Goal: Task Accomplishment & Management: Complete application form

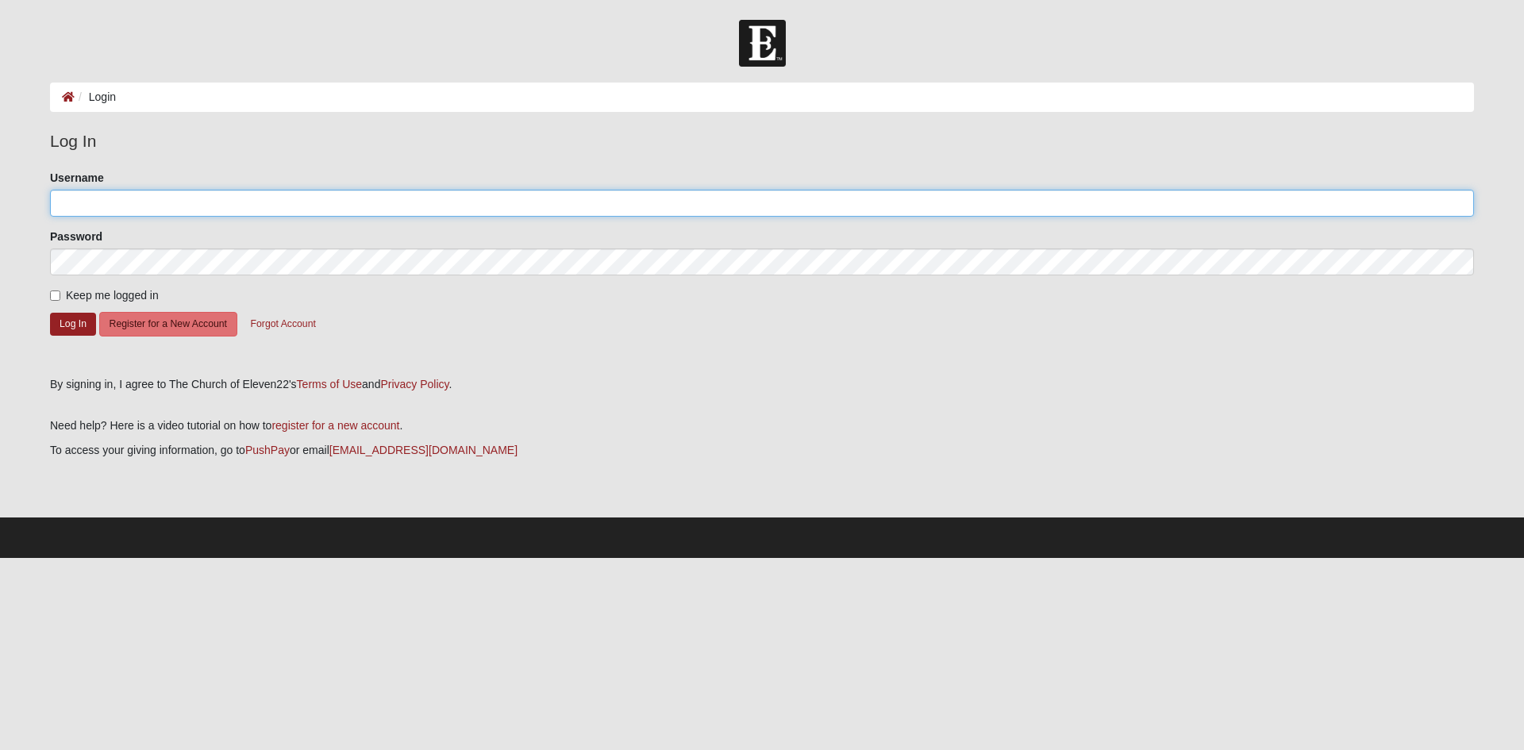
click at [260, 215] on input "Username" at bounding box center [762, 203] width 1424 height 27
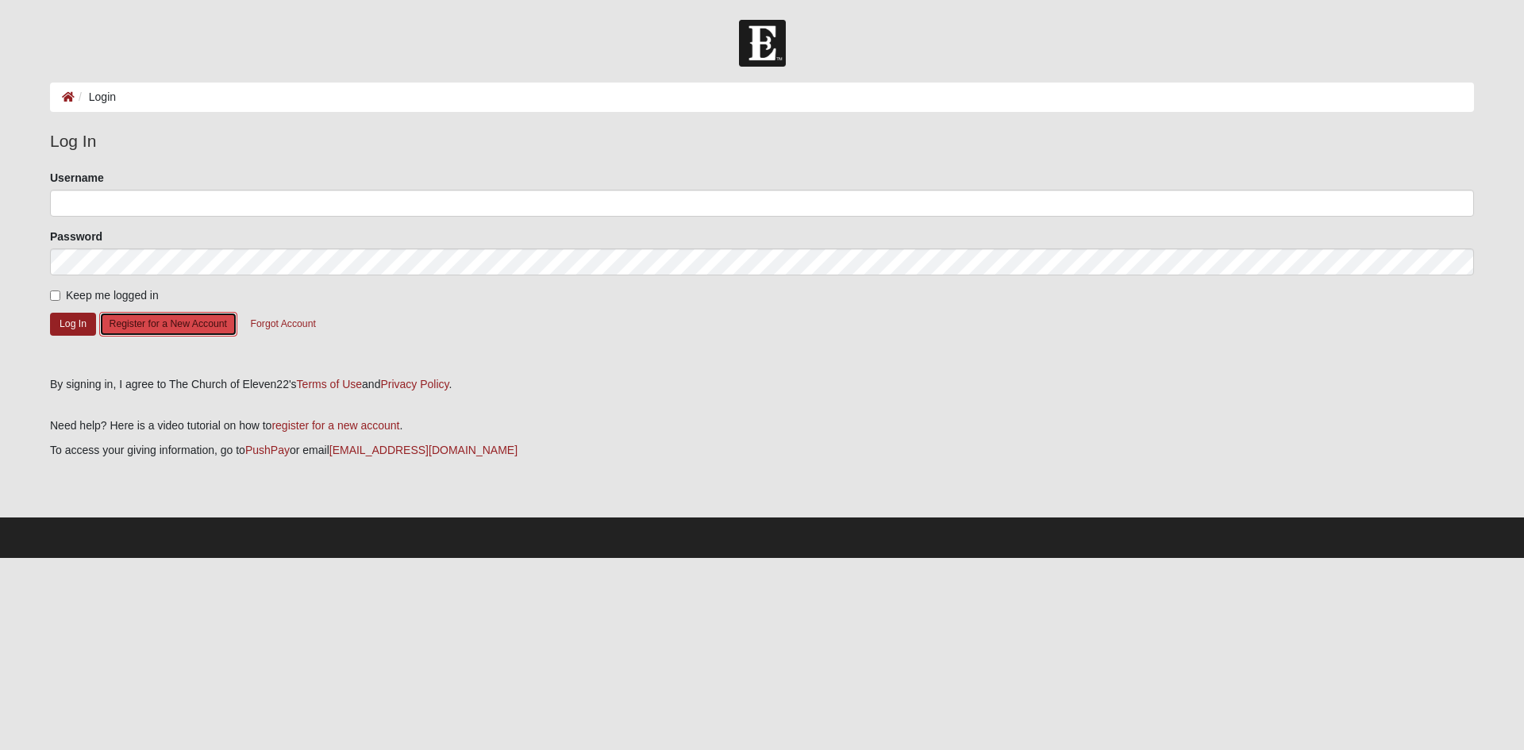
click at [182, 326] on button "Register for a New Account" at bounding box center [168, 324] width 138 height 25
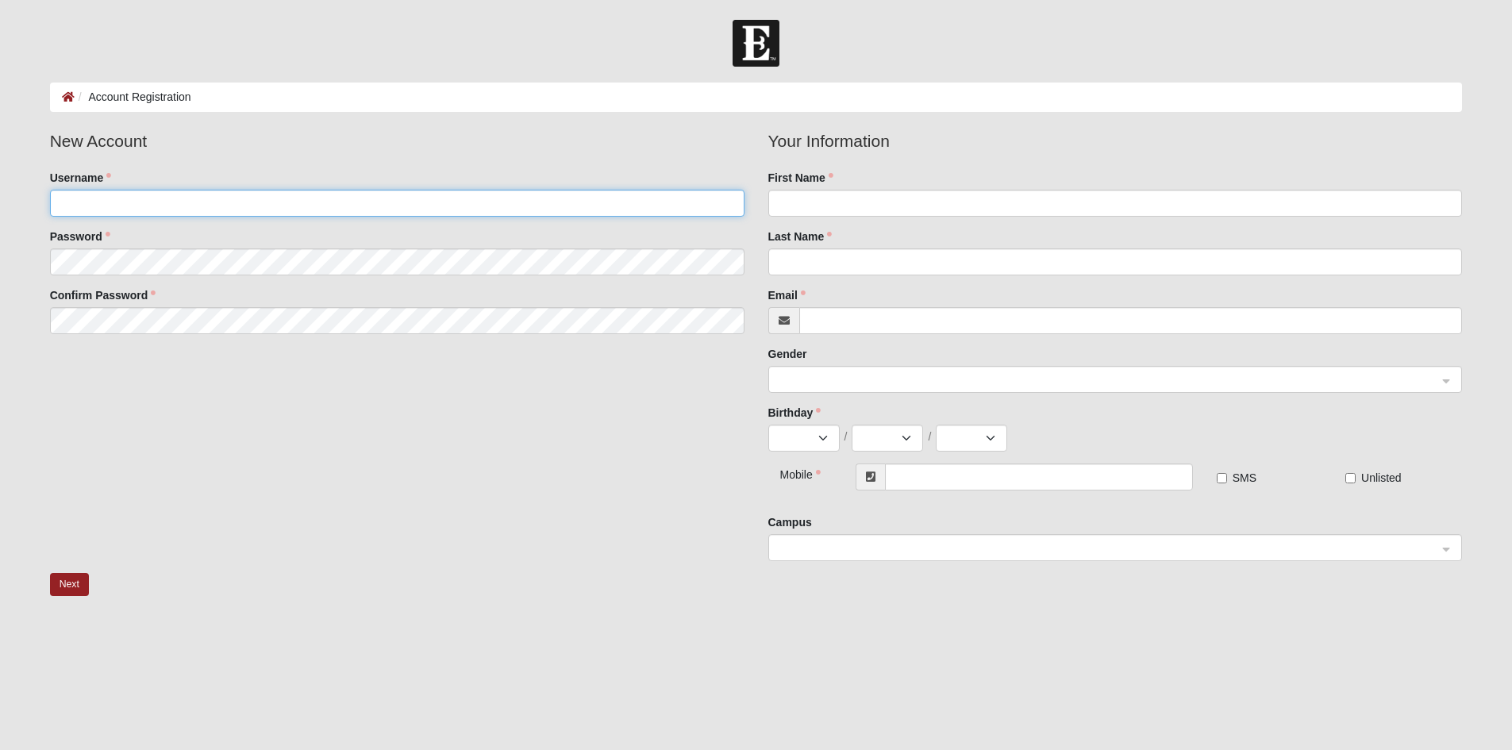
click at [186, 200] on input "Username" at bounding box center [397, 203] width 694 height 27
type input "EverG"
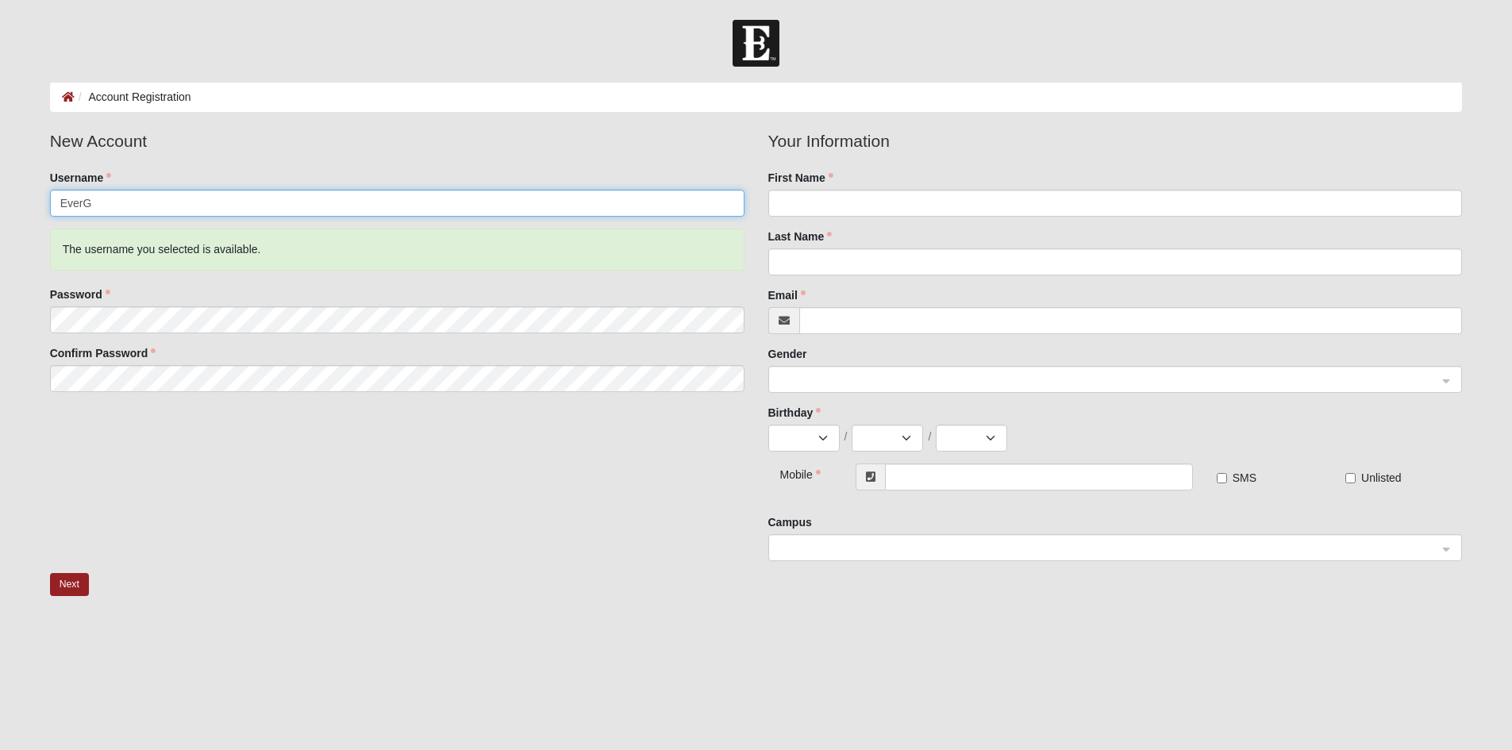
click at [112, 200] on input "EverG" at bounding box center [397, 203] width 694 height 27
click at [71, 581] on button "Next" at bounding box center [69, 584] width 39 height 23
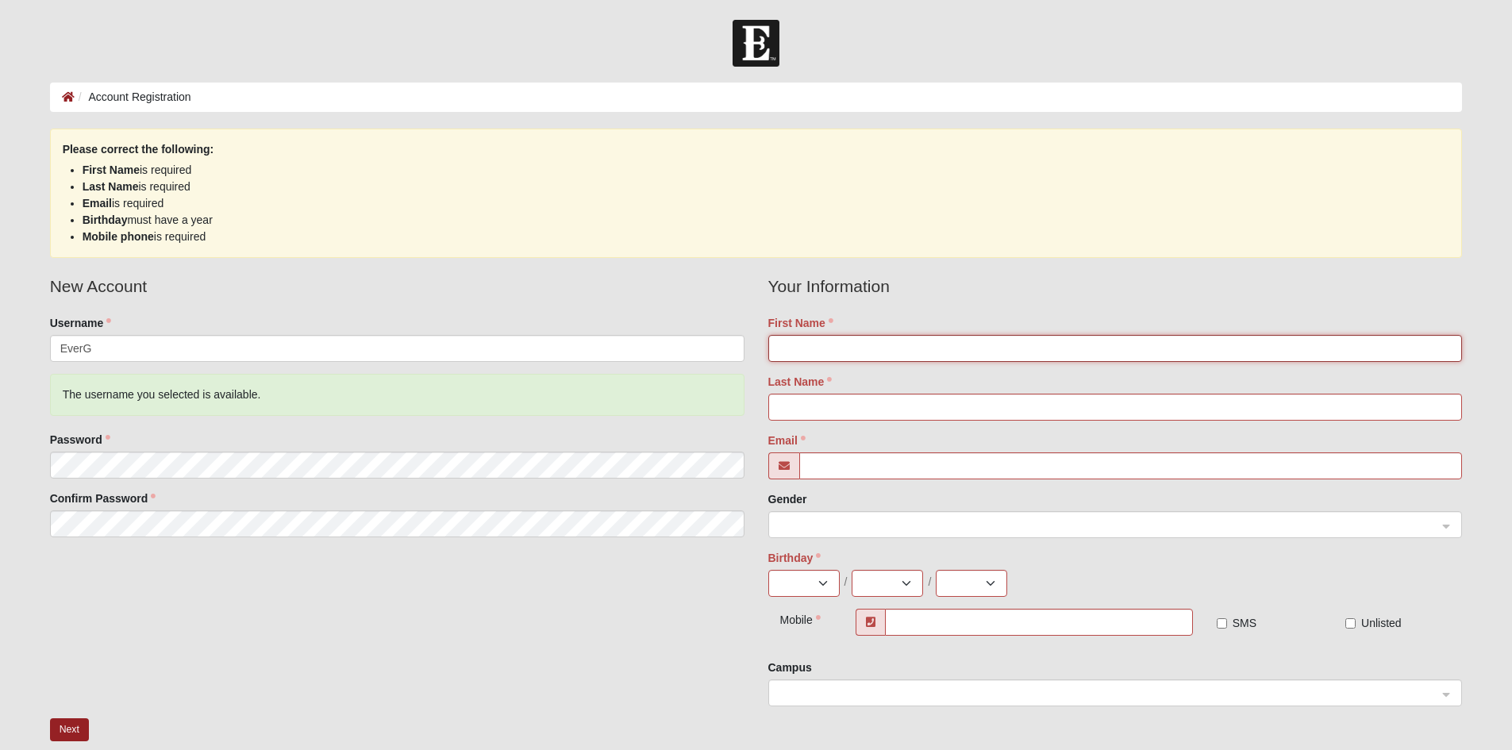
click at [810, 360] on input "First Name" at bounding box center [1115, 348] width 694 height 27
type input "Ever"
type input "Gutierrez"
type input "(305) 924-5027"
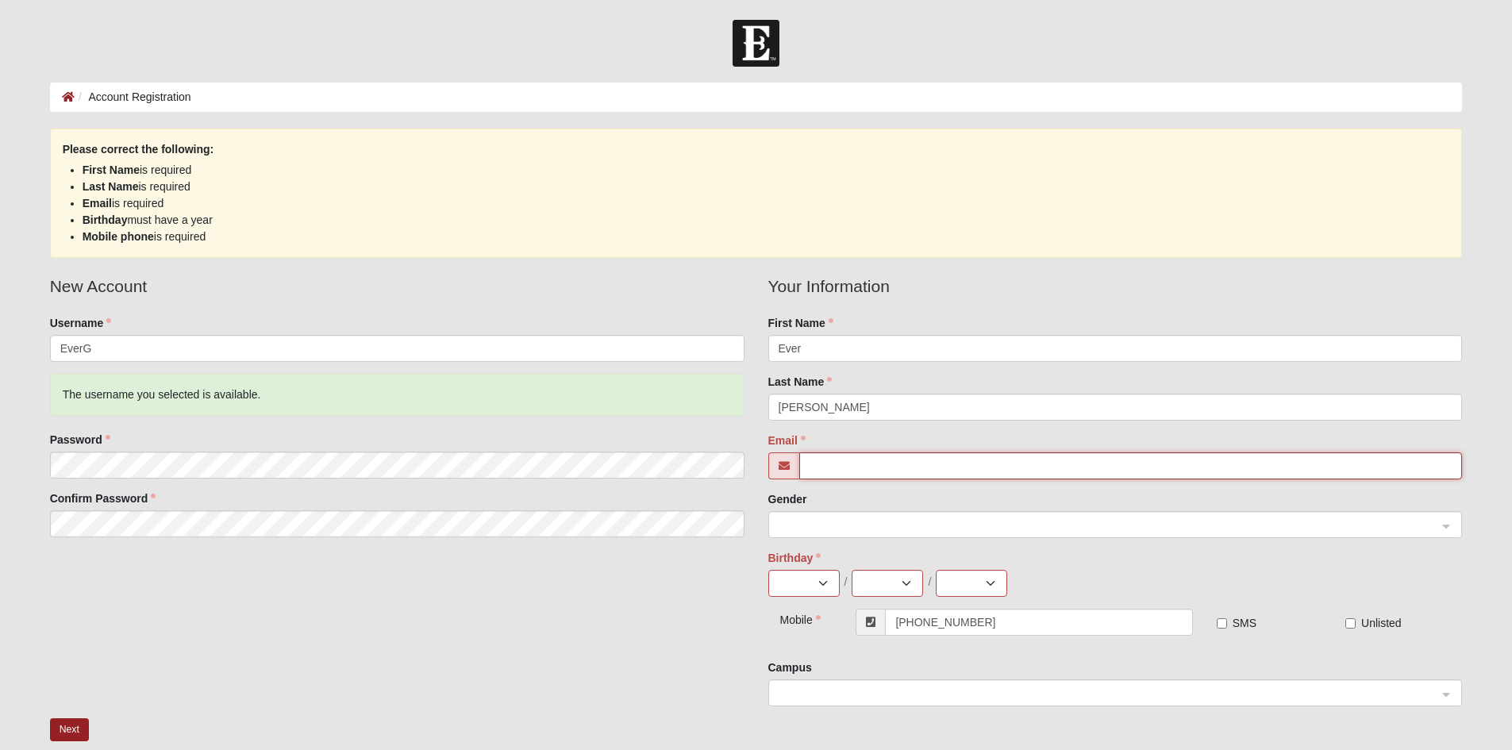
click at [845, 456] on input "Email" at bounding box center [1130, 465] width 663 height 27
click at [855, 475] on input "Email" at bounding box center [1130, 465] width 663 height 27
click at [811, 580] on select "Jan Feb Mar Apr May Jun Jul Aug Sep Oct Nov Dec" at bounding box center [803, 583] width 71 height 27
select select "9"
click at [768, 570] on select "Jan Feb Mar Apr May Jun Jul Aug Sep Oct Nov Dec" at bounding box center [803, 583] width 71 height 27
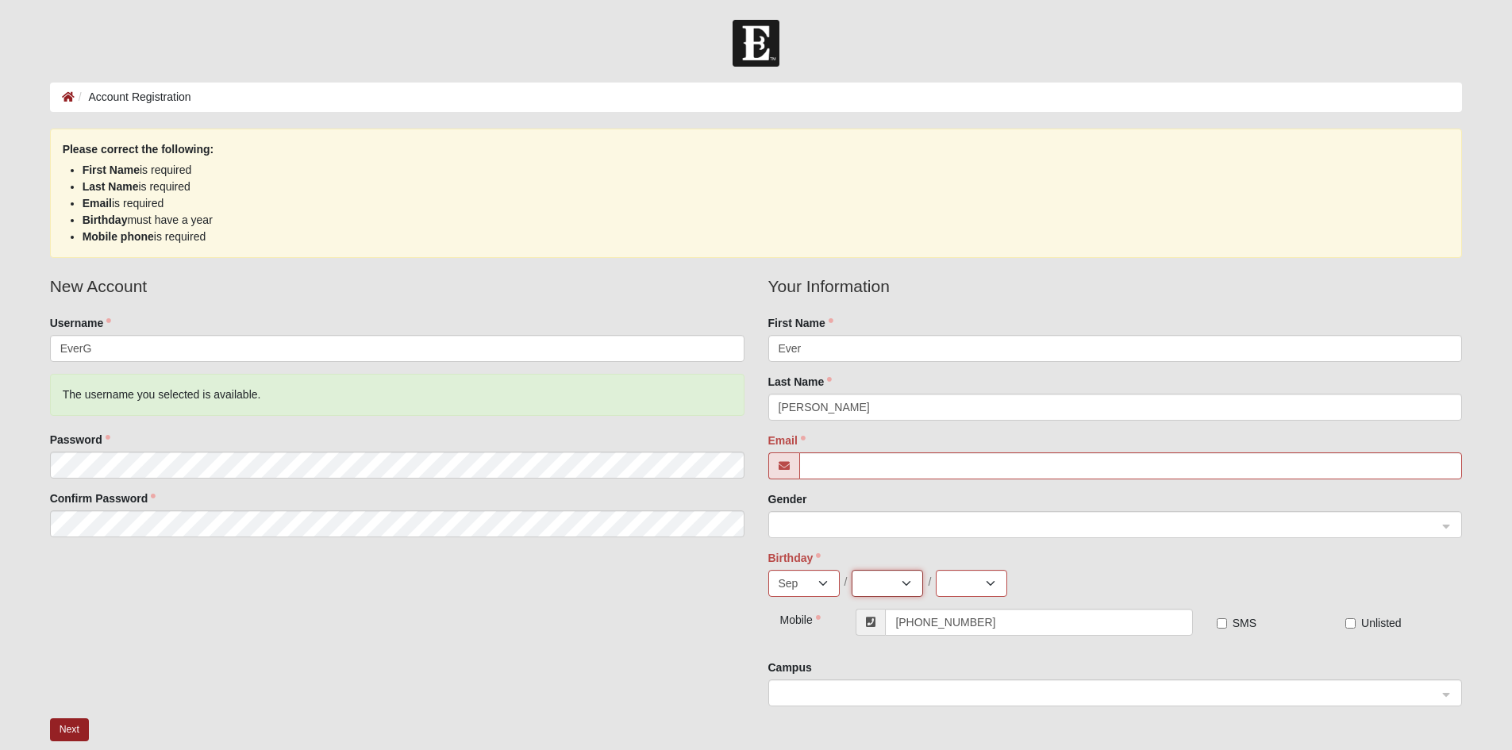
click at [865, 588] on select "1 2 3 4 5 6 7 8 9 10 11 12 13 14 15 16 17 18 19 20 21 22 23 24 25 26 27 28 29 30" at bounding box center [887, 583] width 71 height 27
select select "1"
click at [852, 570] on select "1 2 3 4 5 6 7 8 9 10 11 12 13 14 15 16 17 18 19 20 21 22 23 24 25 26 27 28 29 30" at bounding box center [887, 583] width 71 height 27
click at [980, 585] on select "2025 2024 2023 2022 2021 2020 2019 2018 2017 2016 2015 2014 2013 2012 2011 2010…" at bounding box center [971, 583] width 71 height 27
select select "2000"
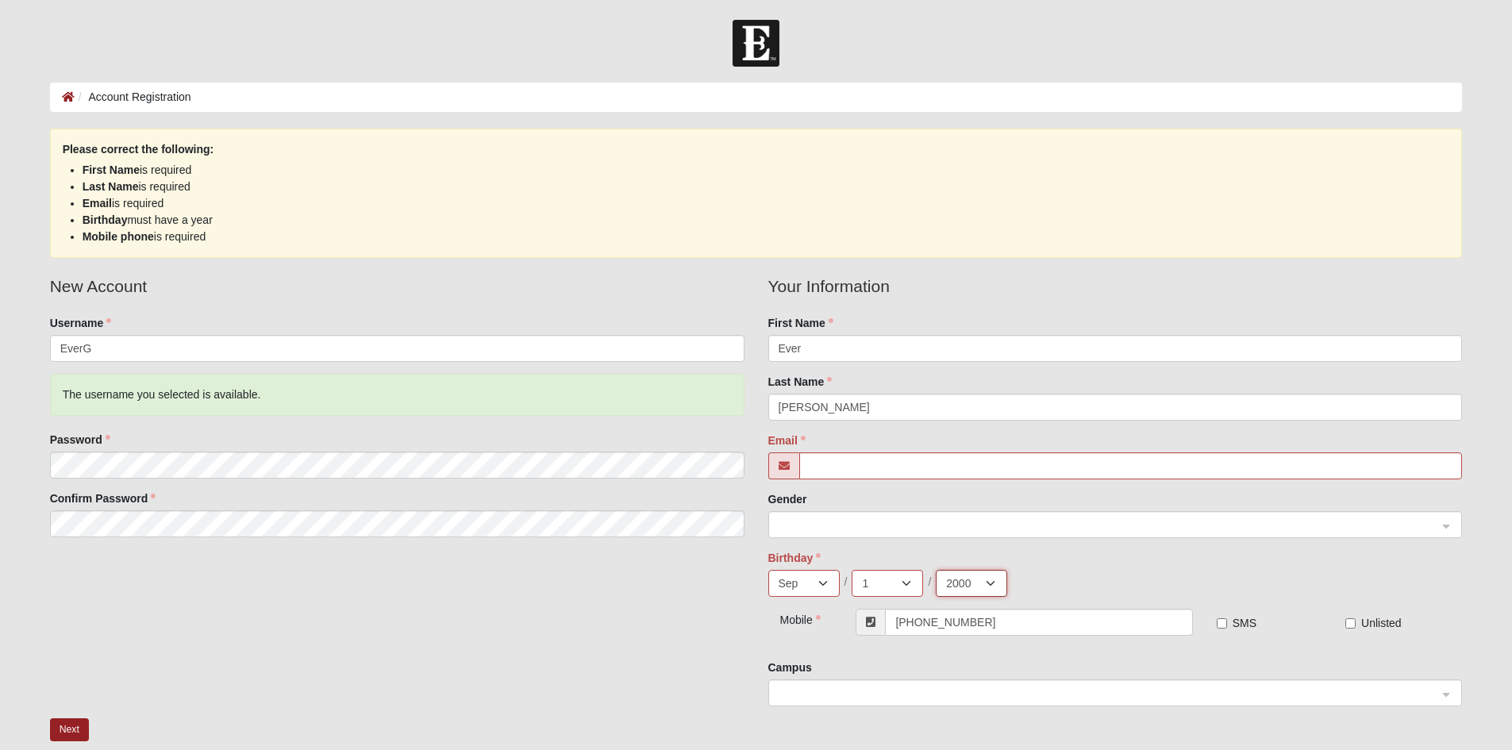
click at [936, 570] on select "2025 2024 2023 2022 2021 2020 2019 2018 2017 2016 2015 2014 2013 2012 2011 2010…" at bounding box center [971, 583] width 71 height 27
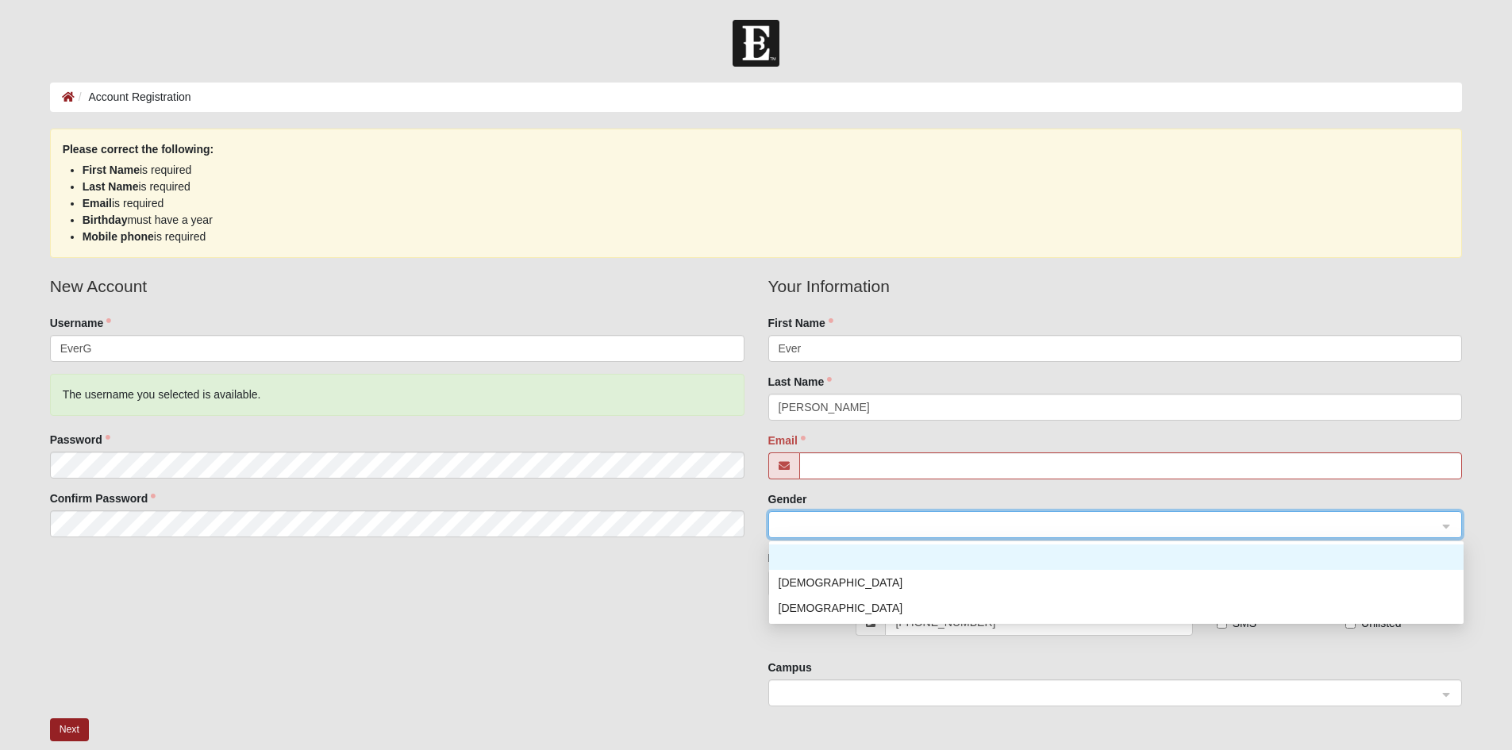
click at [850, 533] on div at bounding box center [1115, 525] width 693 height 27
click at [837, 579] on div "[DEMOGRAPHIC_DATA]" at bounding box center [1116, 582] width 675 height 17
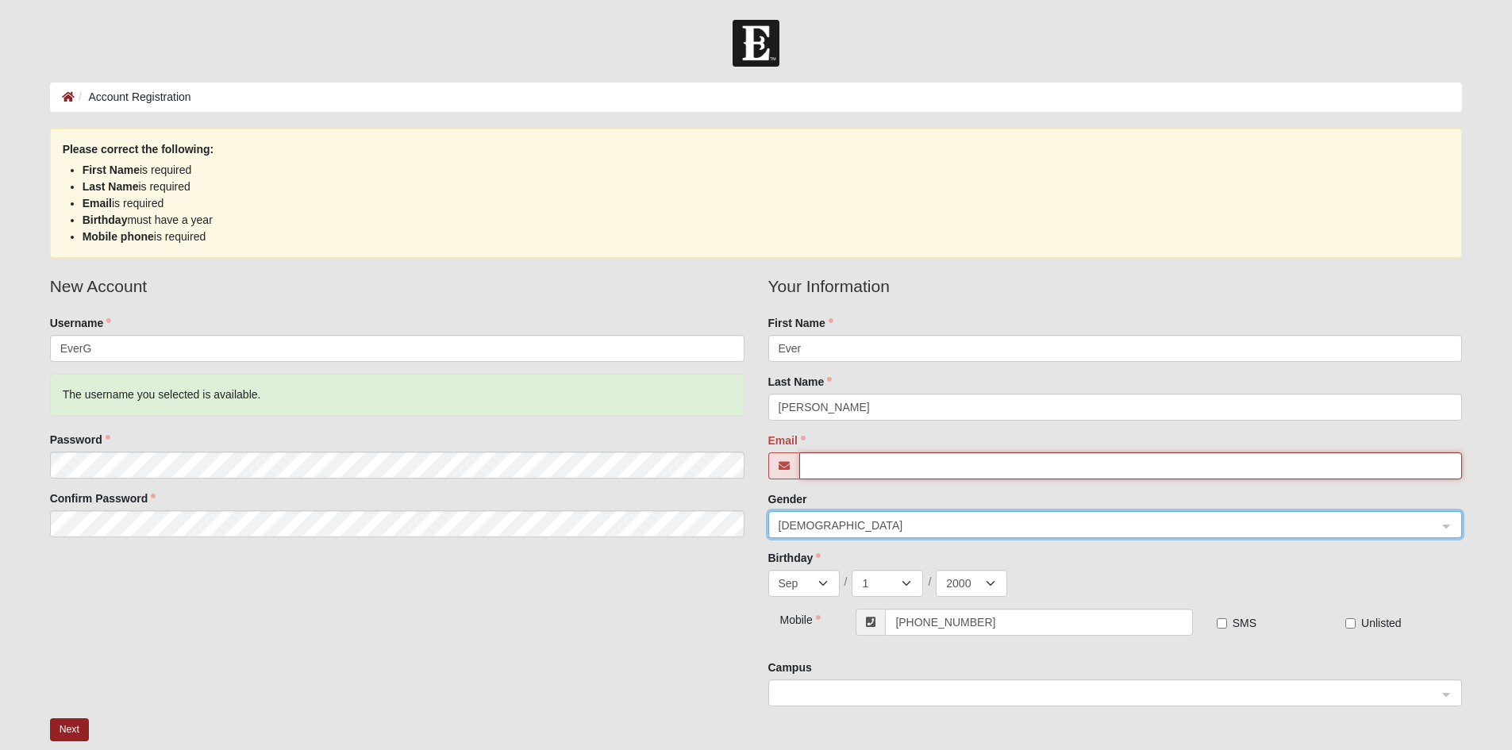
click at [891, 464] on input "Email" at bounding box center [1130, 465] width 663 height 27
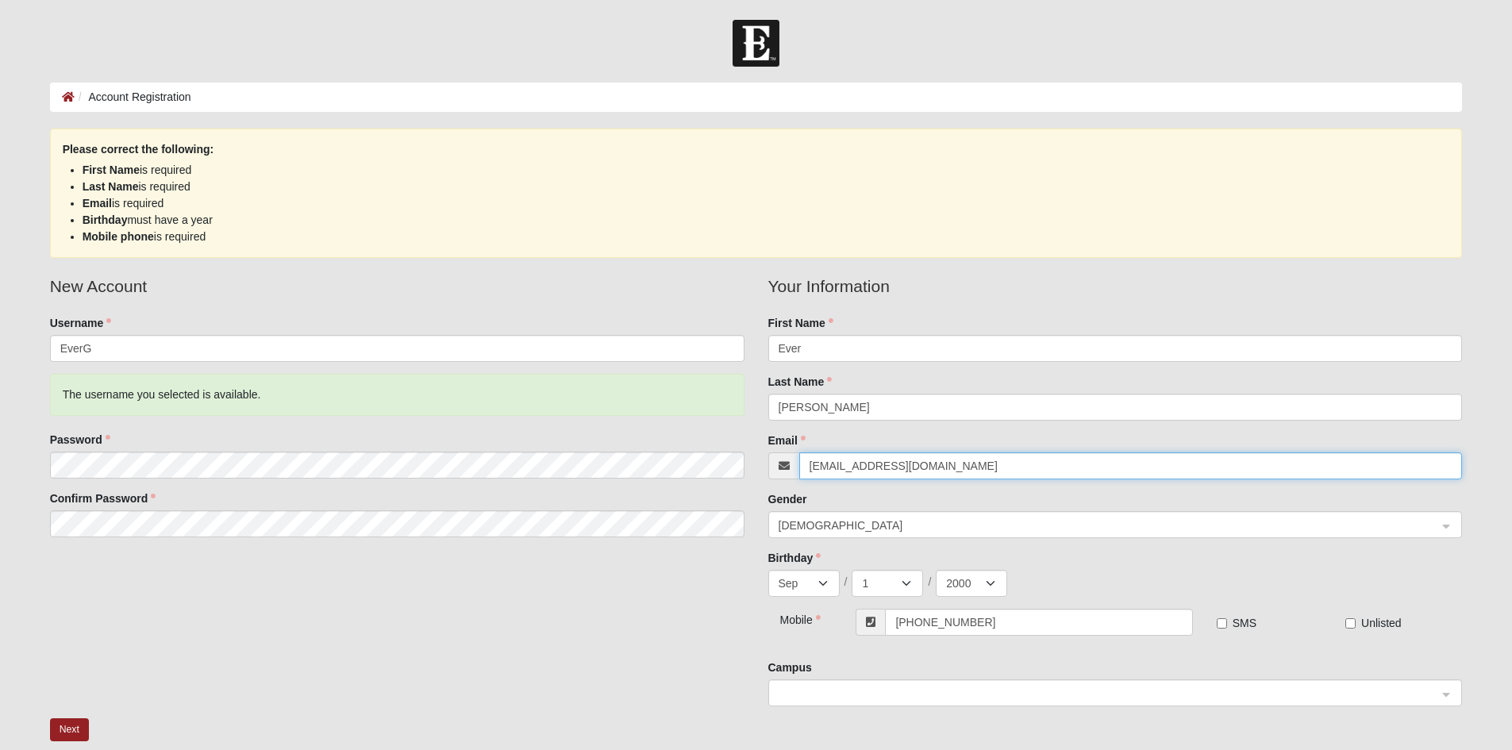
type input "[EMAIL_ADDRESS][DOMAIN_NAME]"
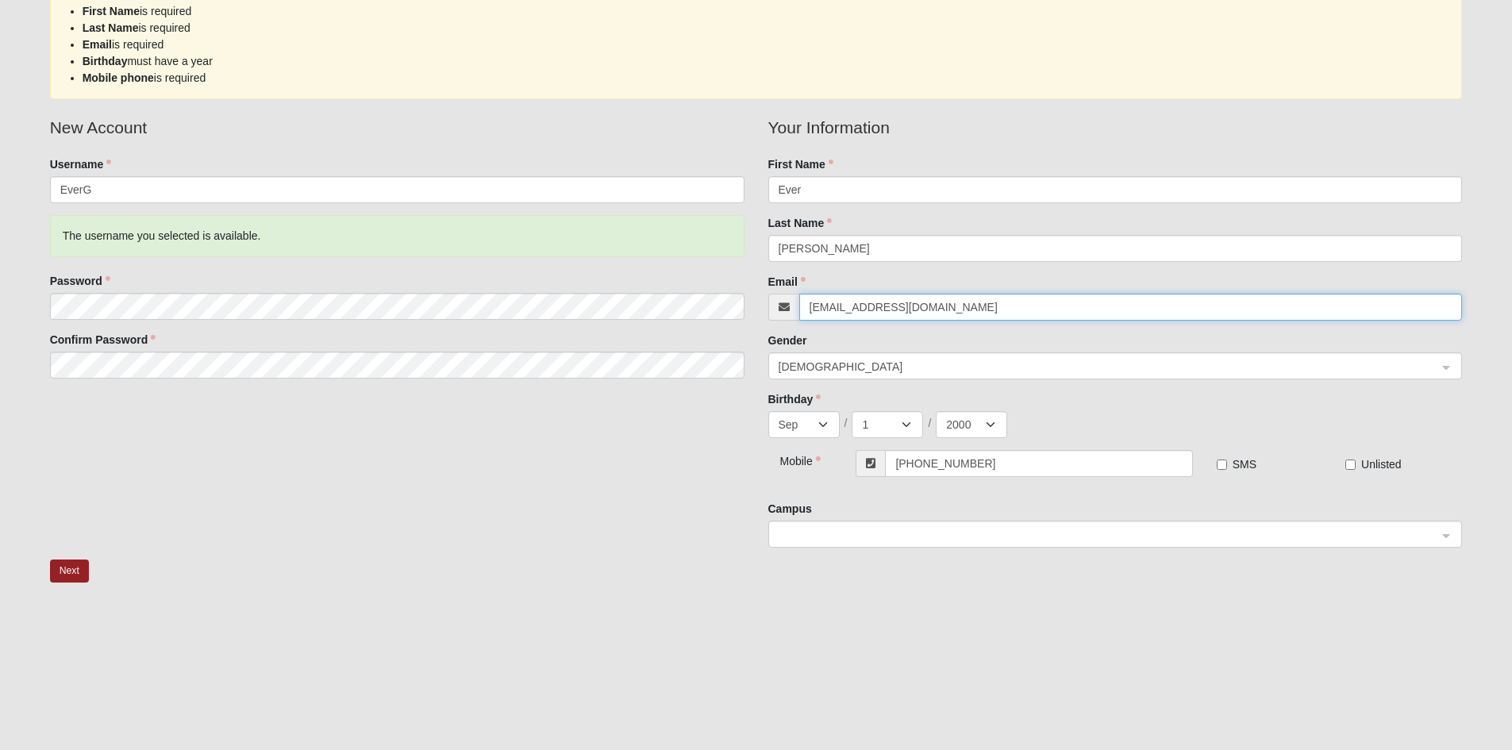
click at [868, 533] on span at bounding box center [1109, 534] width 660 height 17
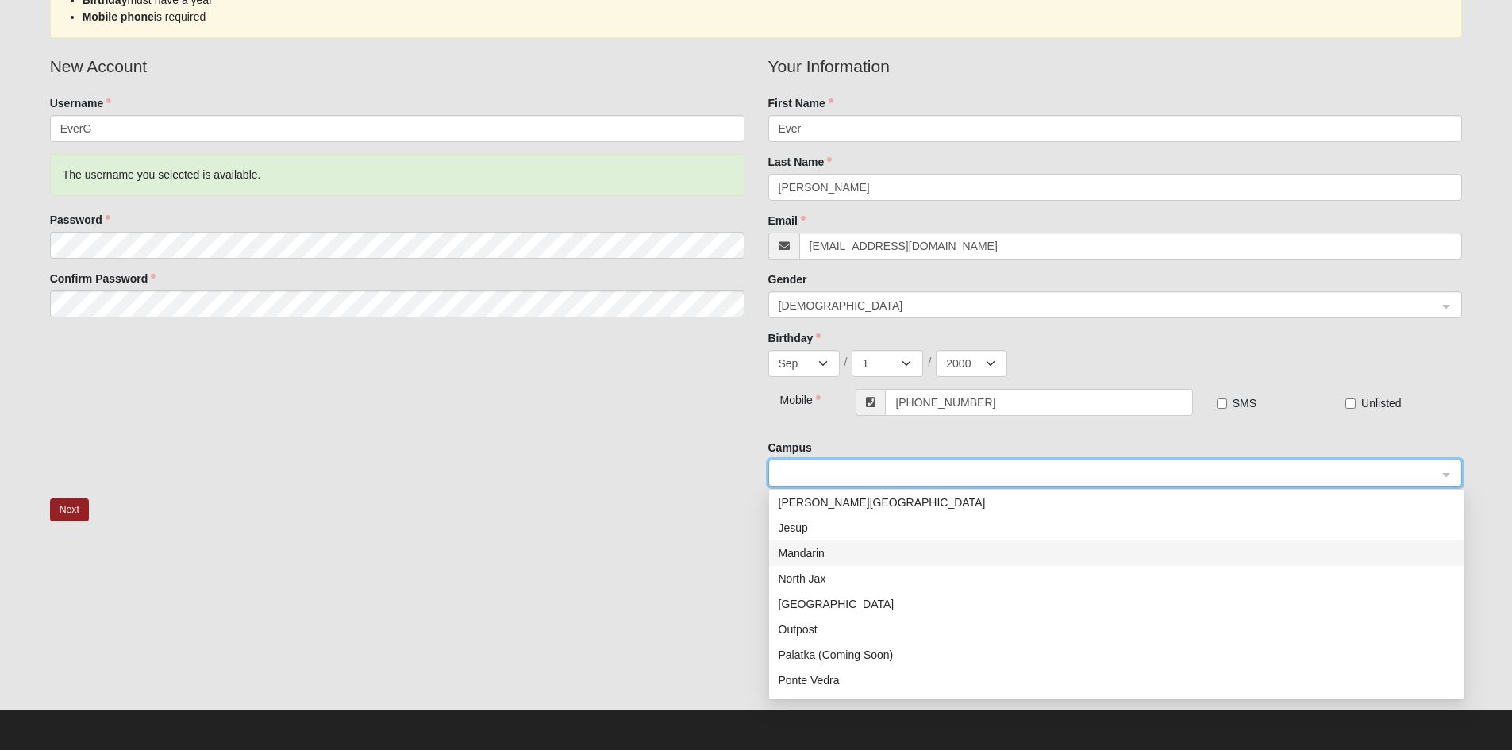
scroll to position [0, 0]
click at [841, 562] on div "Eleven22 Online" at bounding box center [1116, 556] width 675 height 17
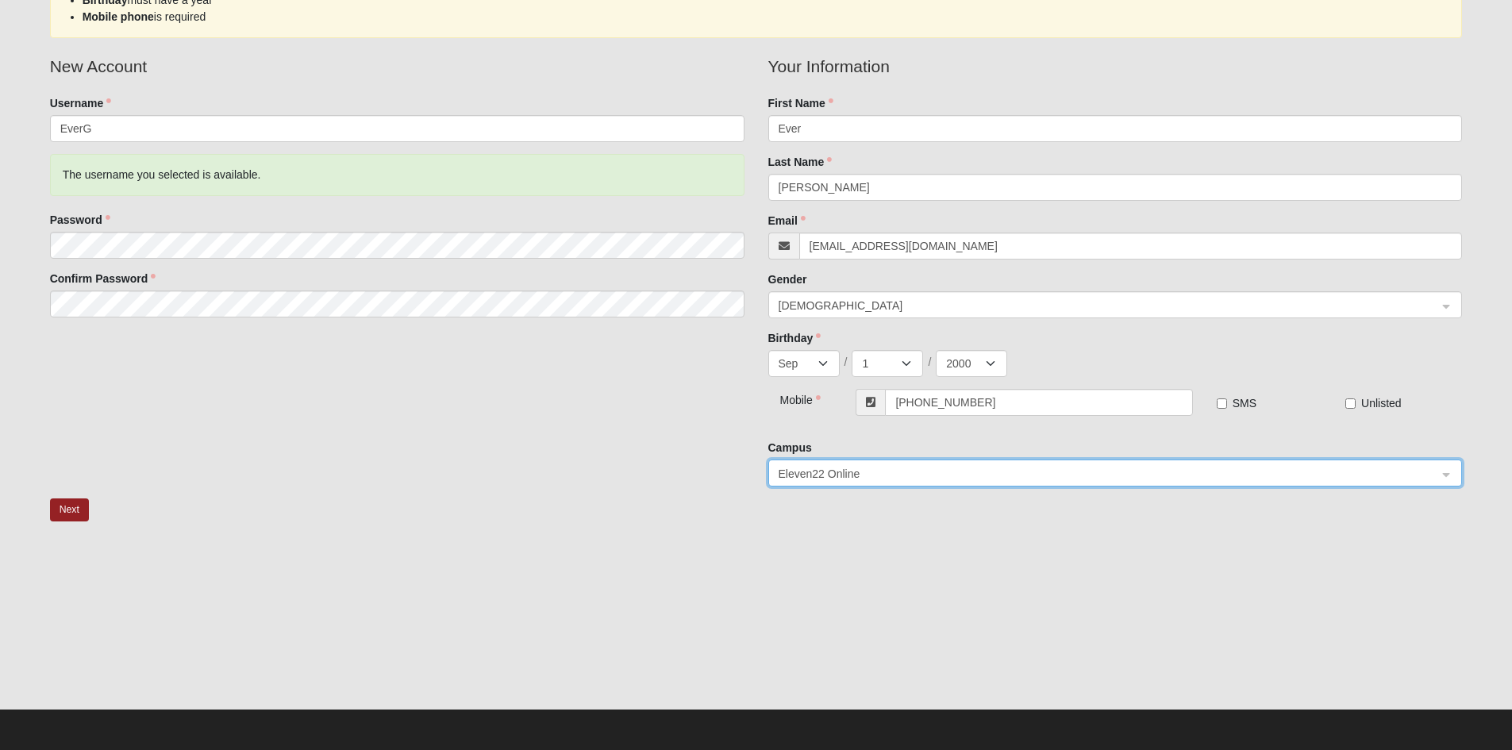
click at [703, 521] on div "Next" at bounding box center [756, 524] width 1436 height 52
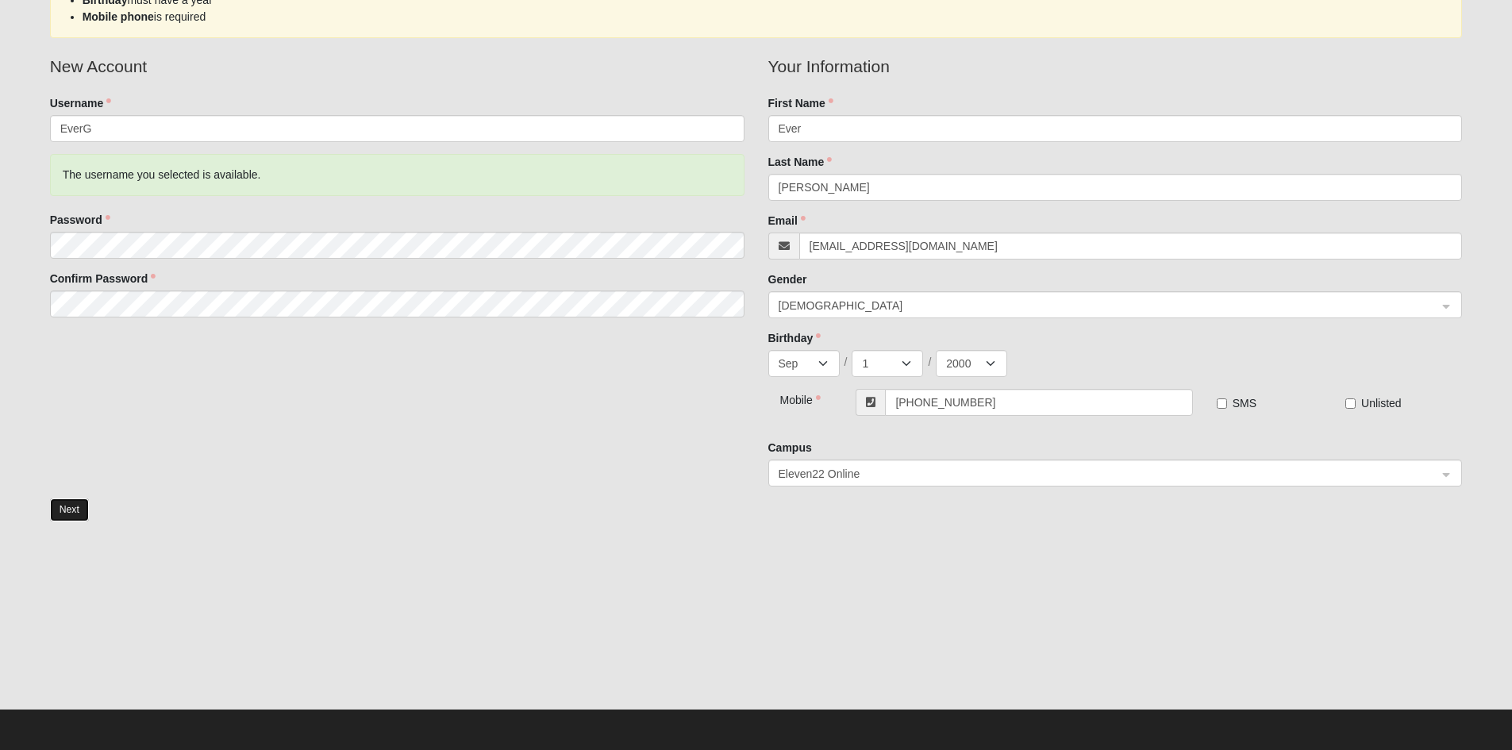
click at [71, 506] on button "Next" at bounding box center [69, 509] width 39 height 23
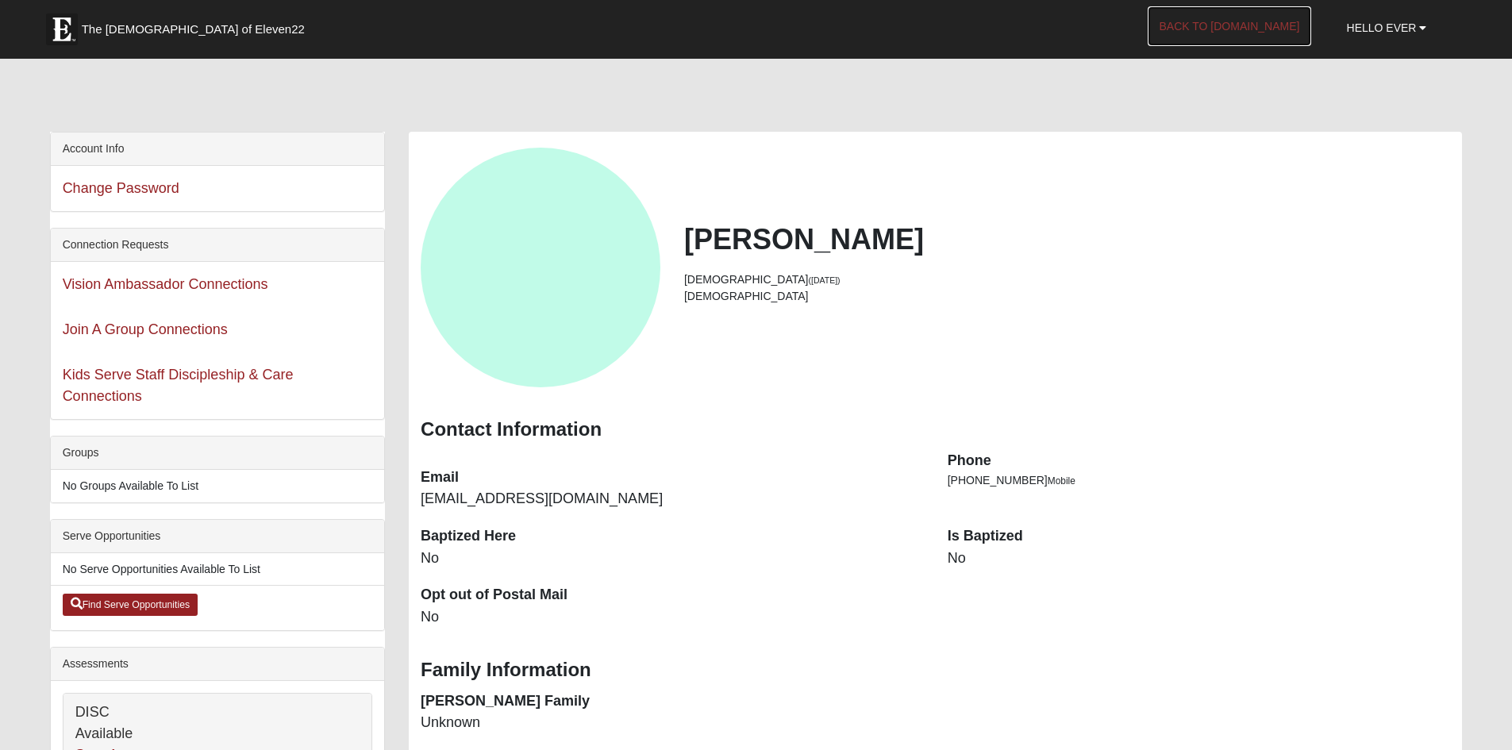
click at [1247, 30] on link "Back to [DOMAIN_NAME]" at bounding box center [1230, 26] width 164 height 40
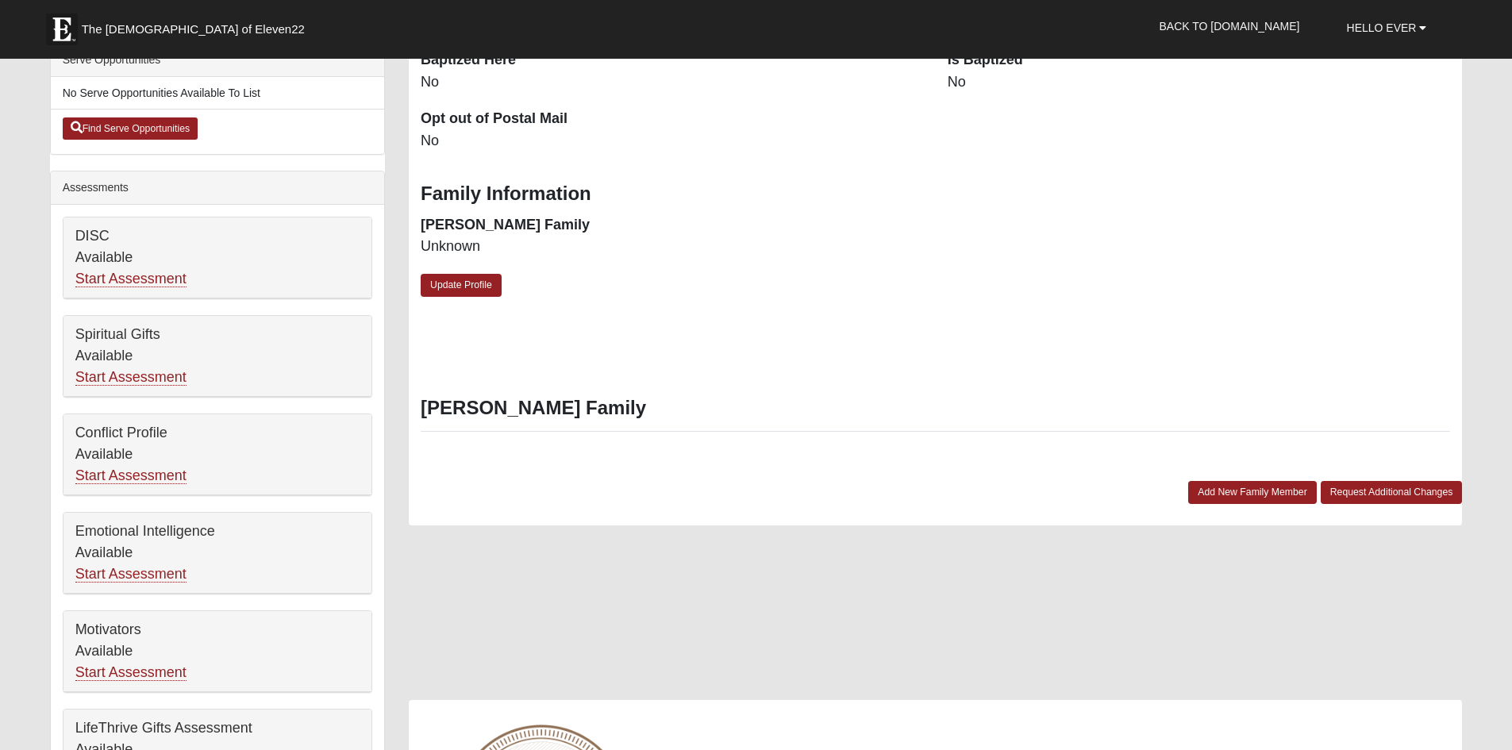
scroll to position [317, 0]
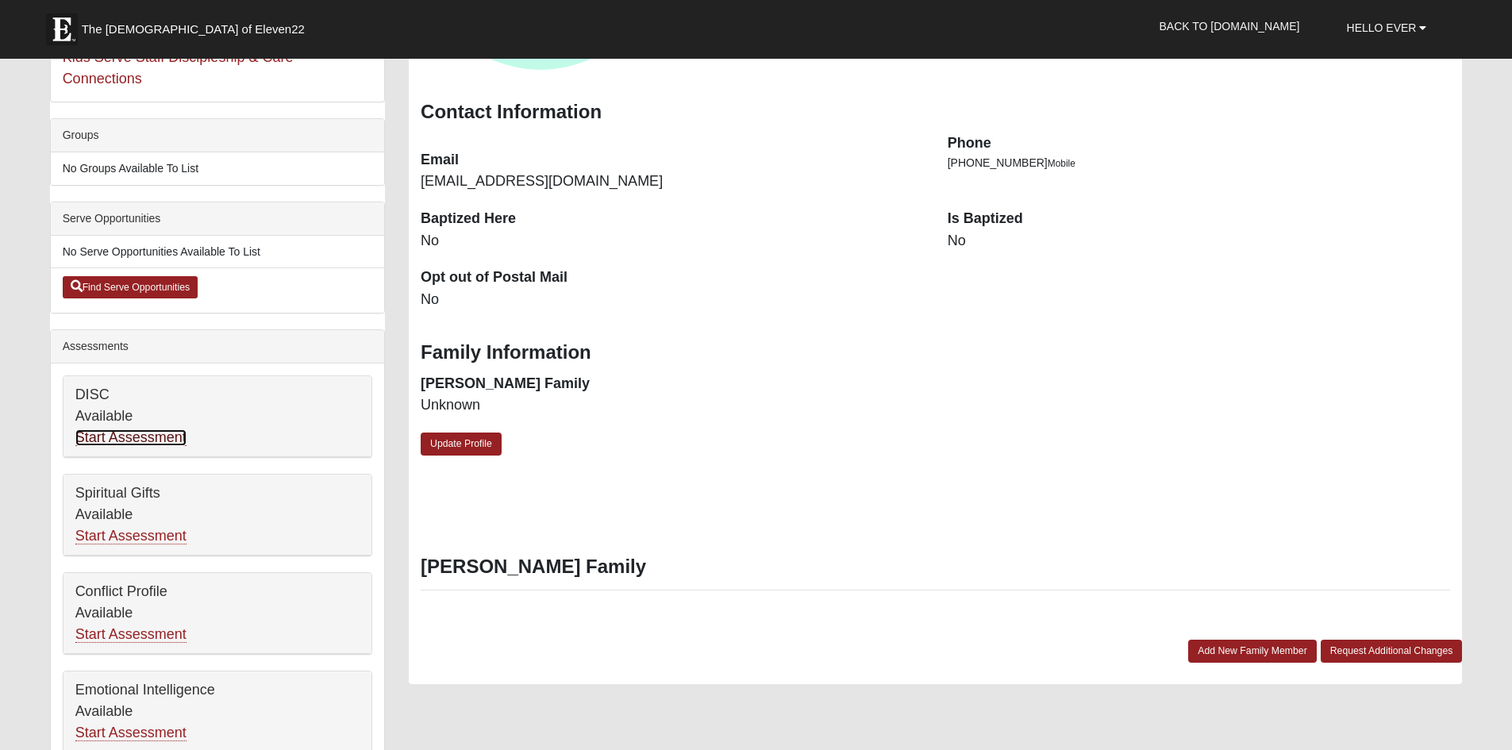
click at [125, 439] on link "Start Assessment" at bounding box center [130, 437] width 111 height 17
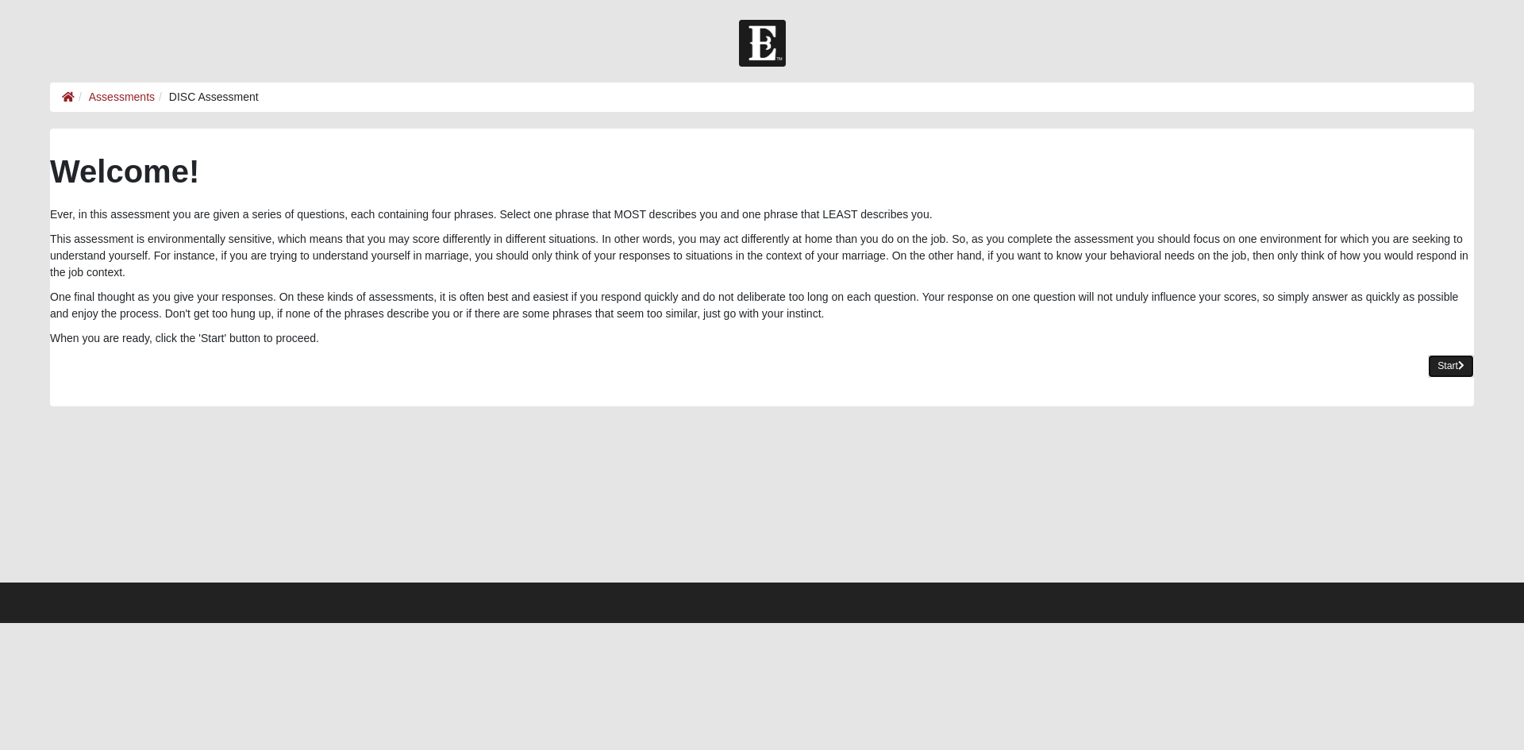
click at [1439, 363] on link "Start" at bounding box center [1451, 366] width 46 height 23
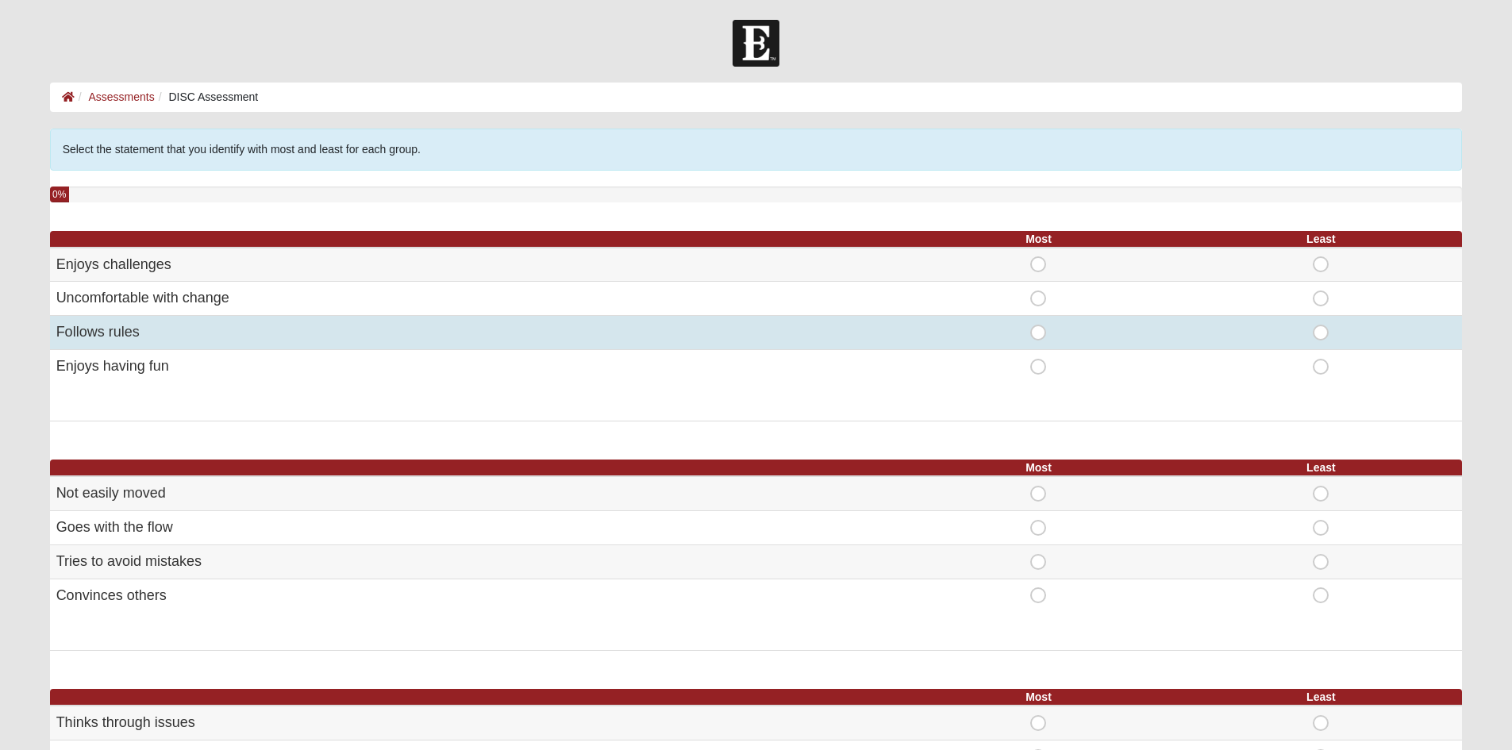
click at [1038, 325] on span "Most" at bounding box center [1038, 325] width 0 height 0
click at [1042, 334] on input "Most" at bounding box center [1043, 333] width 10 height 16
radio input "true"
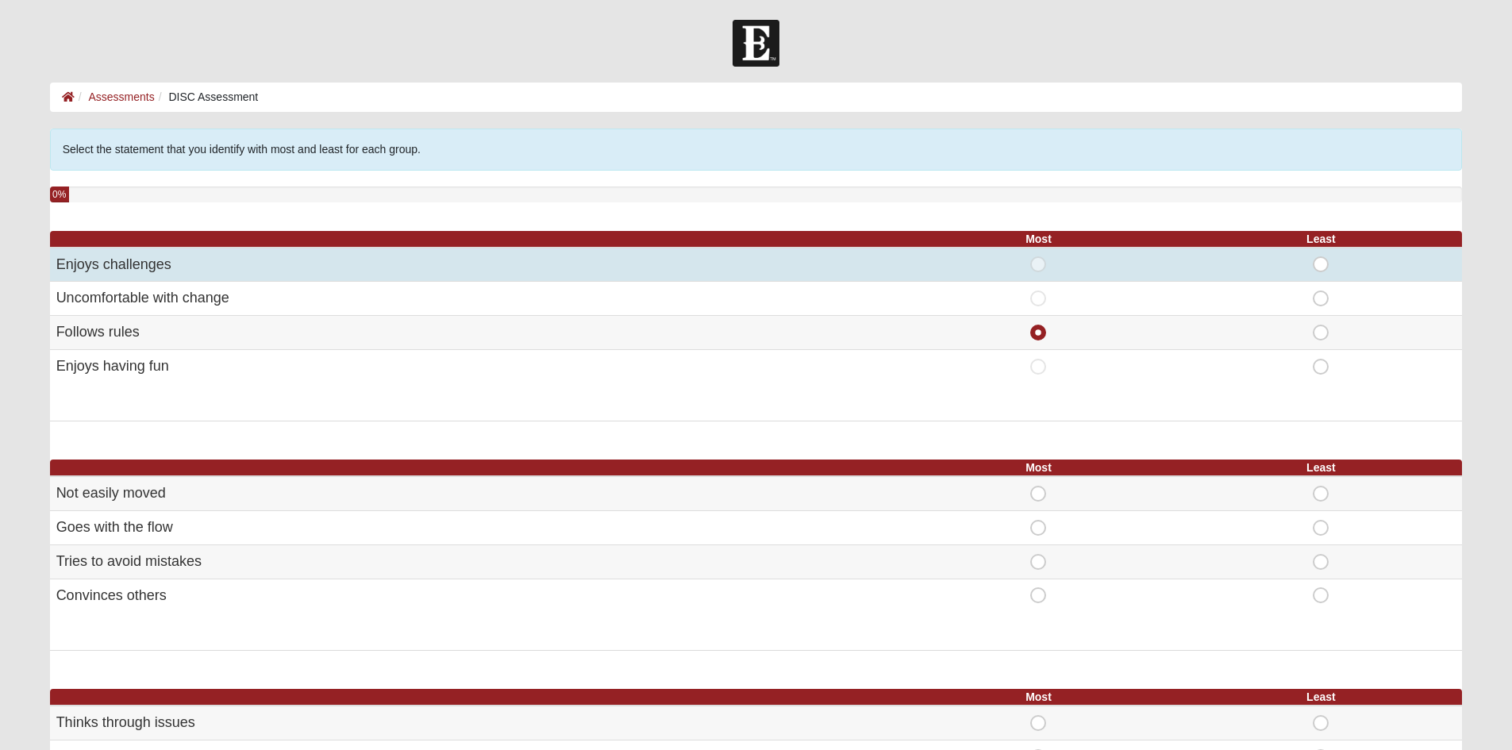
click at [1321, 256] on span "Least" at bounding box center [1321, 256] width 0 height 0
click at [1321, 264] on input "Least" at bounding box center [1326, 264] width 10 height 16
radio input "true"
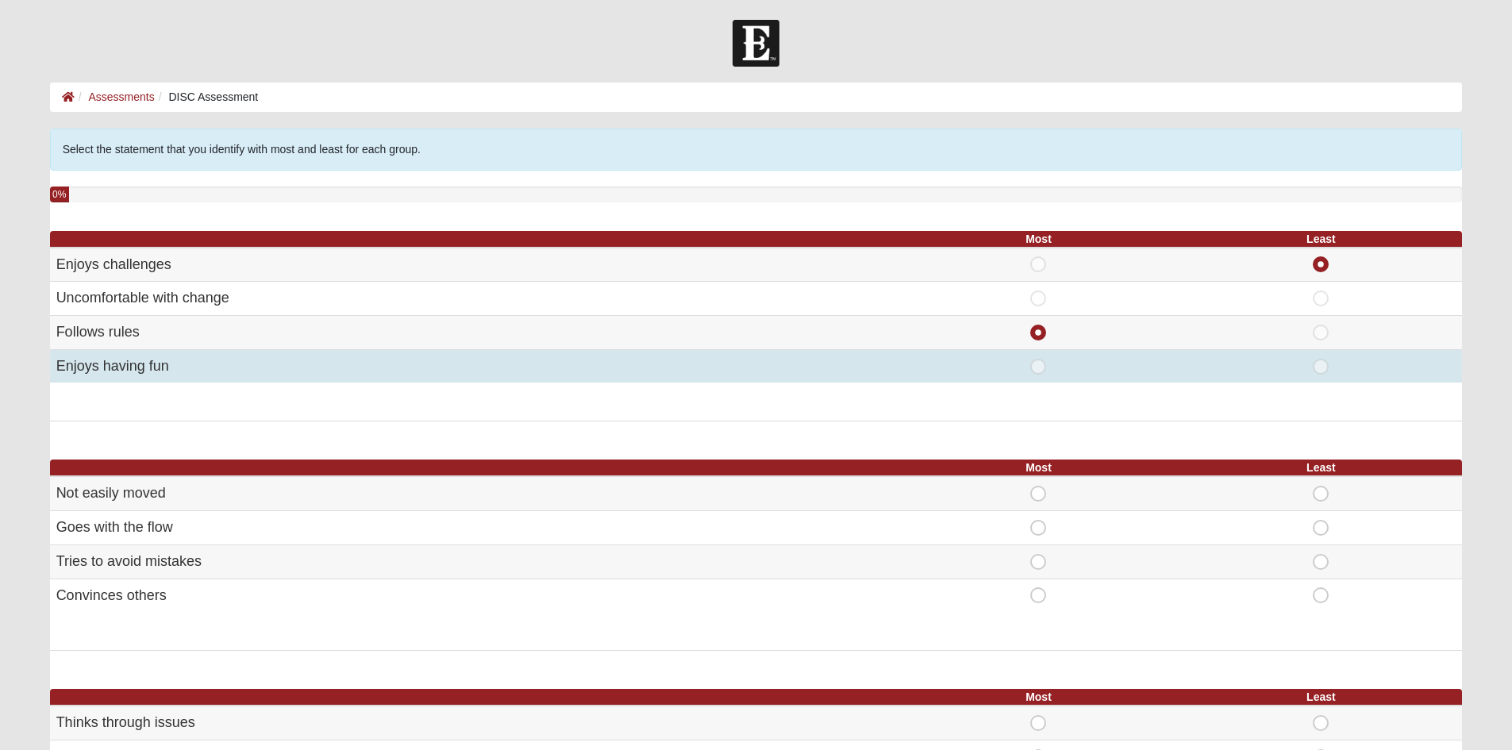
click at [1038, 359] on span "Most" at bounding box center [1038, 359] width 0 height 0
click at [1039, 371] on input "Most" at bounding box center [1043, 367] width 10 height 16
radio input "true"
radio input "false"
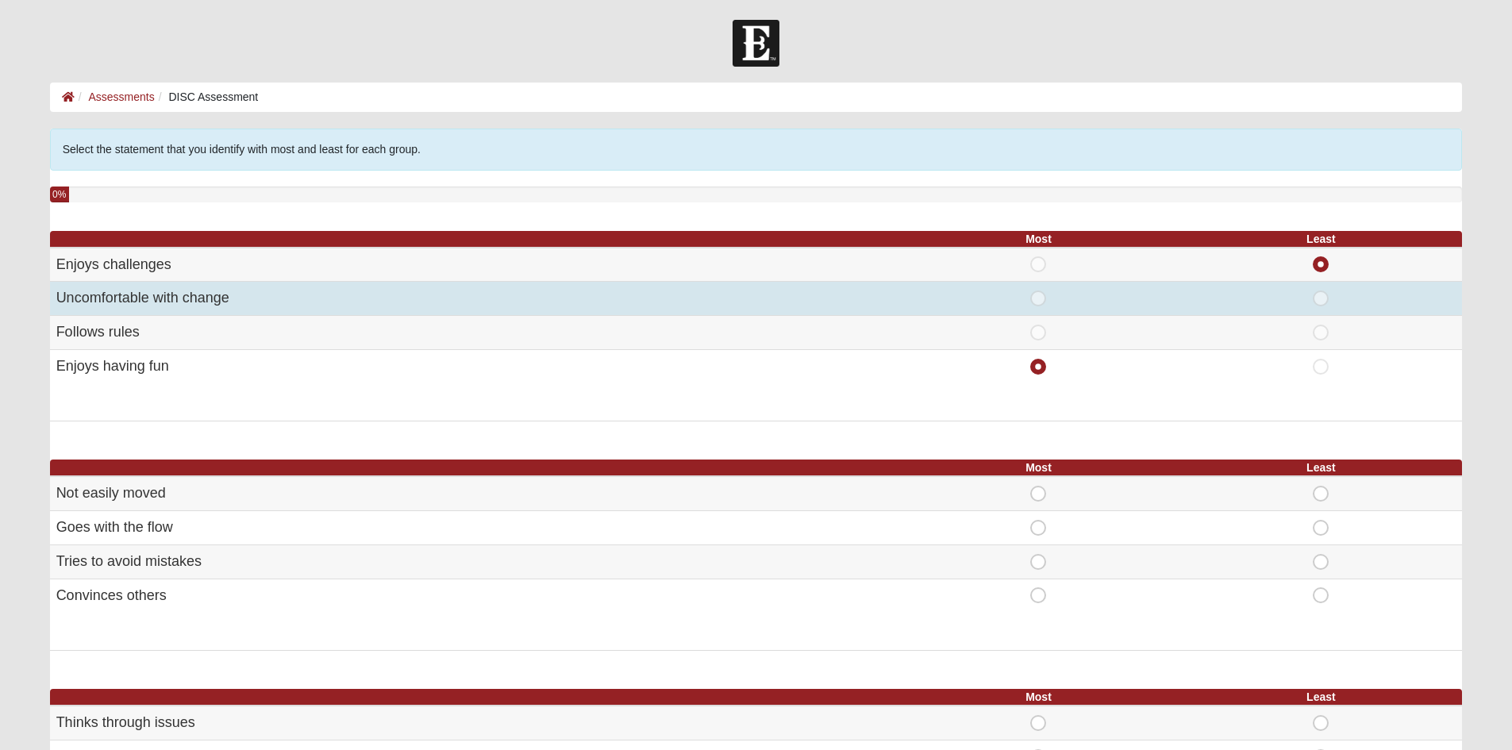
click at [1038, 290] on span "Most" at bounding box center [1038, 290] width 0 height 0
click at [1044, 302] on input "Most" at bounding box center [1043, 298] width 10 height 16
radio input "true"
radio input "false"
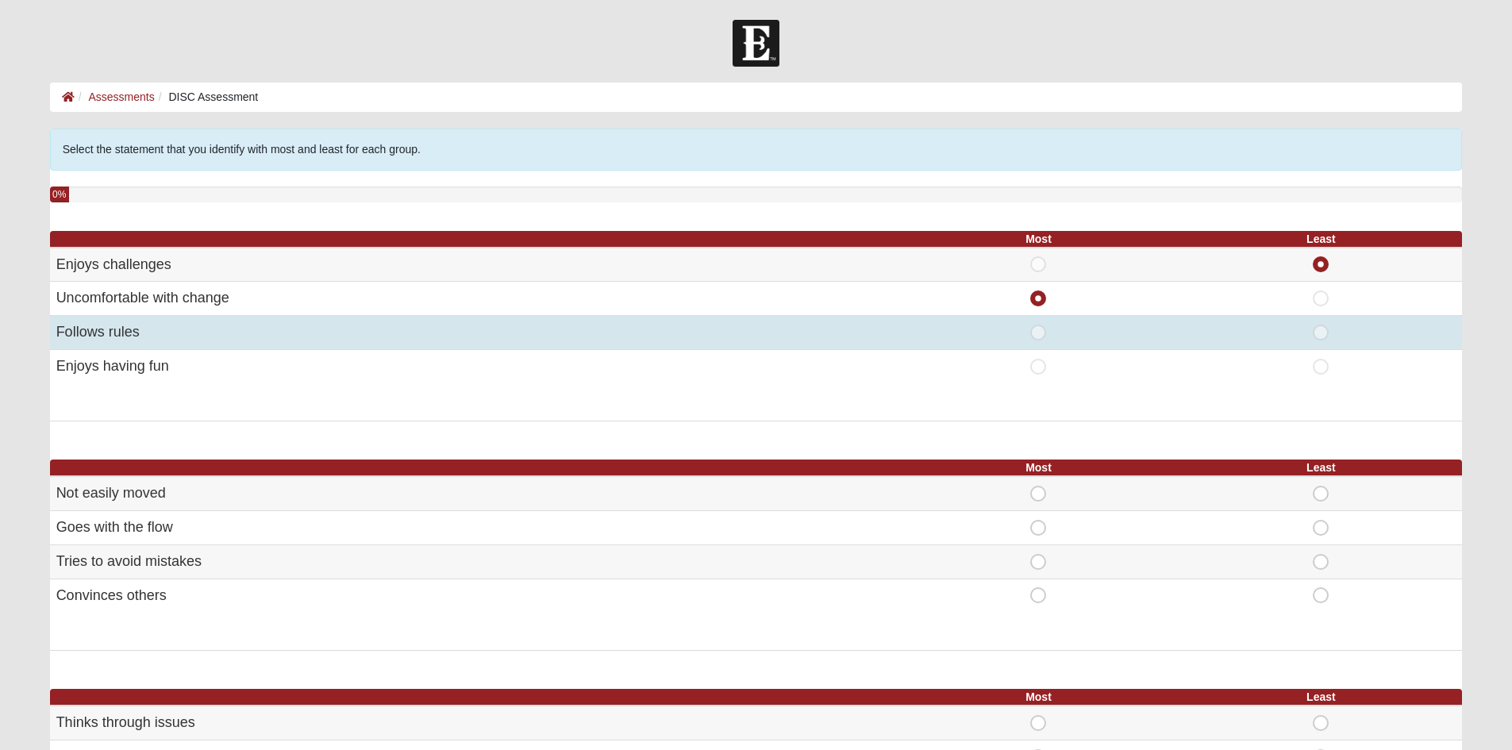
click at [1038, 325] on span "Most" at bounding box center [1038, 325] width 0 height 0
click at [1038, 331] on input "Most" at bounding box center [1043, 333] width 10 height 16
radio input "true"
radio input "false"
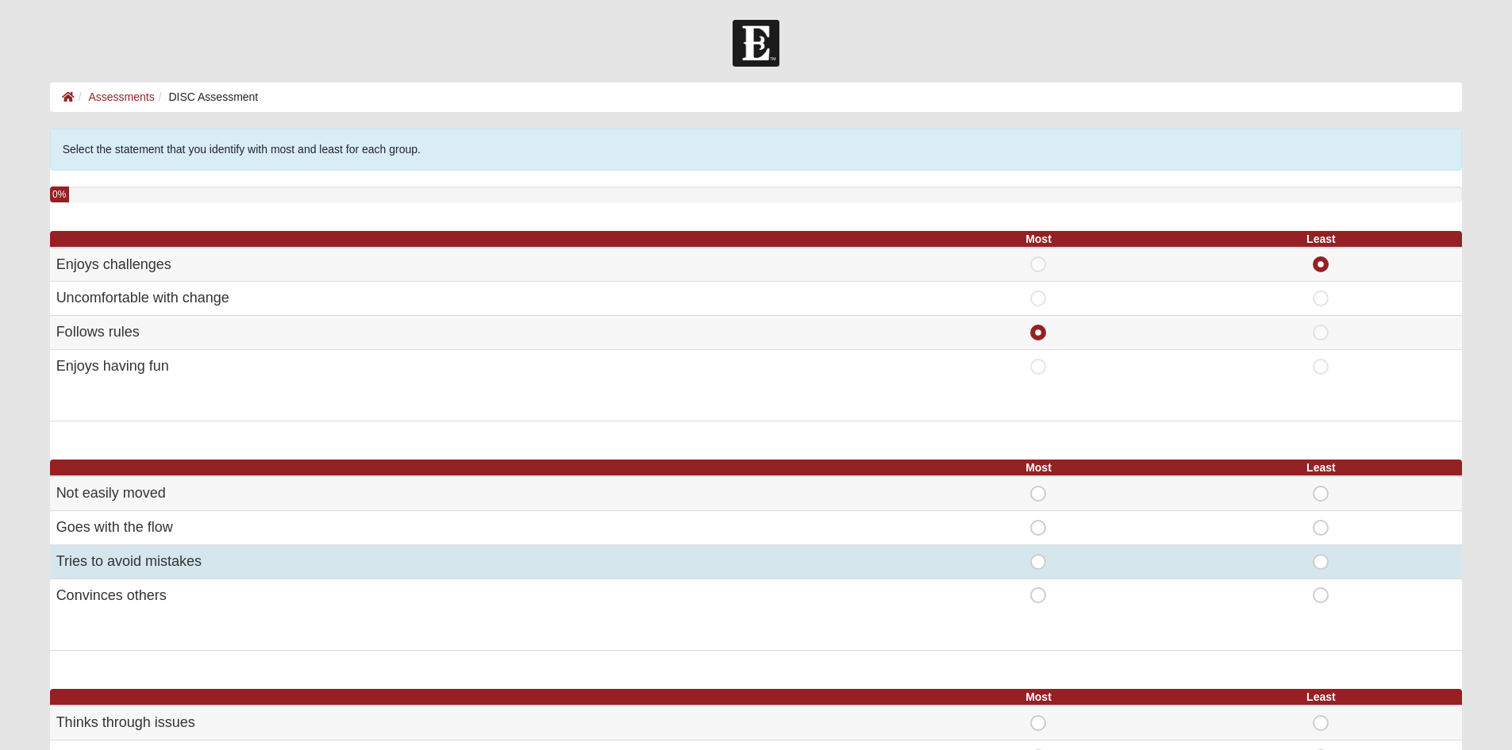
click at [1048, 557] on div "Most" at bounding box center [1038, 562] width 263 height 16
click at [1038, 554] on span "Most" at bounding box center [1038, 554] width 0 height 0
click at [1038, 562] on input "Most" at bounding box center [1043, 562] width 10 height 16
radio input "true"
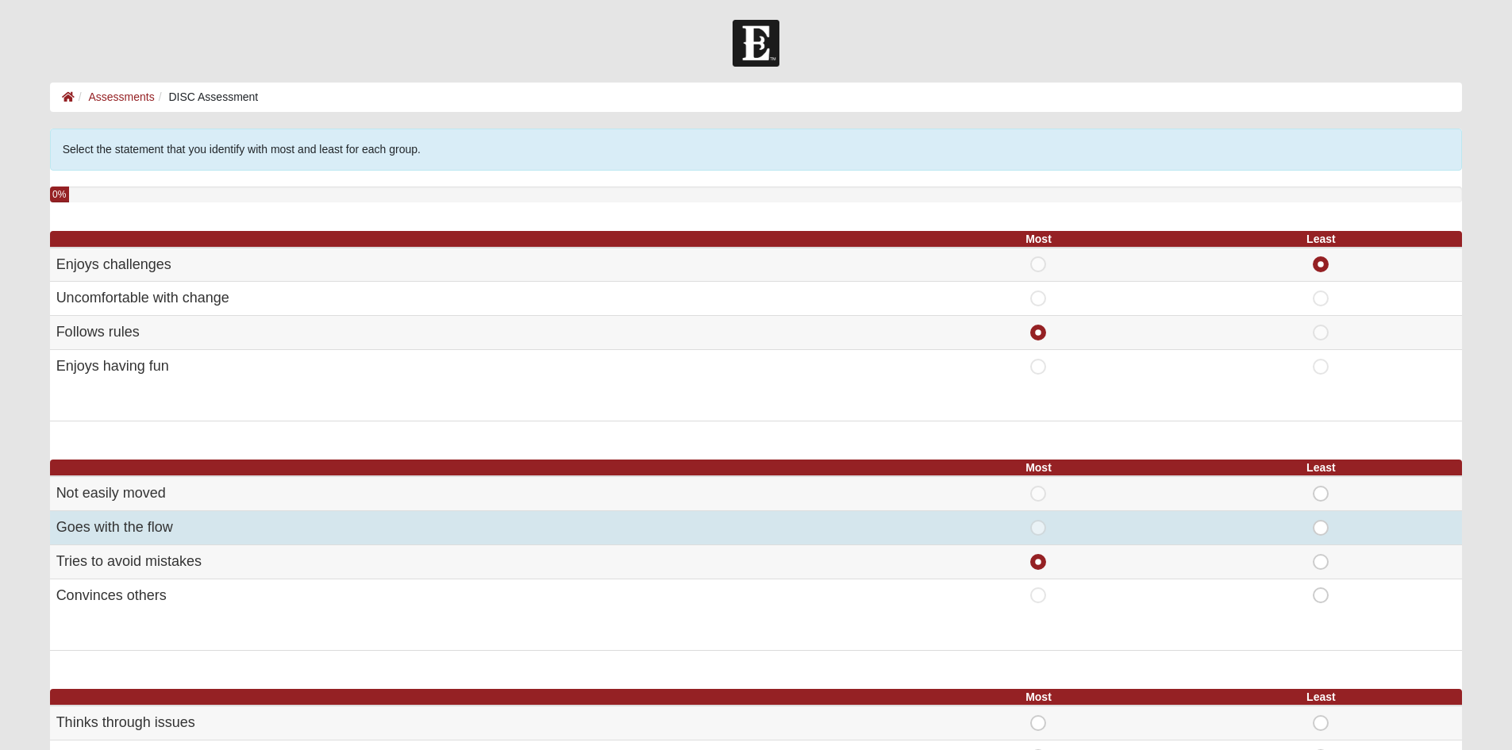
click at [1321, 520] on span "Least" at bounding box center [1321, 520] width 0 height 0
click at [1321, 531] on input "Least" at bounding box center [1326, 528] width 10 height 16
radio input "true"
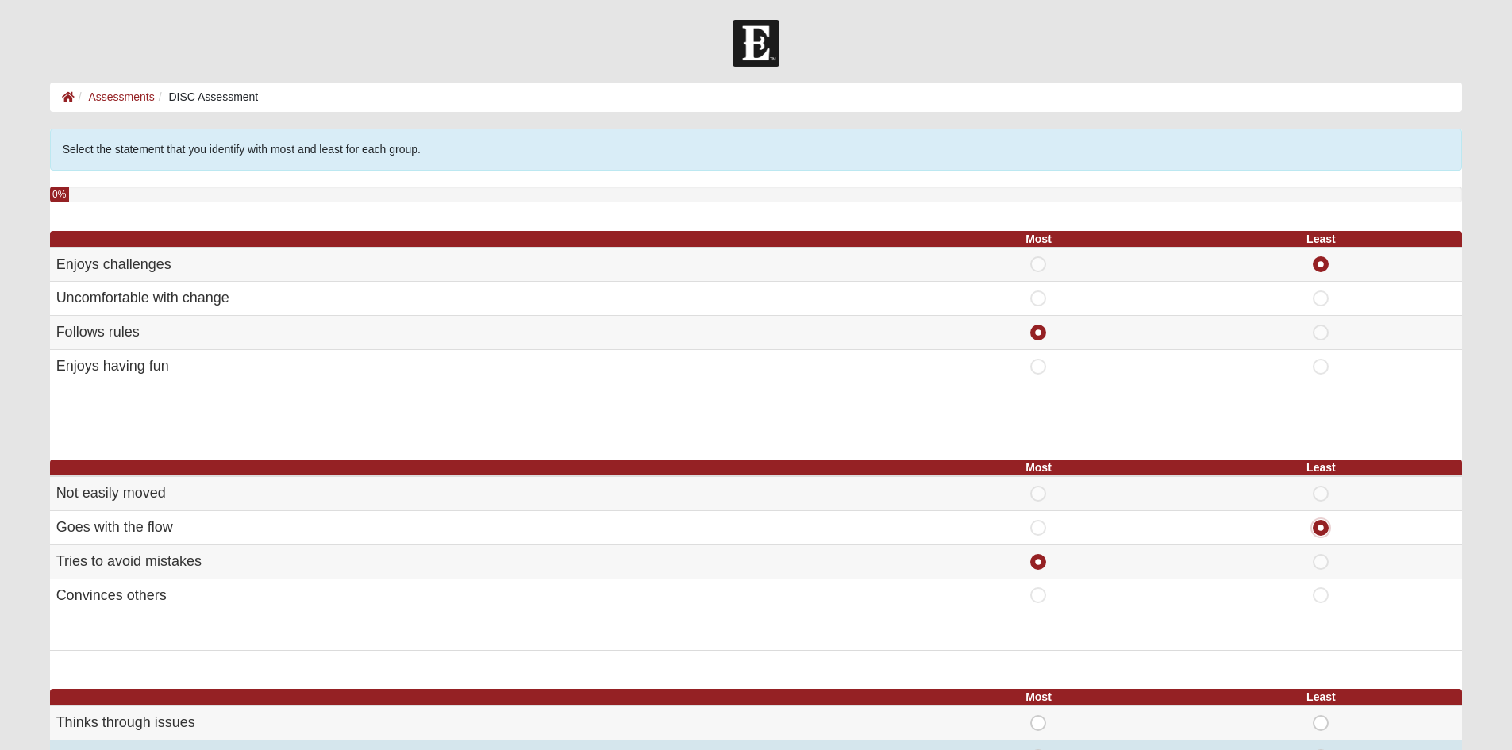
scroll to position [238, 0]
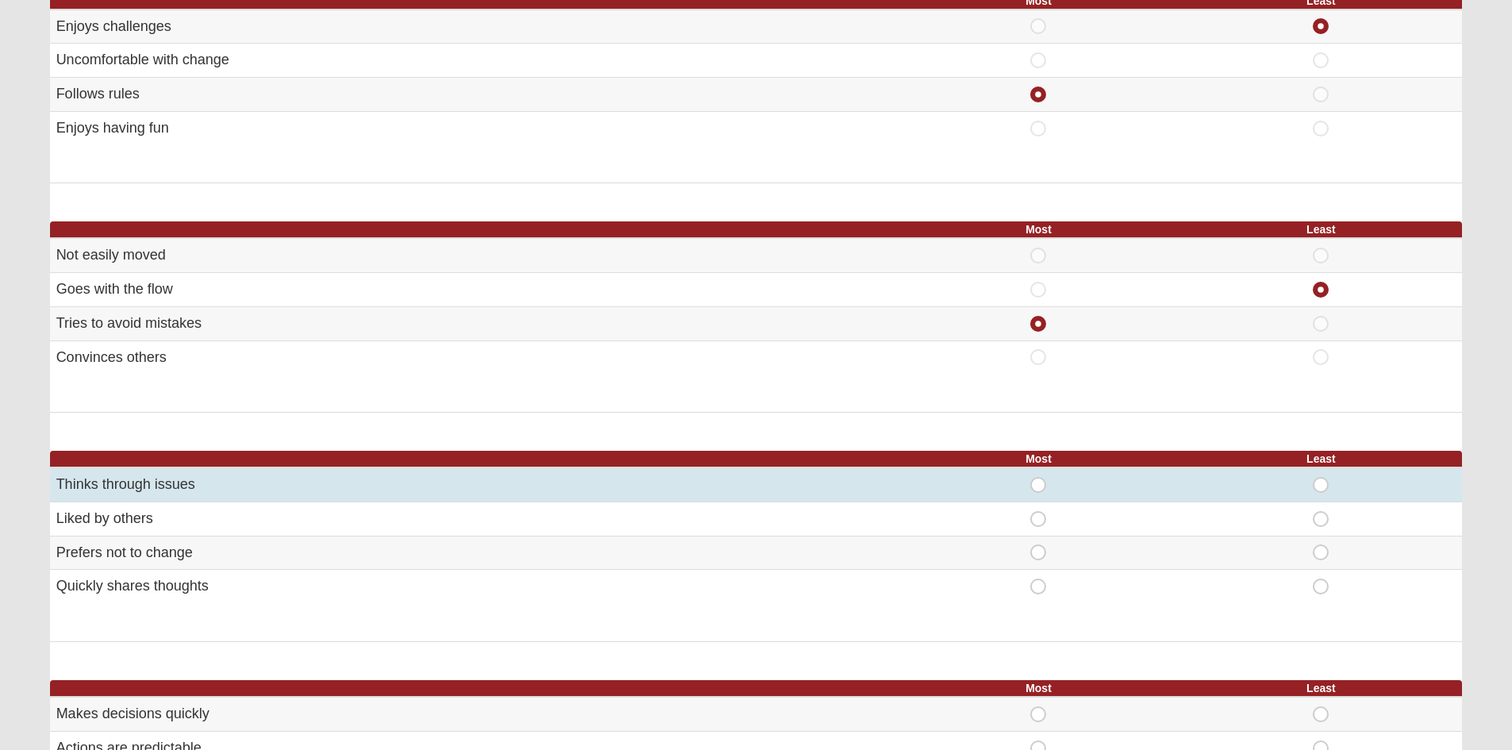
click at [1038, 477] on span "Most" at bounding box center [1038, 477] width 0 height 0
click at [1040, 482] on input "Most" at bounding box center [1043, 485] width 10 height 16
radio input "true"
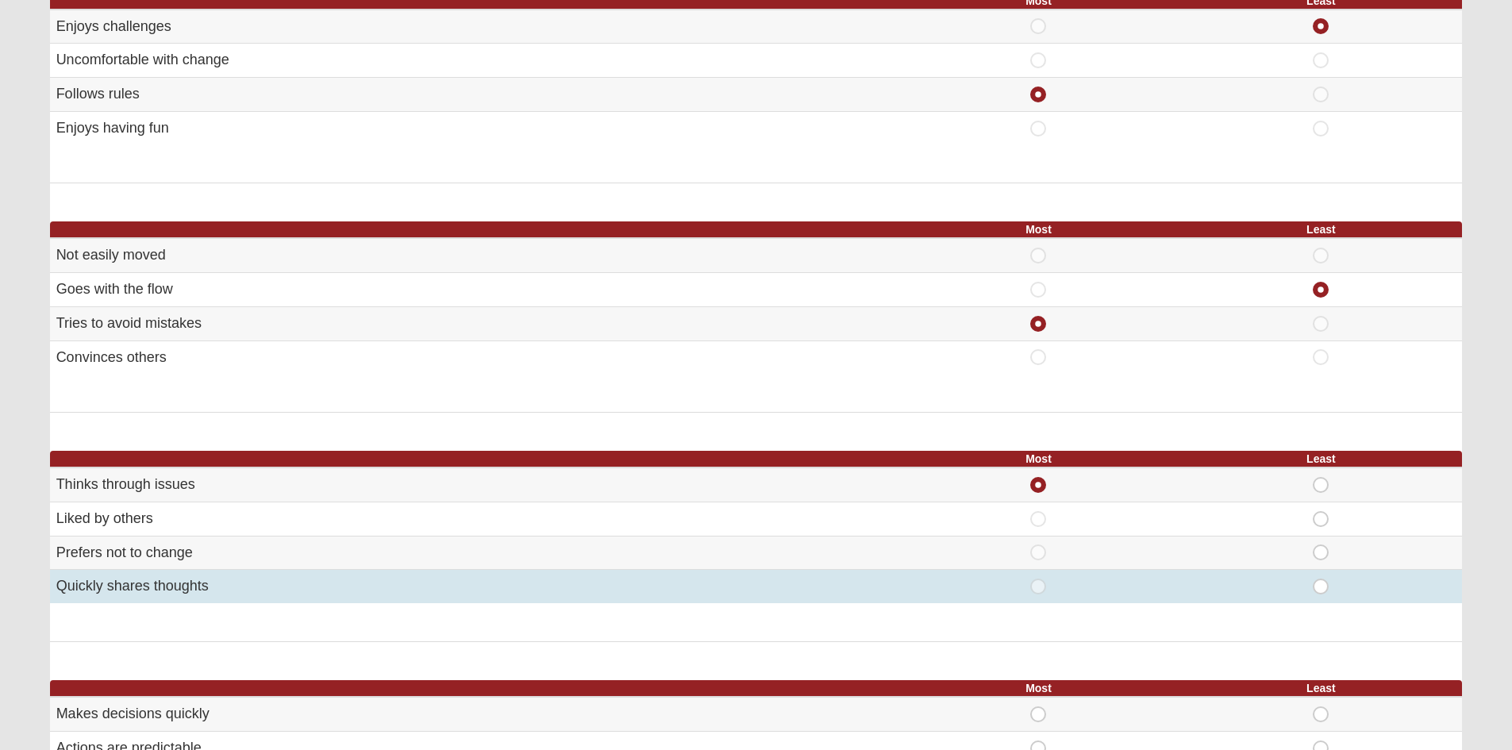
click at [1321, 579] on span "Least" at bounding box center [1321, 579] width 0 height 0
click at [1324, 587] on input "Least" at bounding box center [1326, 587] width 10 height 16
radio input "true"
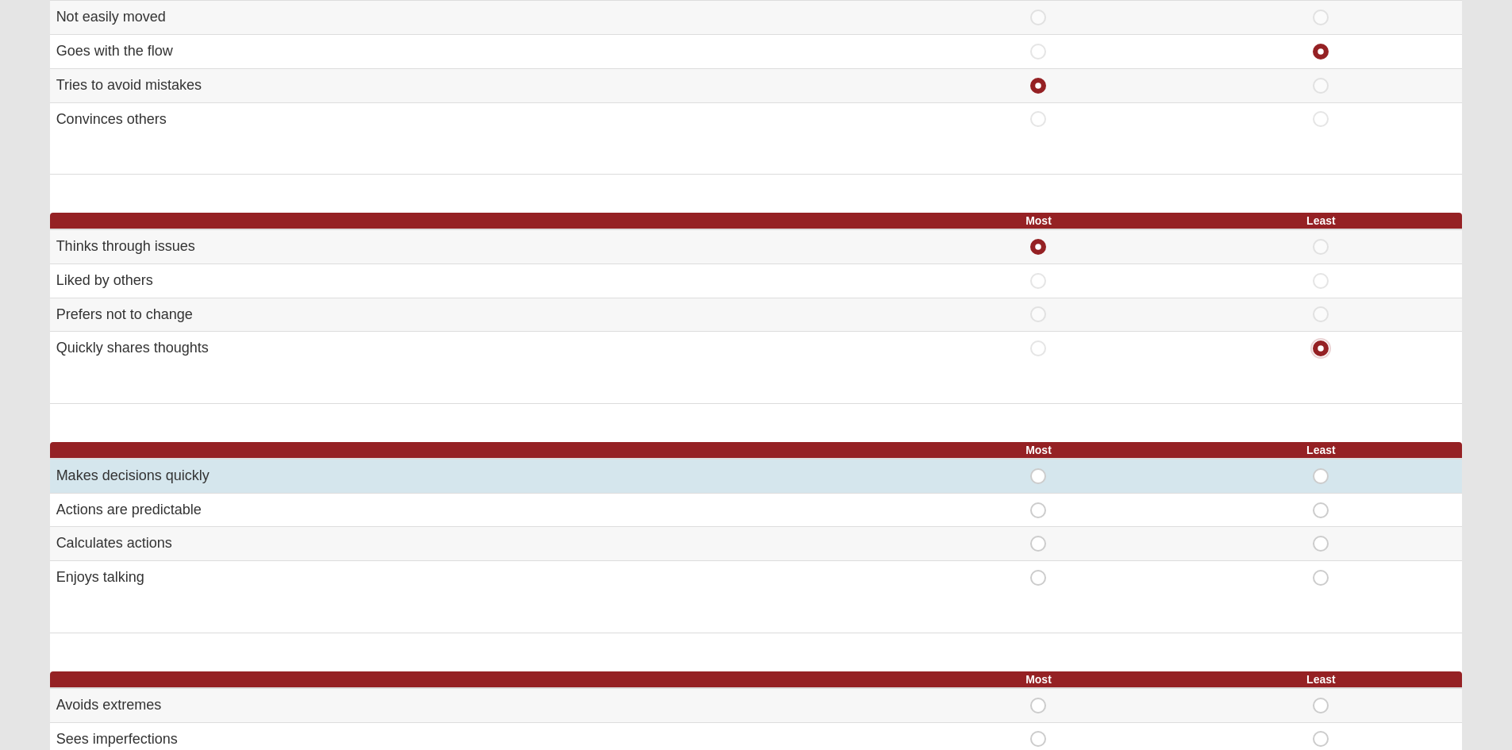
scroll to position [556, 0]
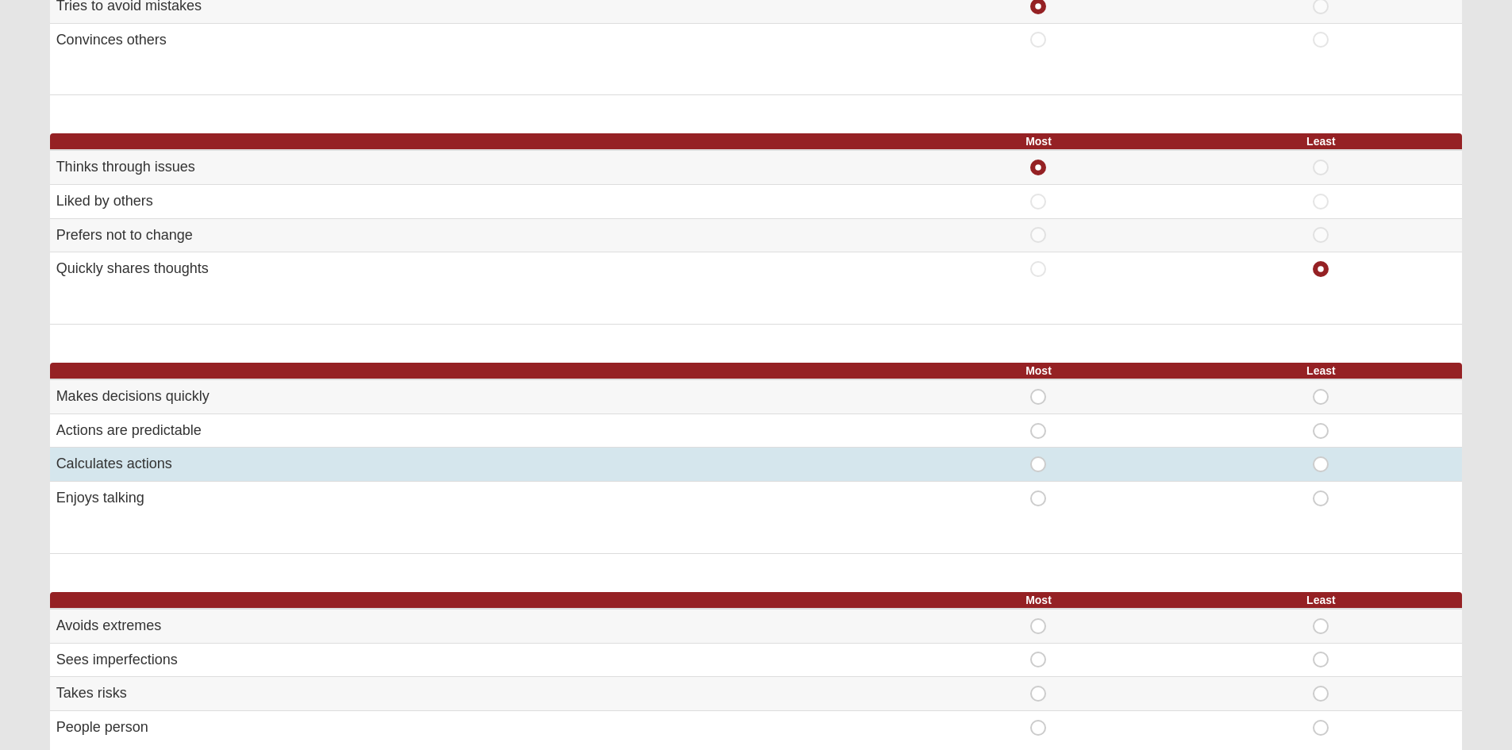
click at [1029, 465] on div "Most" at bounding box center [1038, 464] width 263 height 16
click at [1038, 456] on span "Most" at bounding box center [1038, 456] width 0 height 0
click at [1042, 462] on input "Most" at bounding box center [1043, 464] width 10 height 16
radio input "true"
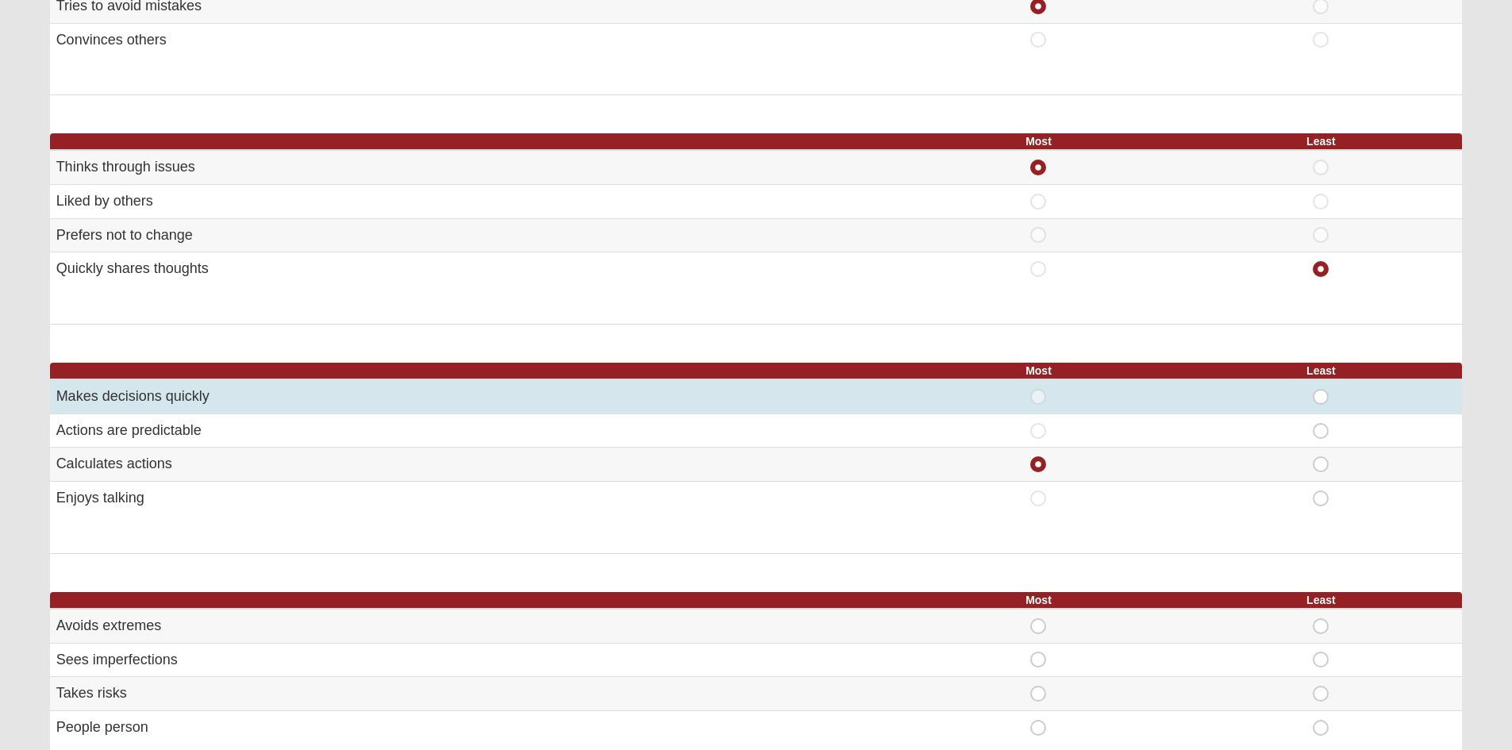
click at [1321, 389] on span "Least" at bounding box center [1321, 389] width 0 height 0
click at [1321, 398] on input "Least" at bounding box center [1326, 397] width 10 height 16
radio input "true"
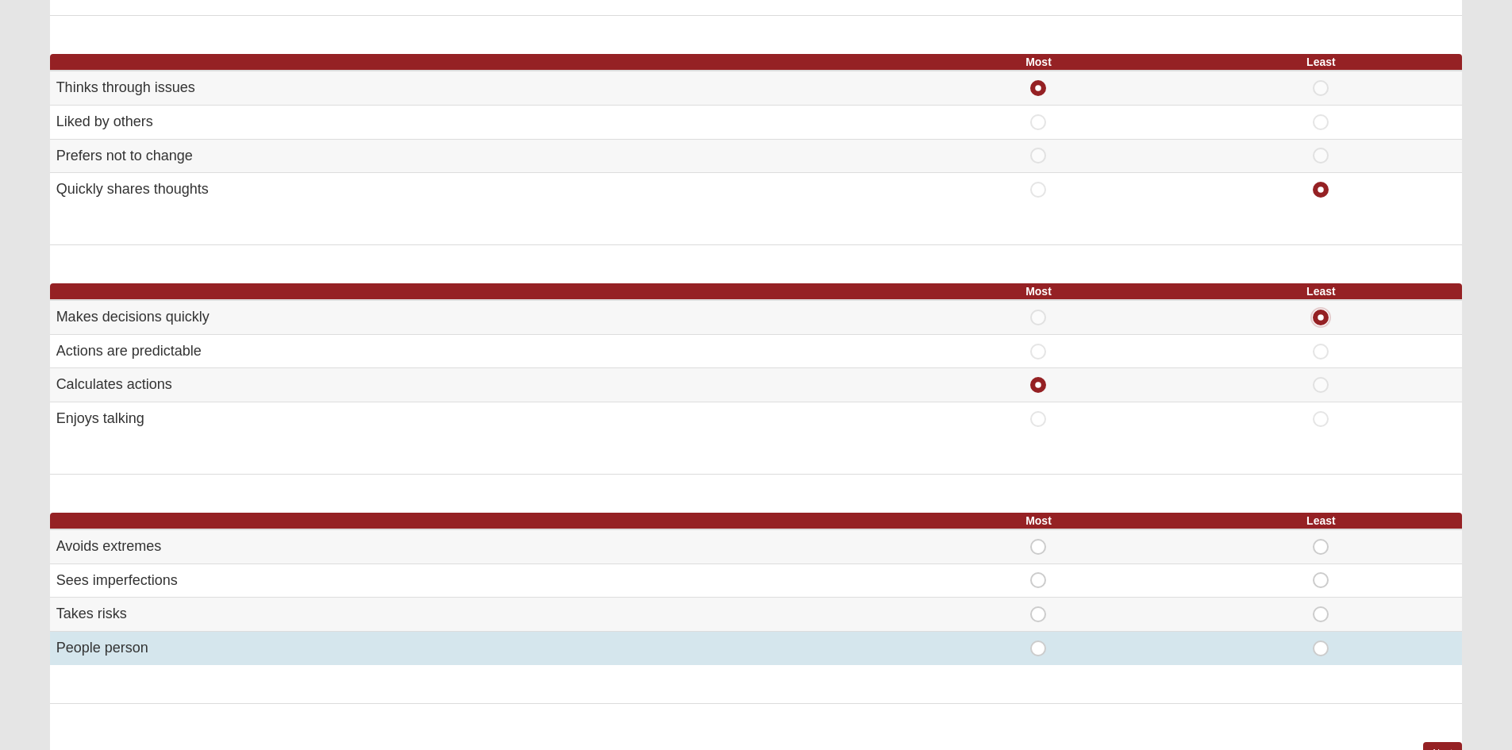
scroll to position [714, 0]
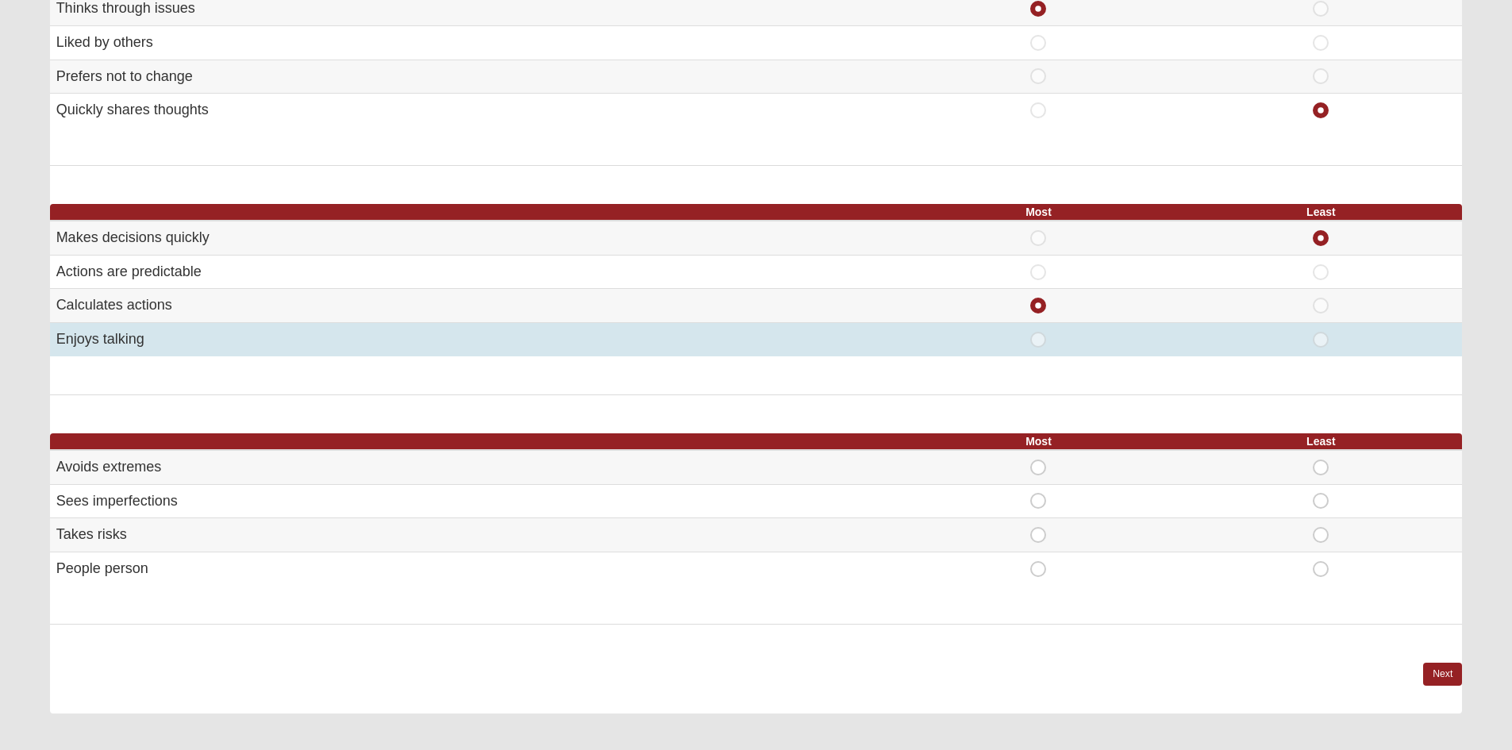
click at [1321, 332] on span "Least" at bounding box center [1321, 332] width 0 height 0
click at [1323, 344] on input "Least" at bounding box center [1326, 340] width 10 height 16
radio input "true"
radio input "false"
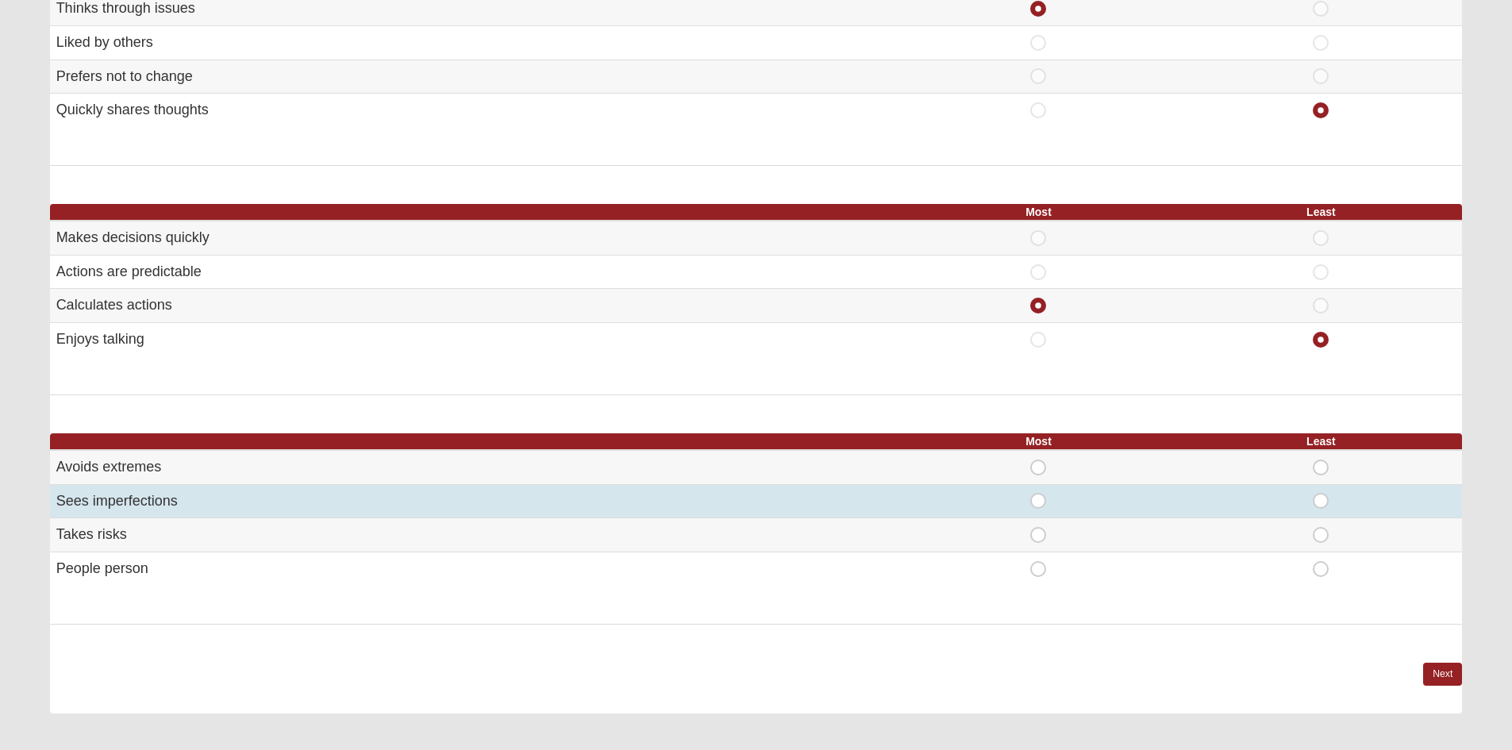
click at [1038, 493] on span "Most" at bounding box center [1038, 493] width 0 height 0
click at [1040, 505] on input "Most" at bounding box center [1043, 501] width 10 height 16
radio input "true"
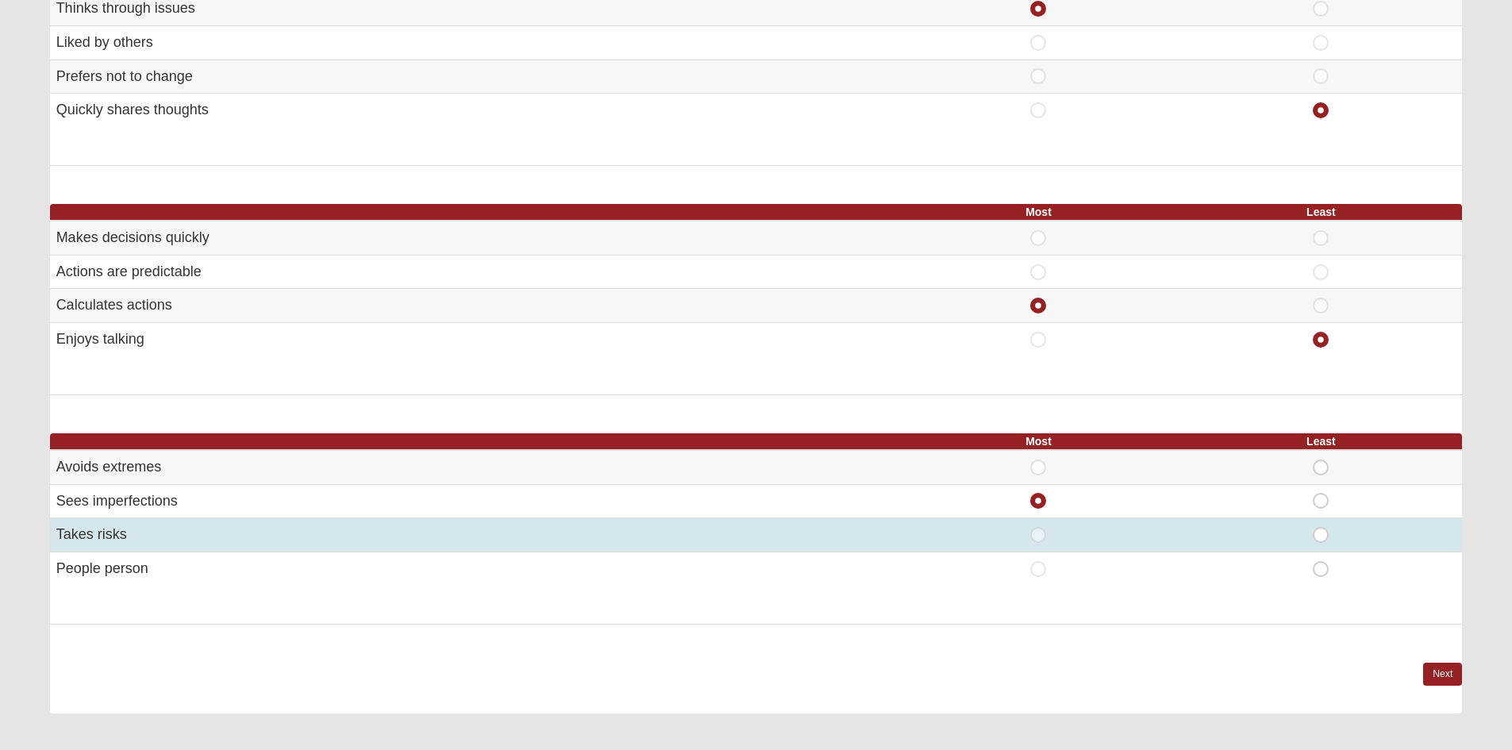
click at [1329, 540] on div "Least" at bounding box center [1320, 535] width 263 height 16
click at [1321, 527] on span "Least" at bounding box center [1321, 527] width 0 height 0
click at [1323, 536] on input "Least" at bounding box center [1326, 535] width 10 height 16
radio input "true"
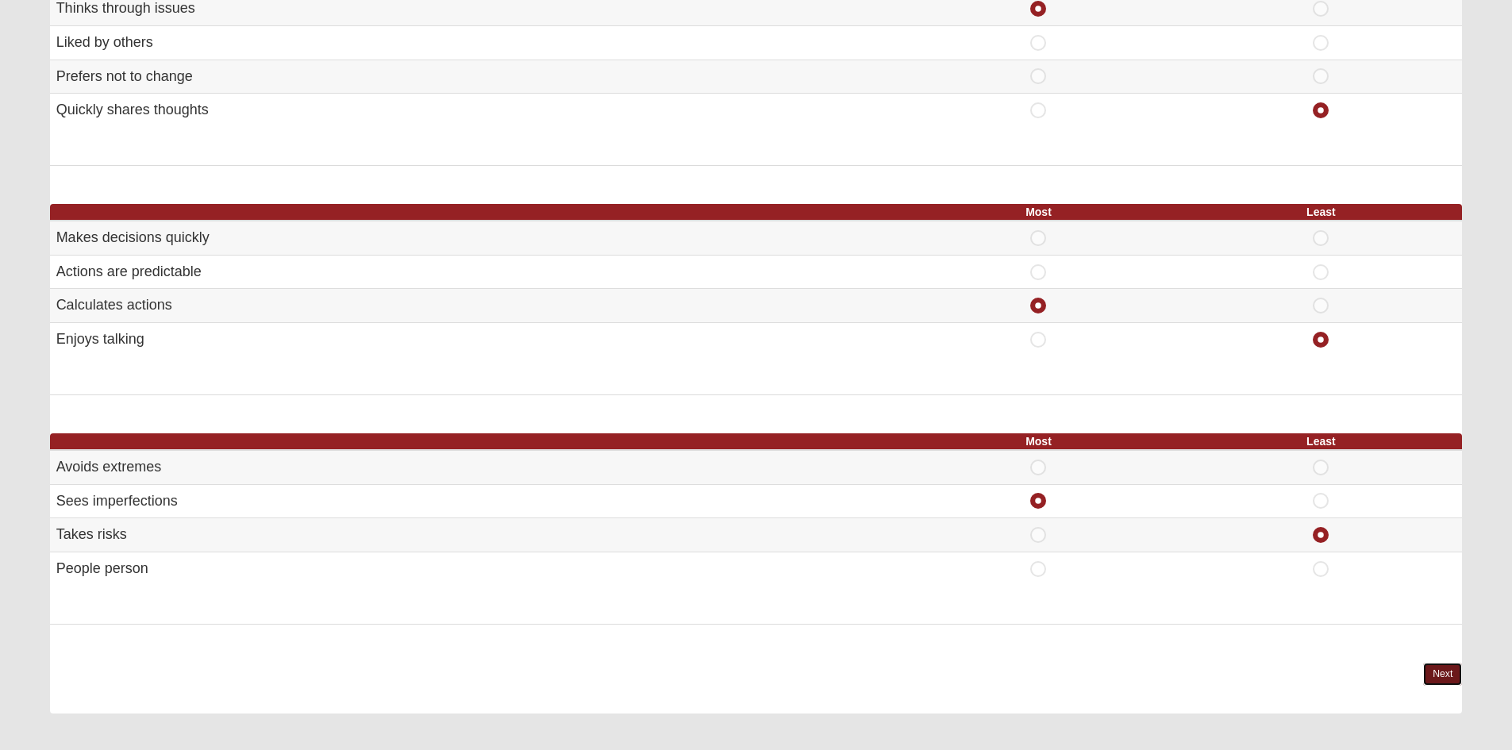
click at [1438, 679] on link "Next" at bounding box center [1442, 674] width 39 height 23
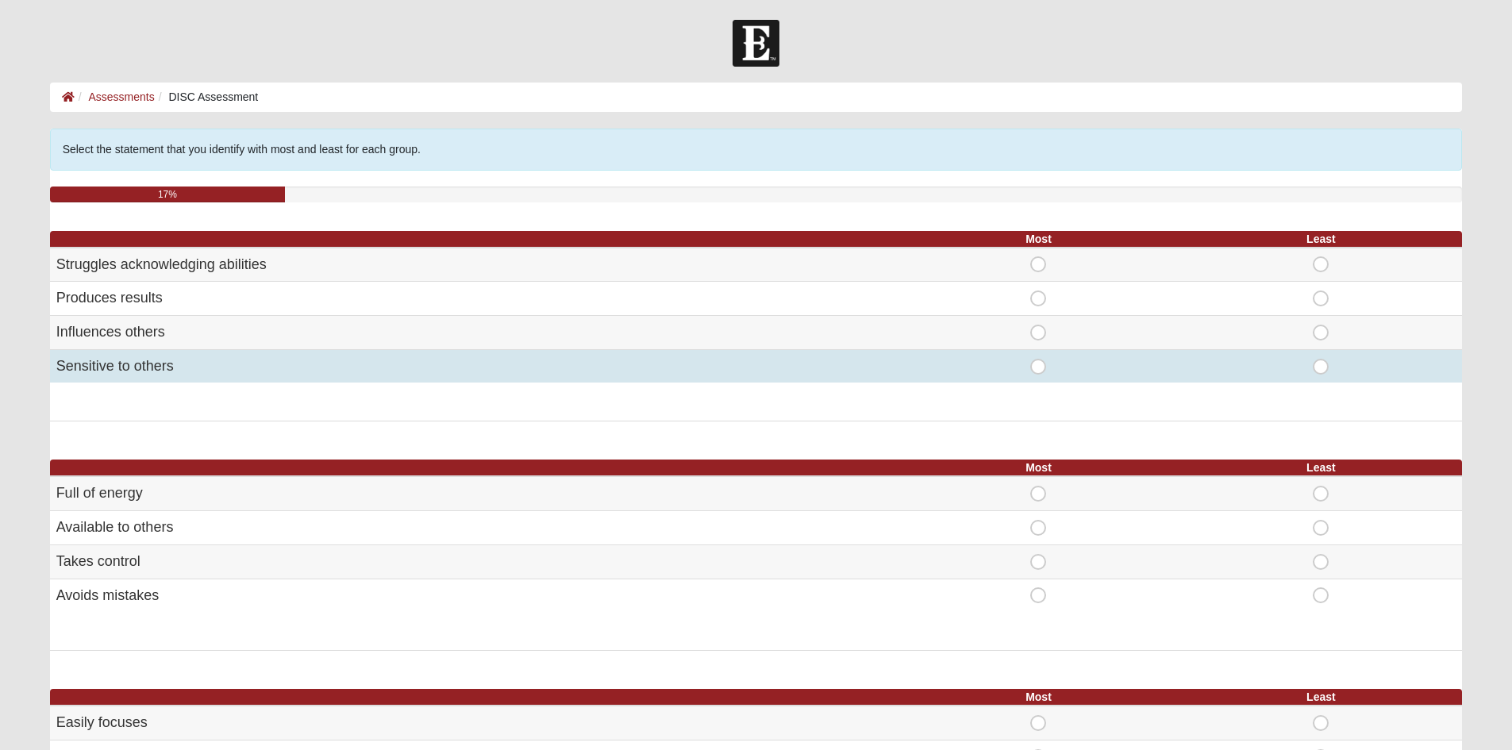
click at [1321, 359] on span "Least" at bounding box center [1321, 359] width 0 height 0
click at [1324, 372] on input "Least" at bounding box center [1326, 367] width 10 height 16
radio input "true"
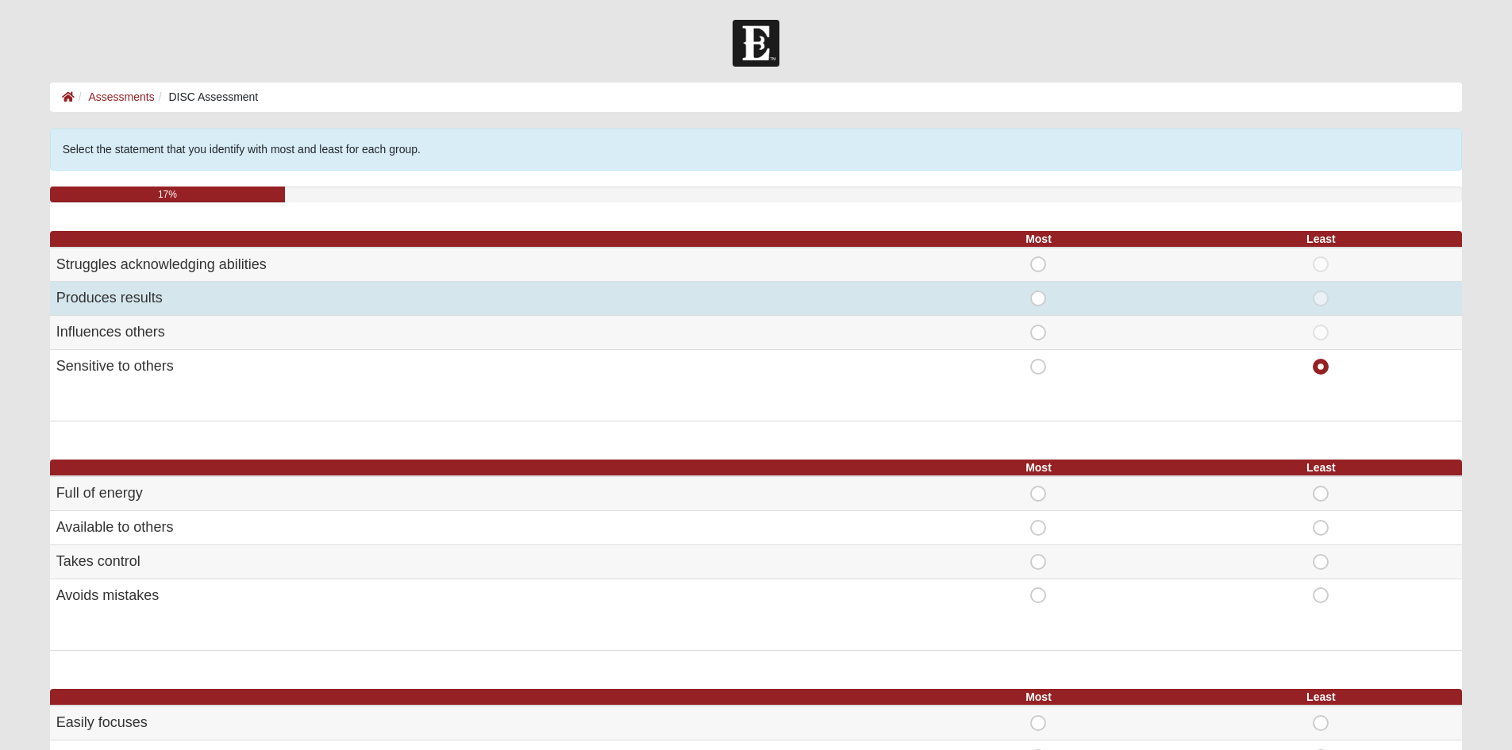
click at [1038, 290] on span "Most" at bounding box center [1038, 290] width 0 height 0
click at [1042, 297] on input "Most" at bounding box center [1043, 298] width 10 height 16
radio input "true"
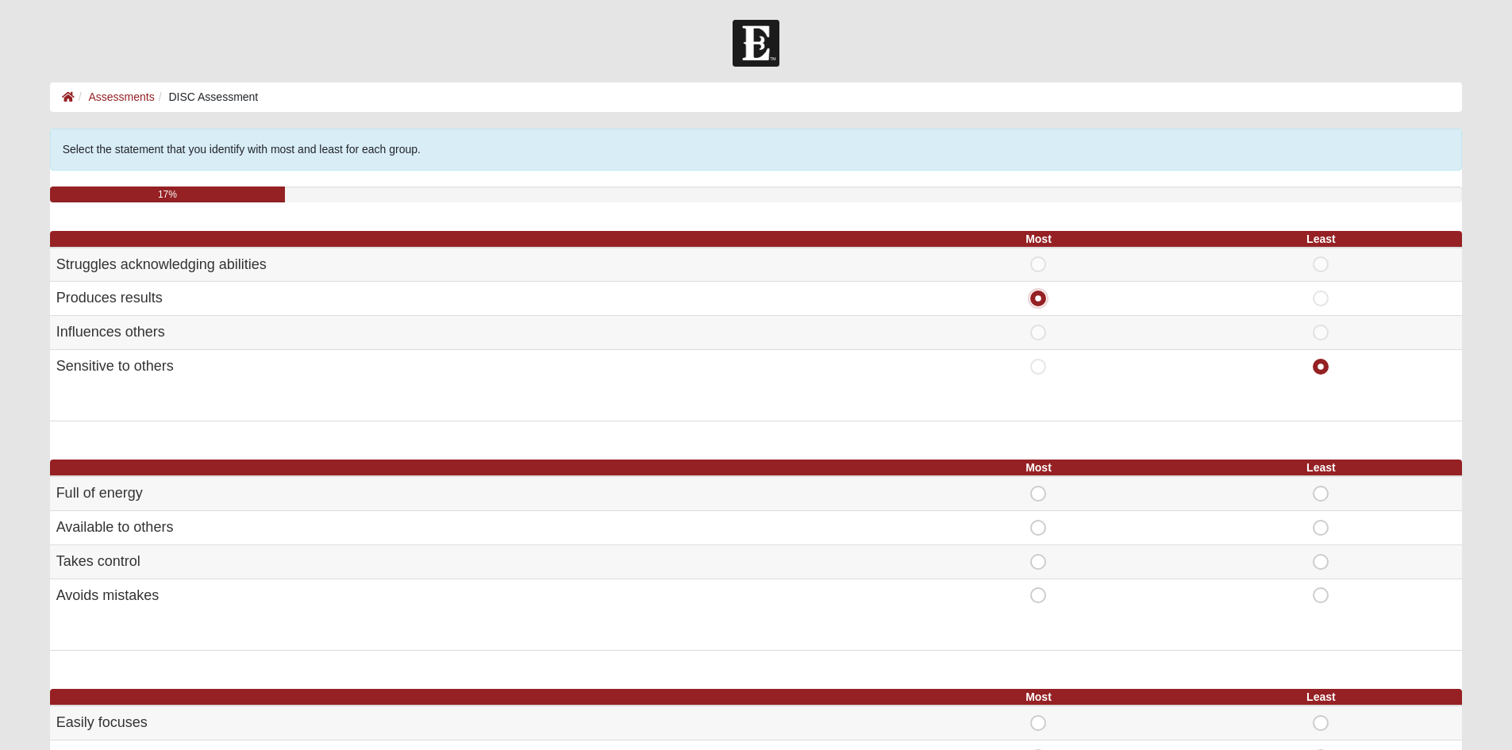
scroll to position [159, 0]
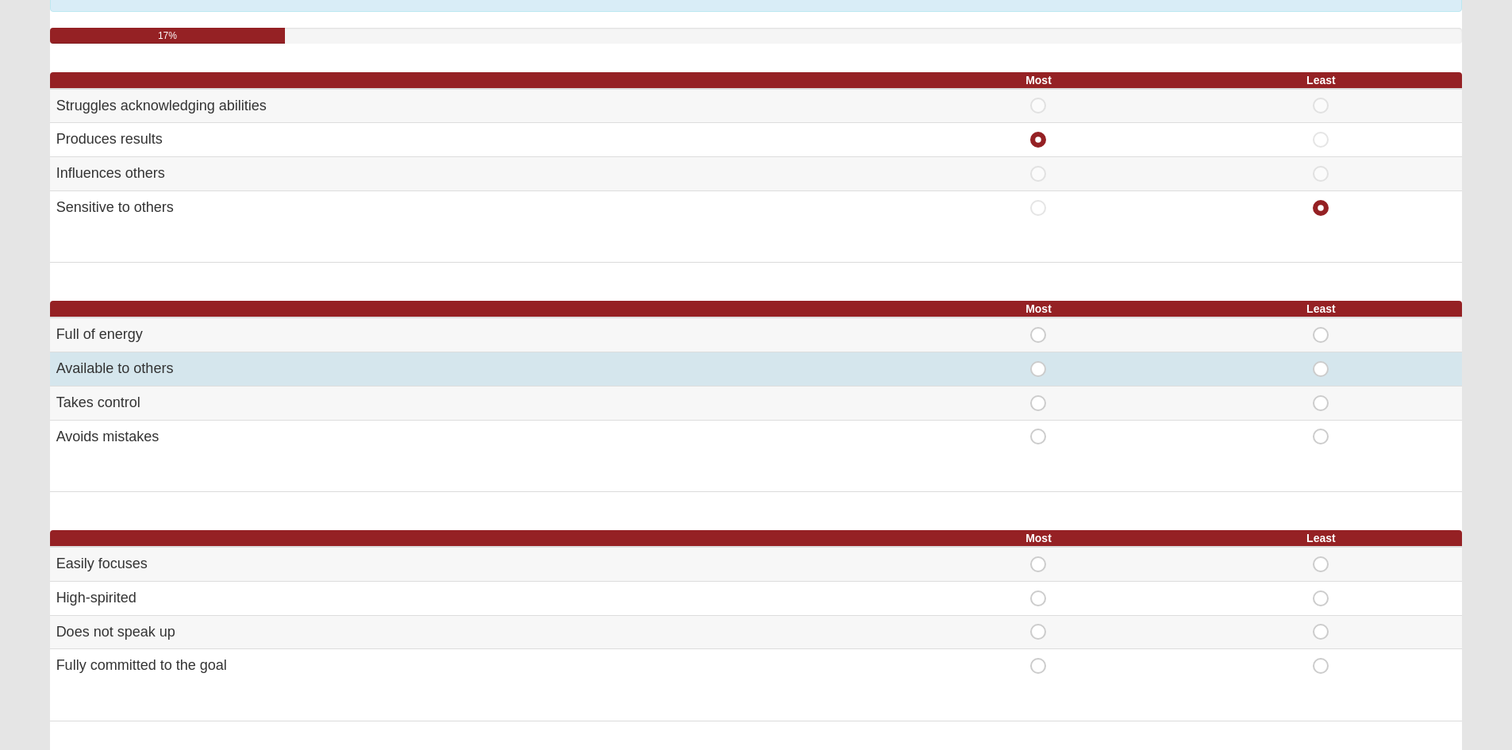
click at [1038, 361] on span "Most" at bounding box center [1038, 361] width 0 height 0
click at [1040, 367] on input "Most" at bounding box center [1043, 369] width 10 height 16
radio input "true"
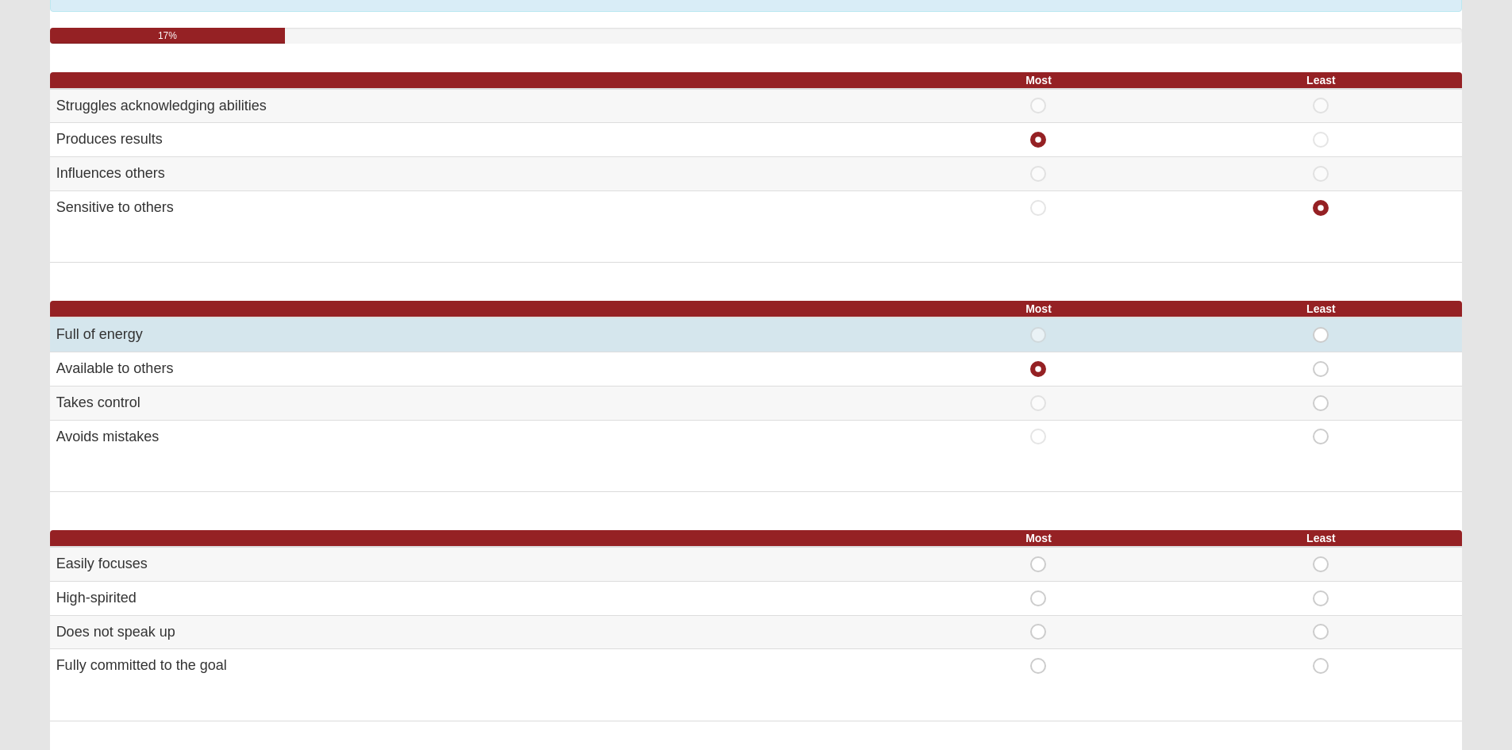
click at [1321, 327] on span "Least" at bounding box center [1321, 327] width 0 height 0
click at [1321, 337] on input "Least" at bounding box center [1326, 335] width 10 height 16
radio input "true"
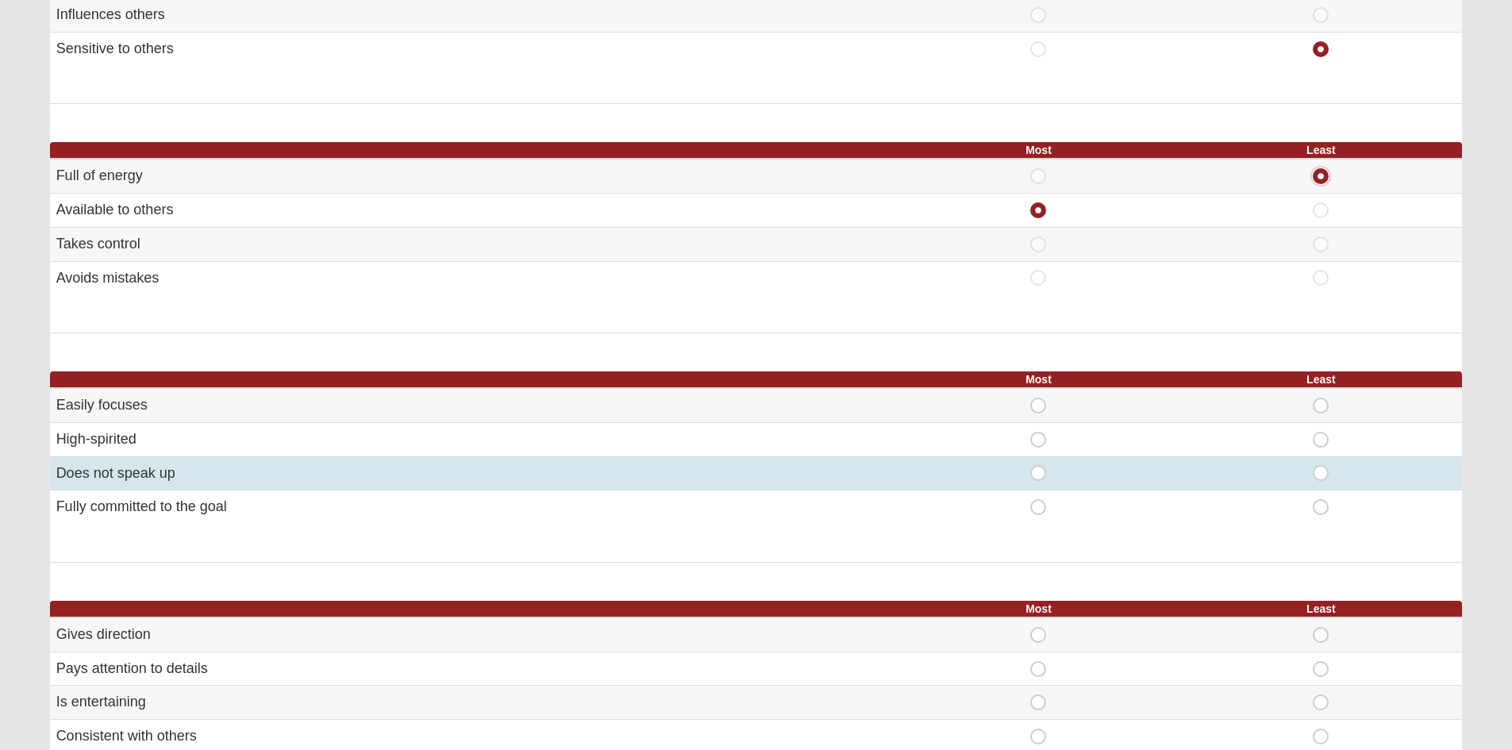
scroll to position [397, 0]
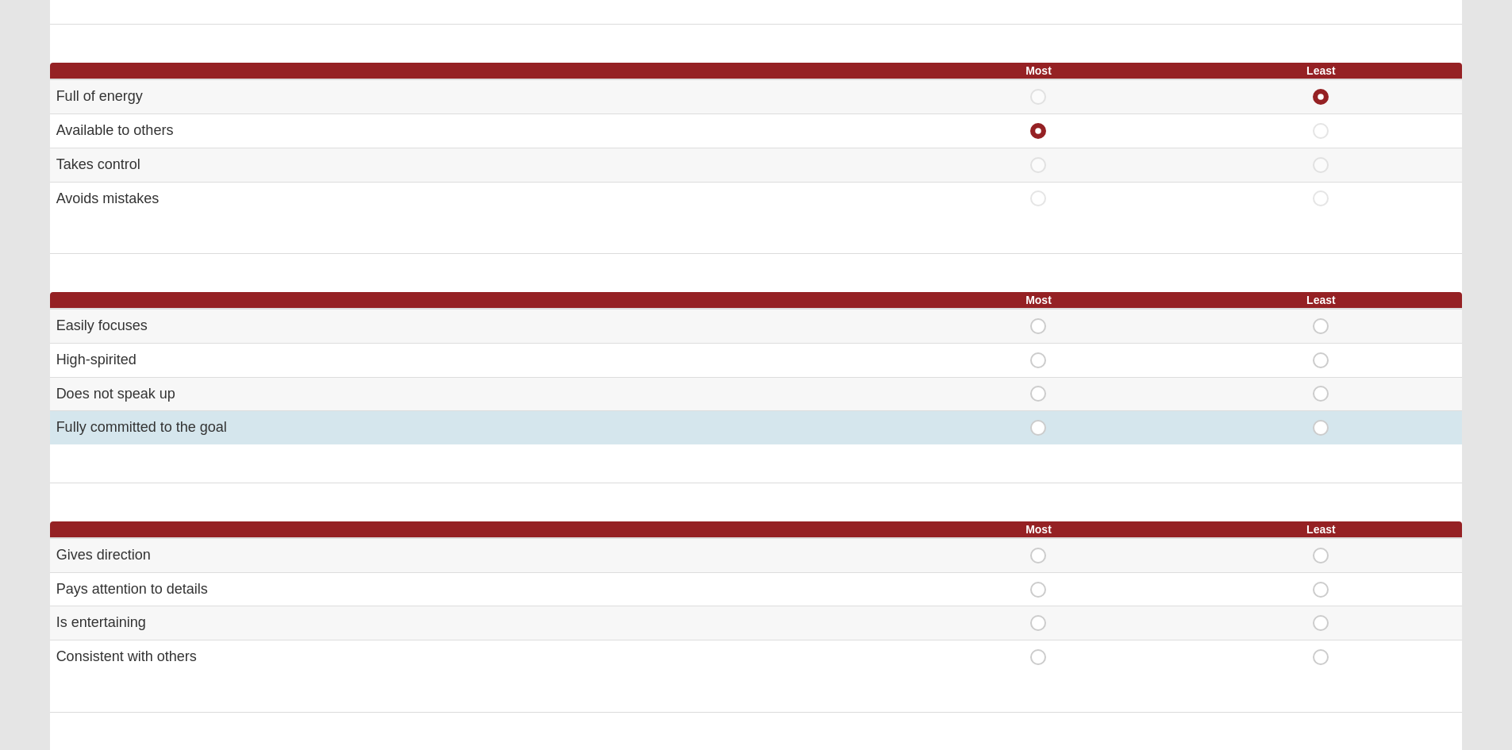
click at [1038, 420] on span "Most" at bounding box center [1038, 420] width 0 height 0
click at [1039, 432] on input "Most" at bounding box center [1043, 428] width 10 height 16
radio input "true"
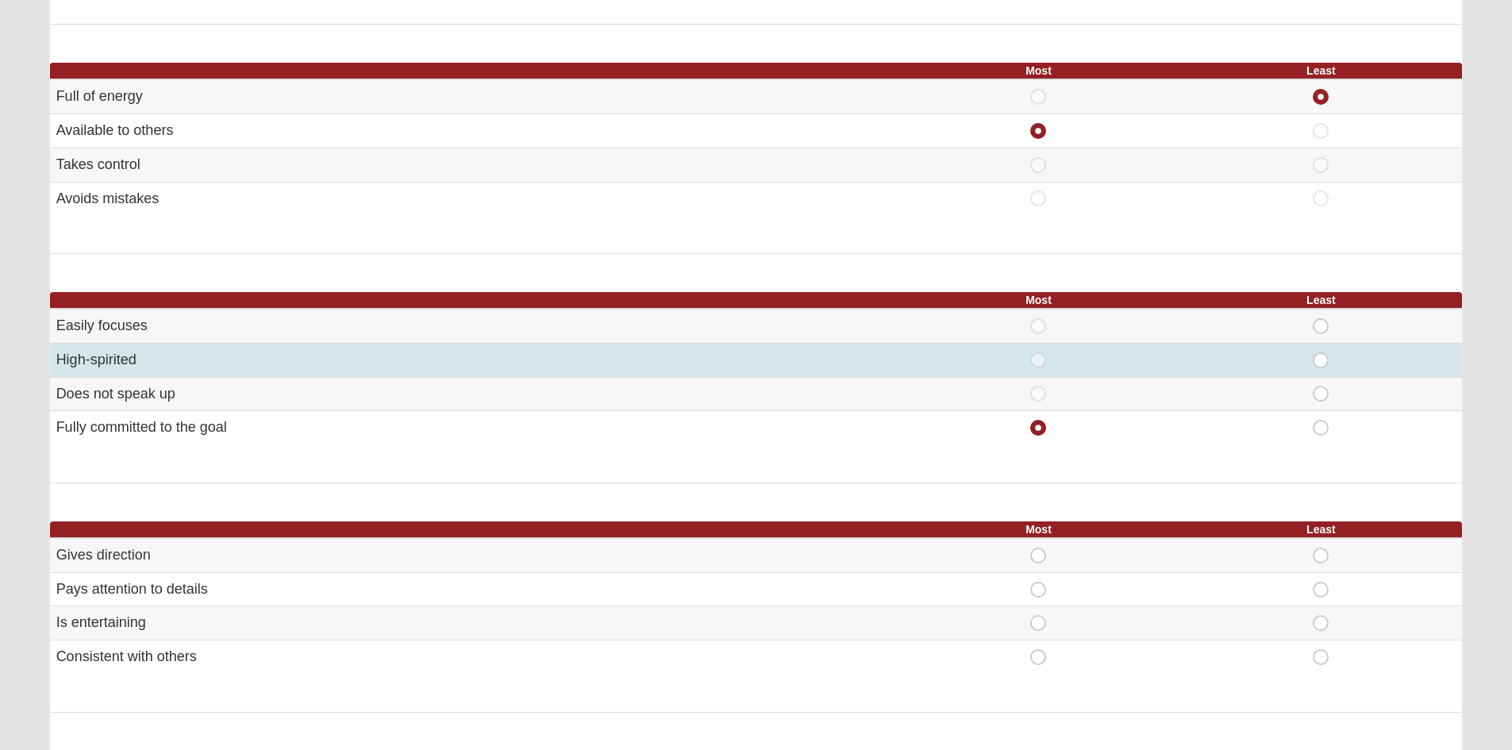
click at [1321, 371] on td "Least" at bounding box center [1320, 360] width 283 height 34
click at [1306, 362] on div "Least" at bounding box center [1320, 360] width 263 height 16
click at [1321, 352] on span "Least" at bounding box center [1321, 352] width 0 height 0
click at [1321, 362] on input "Least" at bounding box center [1326, 360] width 10 height 16
radio input "true"
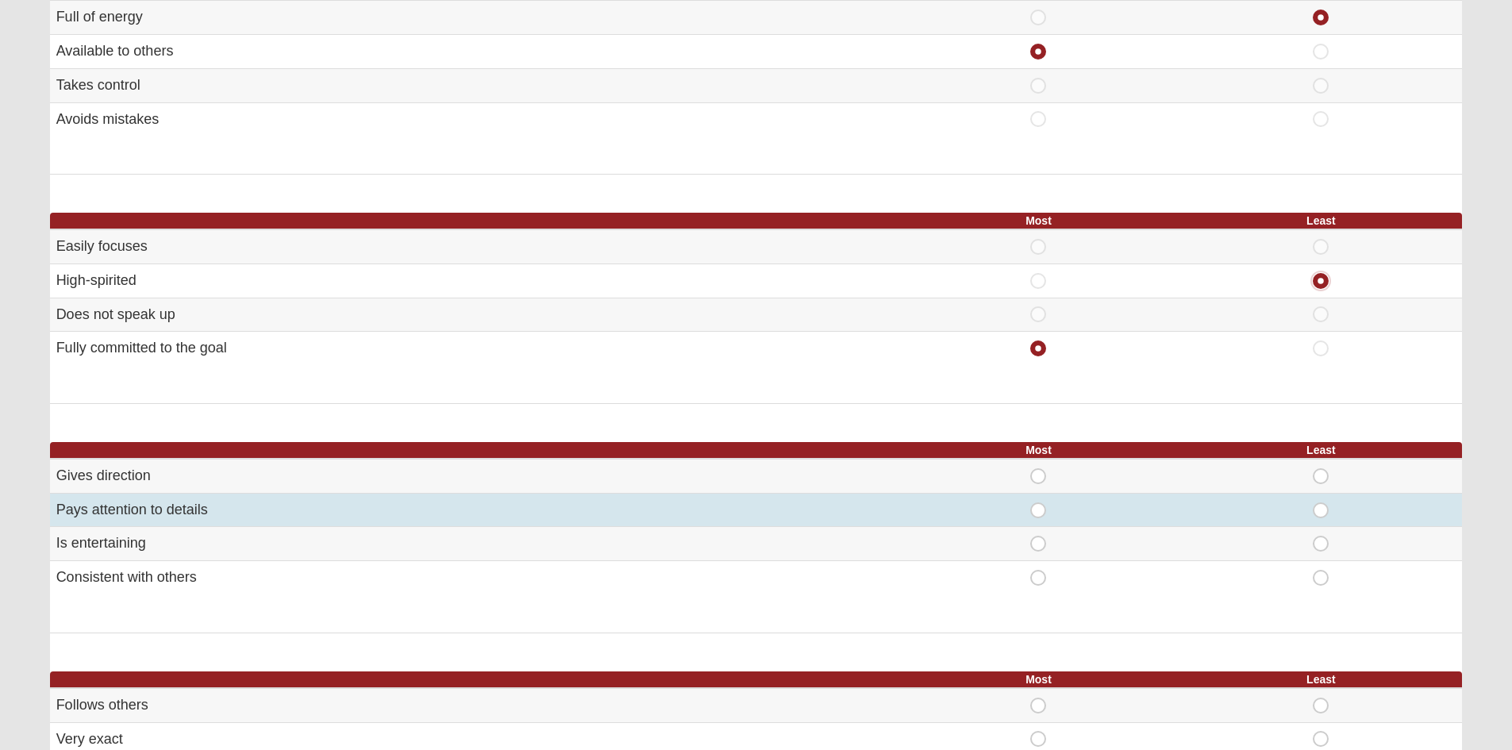
scroll to position [556, 0]
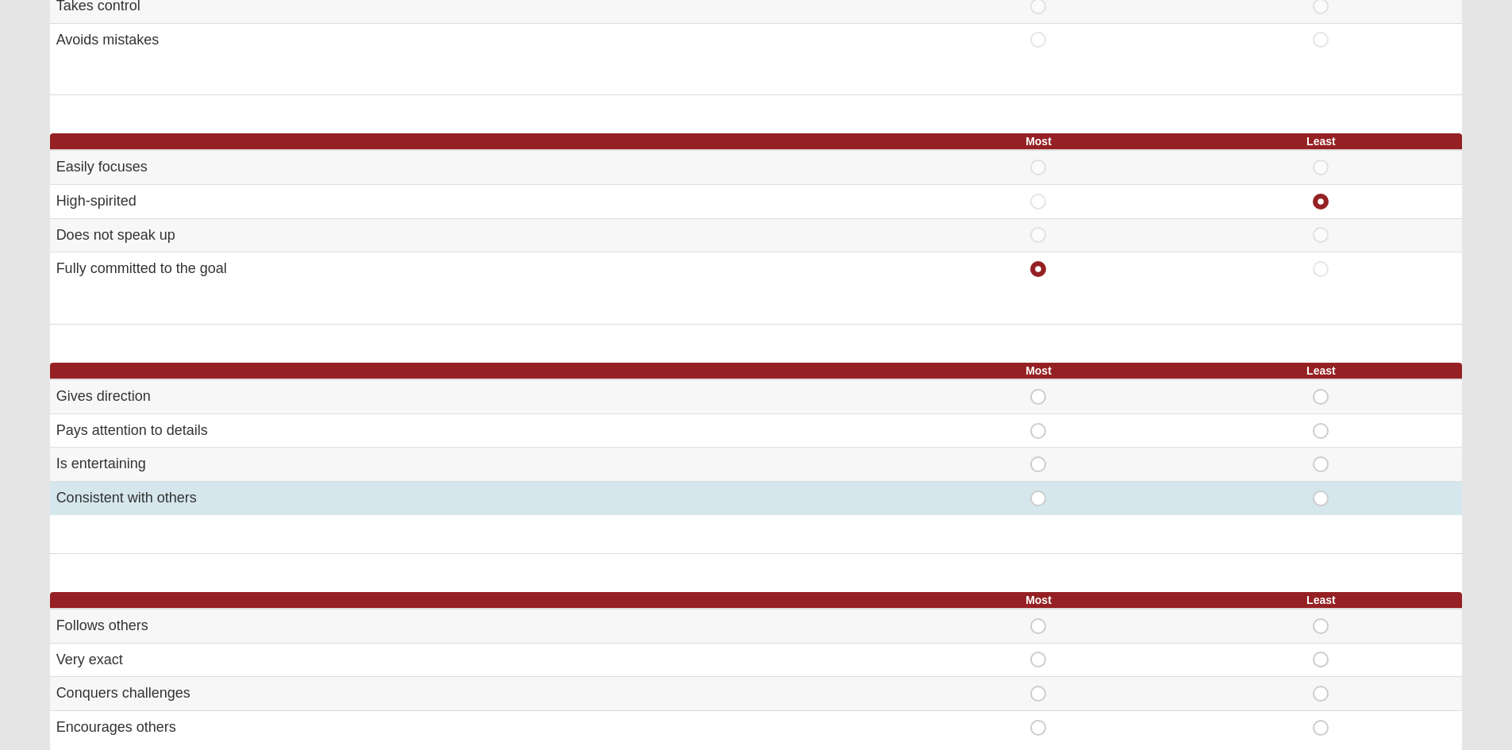
click at [1038, 490] on span "Most" at bounding box center [1038, 490] width 0 height 0
click at [1038, 500] on input "Most" at bounding box center [1043, 498] width 10 height 16
radio input "true"
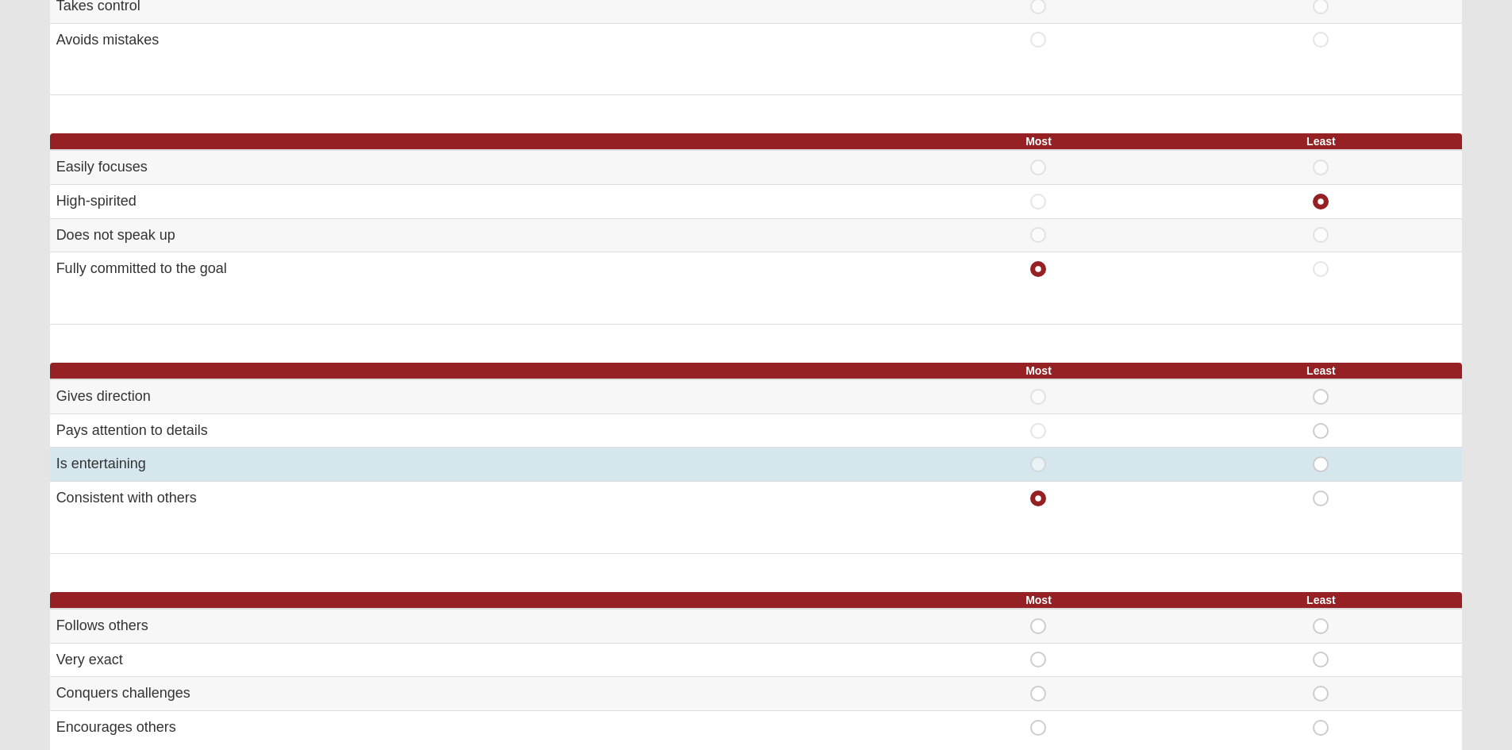
click at [1321, 456] on span "Least" at bounding box center [1321, 456] width 0 height 0
click at [1324, 464] on input "Least" at bounding box center [1326, 464] width 10 height 16
radio input "true"
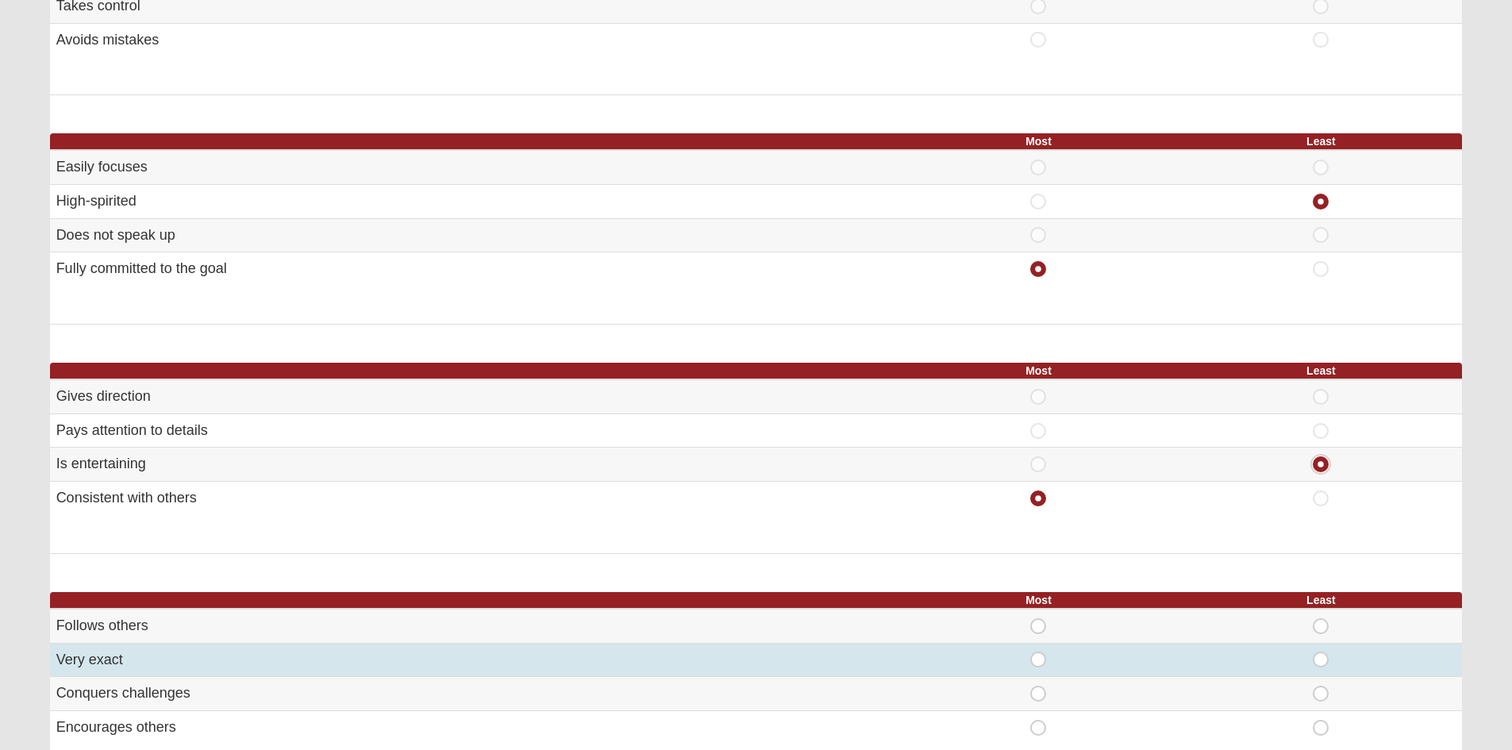
scroll to position [794, 0]
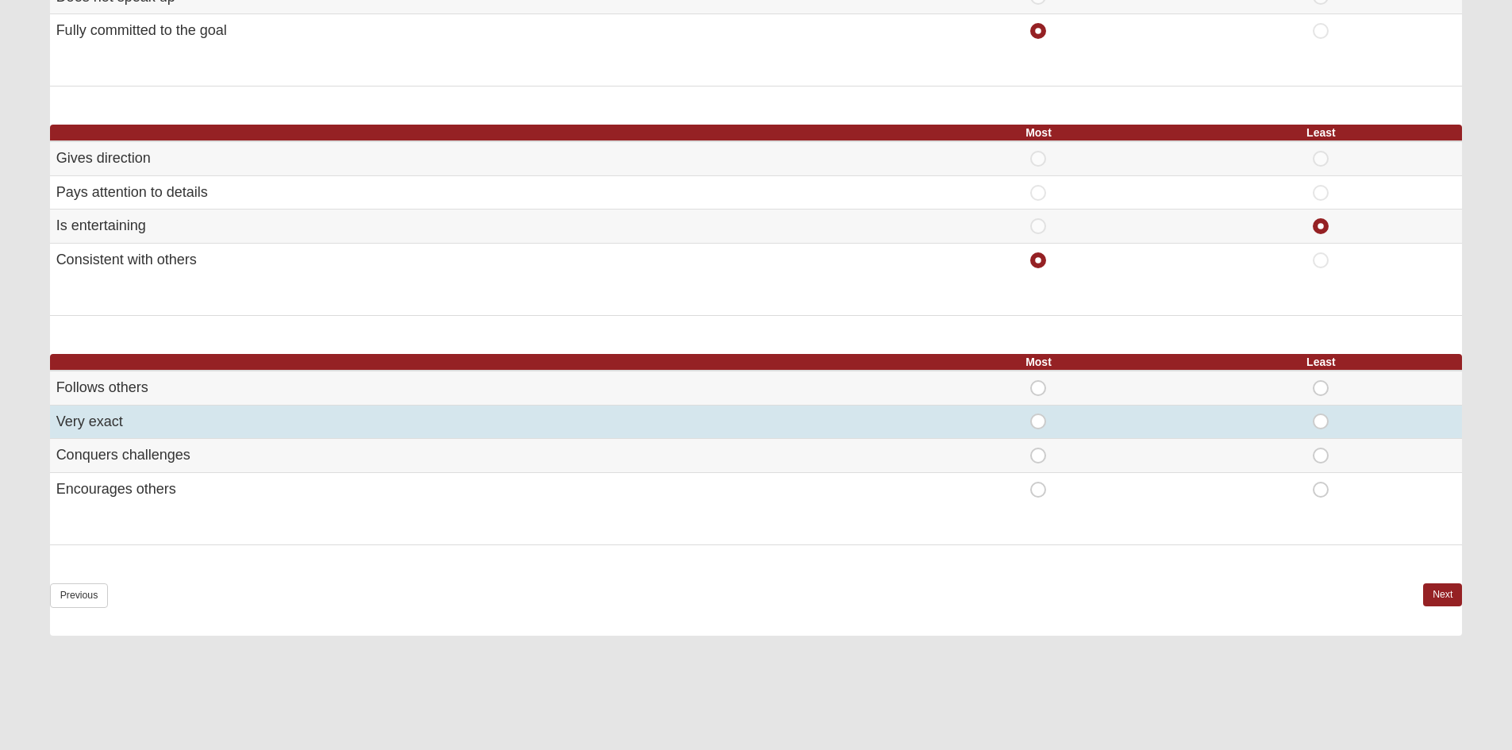
click at [1038, 413] on span "Most" at bounding box center [1038, 413] width 0 height 0
click at [1038, 417] on input "Most" at bounding box center [1043, 421] width 10 height 16
radio input "true"
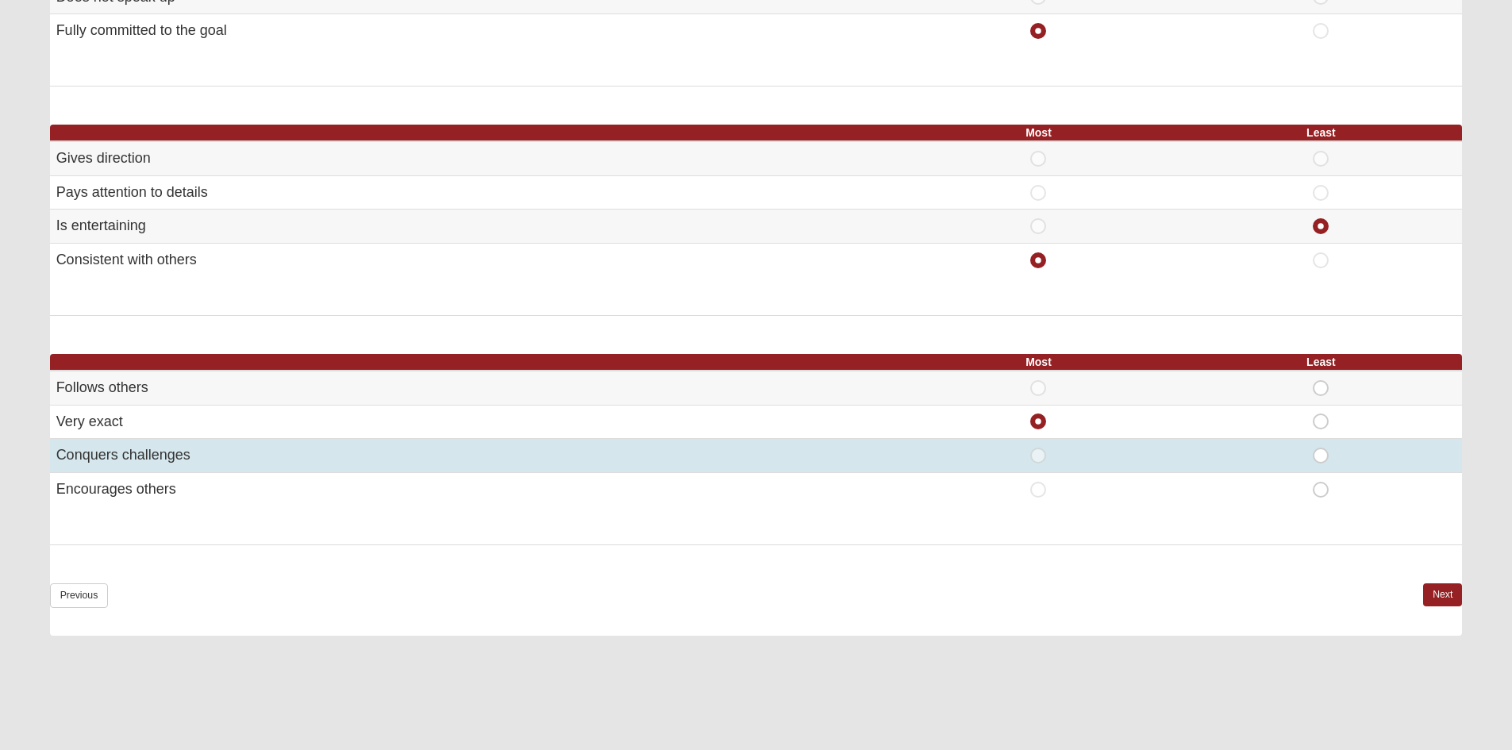
click at [1321, 448] on span "Least" at bounding box center [1321, 448] width 0 height 0
click at [1321, 456] on input "Least" at bounding box center [1326, 456] width 10 height 16
radio input "true"
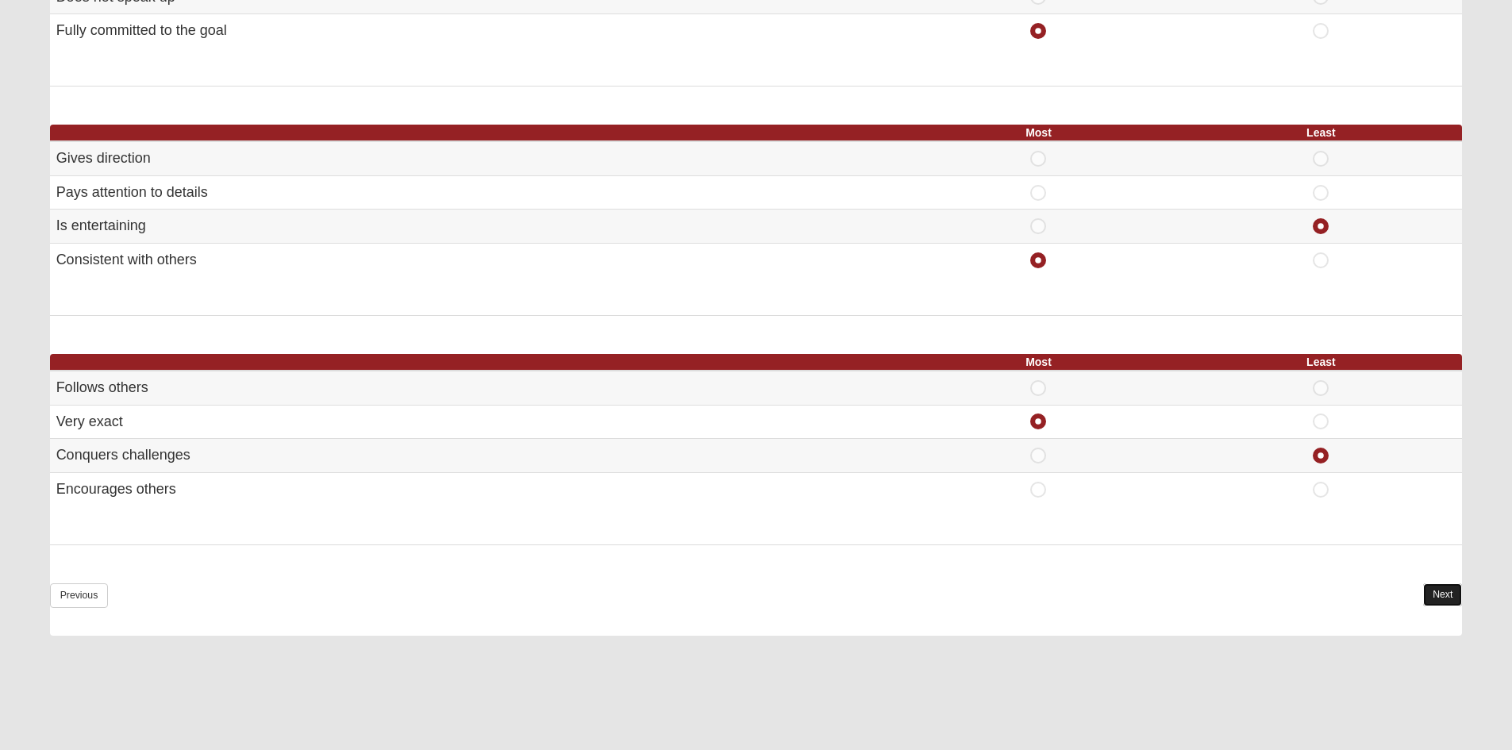
click at [1431, 597] on link "Next" at bounding box center [1442, 594] width 39 height 23
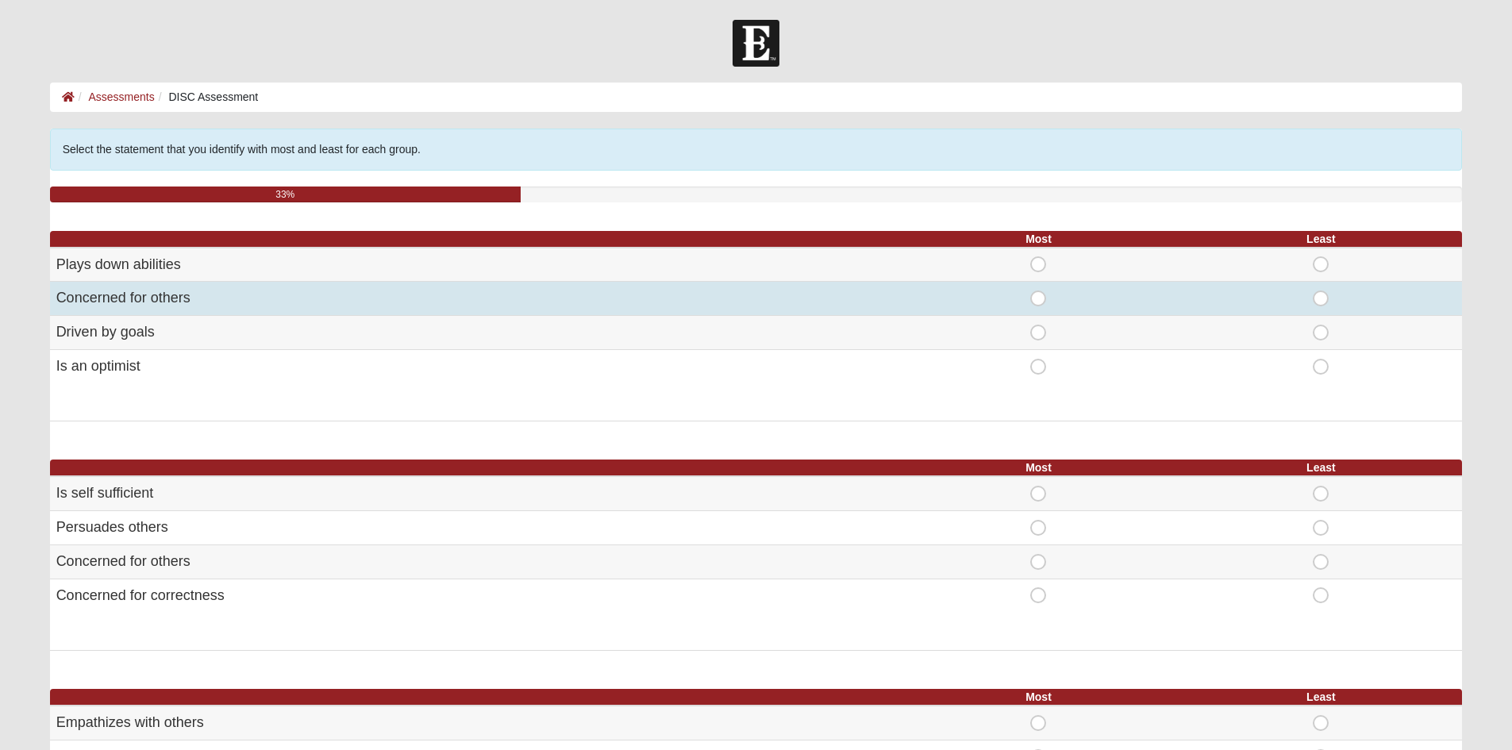
click at [1038, 290] on span "Most" at bounding box center [1038, 290] width 0 height 0
click at [1041, 299] on input "Most" at bounding box center [1043, 298] width 10 height 16
radio input "true"
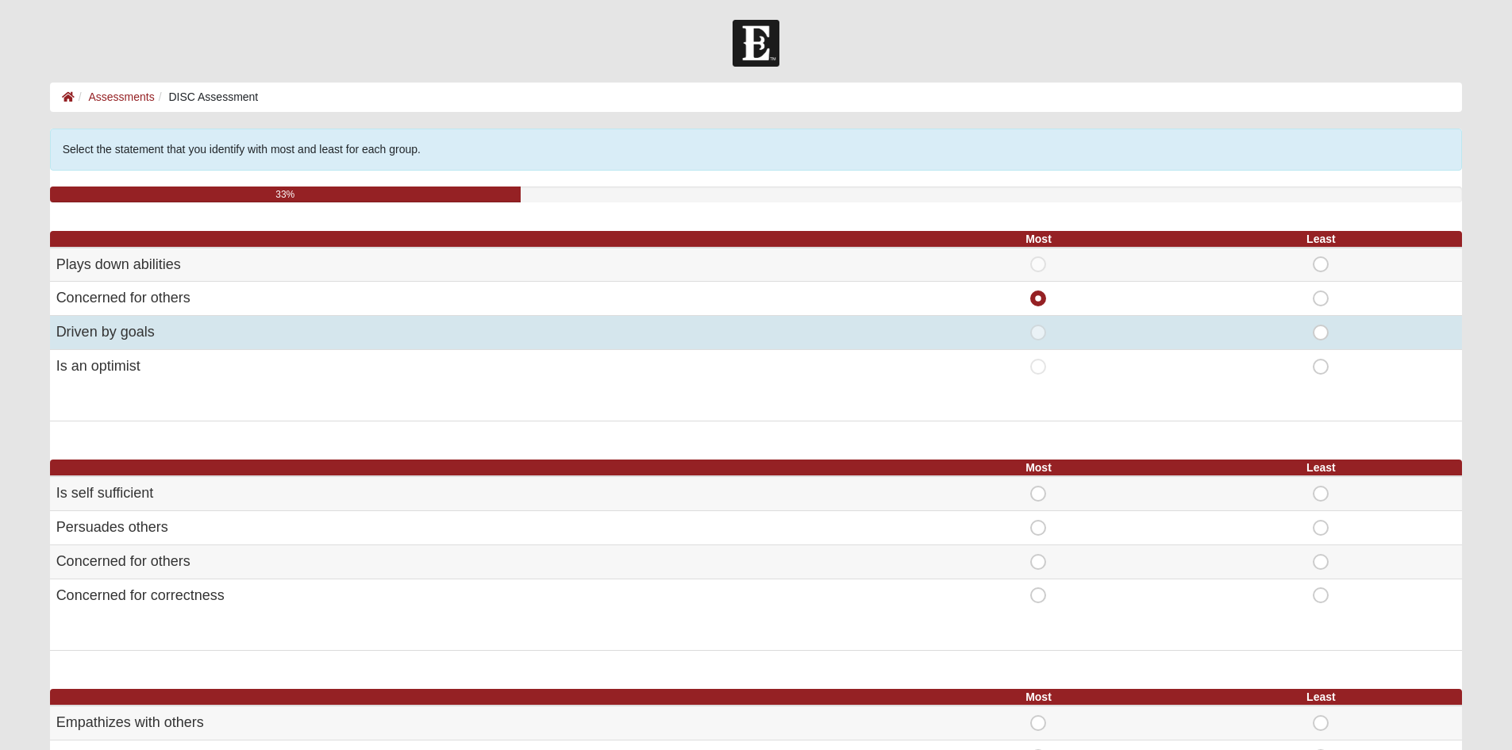
click at [1321, 325] on span "Least" at bounding box center [1321, 325] width 0 height 0
click at [1321, 336] on input "Least" at bounding box center [1326, 333] width 10 height 16
radio input "true"
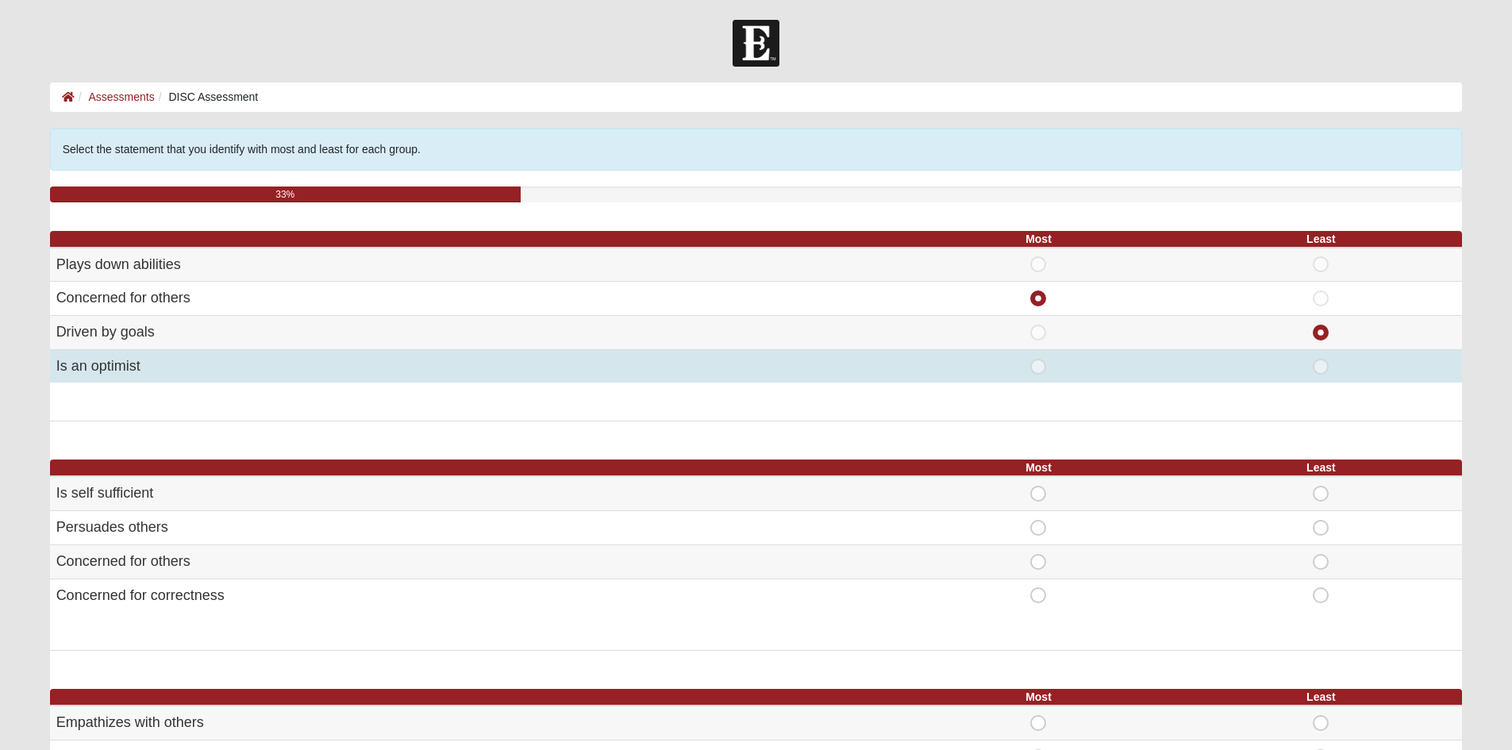
click at [1321, 359] on span "Least" at bounding box center [1321, 359] width 0 height 0
click at [1321, 361] on input "Least" at bounding box center [1326, 367] width 10 height 16
radio input "true"
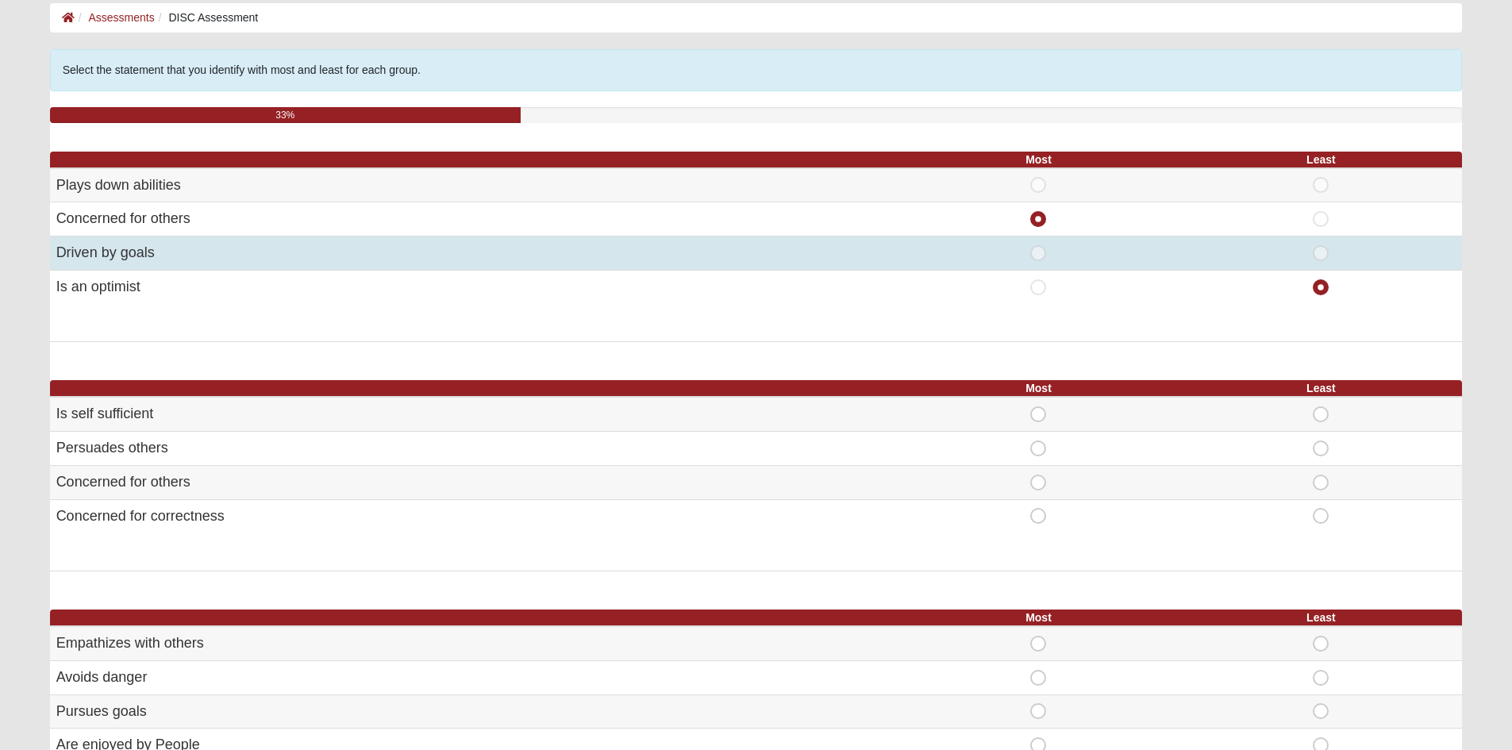
click at [1321, 245] on span "Least" at bounding box center [1321, 245] width 0 height 0
click at [1321, 257] on input "Least" at bounding box center [1326, 253] width 10 height 16
radio input "true"
radio input "false"
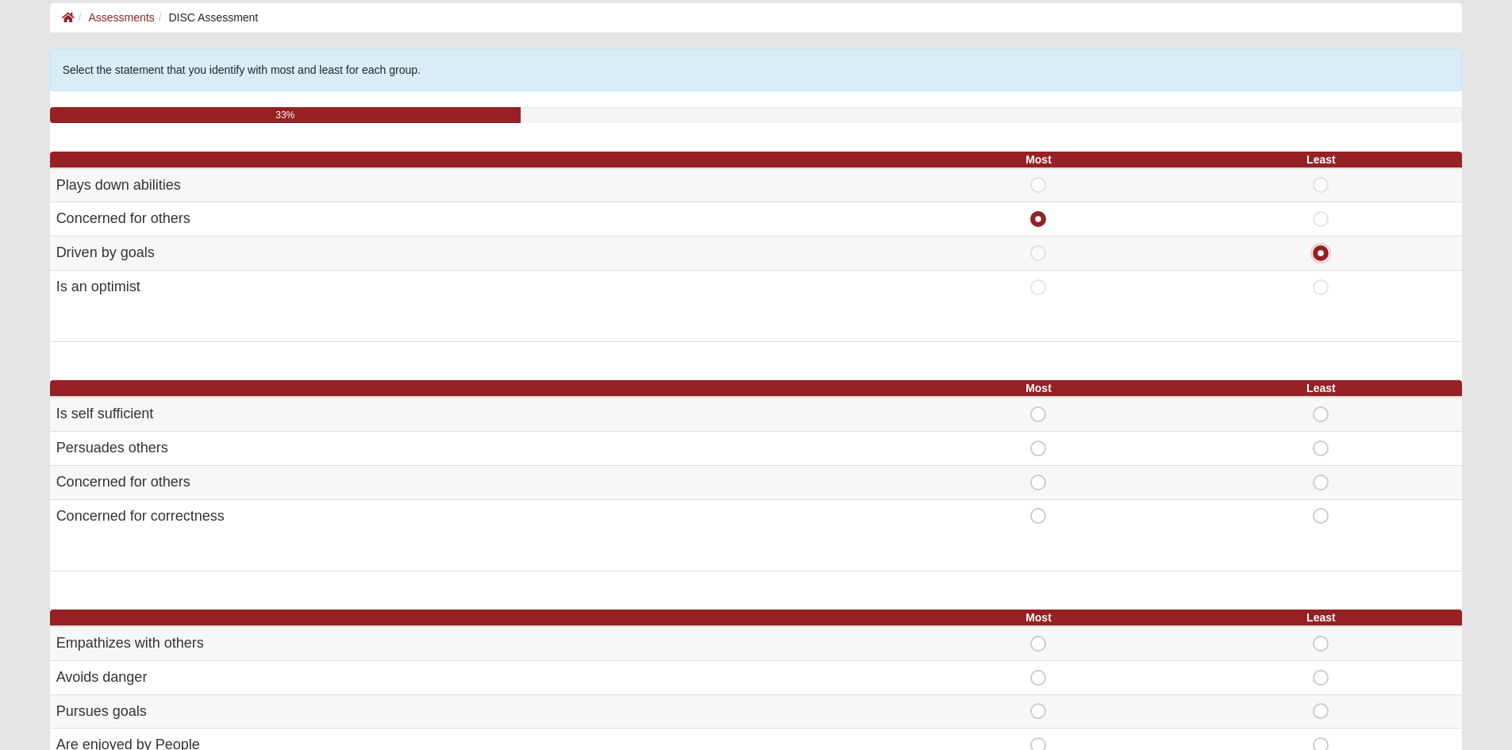
scroll to position [159, 0]
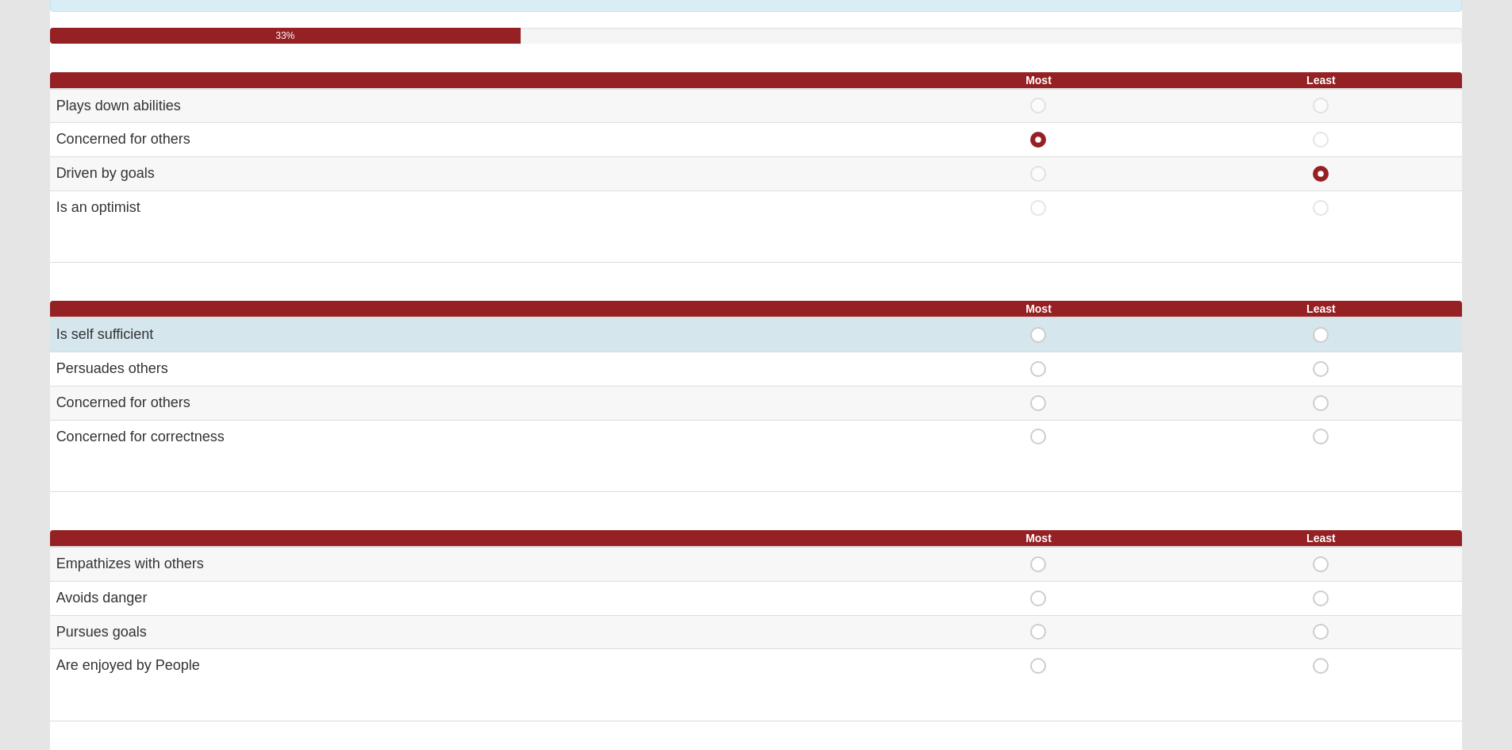
click at [1038, 327] on span "Most" at bounding box center [1038, 327] width 0 height 0
click at [1041, 335] on input "Most" at bounding box center [1043, 335] width 10 height 16
radio input "true"
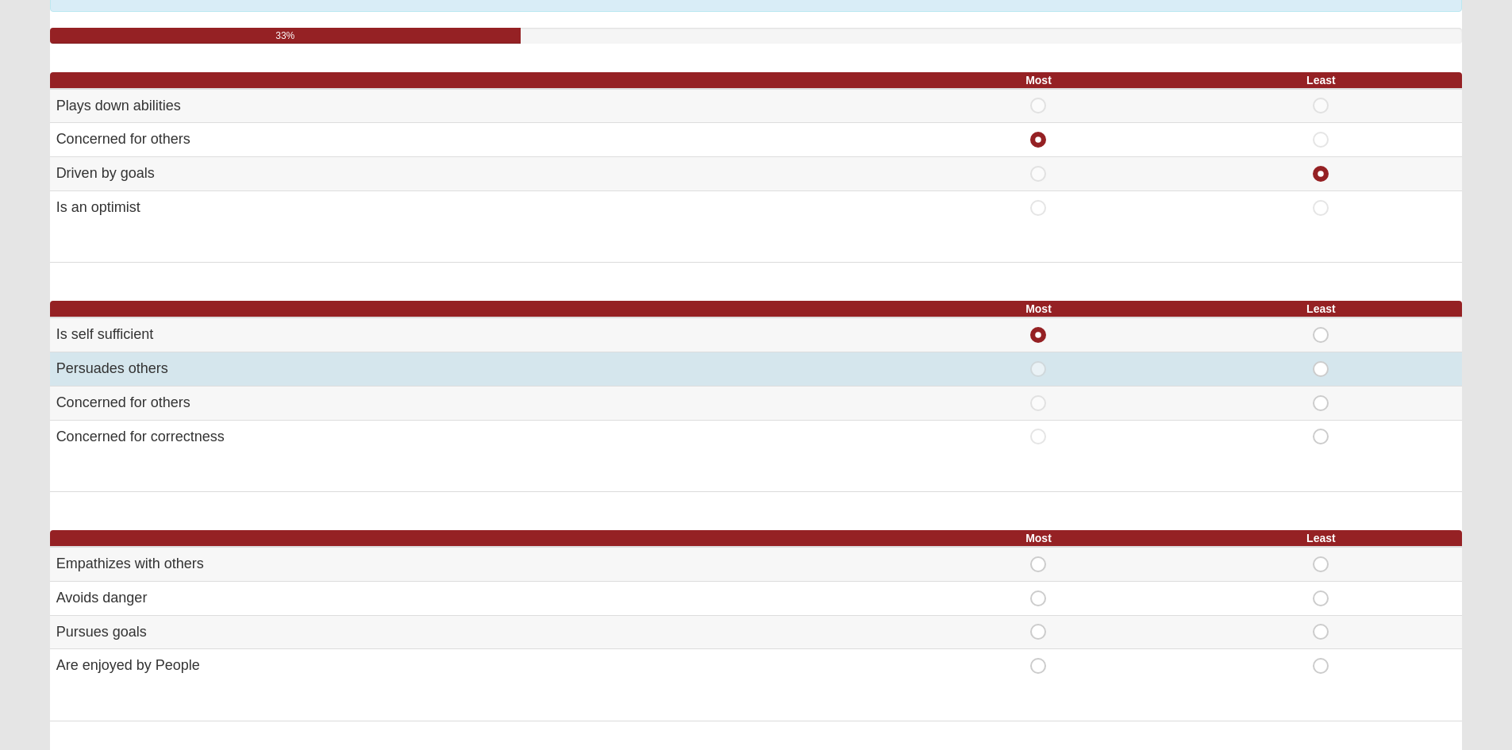
click at [1321, 361] on span "Least" at bounding box center [1321, 361] width 0 height 0
click at [1321, 368] on input "Least" at bounding box center [1326, 369] width 10 height 16
radio input "true"
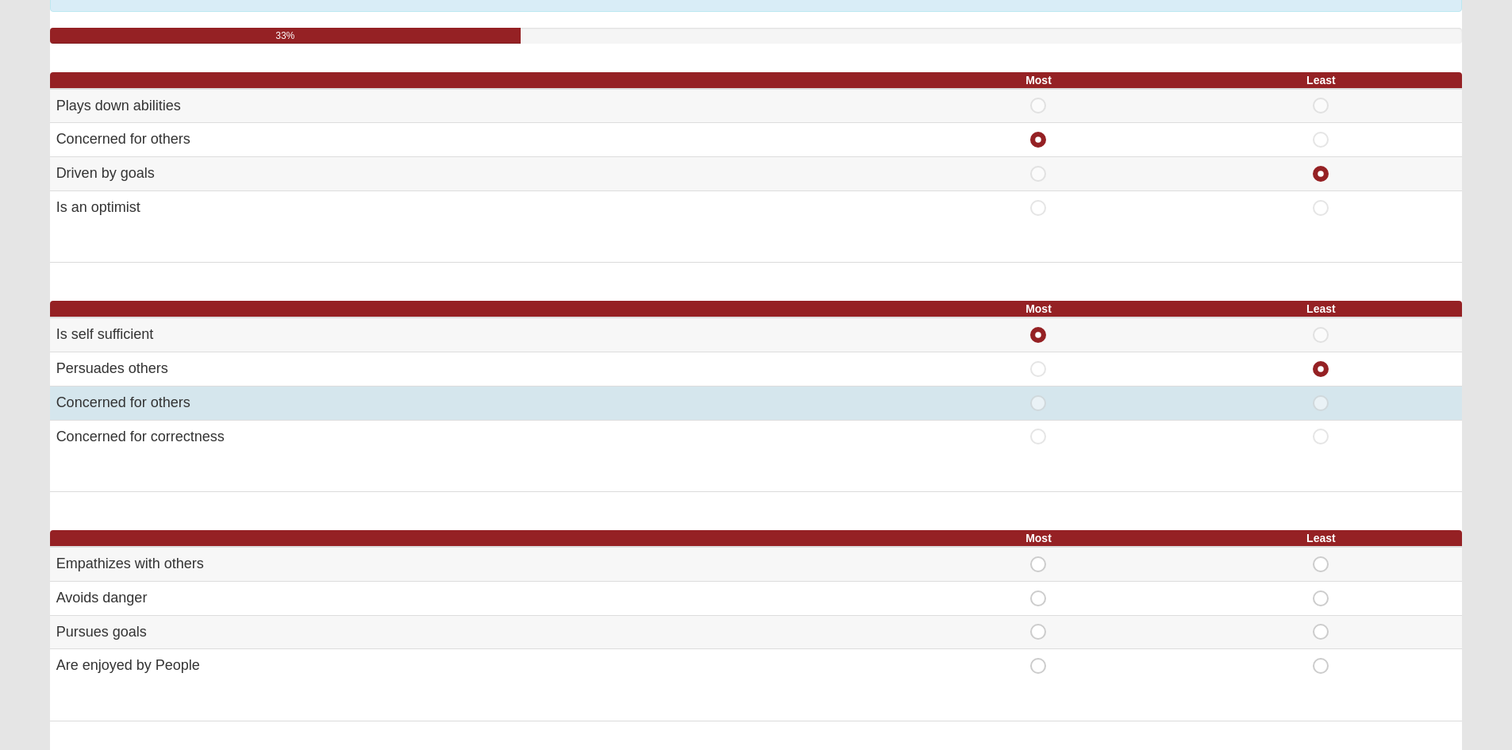
drag, startPoint x: 1321, startPoint y: 394, endPoint x: 1321, endPoint y: 402, distance: 8.8
click at [1321, 395] on td "Least" at bounding box center [1320, 403] width 283 height 34
click at [1321, 395] on span "Least" at bounding box center [1321, 395] width 0 height 0
click at [1321, 403] on input "Least" at bounding box center [1326, 403] width 10 height 16
radio input "true"
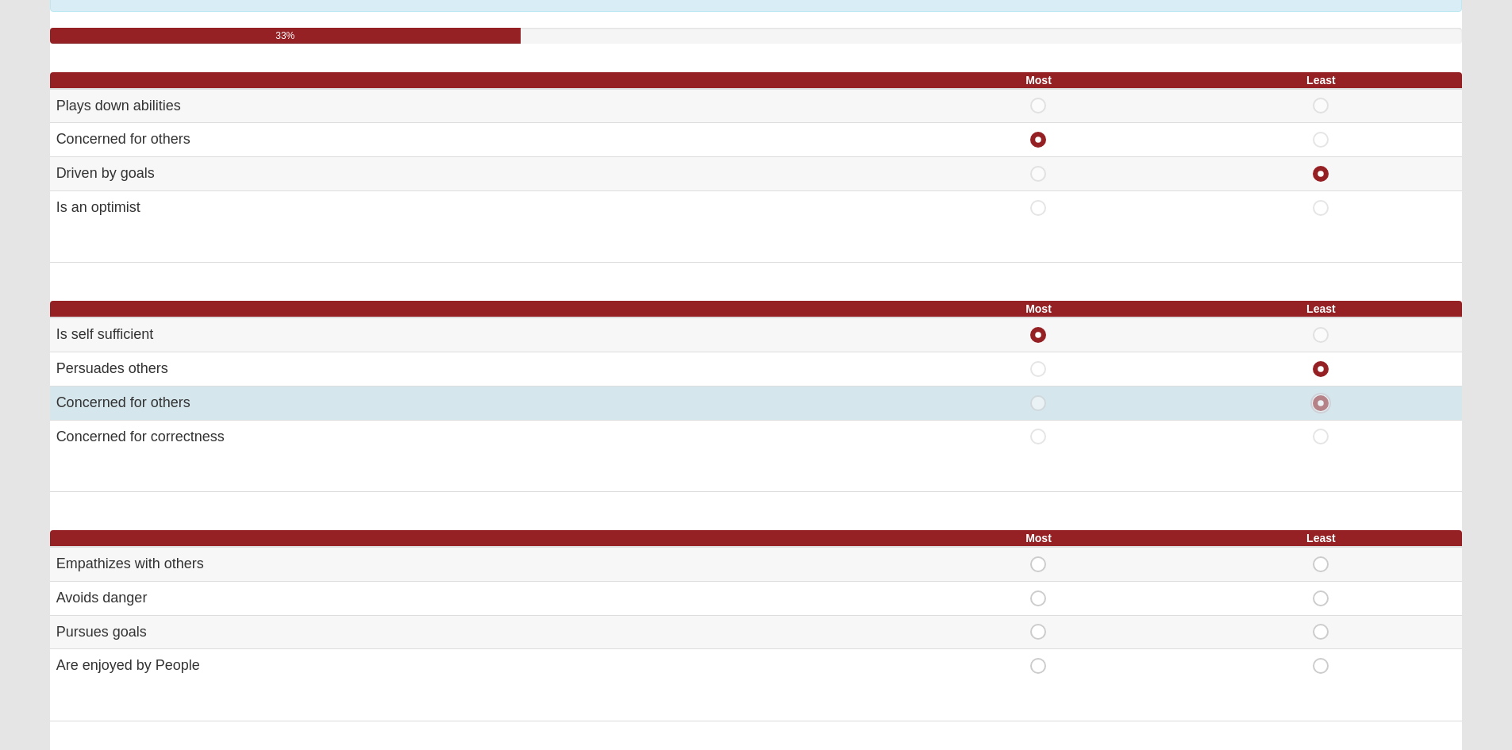
radio input "false"
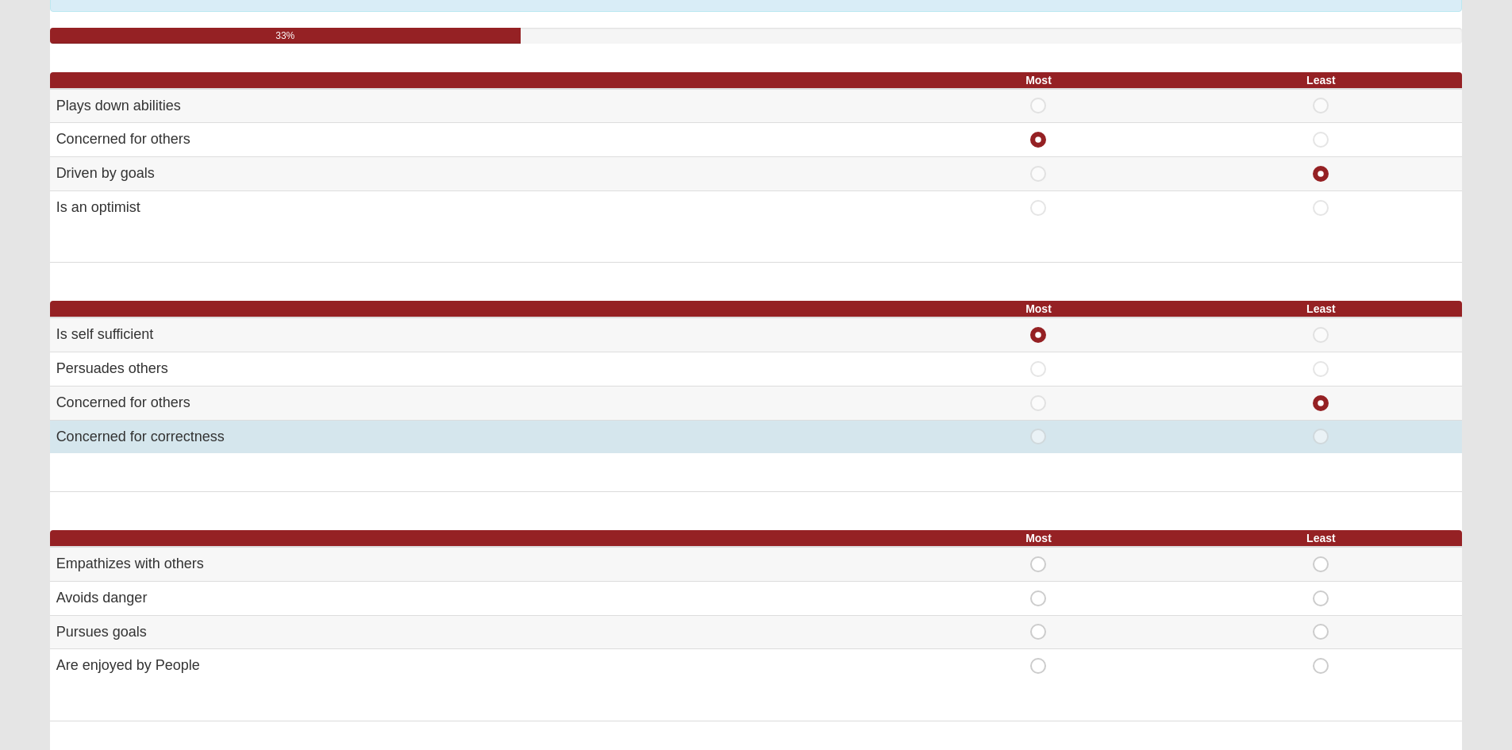
click at [1321, 429] on span "Least" at bounding box center [1321, 429] width 0 height 0
click at [1321, 439] on input "Least" at bounding box center [1326, 437] width 10 height 16
radio input "true"
radio input "false"
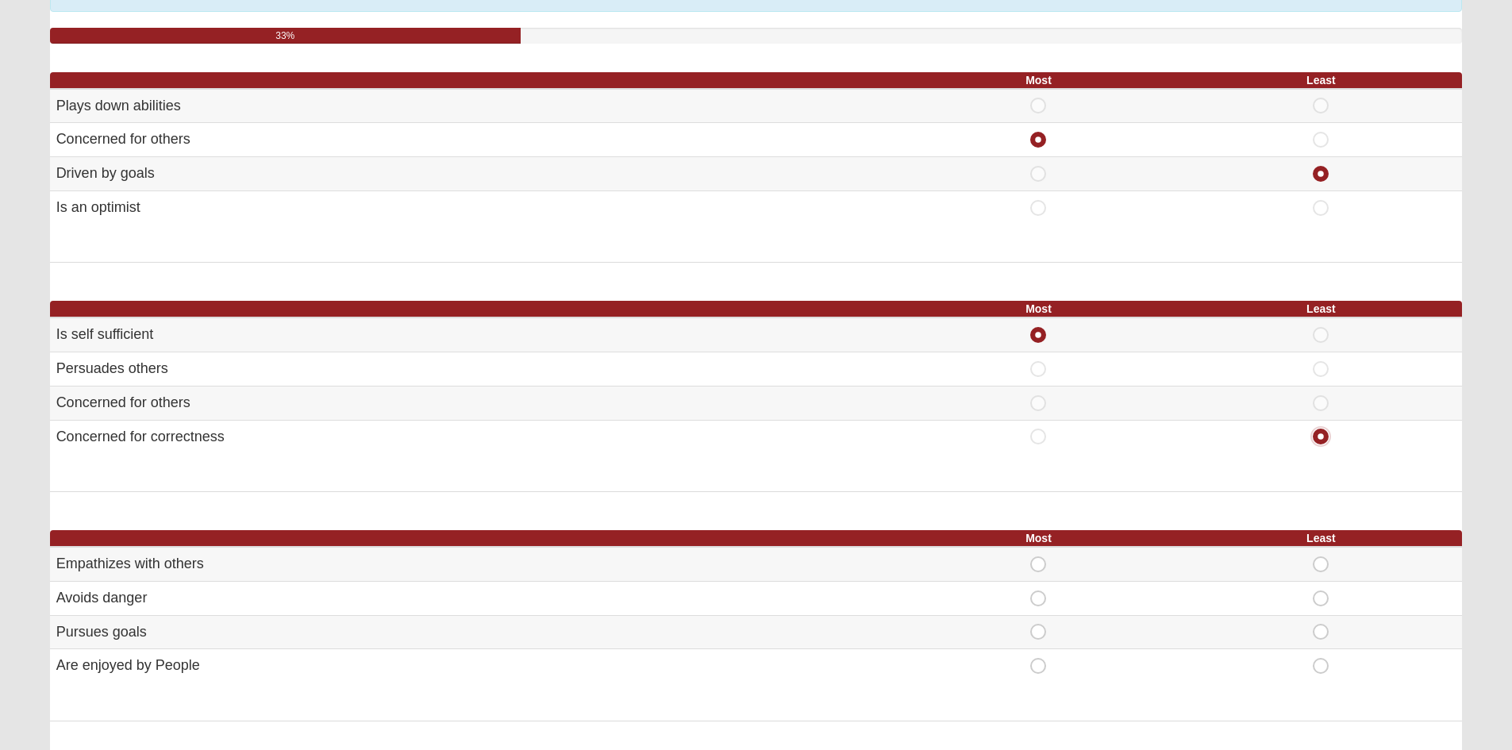
scroll to position [317, 0]
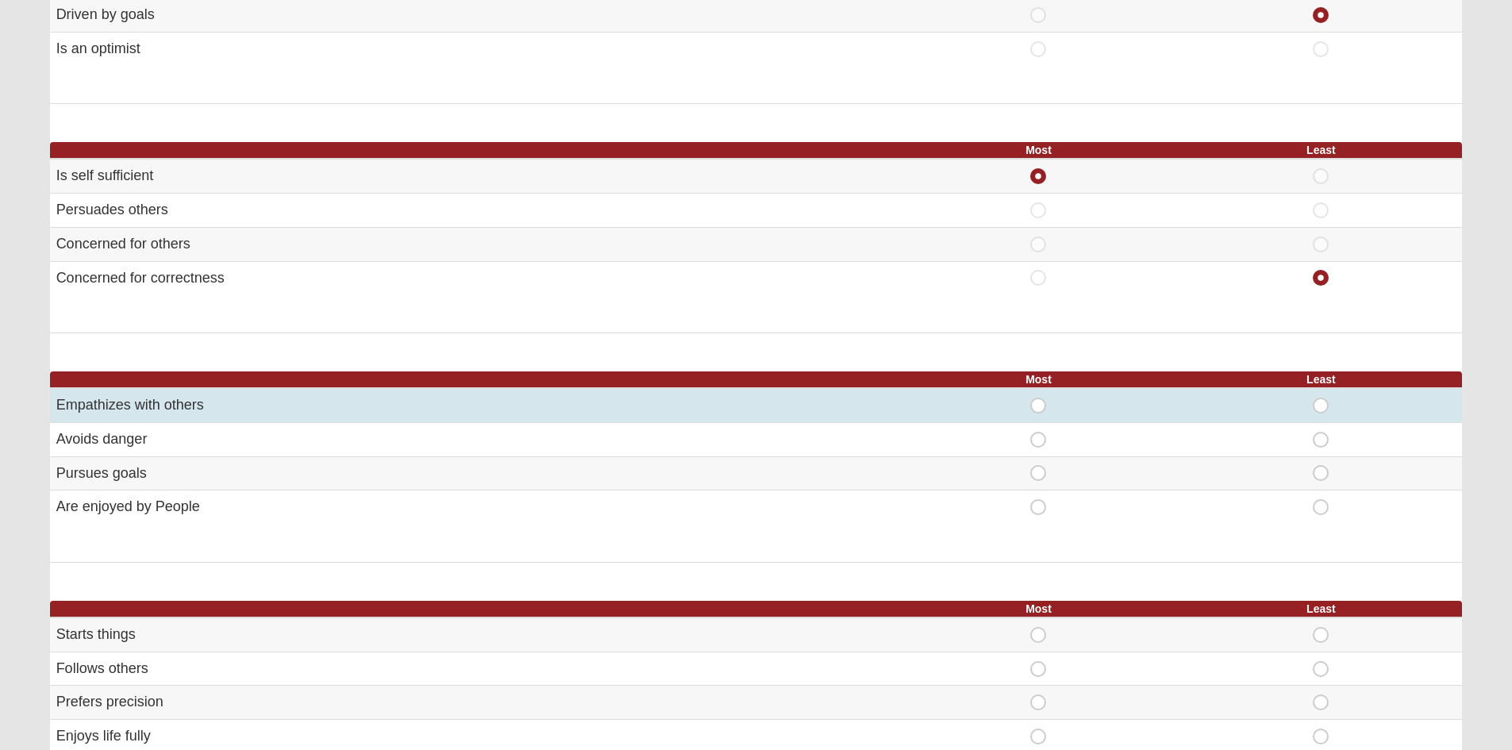
click at [1038, 398] on span "Most" at bounding box center [1038, 398] width 0 height 0
click at [1038, 405] on input "Most" at bounding box center [1043, 406] width 10 height 16
radio input "true"
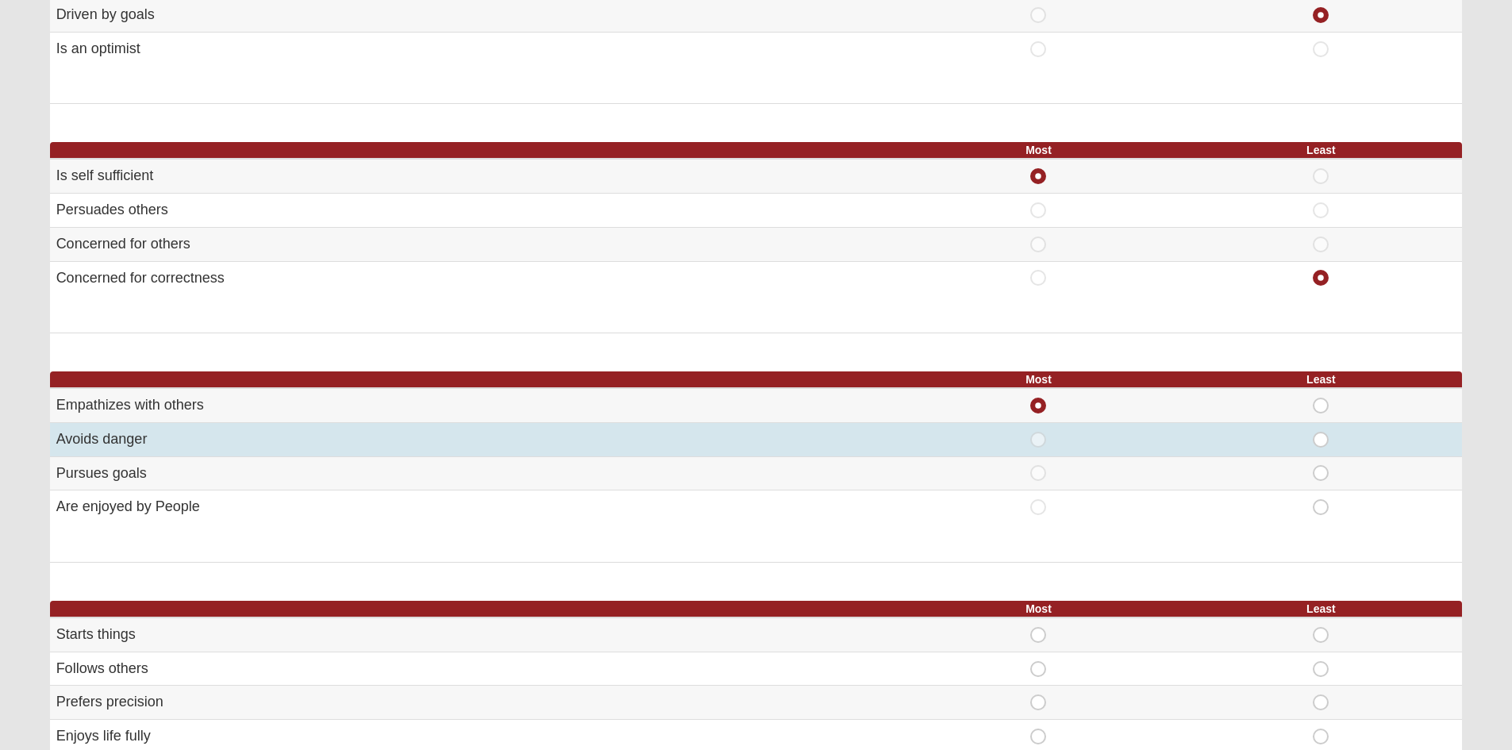
drag, startPoint x: 1327, startPoint y: 432, endPoint x: 1308, endPoint y: 444, distance: 22.5
click at [1321, 432] on span "Least" at bounding box center [1321, 432] width 0 height 0
click at [1327, 433] on input "Least" at bounding box center [1326, 440] width 10 height 16
radio input "true"
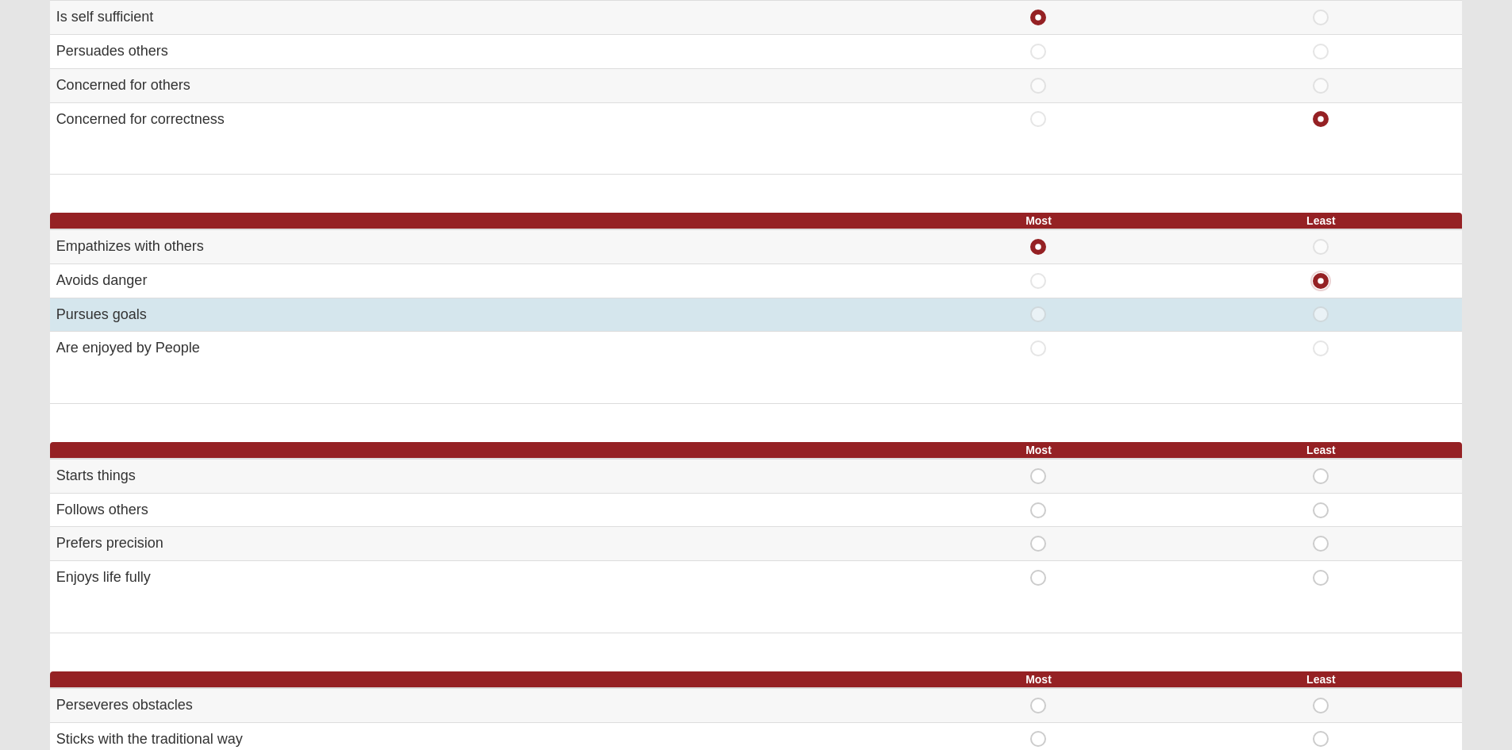
scroll to position [635, 0]
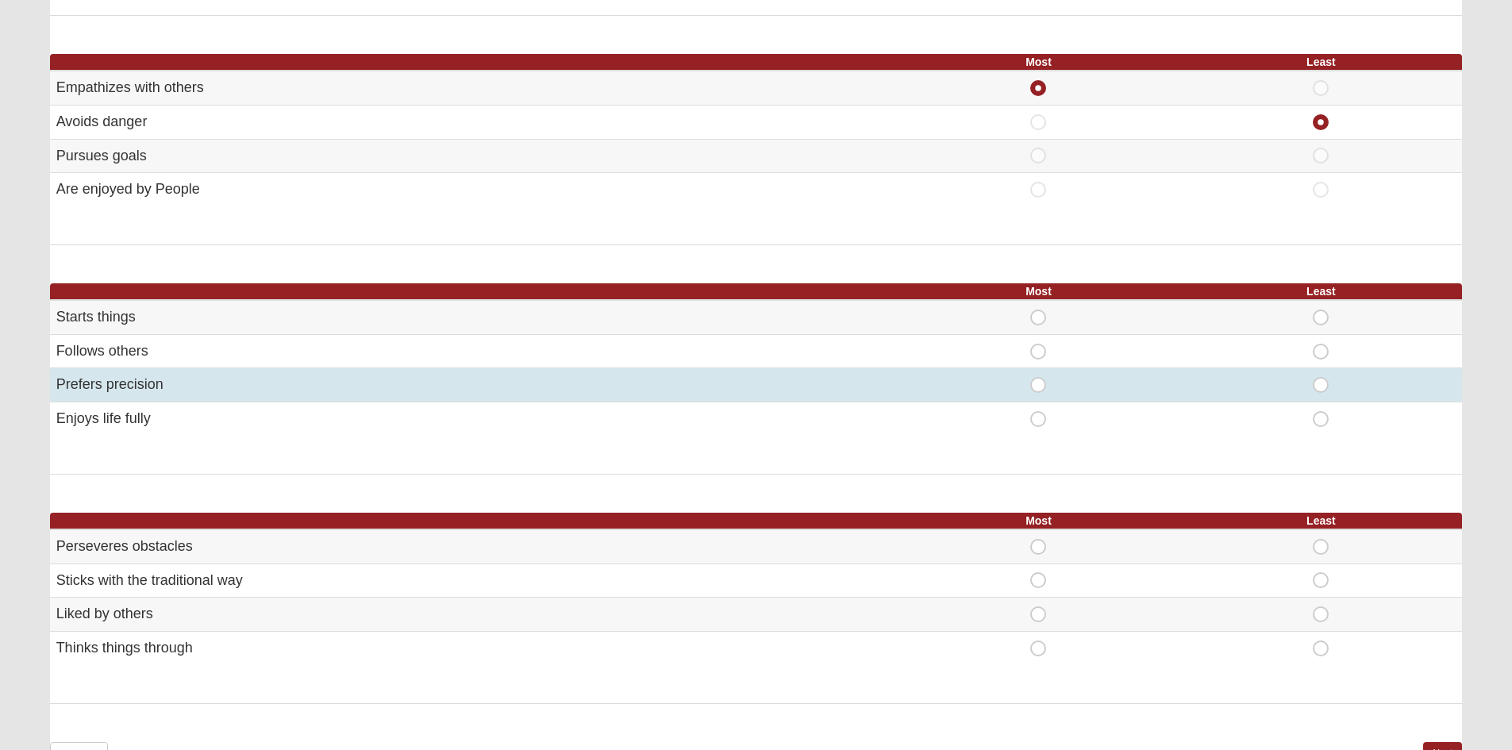
click at [1038, 377] on span "Most" at bounding box center [1038, 377] width 0 height 0
click at [1038, 390] on input "Most" at bounding box center [1043, 385] width 10 height 16
radio input "true"
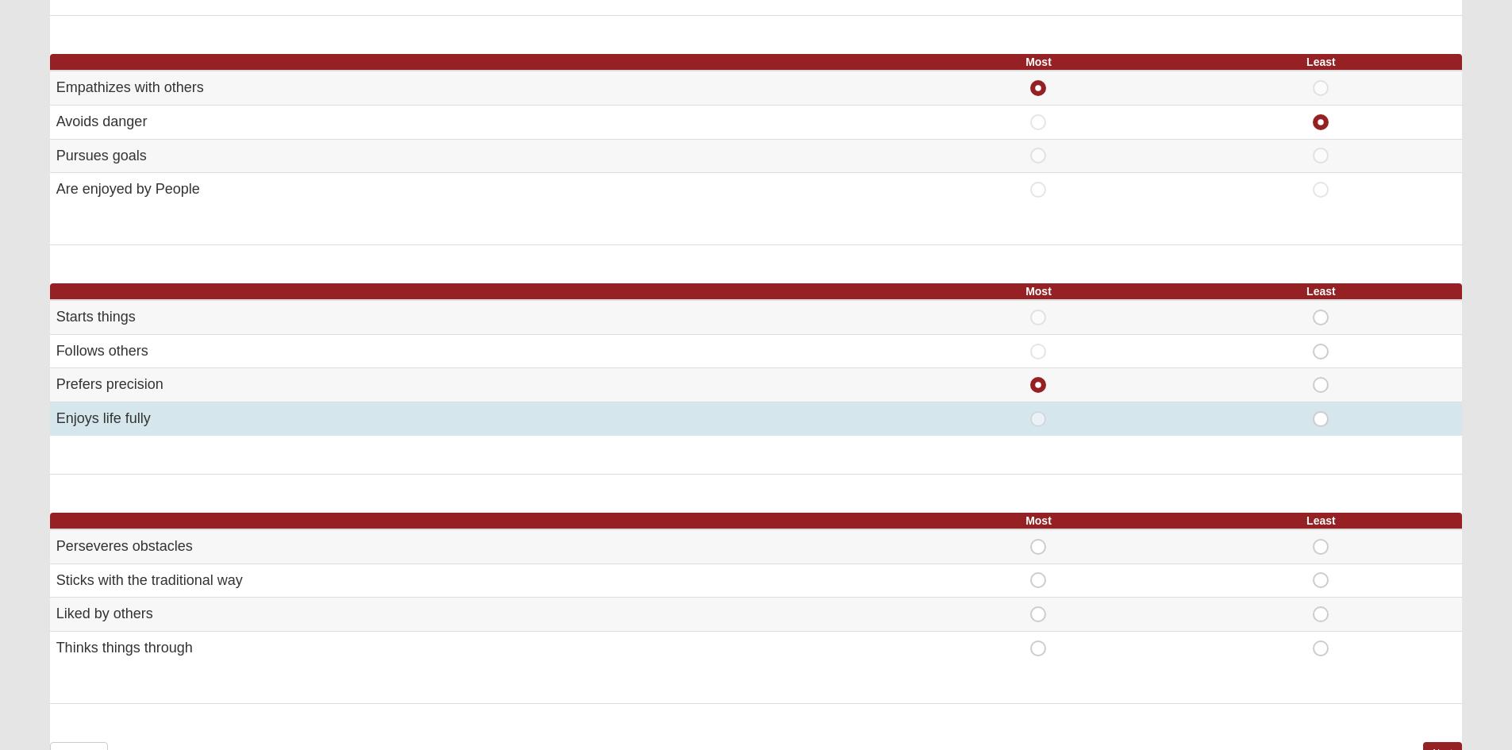
click at [1321, 411] on span "Least" at bounding box center [1321, 411] width 0 height 0
click at [1321, 422] on input "Least" at bounding box center [1326, 419] width 10 height 16
radio input "true"
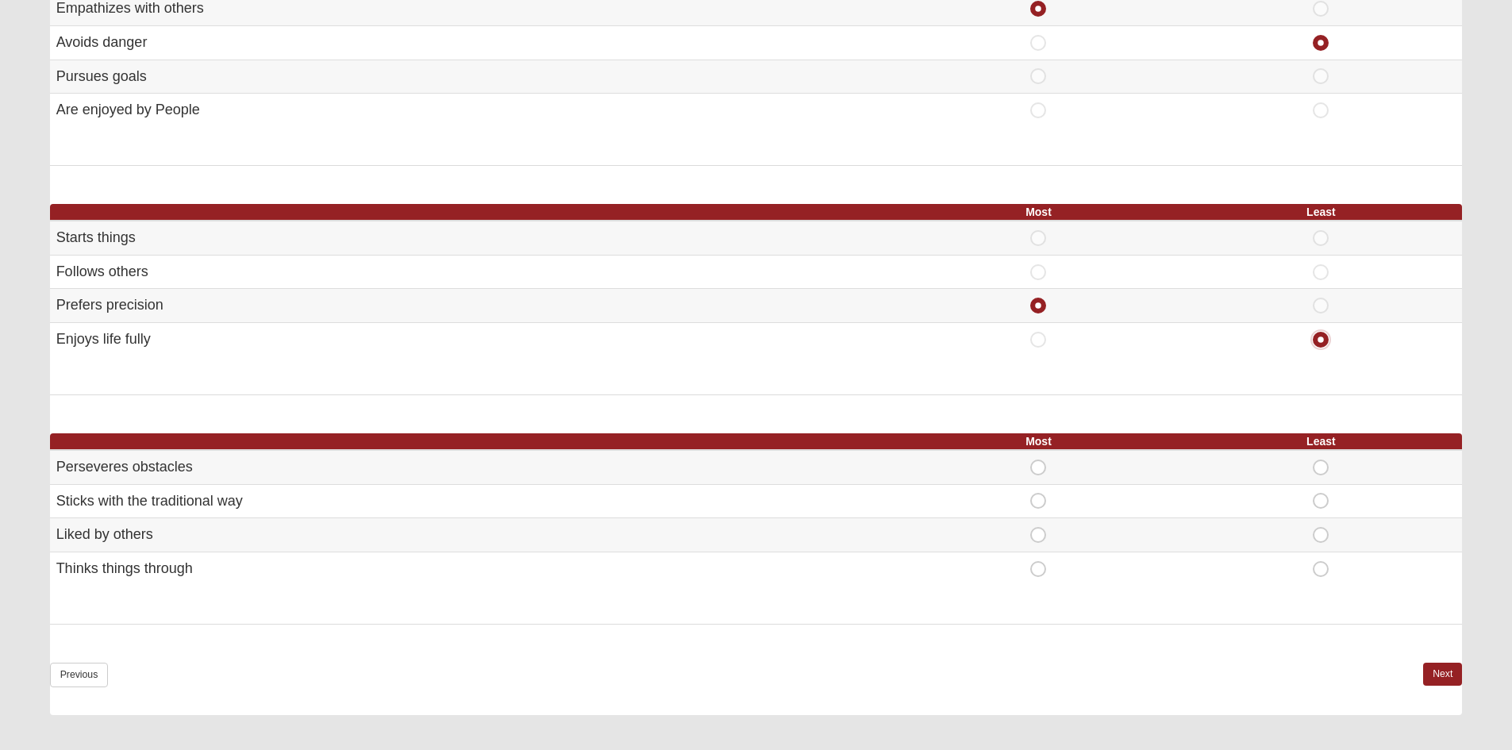
scroll to position [794, 0]
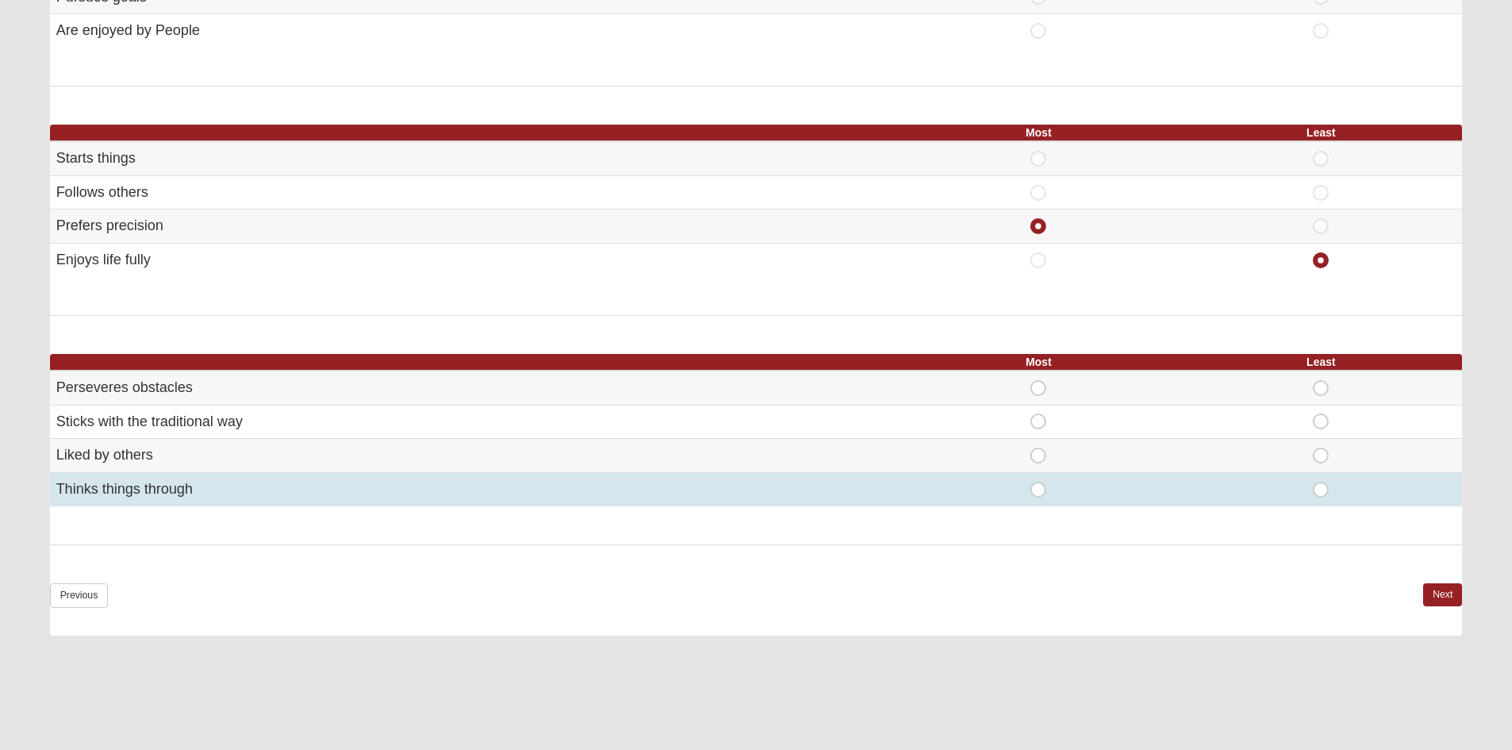
click at [1038, 482] on span "Most" at bounding box center [1038, 482] width 0 height 0
click at [1038, 494] on input "Most" at bounding box center [1043, 490] width 10 height 16
radio input "true"
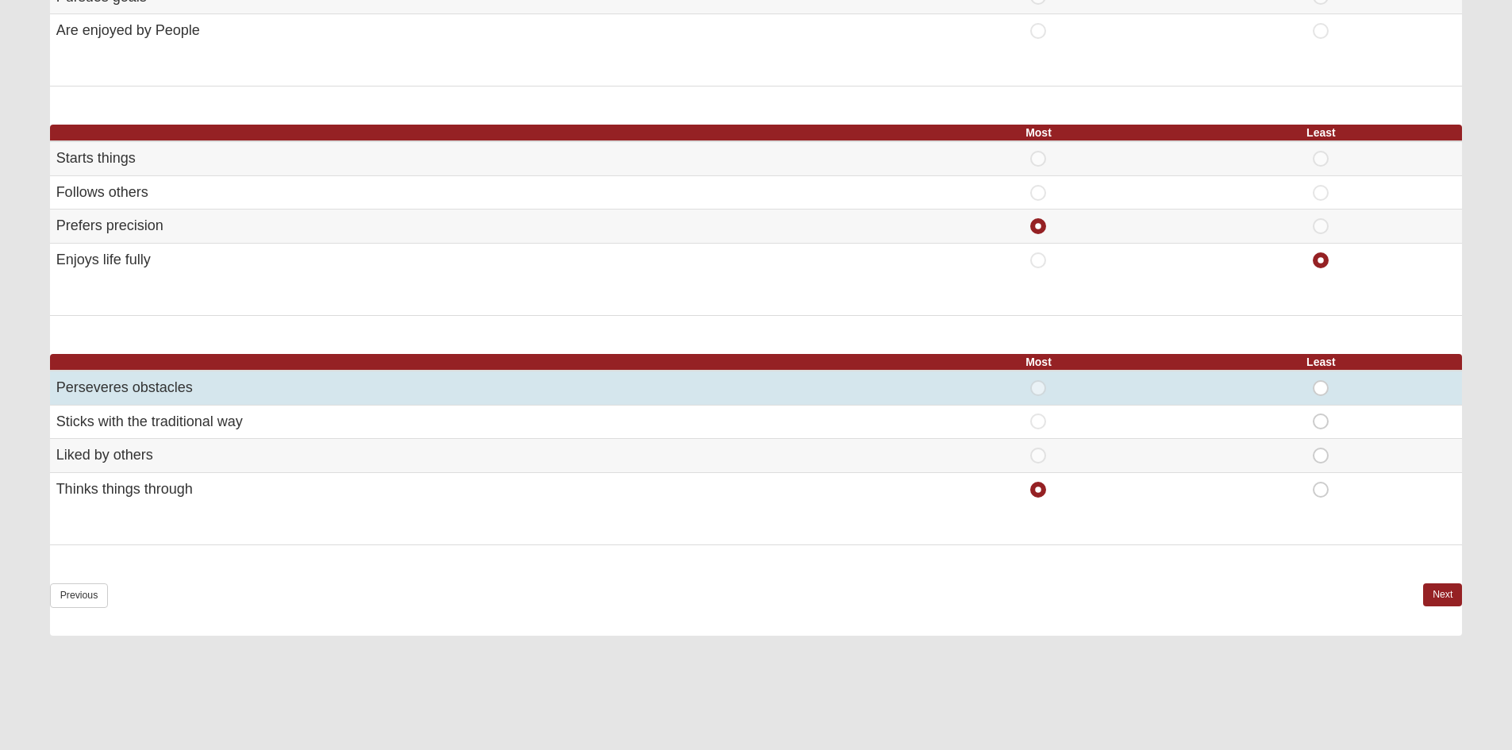
click at [1327, 391] on div "Least" at bounding box center [1320, 388] width 263 height 16
click at [1321, 380] on span "Least" at bounding box center [1321, 380] width 0 height 0
click at [1325, 391] on input "Least" at bounding box center [1326, 388] width 10 height 16
radio input "true"
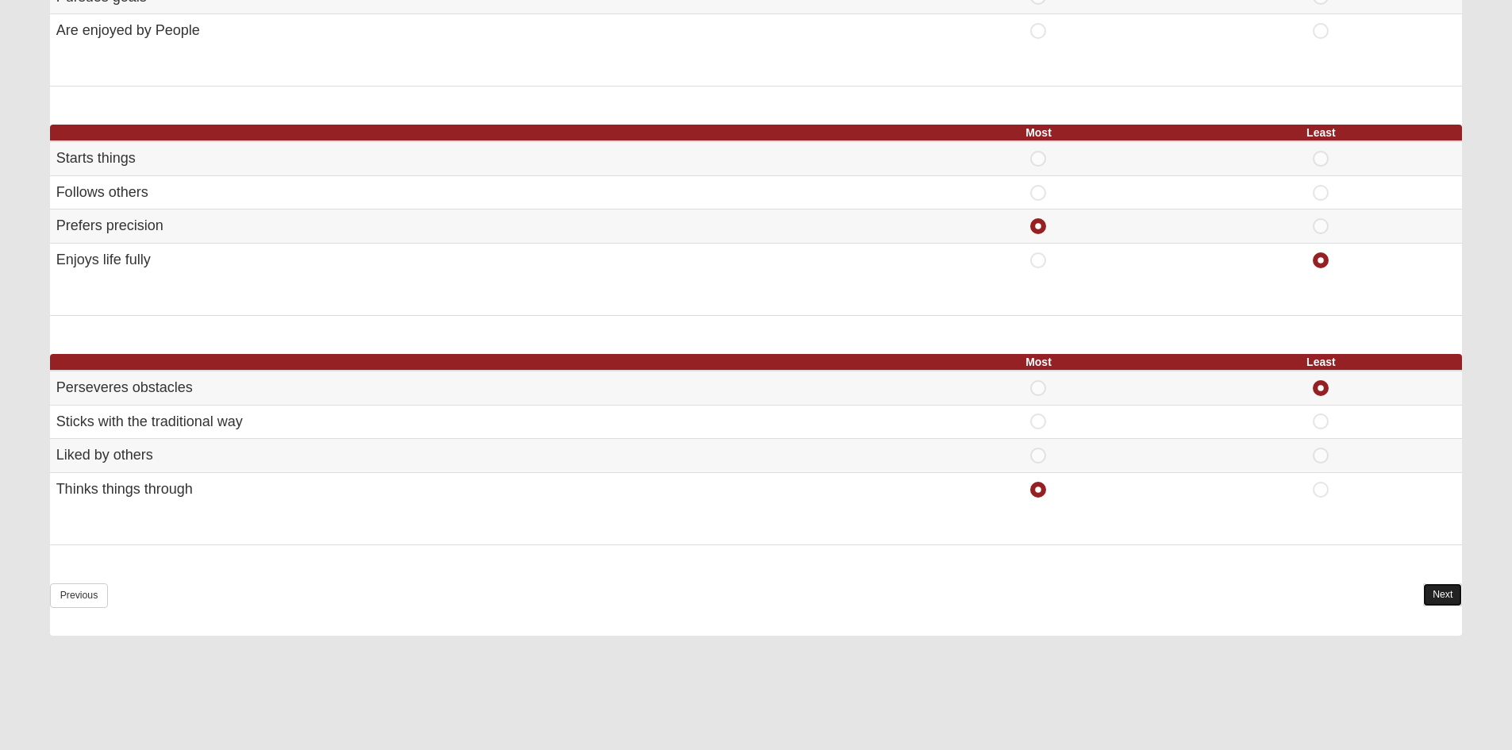
click at [1431, 592] on link "Next" at bounding box center [1442, 594] width 39 height 23
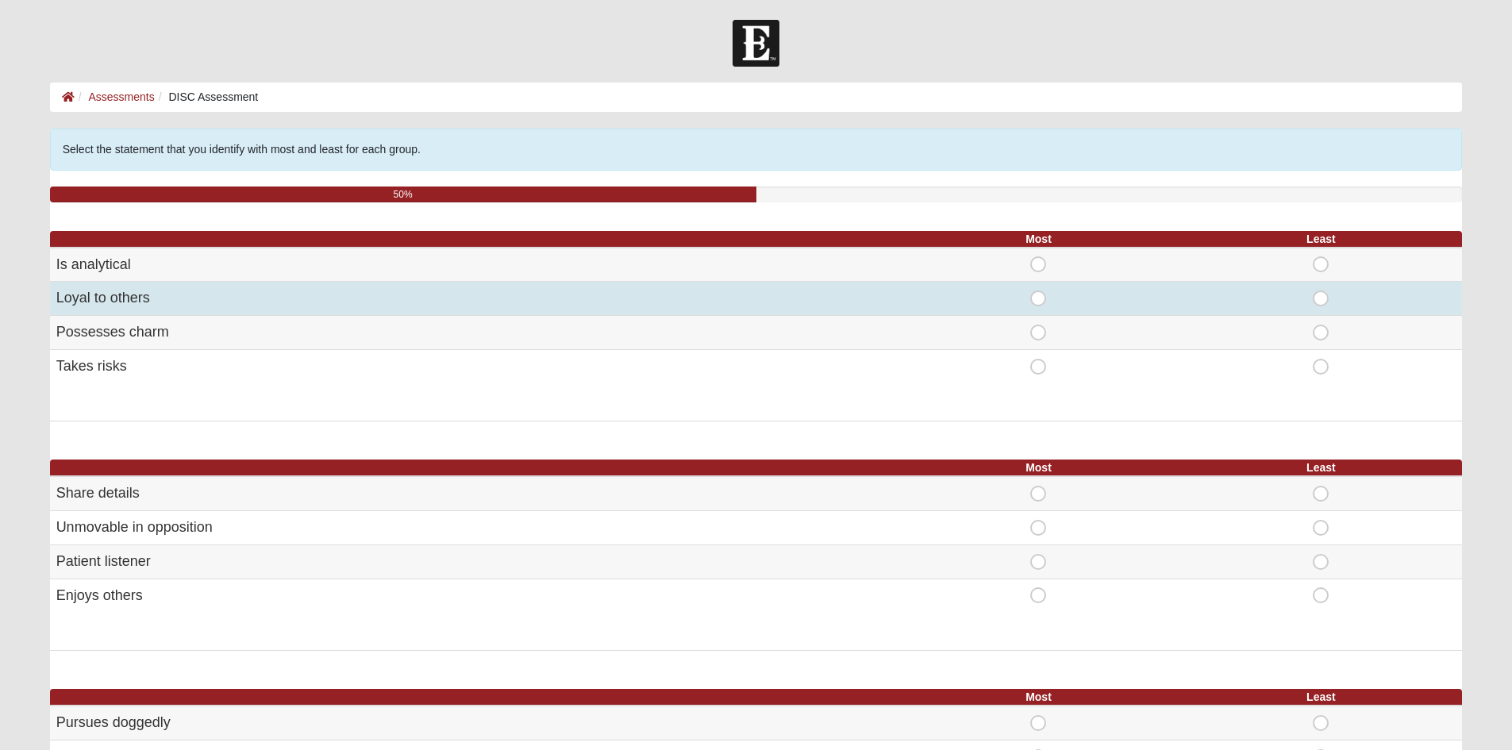
click at [1038, 290] on span "Most" at bounding box center [1038, 290] width 0 height 0
click at [1040, 302] on input "Most" at bounding box center [1043, 298] width 10 height 16
radio input "true"
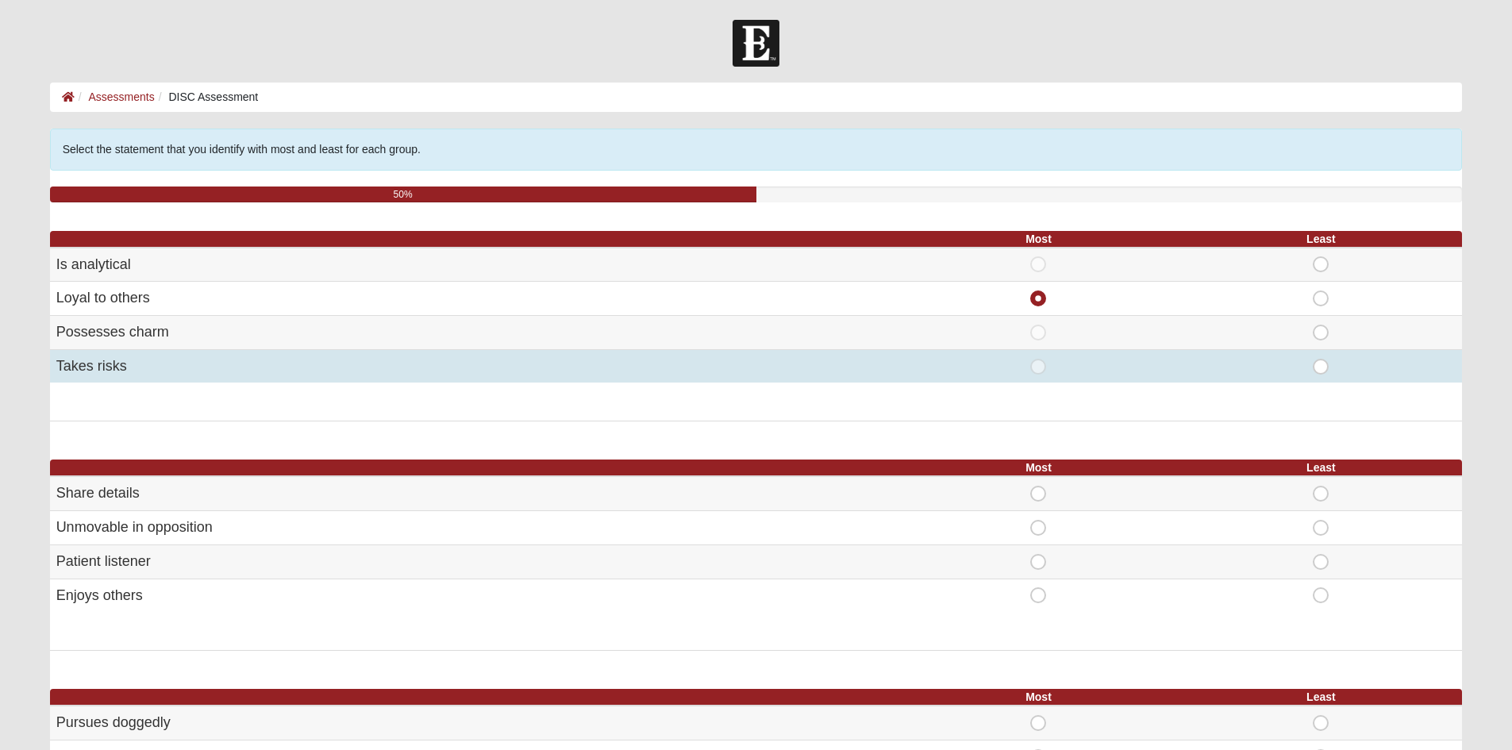
click at [1324, 375] on td "Least" at bounding box center [1320, 365] width 283 height 33
click at [1321, 359] on span "Least" at bounding box center [1321, 359] width 0 height 0
click at [1321, 368] on input "Least" at bounding box center [1326, 367] width 10 height 16
radio input "true"
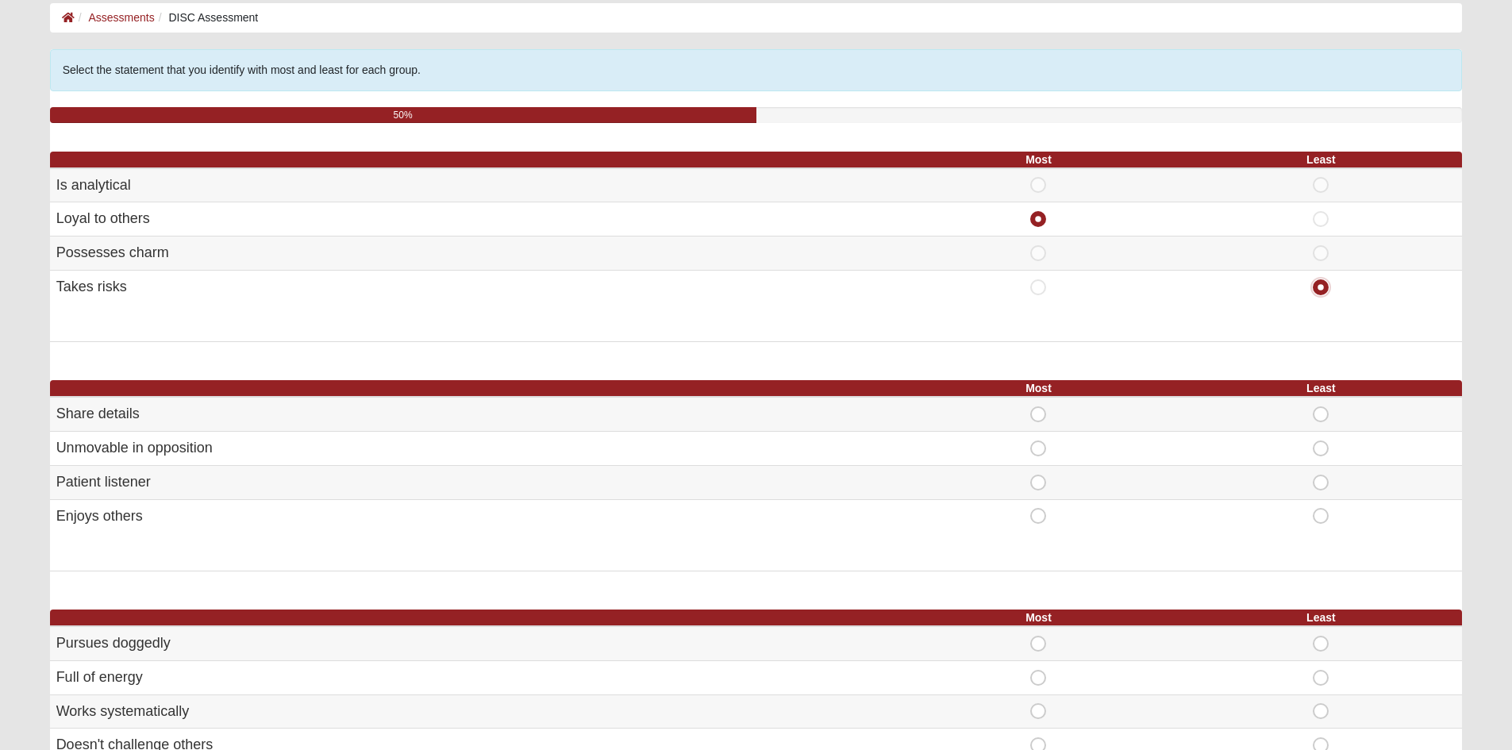
scroll to position [159, 0]
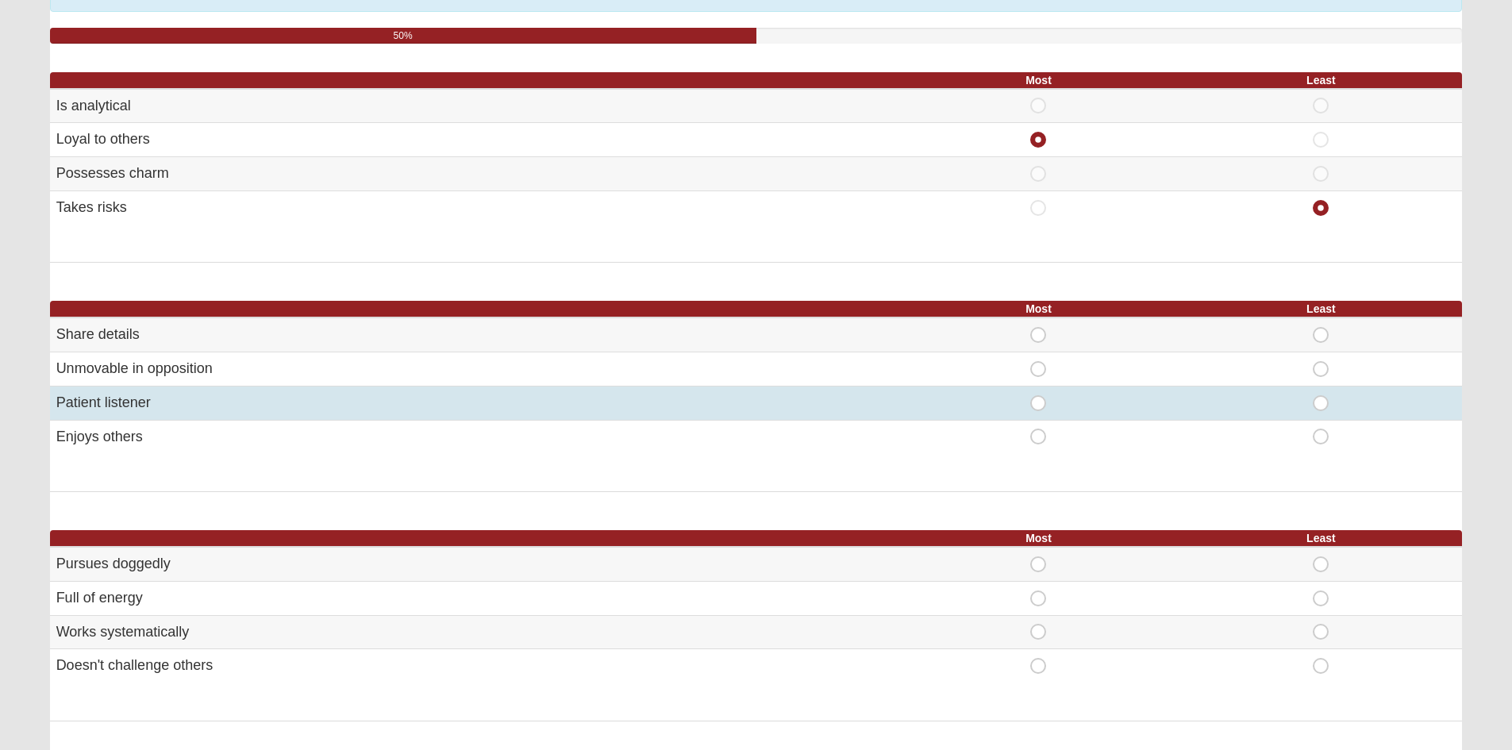
click at [1038, 395] on span "Most" at bounding box center [1038, 395] width 0 height 0
click at [1038, 403] on input "Most" at bounding box center [1043, 403] width 10 height 16
radio input "true"
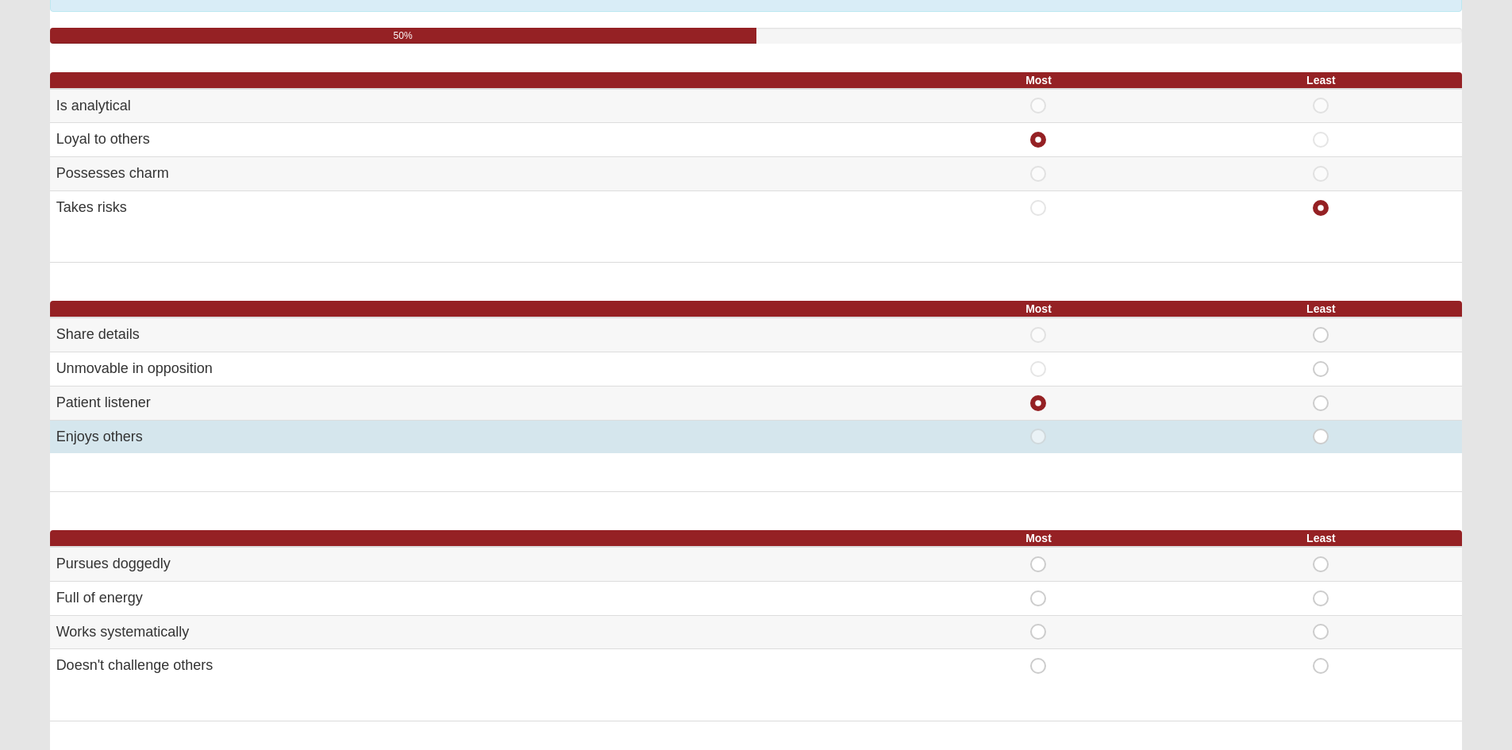
click at [1321, 429] on span "Least" at bounding box center [1321, 429] width 0 height 0
click at [1321, 437] on input "Least" at bounding box center [1326, 437] width 10 height 16
radio input "true"
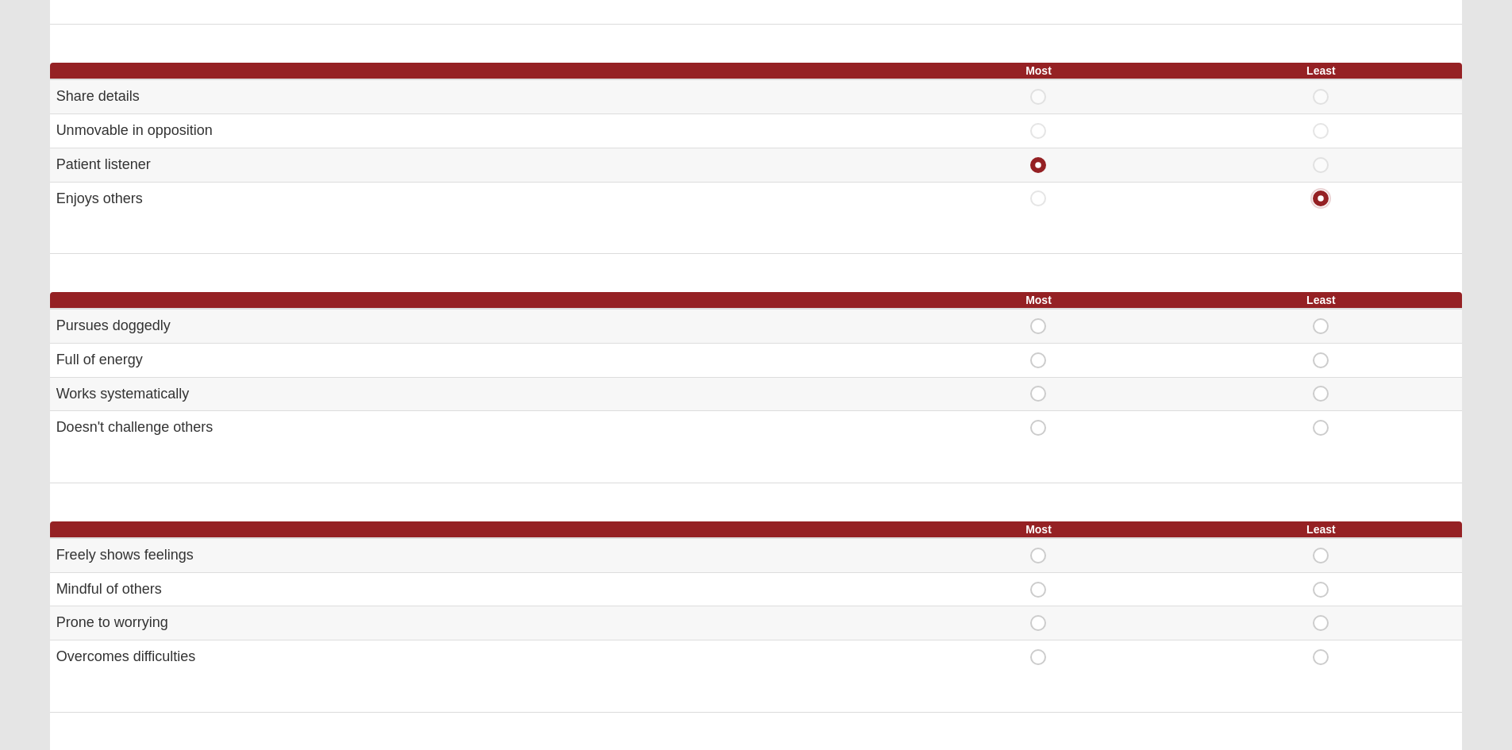
scroll to position [476, 0]
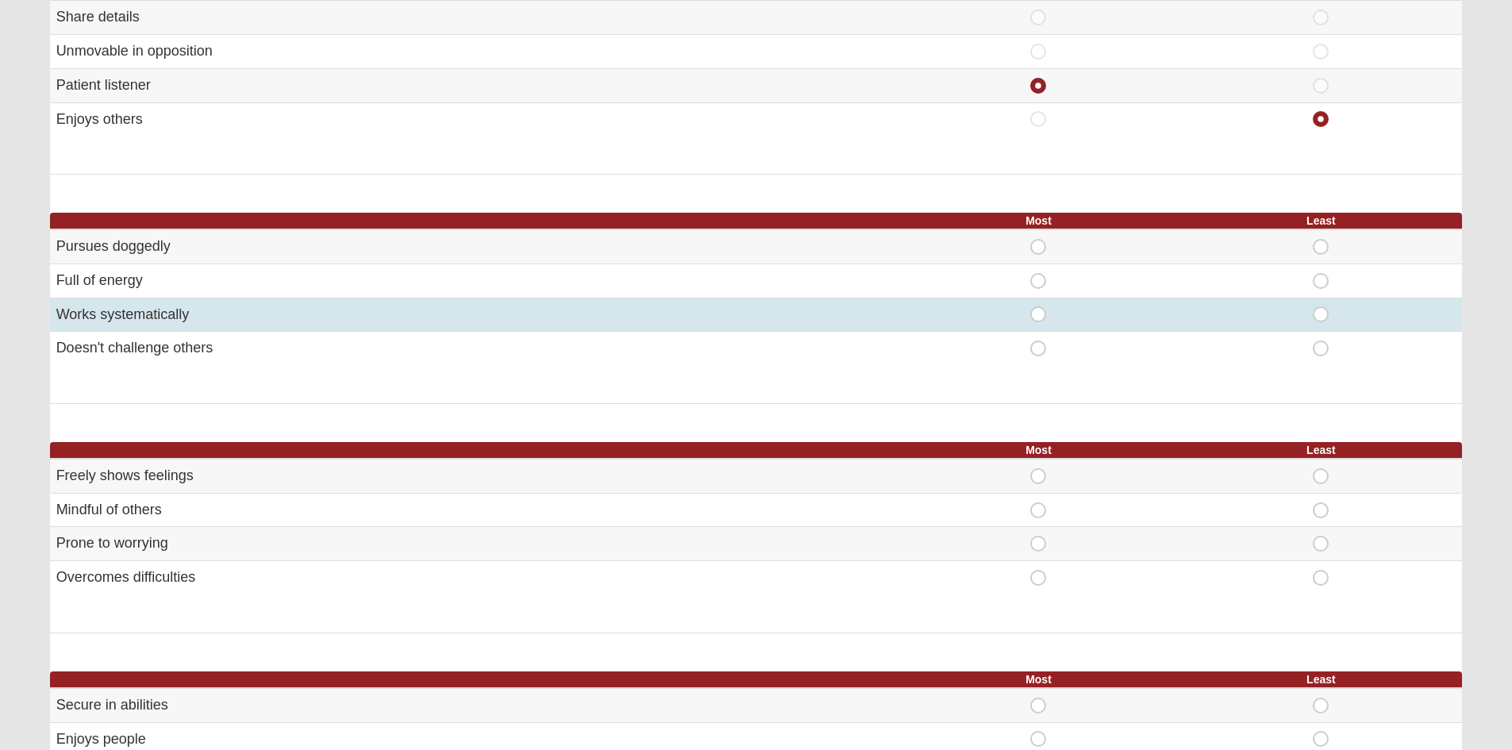
click at [1038, 306] on span "Most" at bounding box center [1038, 306] width 0 height 0
click at [1039, 318] on input "Most" at bounding box center [1043, 314] width 10 height 16
radio input "true"
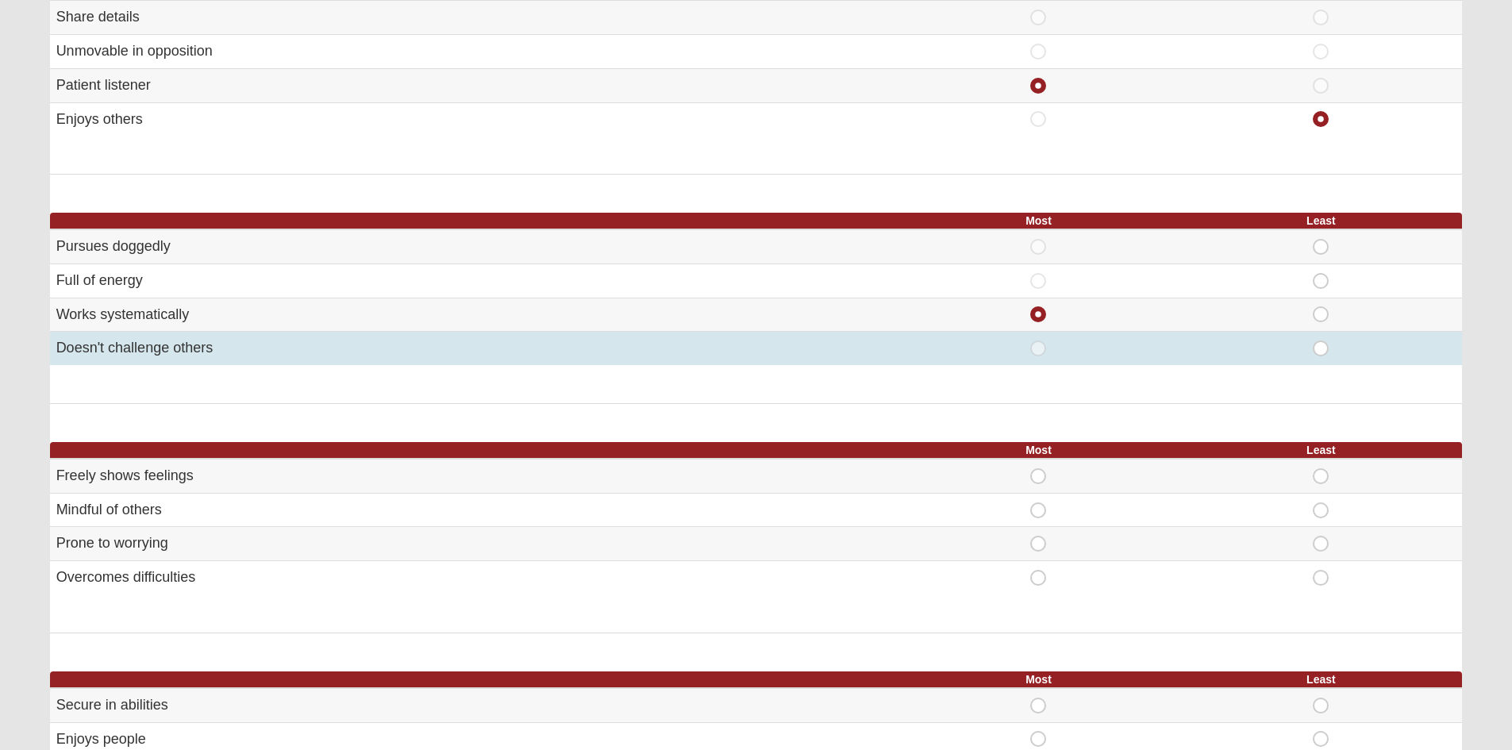
click at [1321, 340] on span "Least" at bounding box center [1321, 340] width 0 height 0
click at [1321, 349] on input "Least" at bounding box center [1326, 348] width 10 height 16
radio input "true"
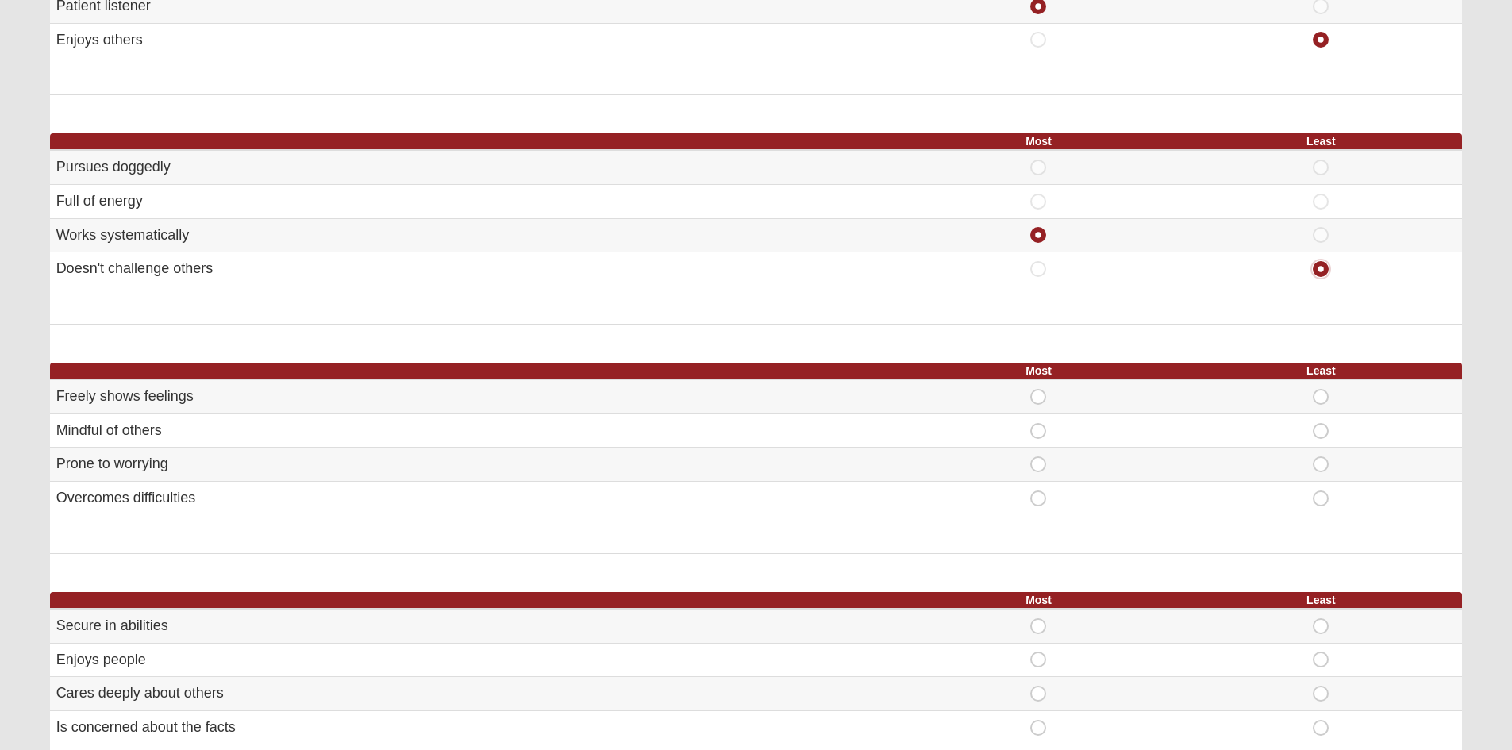
scroll to position [635, 0]
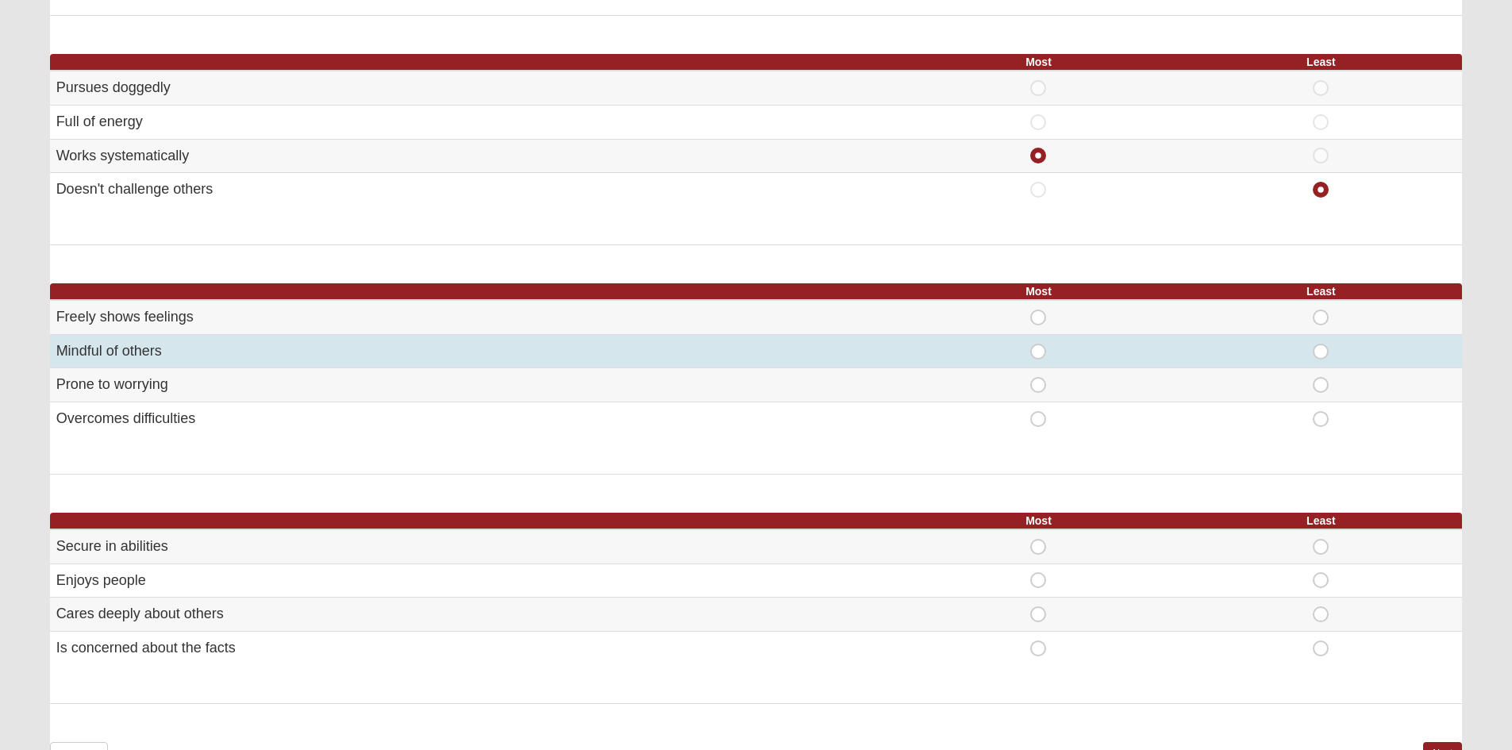
click at [1038, 344] on span "Most" at bounding box center [1038, 344] width 0 height 0
click at [1040, 353] on input "Most" at bounding box center [1043, 352] width 10 height 16
radio input "true"
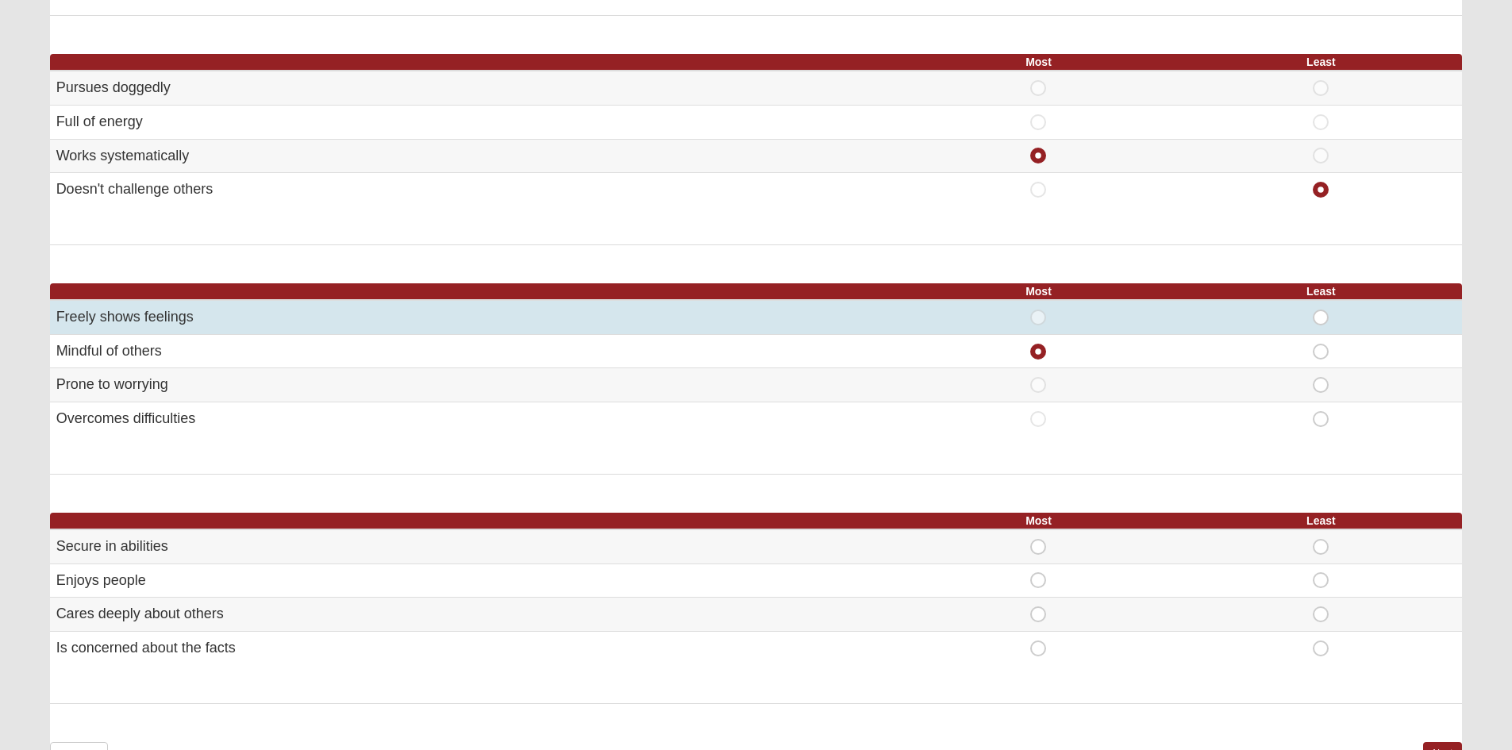
drag, startPoint x: 1330, startPoint y: 316, endPoint x: 1322, endPoint y: 317, distance: 8.0
click at [1329, 316] on div "Least" at bounding box center [1320, 318] width 263 height 16
drag, startPoint x: 1321, startPoint y: 317, endPoint x: 1294, endPoint y: 330, distance: 30.2
click at [1321, 310] on span "Least" at bounding box center [1321, 310] width 0 height 0
click at [1321, 317] on input "Least" at bounding box center [1326, 318] width 10 height 16
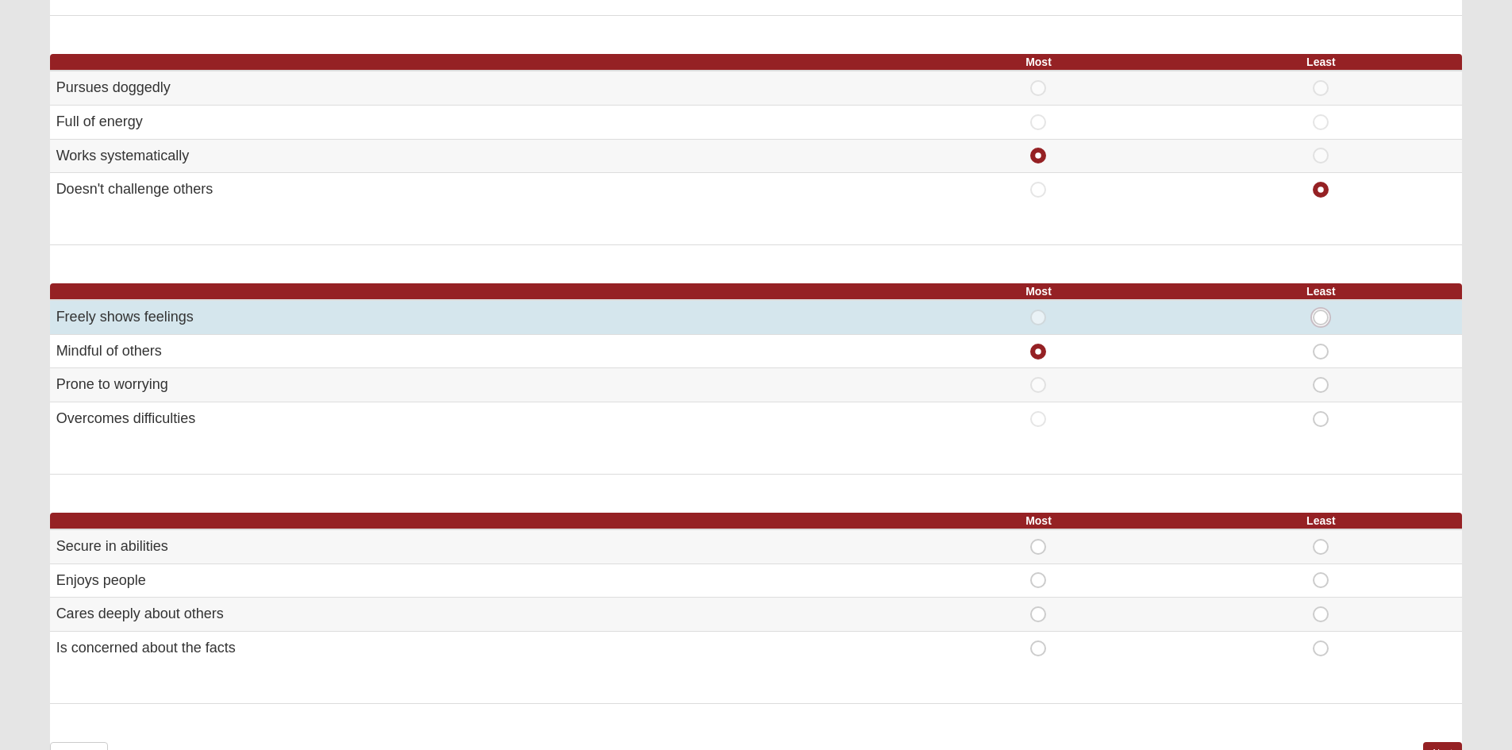
radio input "true"
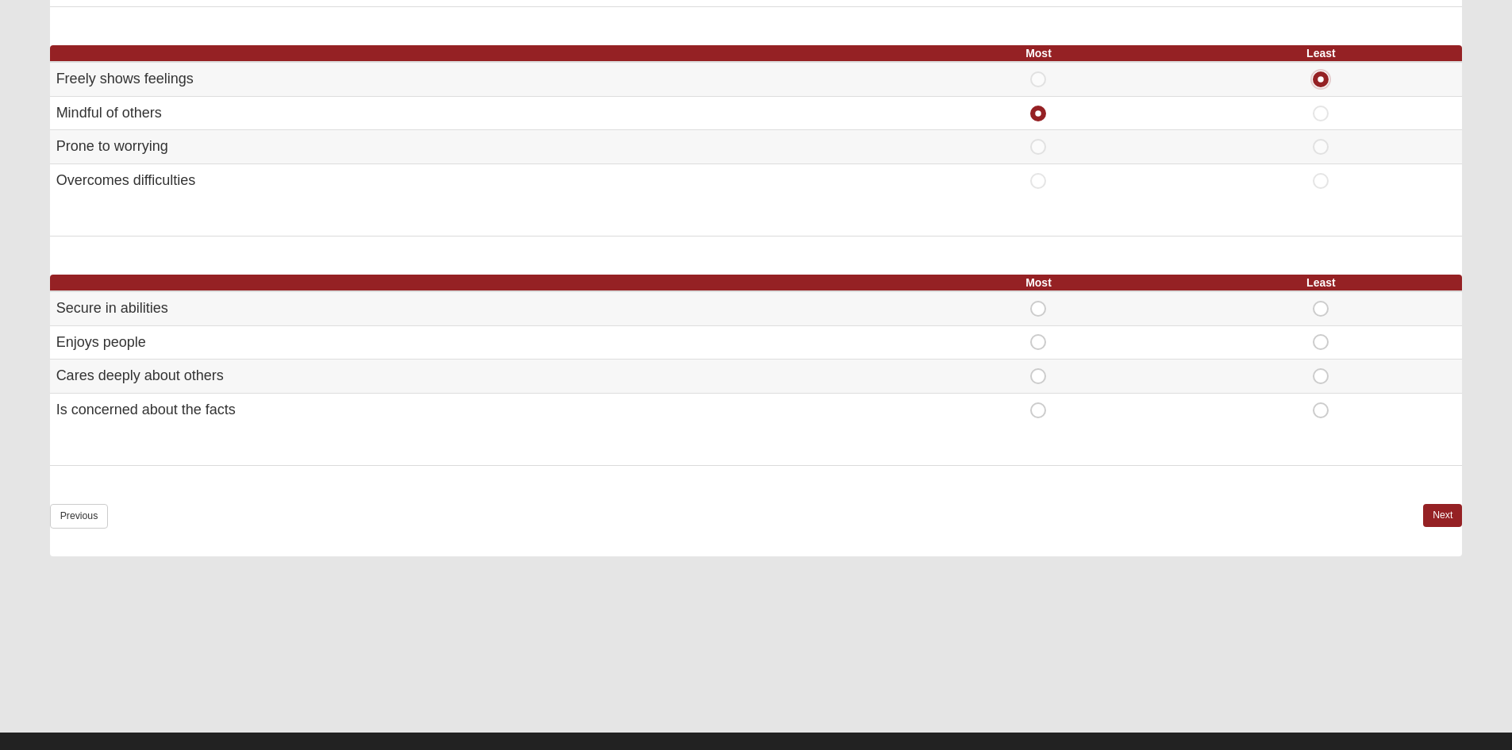
scroll to position [896, 0]
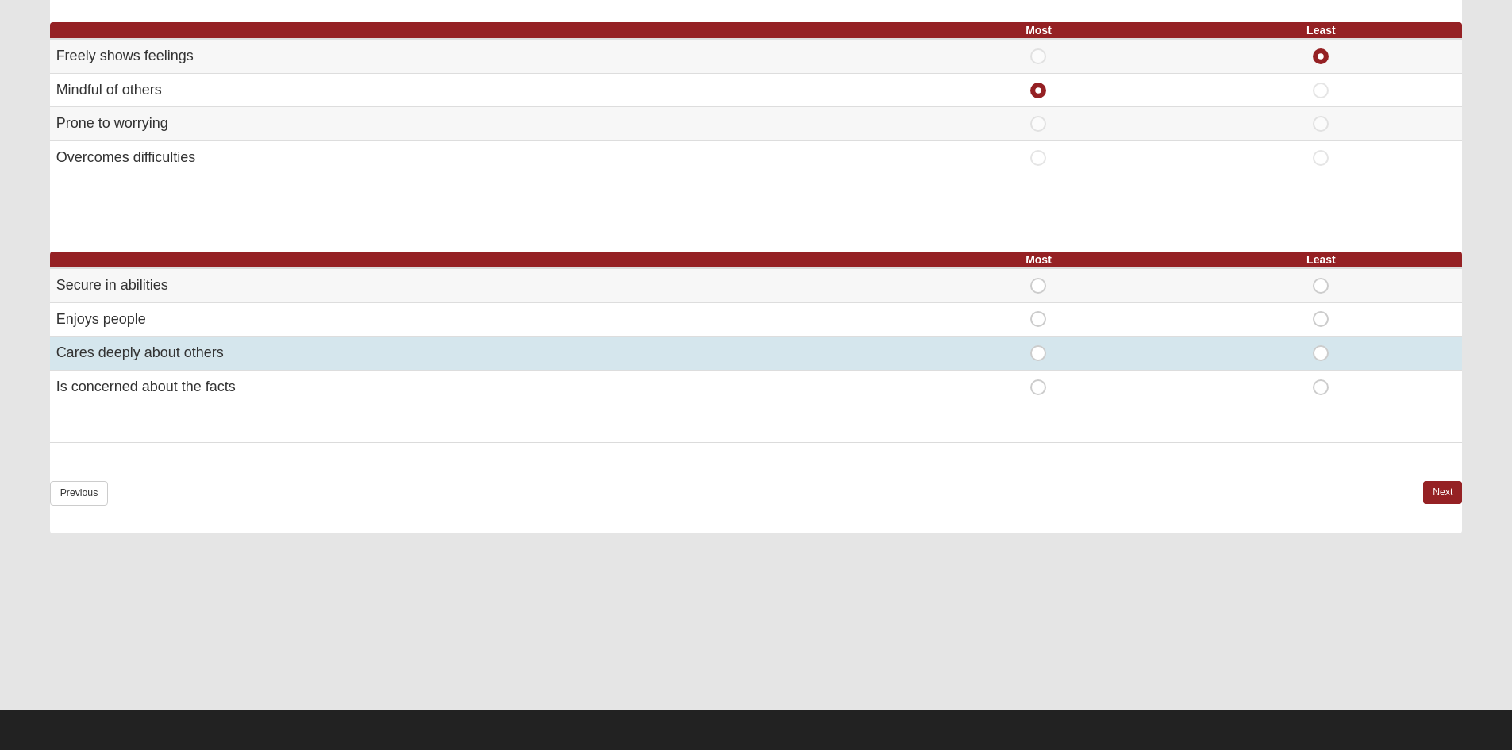
click at [1038, 345] on span "Most" at bounding box center [1038, 345] width 0 height 0
click at [1038, 360] on input "Most" at bounding box center [1043, 353] width 10 height 16
radio input "true"
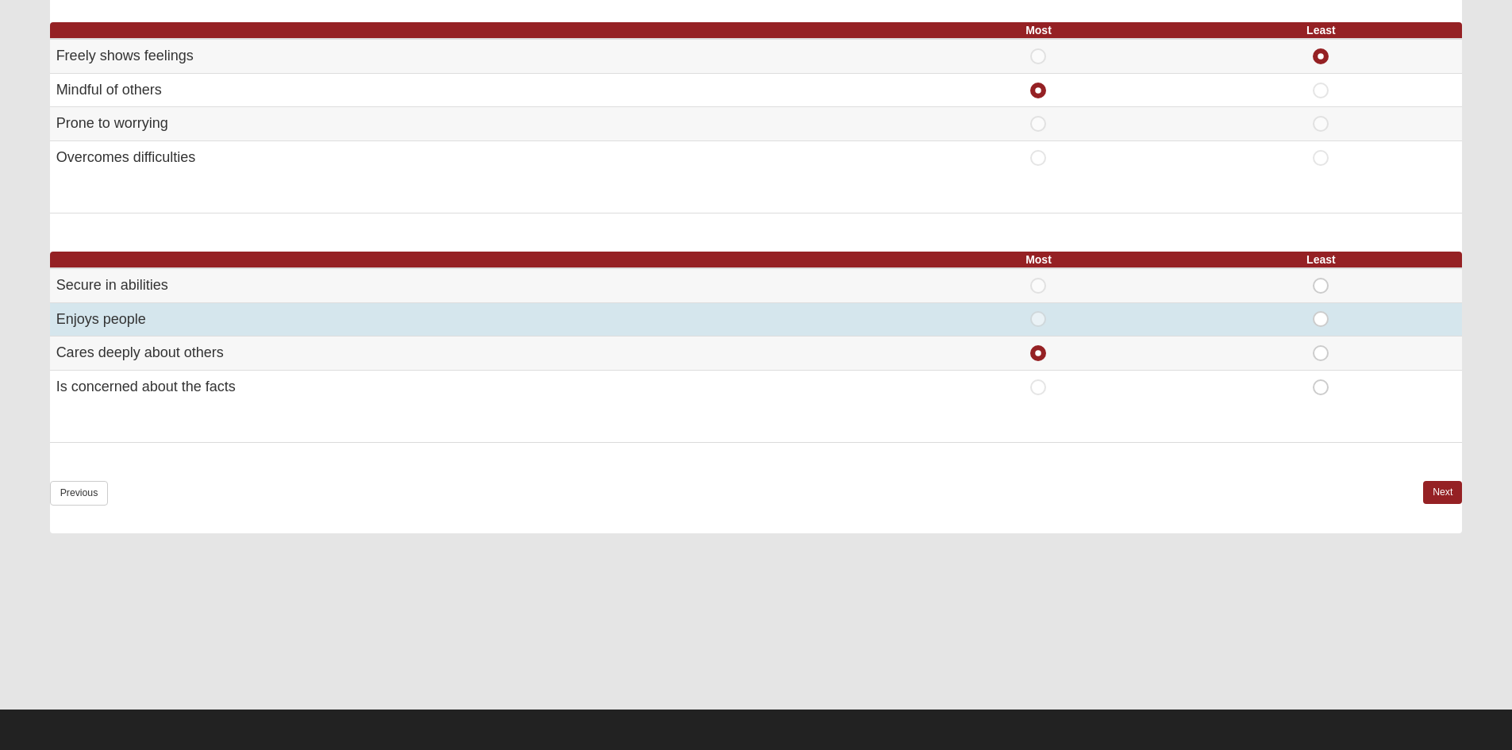
click at [1321, 311] on span "Least" at bounding box center [1321, 311] width 0 height 0
click at [1321, 318] on input "Least" at bounding box center [1326, 319] width 10 height 16
radio input "true"
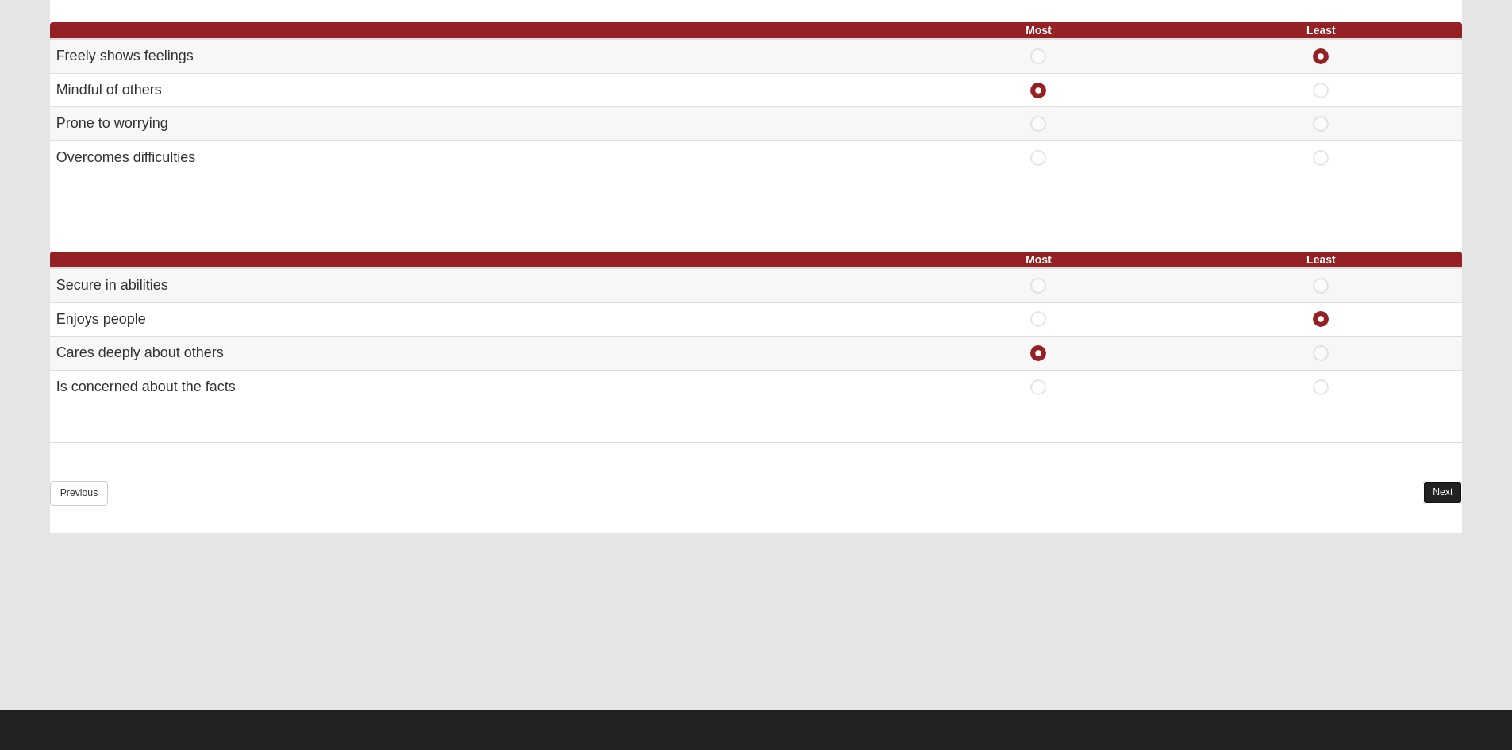
click at [1444, 497] on link "Next" at bounding box center [1442, 492] width 39 height 23
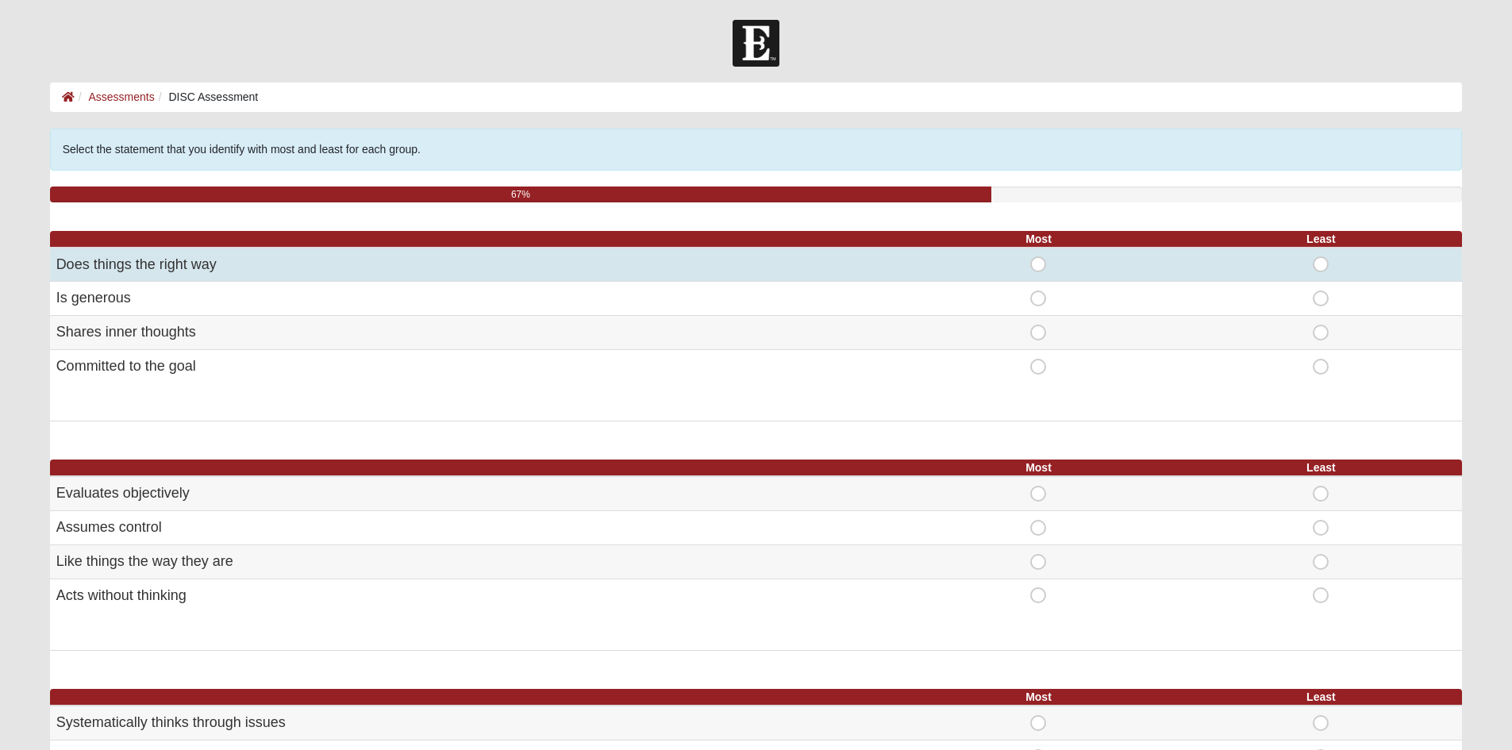
click at [1038, 256] on span "Most" at bounding box center [1038, 256] width 0 height 0
click at [1038, 269] on input "Most" at bounding box center [1043, 264] width 10 height 16
radio input "true"
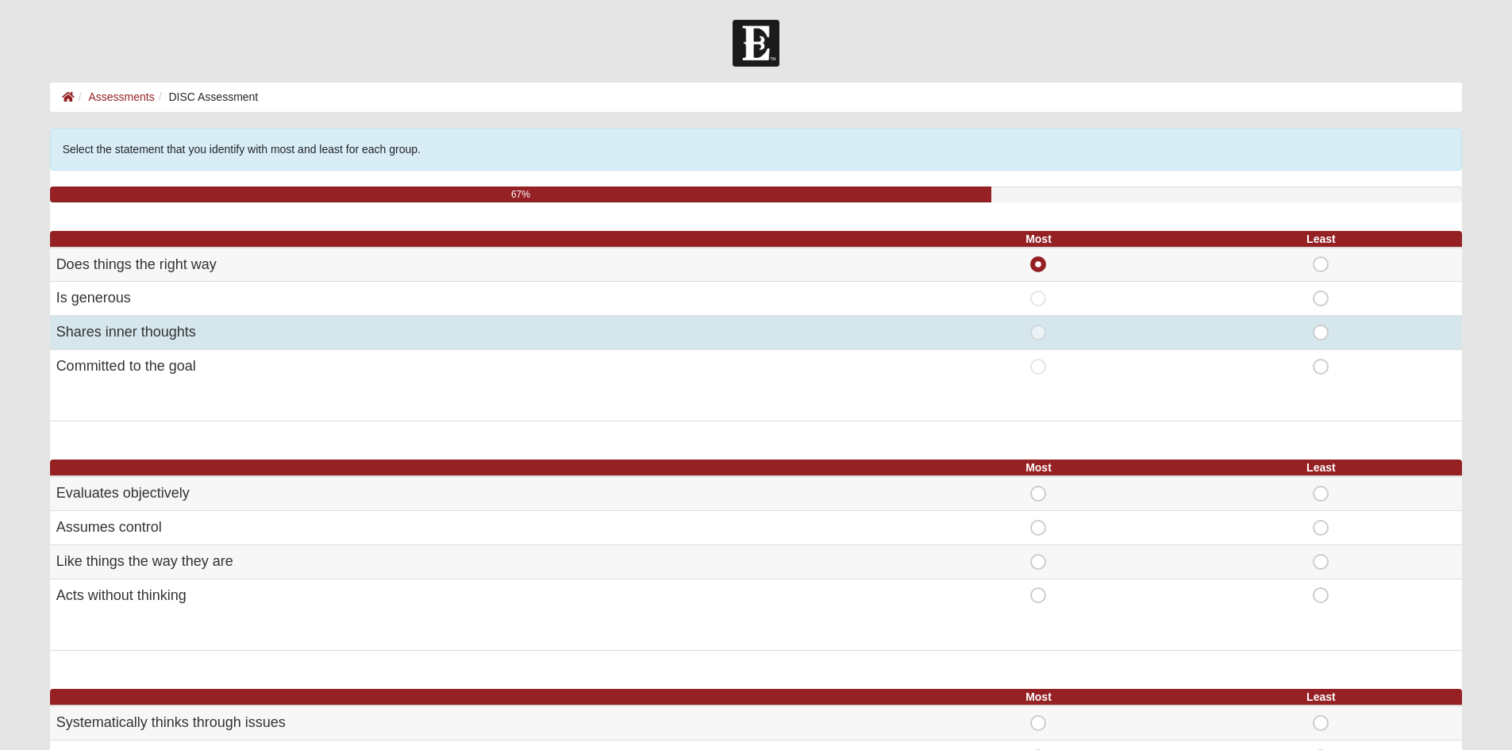
click at [1321, 325] on span "Least" at bounding box center [1321, 325] width 0 height 0
click at [1321, 335] on input "Least" at bounding box center [1326, 333] width 10 height 16
radio input "true"
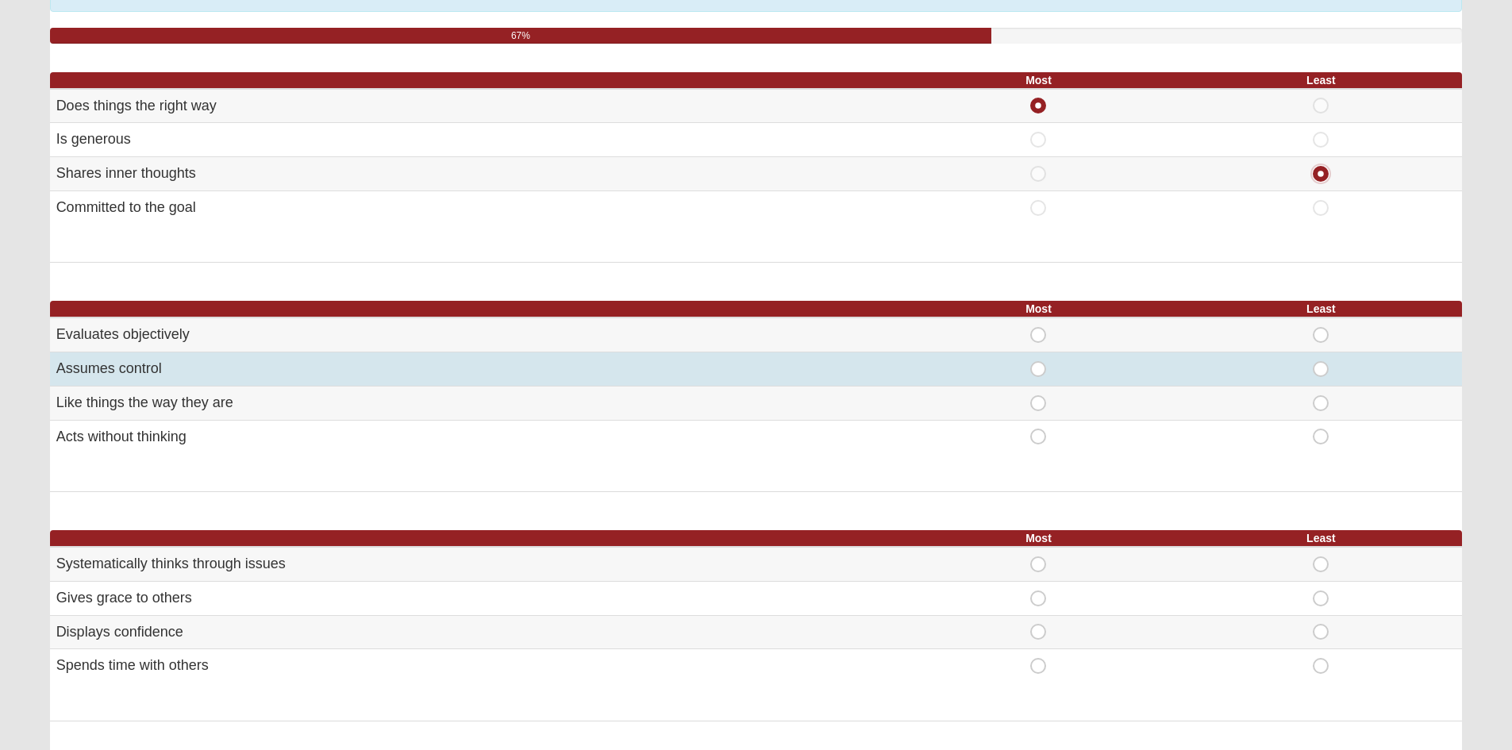
scroll to position [238, 0]
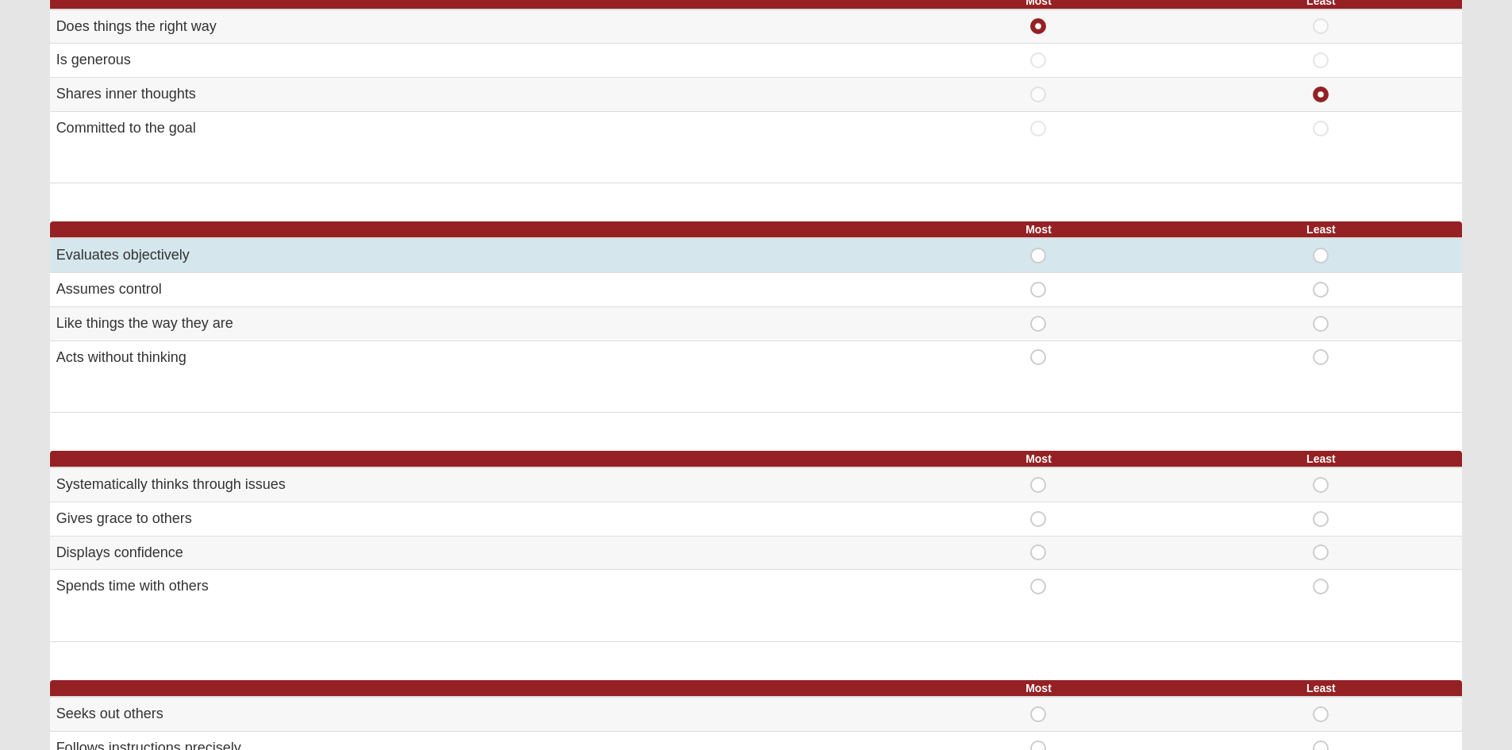
click at [1038, 248] on span "Most" at bounding box center [1038, 248] width 0 height 0
click at [1040, 259] on input "Most" at bounding box center [1043, 256] width 10 height 16
radio input "true"
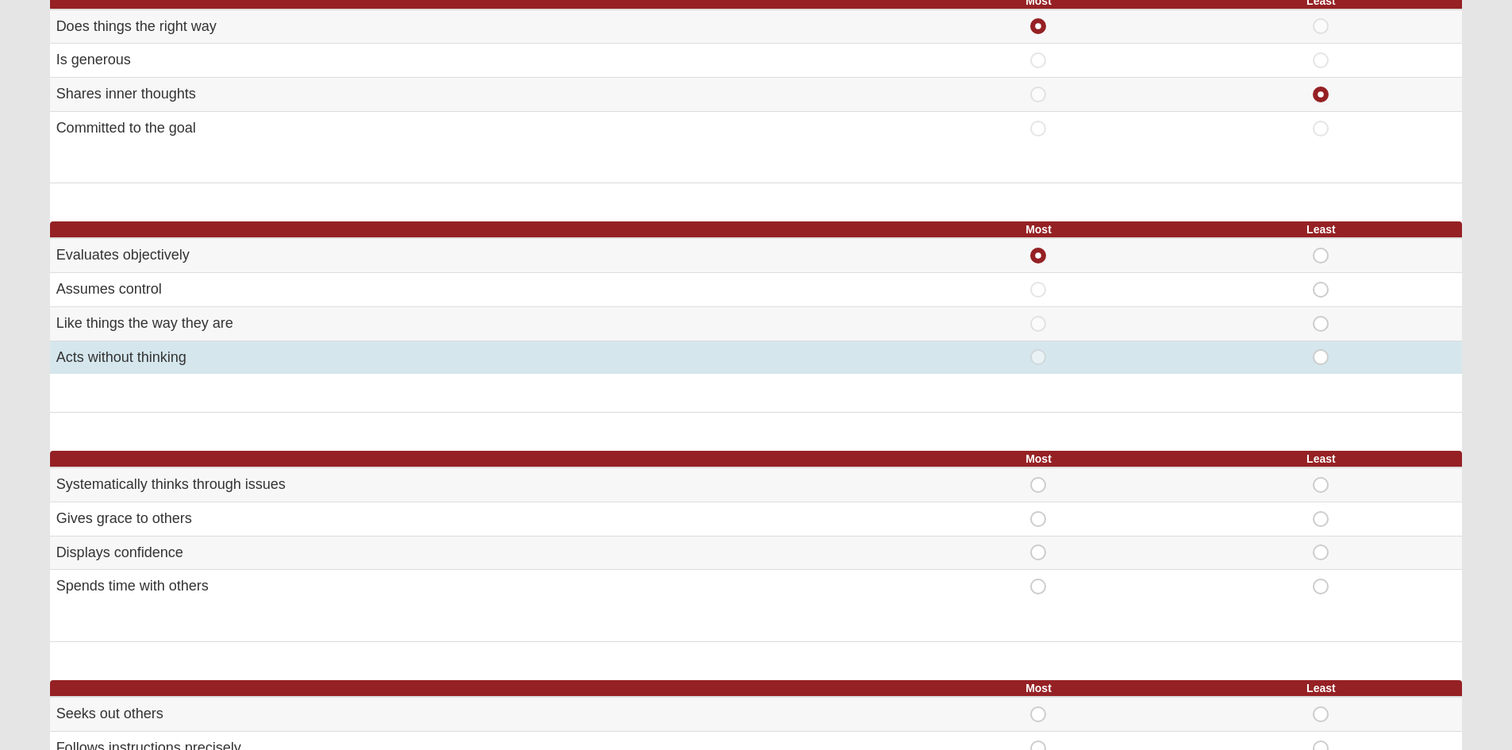
click at [1321, 349] on span "Least" at bounding box center [1321, 349] width 0 height 0
click at [1321, 363] on input "Least" at bounding box center [1326, 357] width 10 height 16
radio input "true"
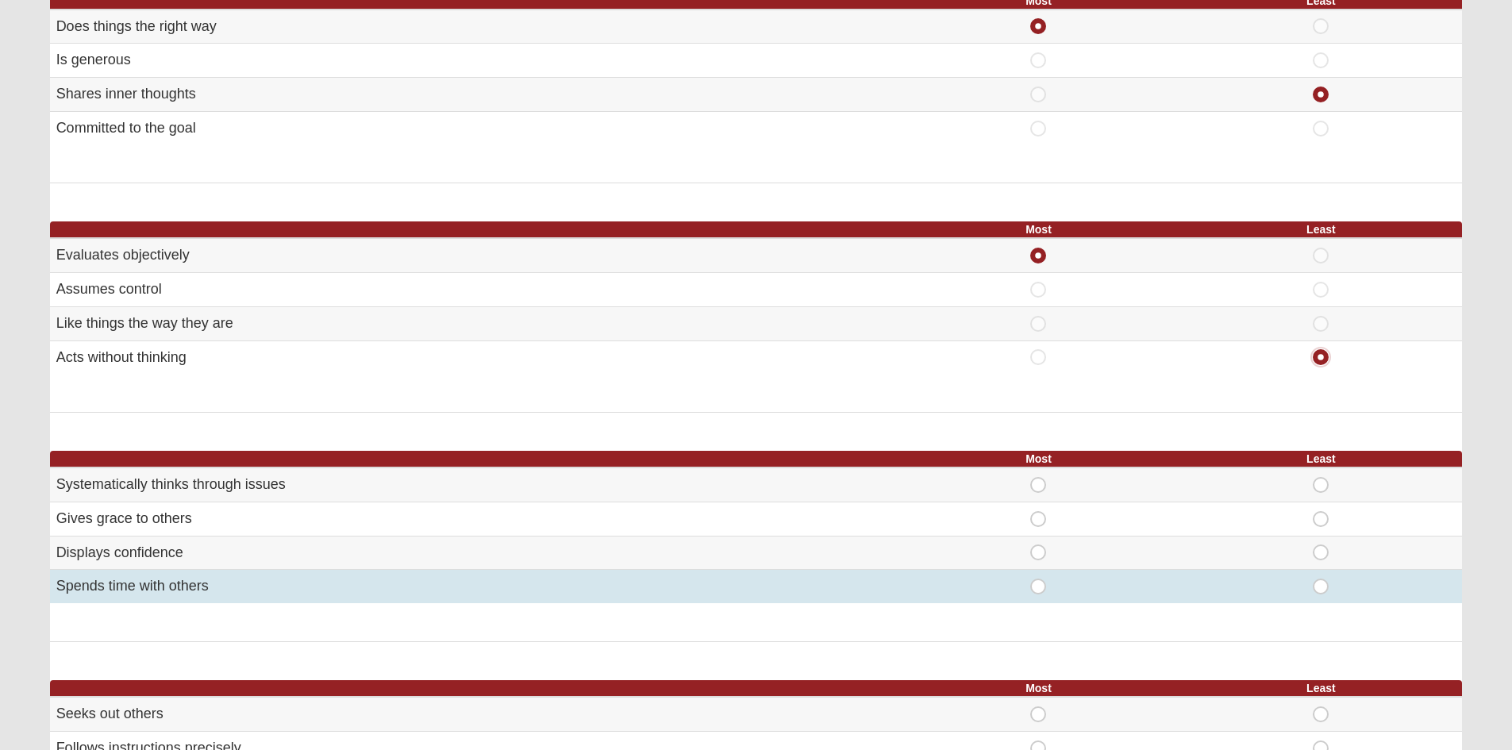
scroll to position [476, 0]
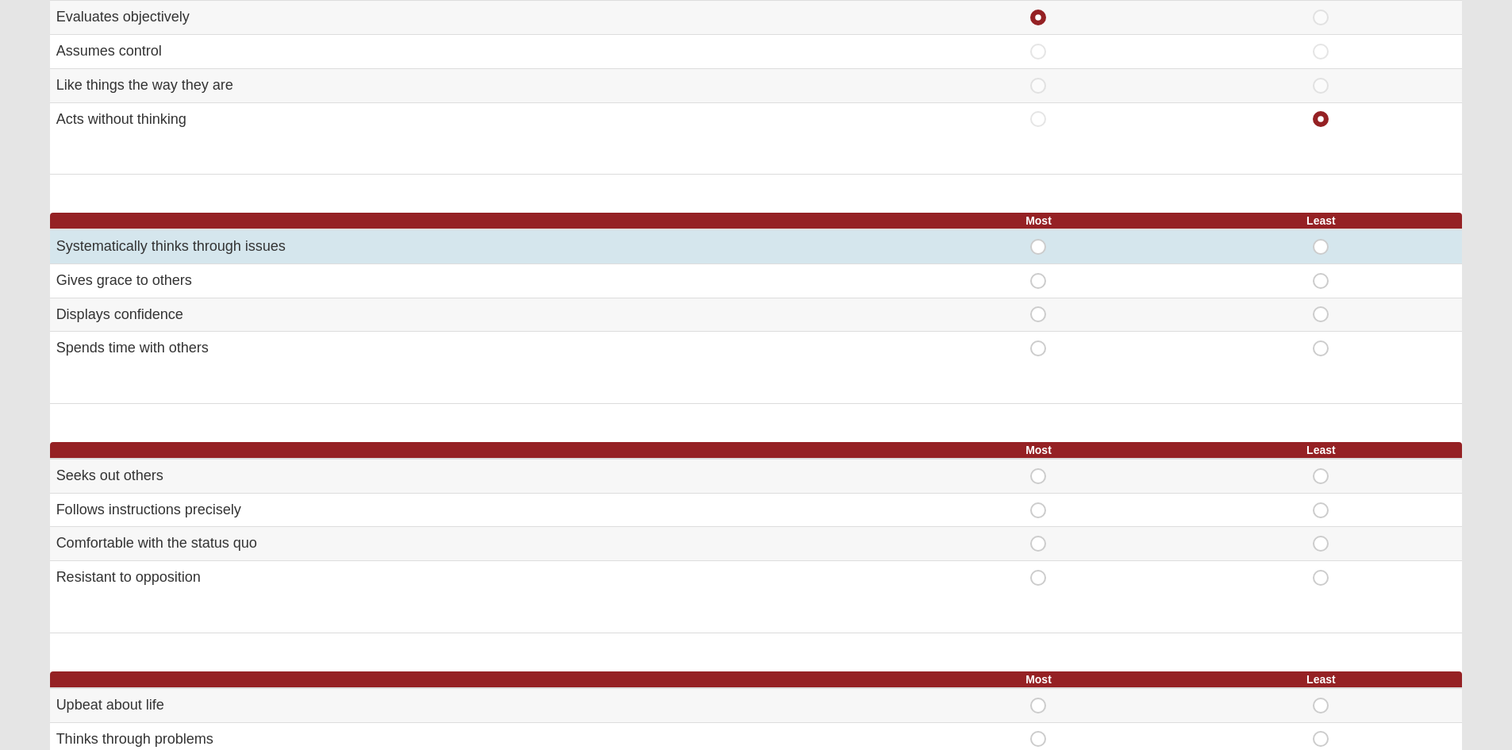
click at [1038, 239] on span "Most" at bounding box center [1038, 239] width 0 height 0
click at [1038, 248] on input "Most" at bounding box center [1043, 247] width 10 height 16
radio input "true"
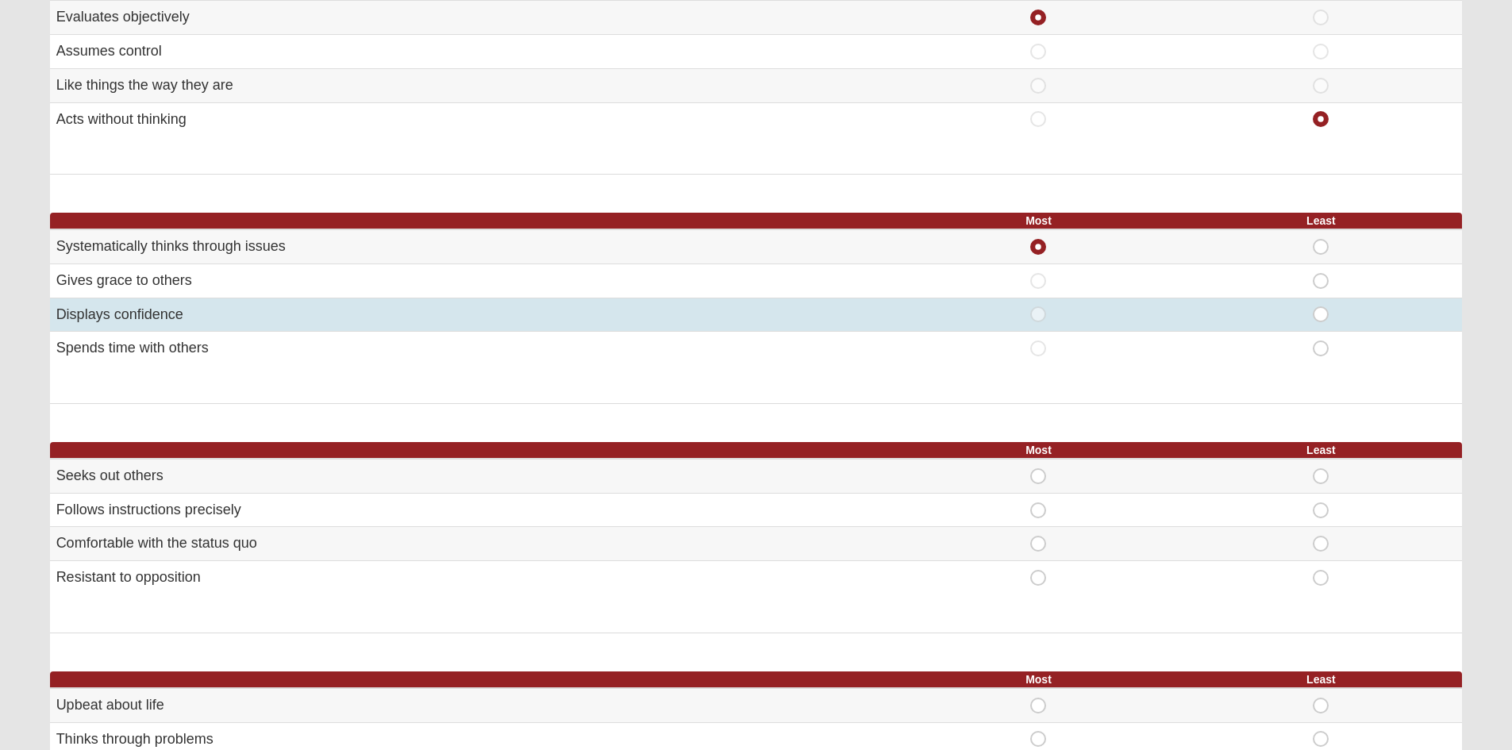
click at [1321, 306] on span "Least" at bounding box center [1321, 306] width 0 height 0
click at [1323, 314] on input "Least" at bounding box center [1326, 314] width 10 height 16
radio input "true"
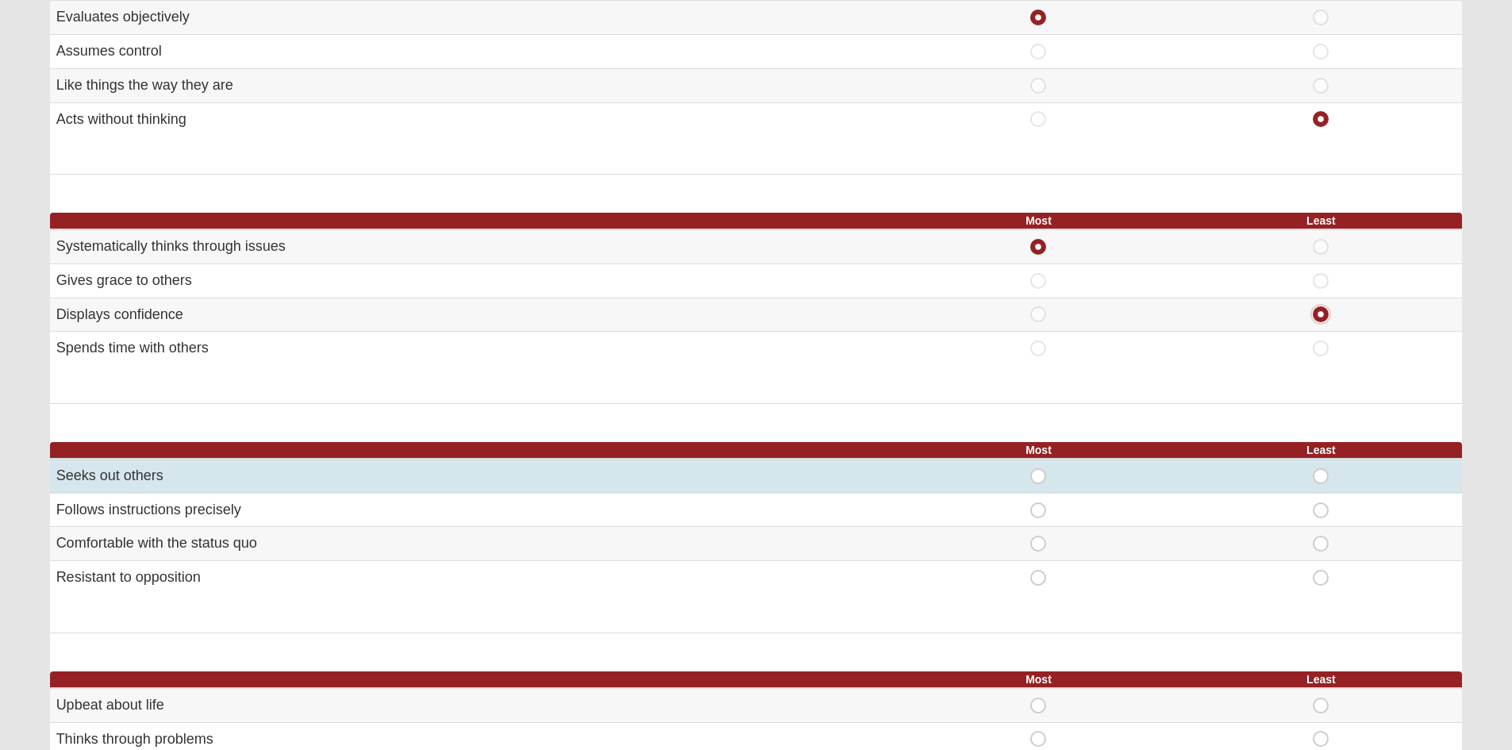
scroll to position [635, 0]
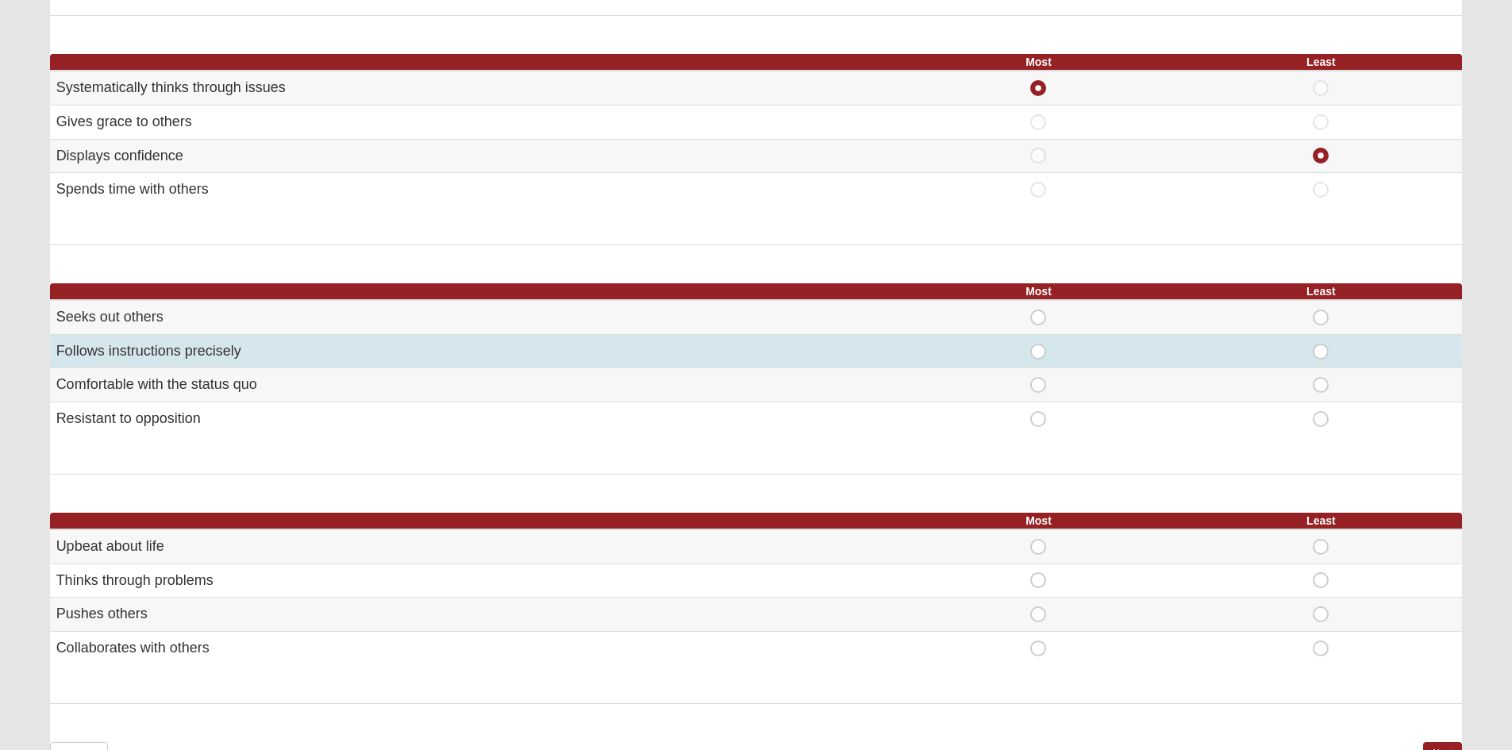
drag, startPoint x: 1028, startPoint y: 356, endPoint x: 1036, endPoint y: 354, distance: 8.1
click at [1036, 354] on div "Most" at bounding box center [1038, 352] width 263 height 16
click at [1038, 344] on span "Most" at bounding box center [1038, 344] width 0 height 0
click at [1038, 353] on input "Most" at bounding box center [1043, 352] width 10 height 16
radio input "true"
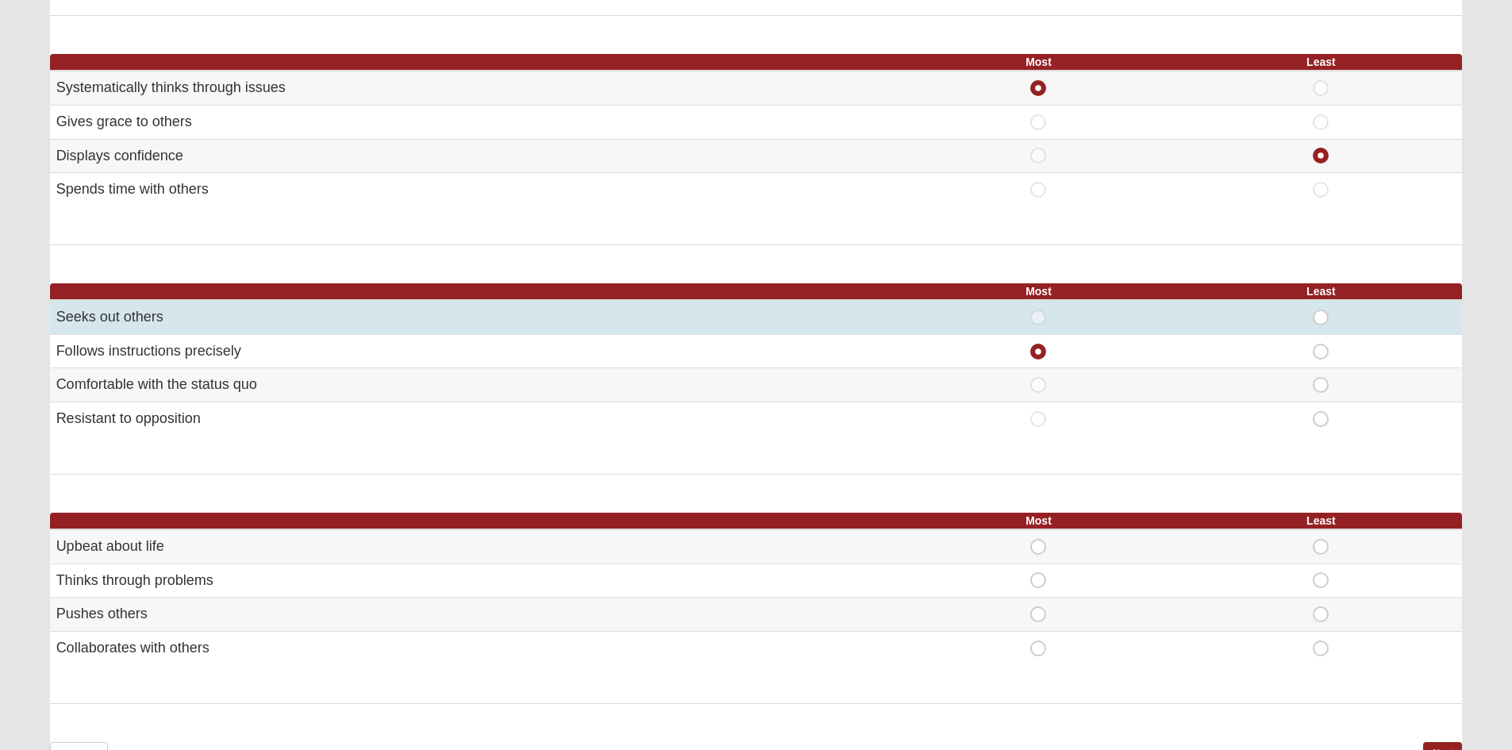
click at [1321, 310] on span "Least" at bounding box center [1321, 310] width 0 height 0
click at [1322, 317] on input "Least" at bounding box center [1326, 318] width 10 height 16
radio input "true"
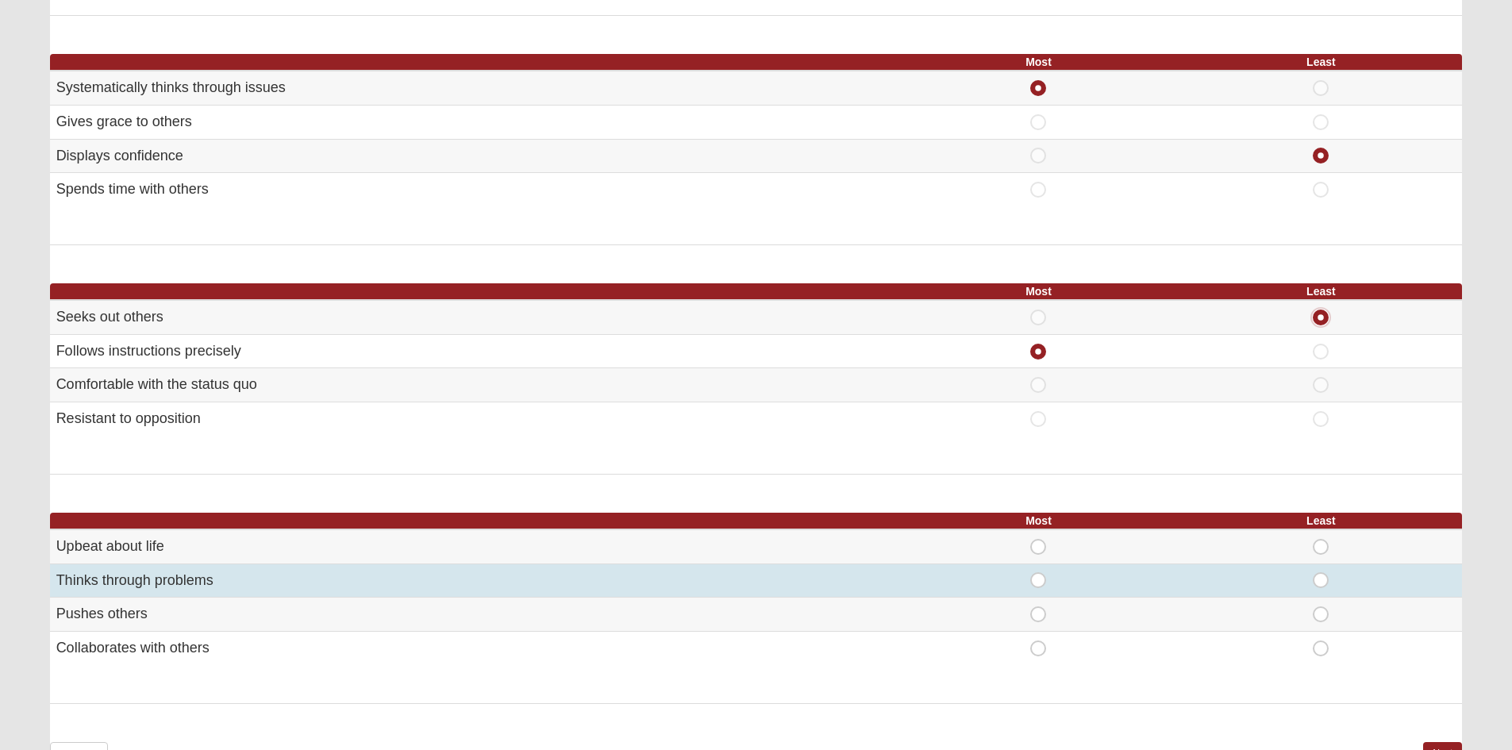
scroll to position [873, 0]
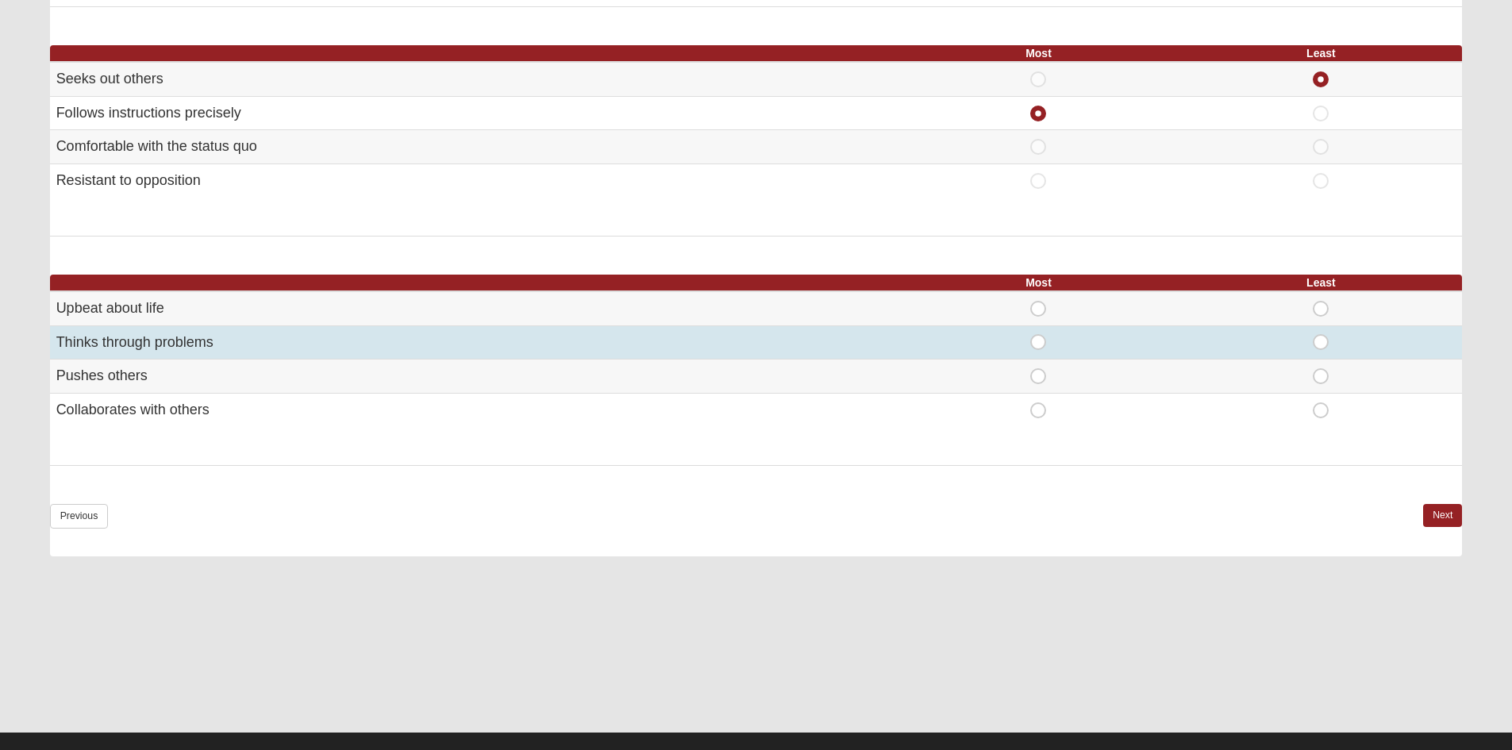
click at [1038, 334] on span "Most" at bounding box center [1038, 334] width 0 height 0
click at [1038, 341] on input "Most" at bounding box center [1043, 342] width 10 height 16
radio input "true"
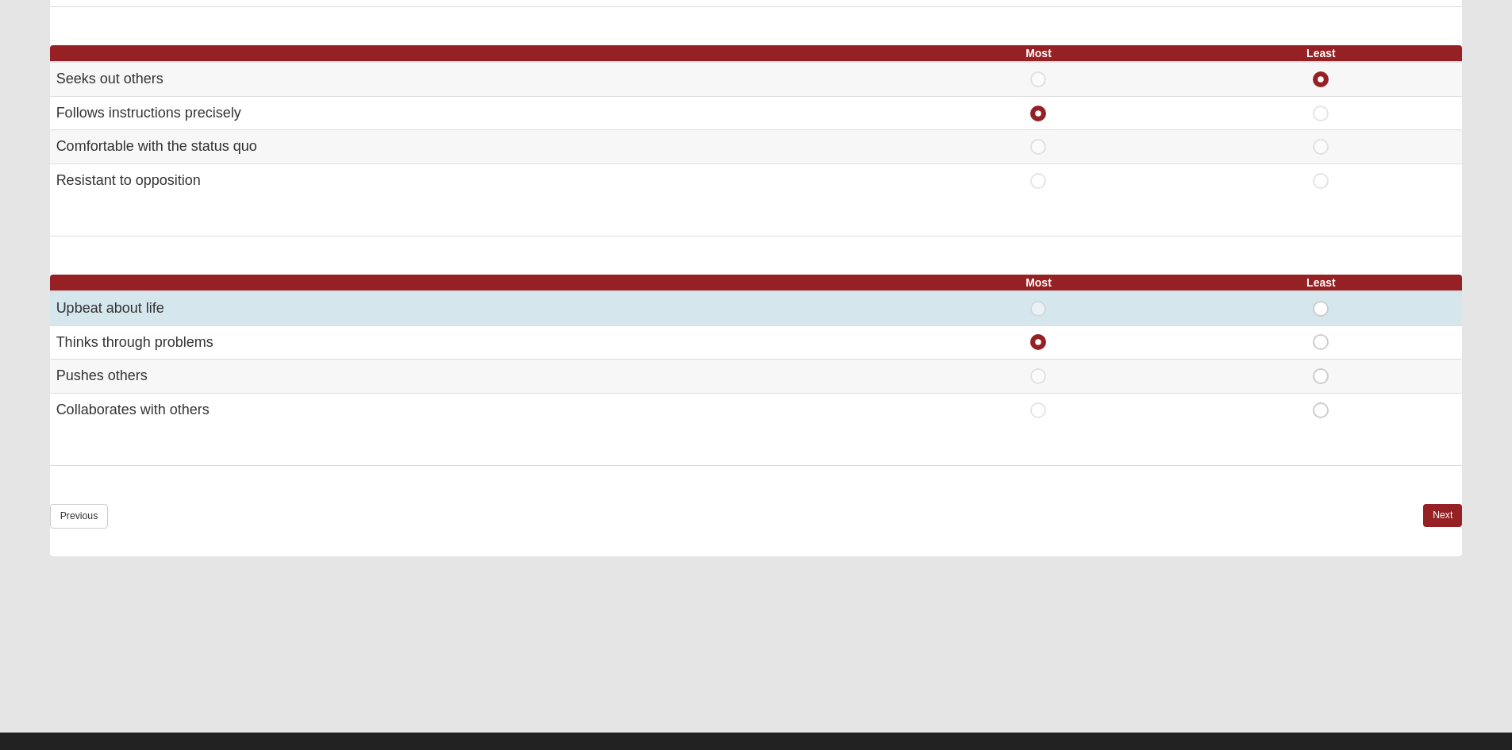
click at [1321, 301] on span "Least" at bounding box center [1321, 301] width 0 height 0
click at [1321, 311] on input "Least" at bounding box center [1326, 309] width 10 height 16
radio input "true"
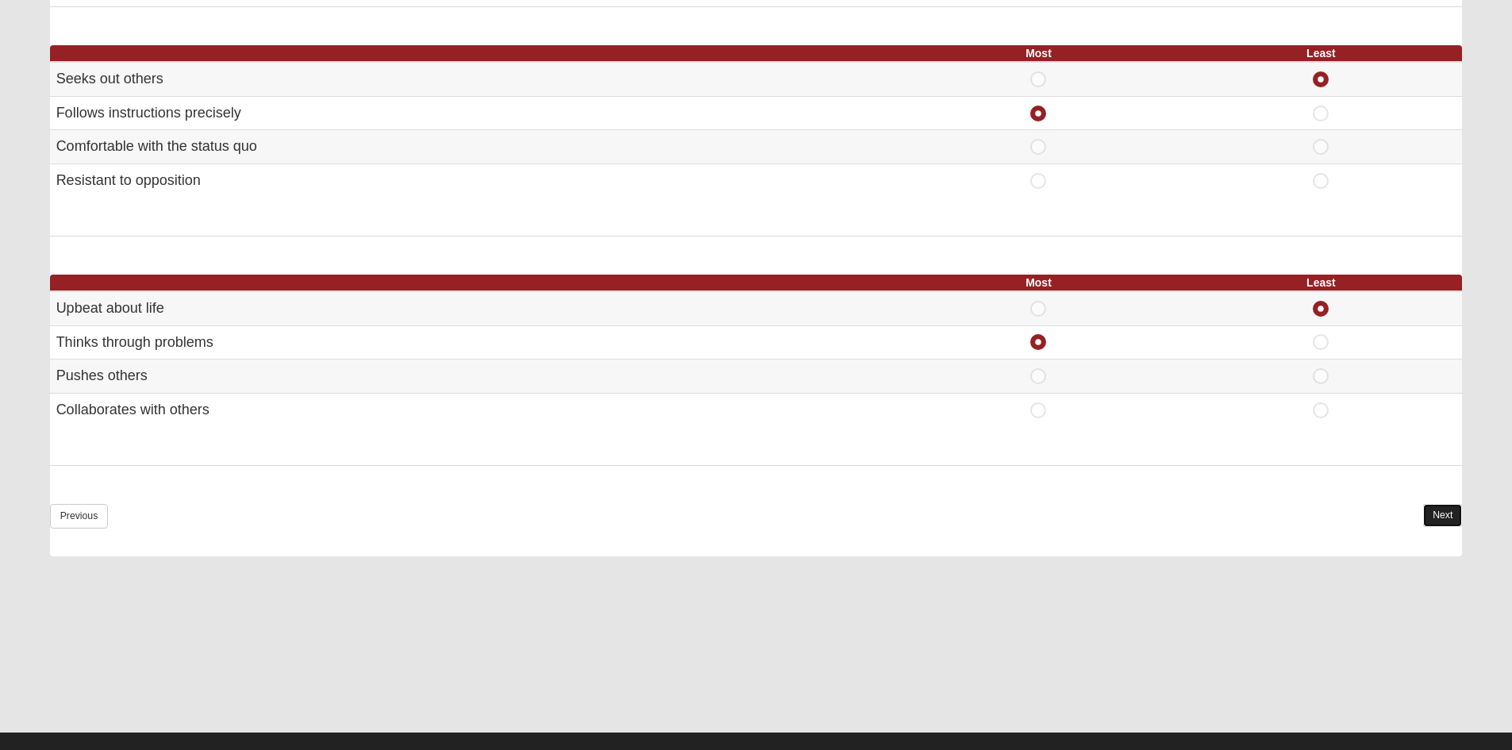
click at [1436, 516] on link "Next" at bounding box center [1442, 515] width 39 height 23
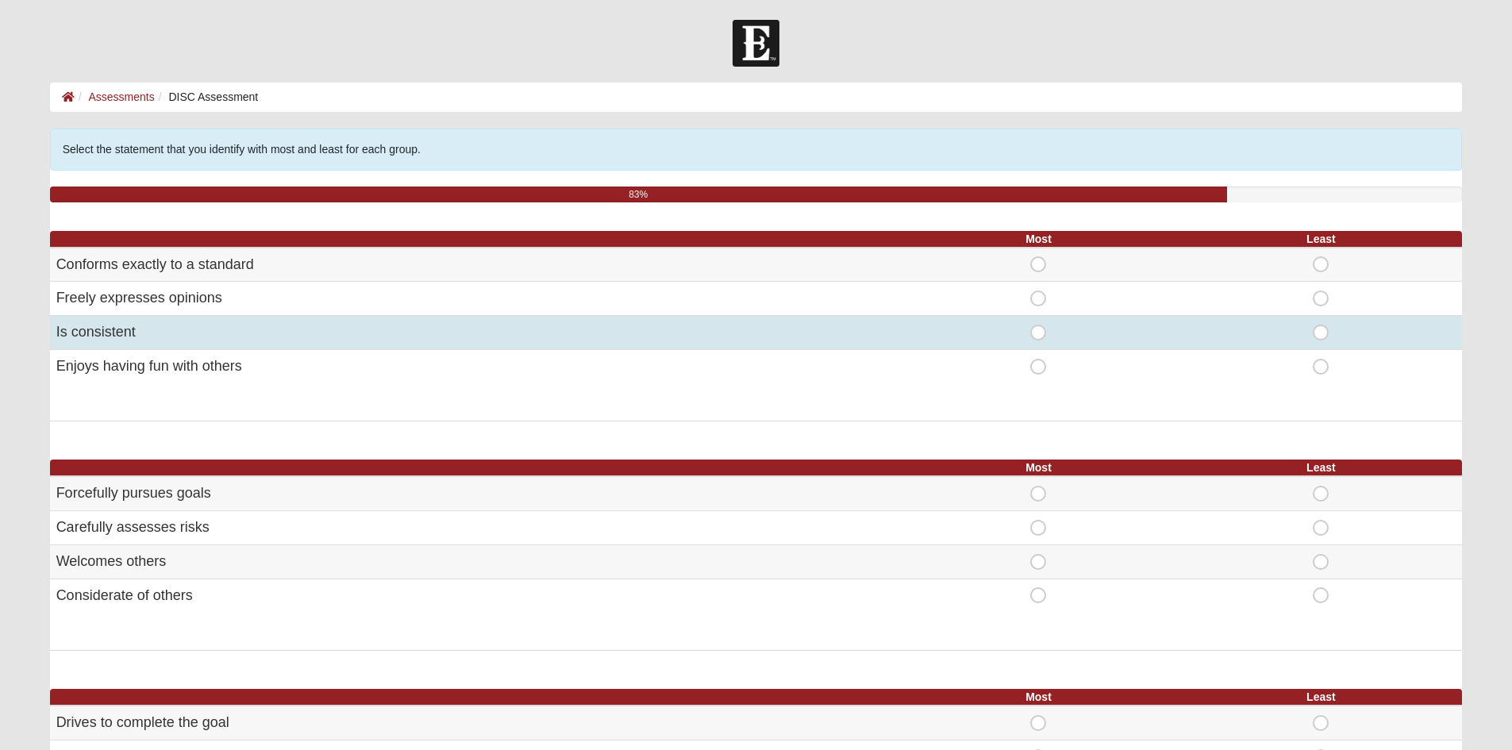
click at [1038, 325] on span "Most" at bounding box center [1038, 325] width 0 height 0
click at [1038, 334] on input "Most" at bounding box center [1043, 333] width 10 height 16
radio input "true"
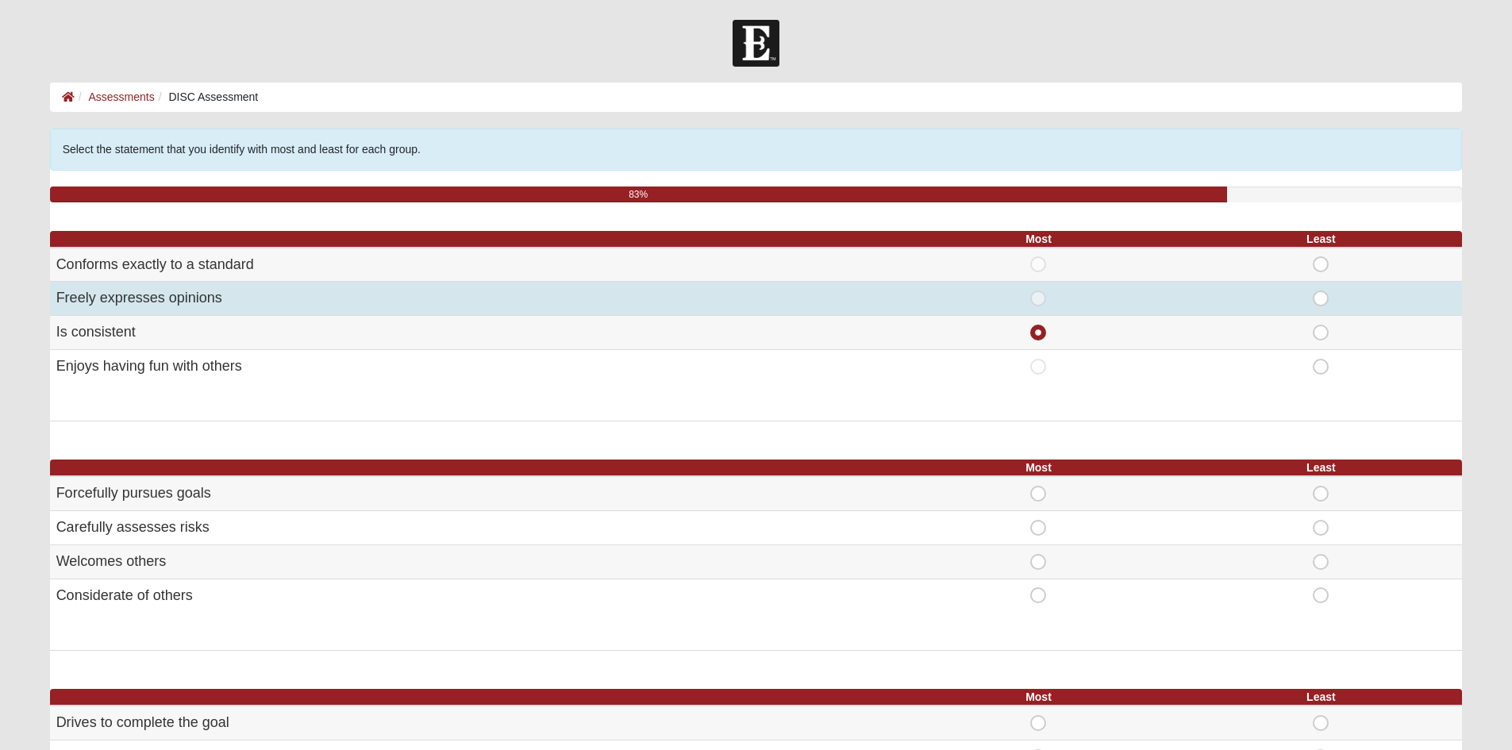
drag, startPoint x: 1337, startPoint y: 300, endPoint x: 1329, endPoint y: 301, distance: 8.8
click at [1337, 302] on div "Least" at bounding box center [1320, 298] width 263 height 16
click at [1321, 290] on span "Least" at bounding box center [1321, 290] width 0 height 0
click at [1323, 299] on input "Least" at bounding box center [1326, 298] width 10 height 16
radio input "true"
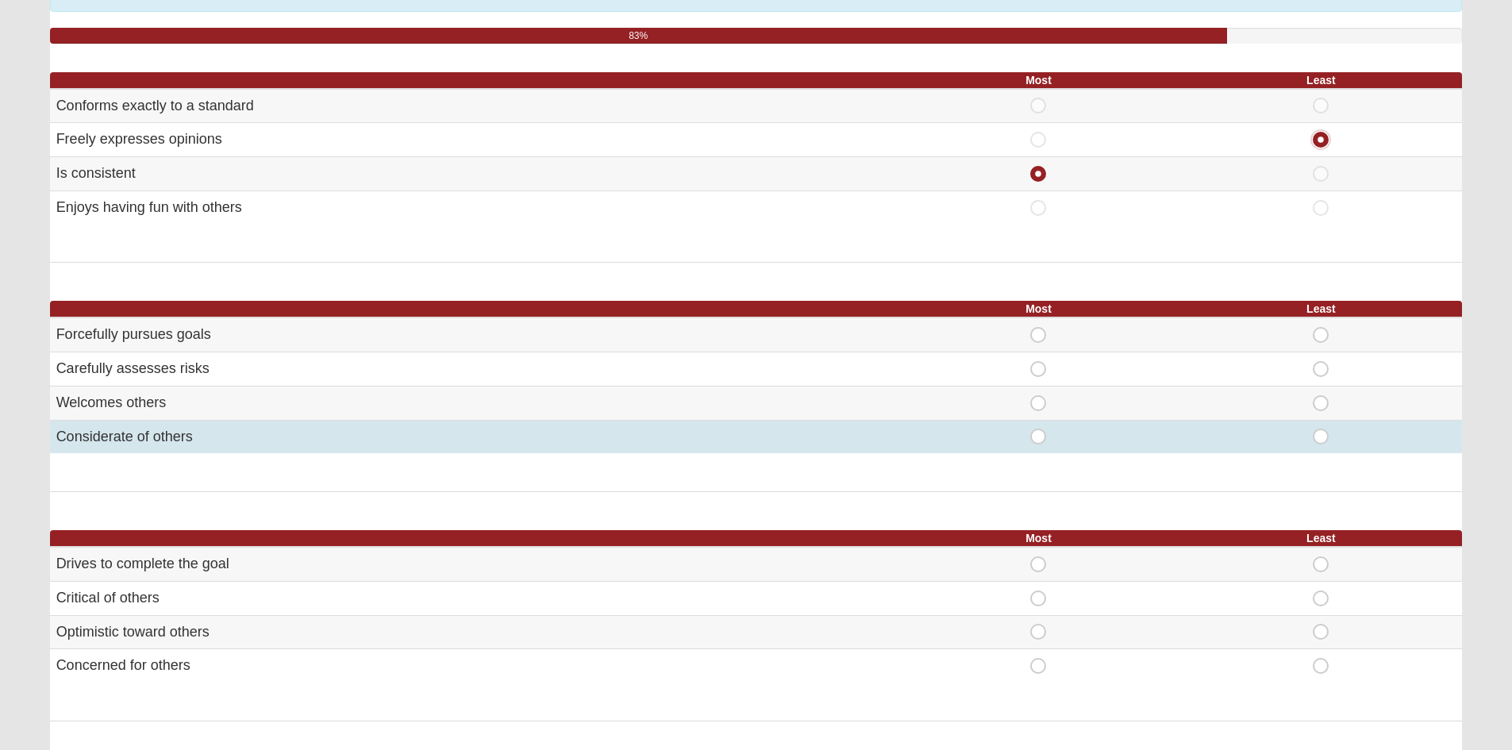
scroll to position [238, 0]
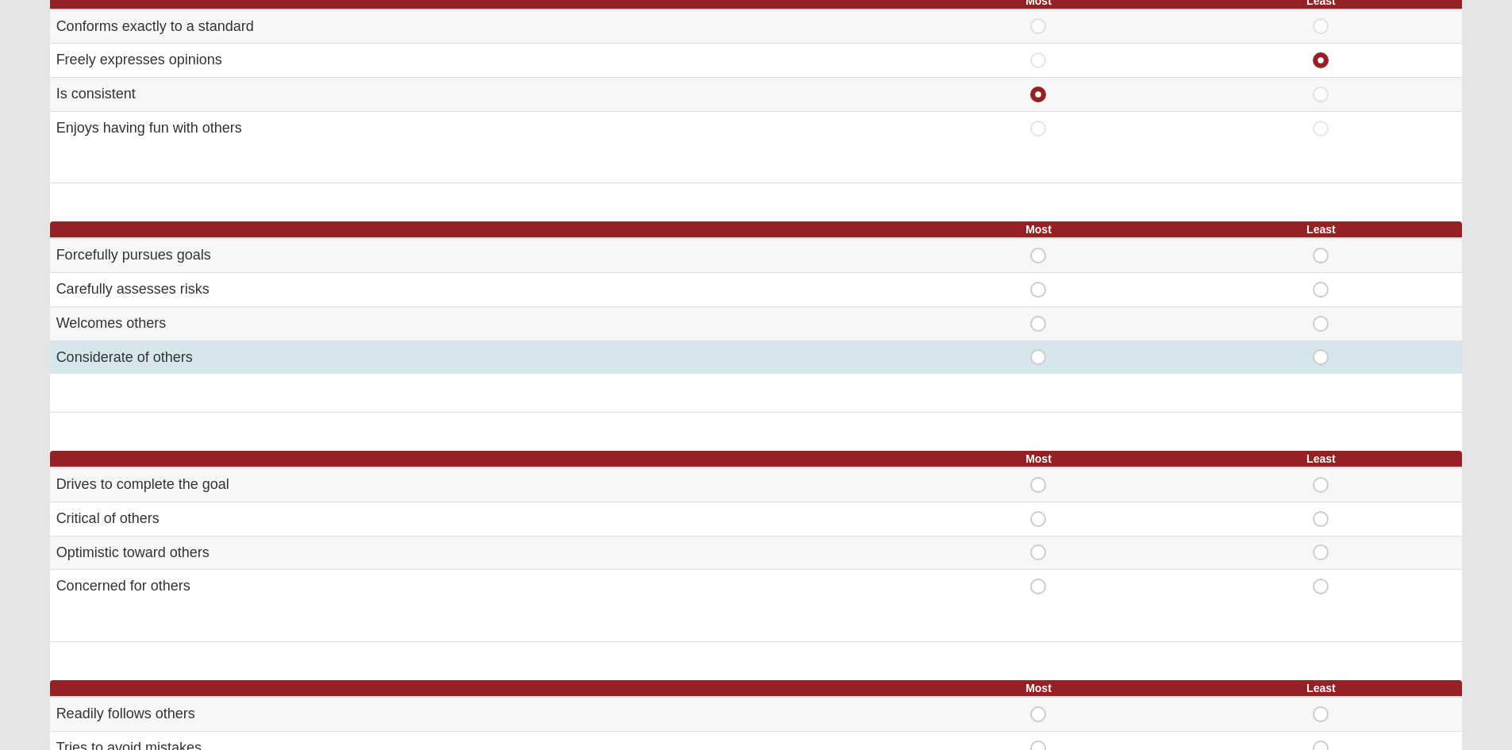
click at [1038, 349] on span "Most" at bounding box center [1038, 349] width 0 height 0
click at [1040, 361] on input "Most" at bounding box center [1043, 357] width 10 height 16
radio input "true"
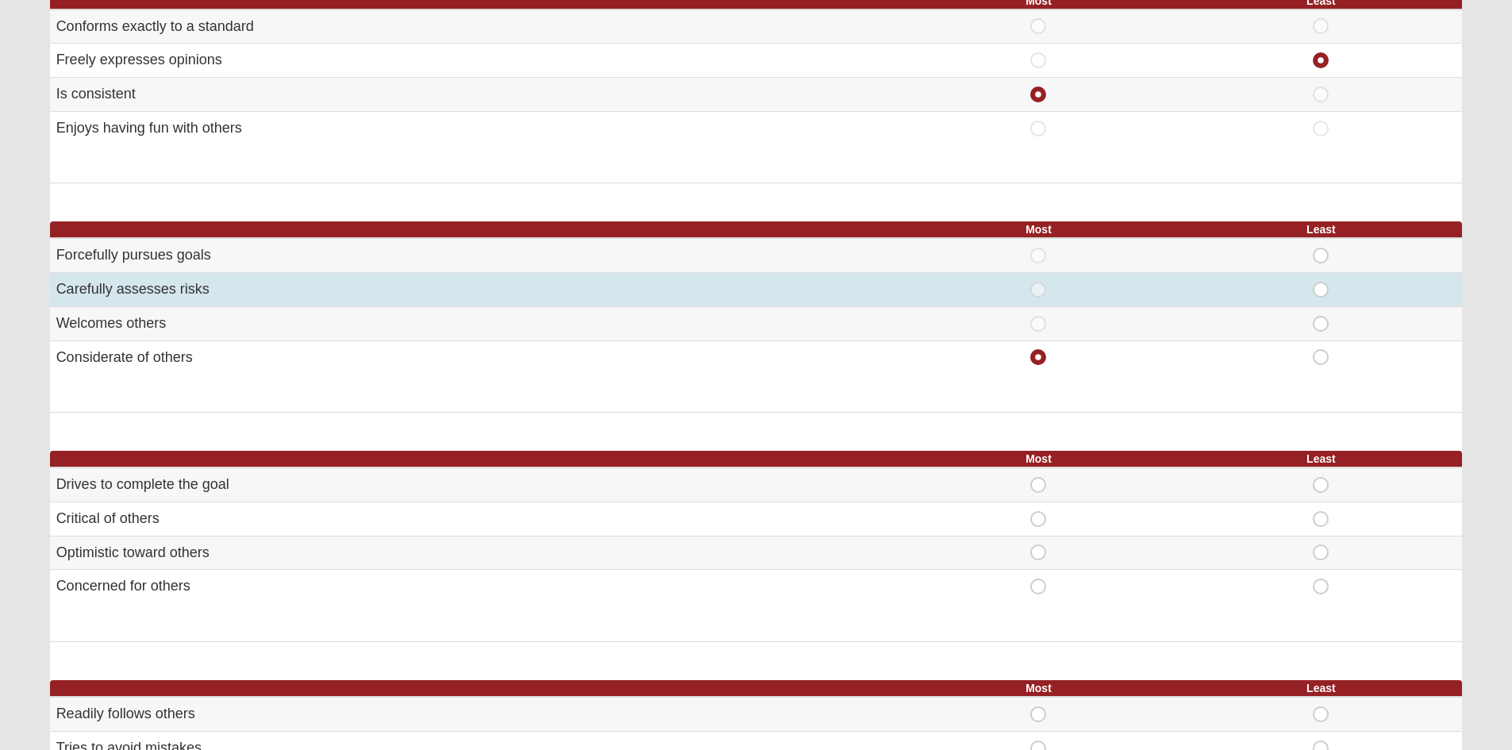
click at [1321, 282] on span "Least" at bounding box center [1321, 282] width 0 height 0
click at [1325, 293] on input "Least" at bounding box center [1326, 290] width 10 height 16
radio input "true"
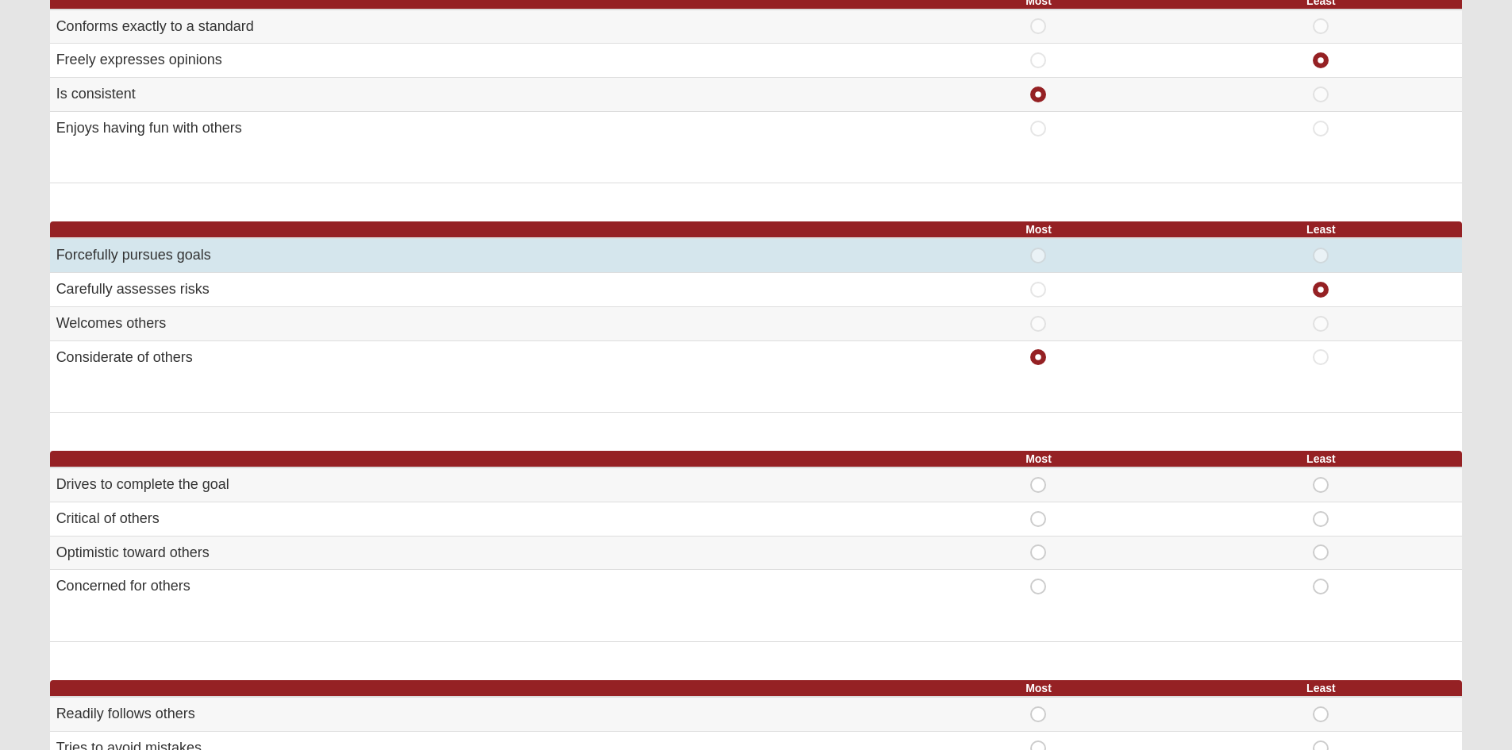
click at [1321, 248] on span "Least" at bounding box center [1321, 248] width 0 height 0
click at [1321, 255] on input "Least" at bounding box center [1326, 256] width 10 height 16
radio input "true"
radio input "false"
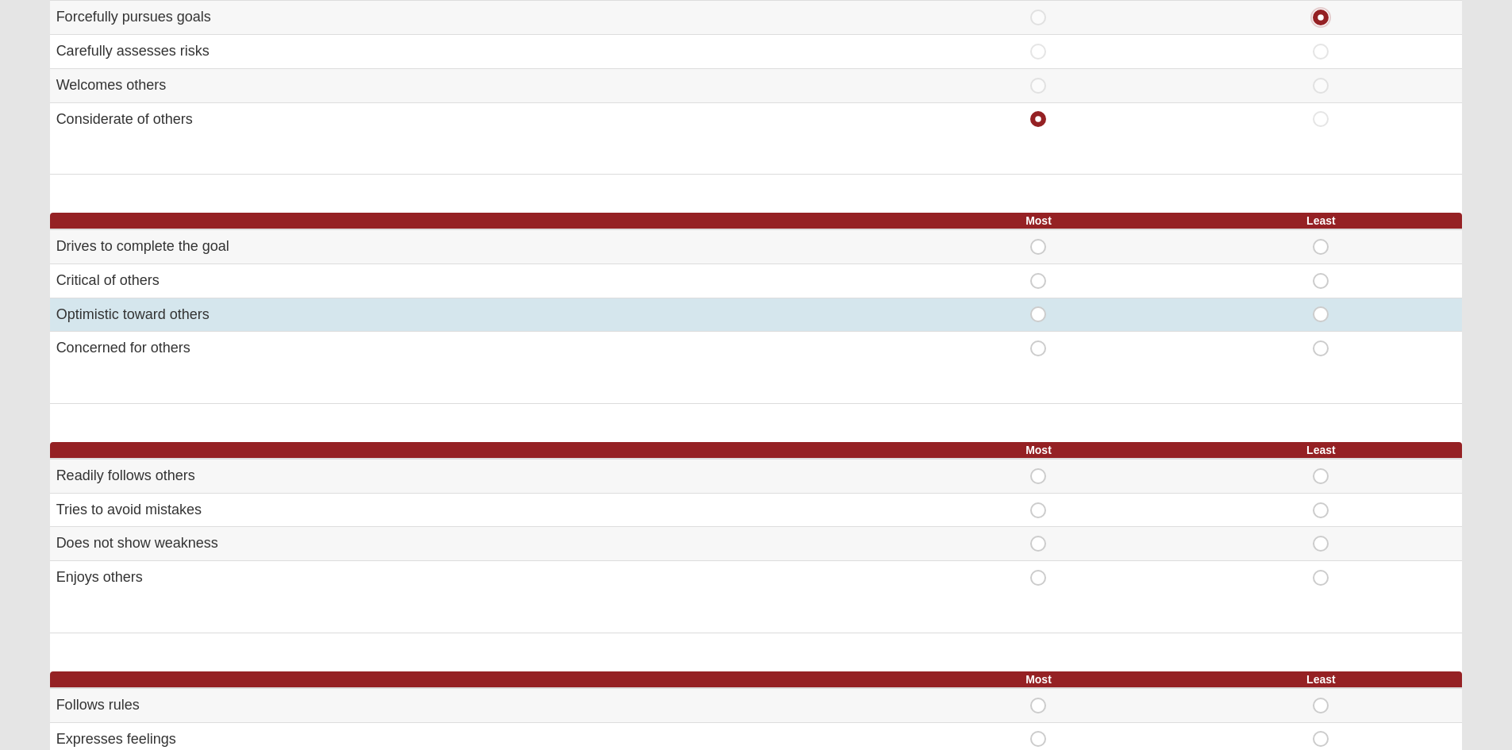
scroll to position [556, 0]
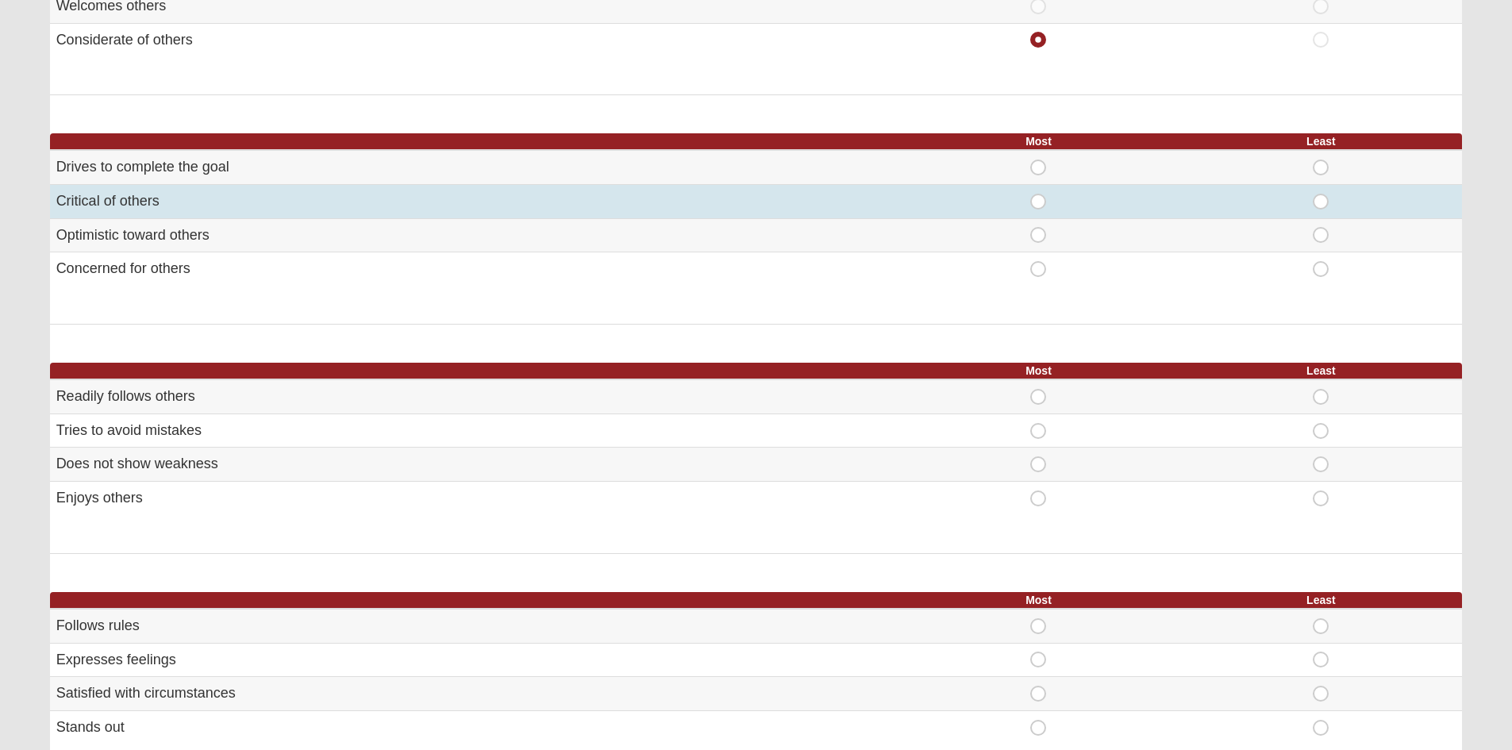
click at [1035, 211] on td "Most" at bounding box center [1039, 201] width 283 height 34
click at [1038, 194] on span "Most" at bounding box center [1038, 194] width 0 height 0
click at [1038, 206] on input "Most" at bounding box center [1043, 202] width 10 height 16
radio input "true"
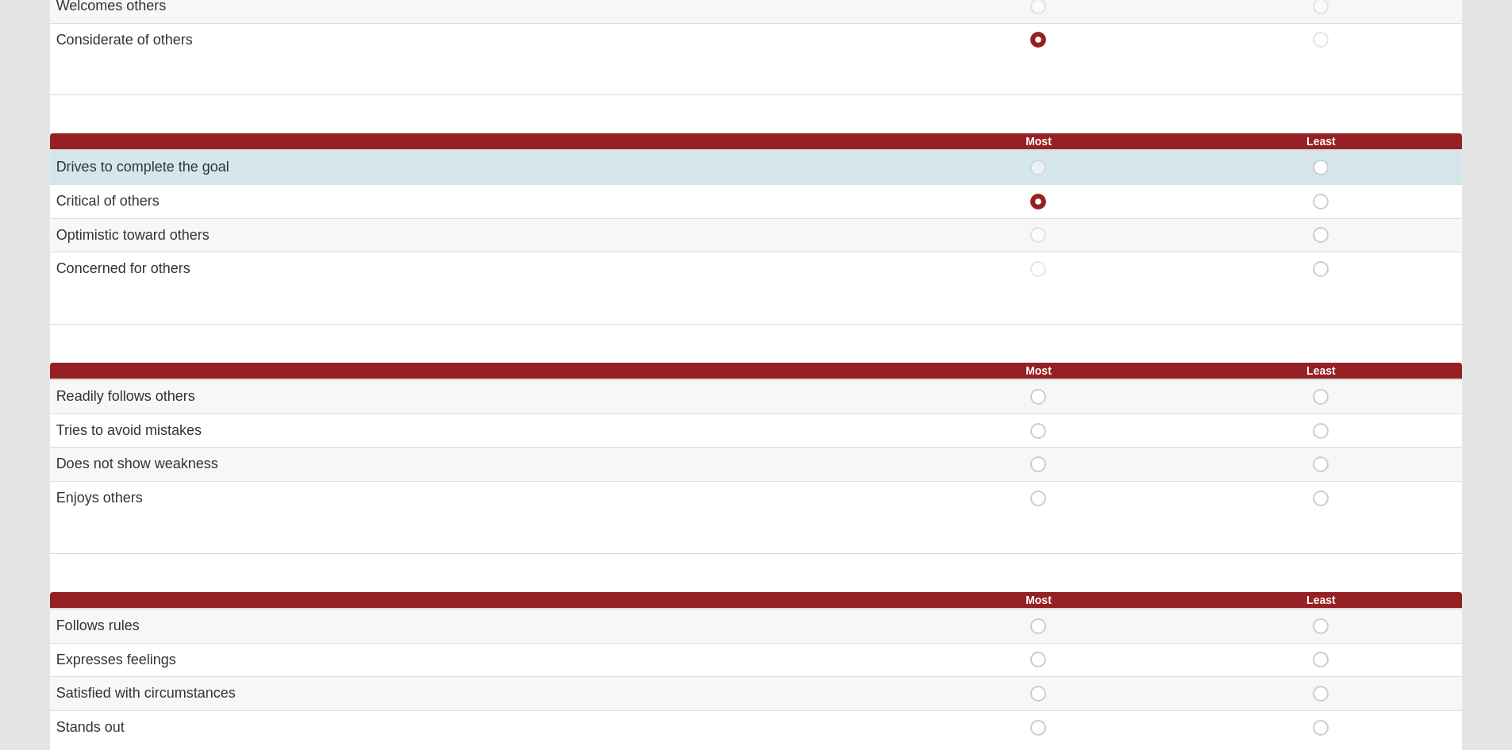
drag, startPoint x: 1319, startPoint y: 172, endPoint x: 1311, endPoint y: 171, distance: 8.0
click at [1321, 160] on span "Least" at bounding box center [1321, 160] width 0 height 0
click at [1321, 171] on input "Least" at bounding box center [1326, 168] width 10 height 16
radio input "true"
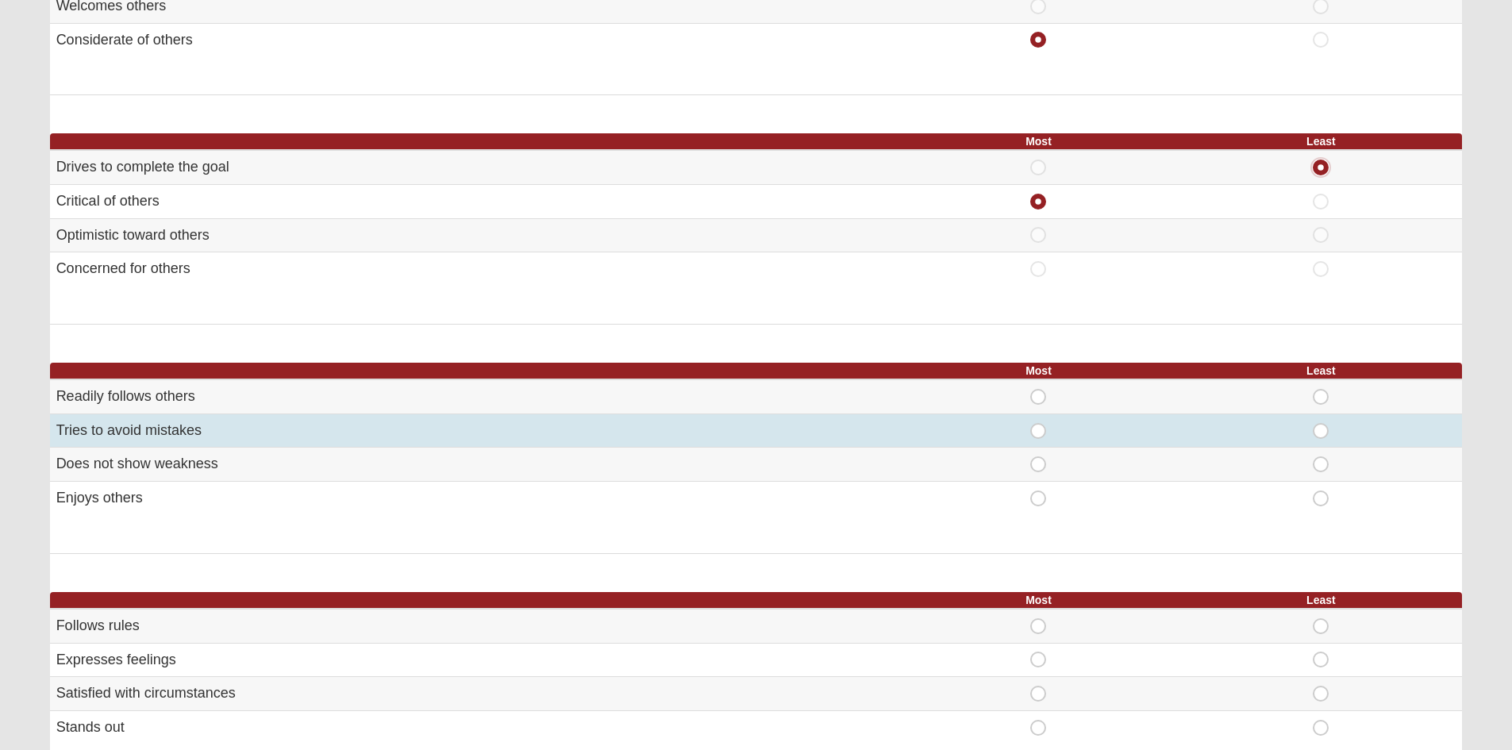
scroll to position [714, 0]
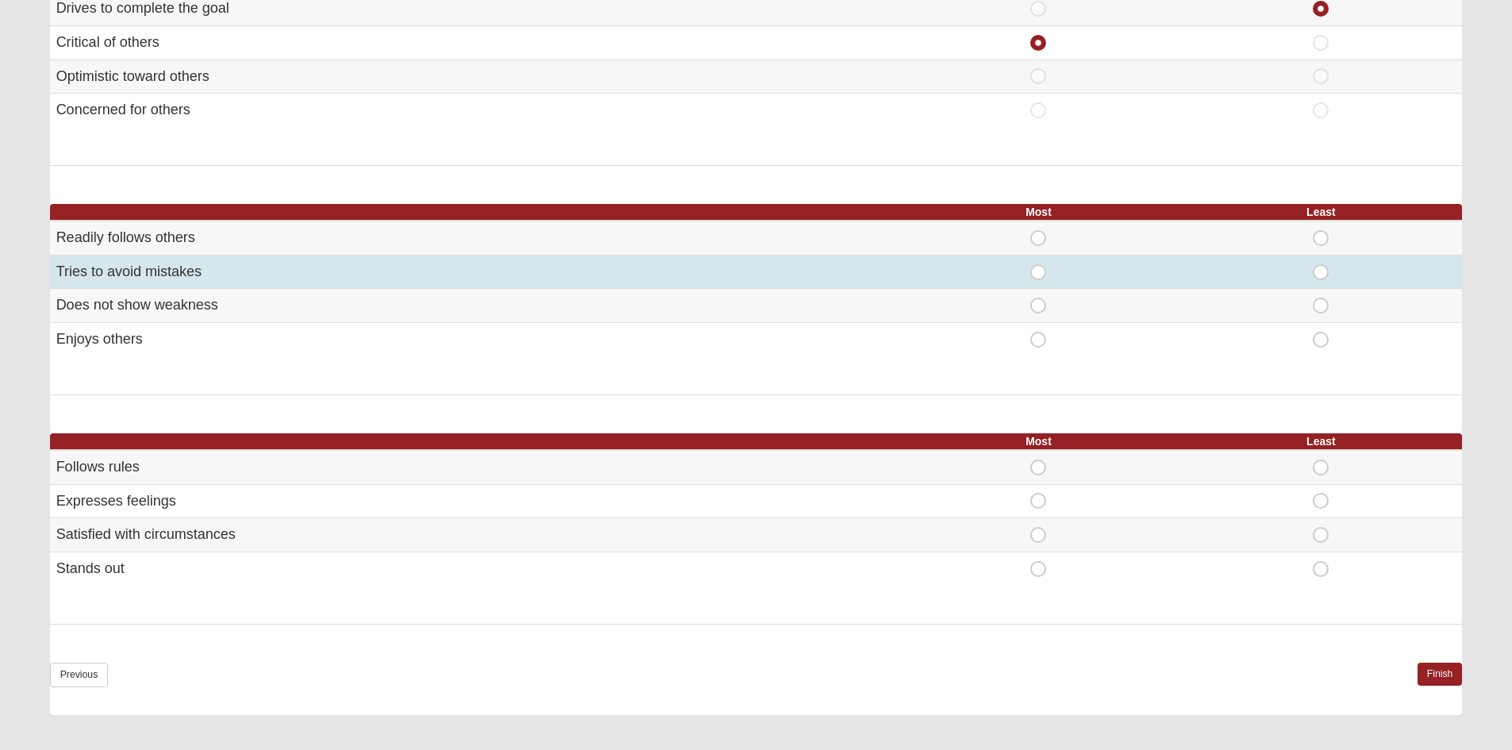
drag, startPoint x: 1035, startPoint y: 271, endPoint x: 1044, endPoint y: 274, distance: 10.0
click at [1038, 264] on span "Most" at bounding box center [1038, 264] width 0 height 0
click at [1038, 271] on input "Most" at bounding box center [1043, 272] width 10 height 16
radio input "true"
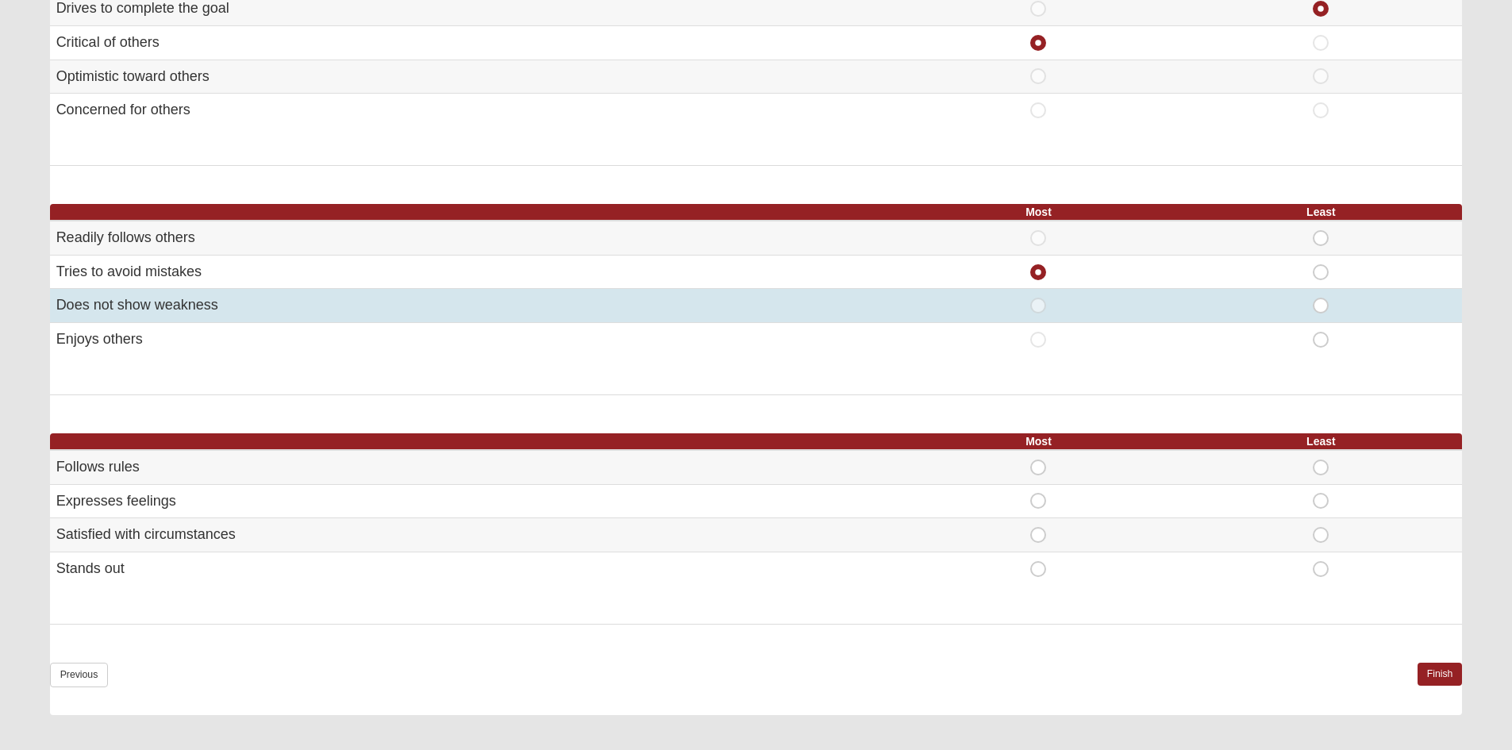
click at [1038, 298] on span "Most" at bounding box center [1038, 298] width 0 height 0
click at [1038, 305] on input "Most" at bounding box center [1043, 306] width 10 height 16
radio input "true"
radio input "false"
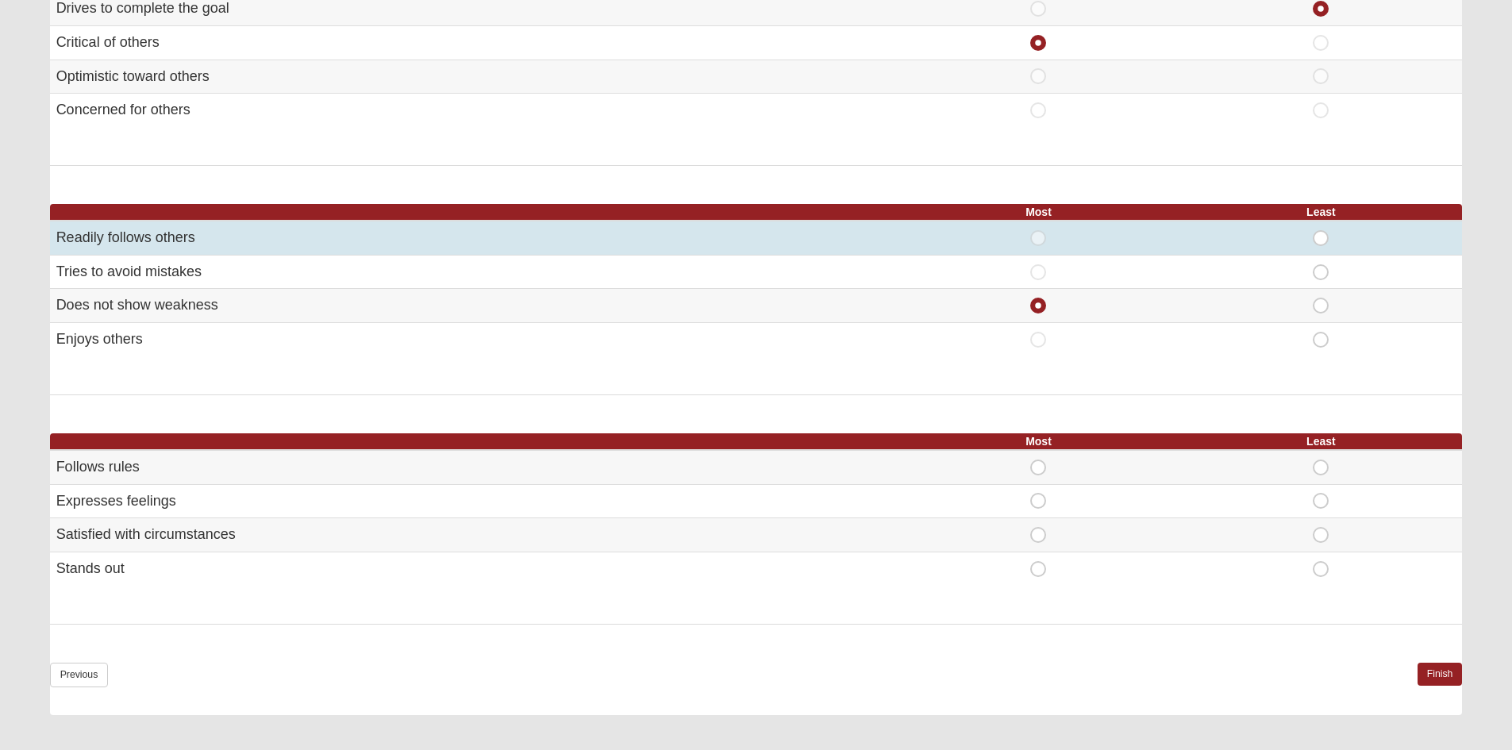
click at [1321, 230] on span "Least" at bounding box center [1321, 230] width 0 height 0
click at [1321, 238] on input "Least" at bounding box center [1326, 238] width 10 height 16
radio input "true"
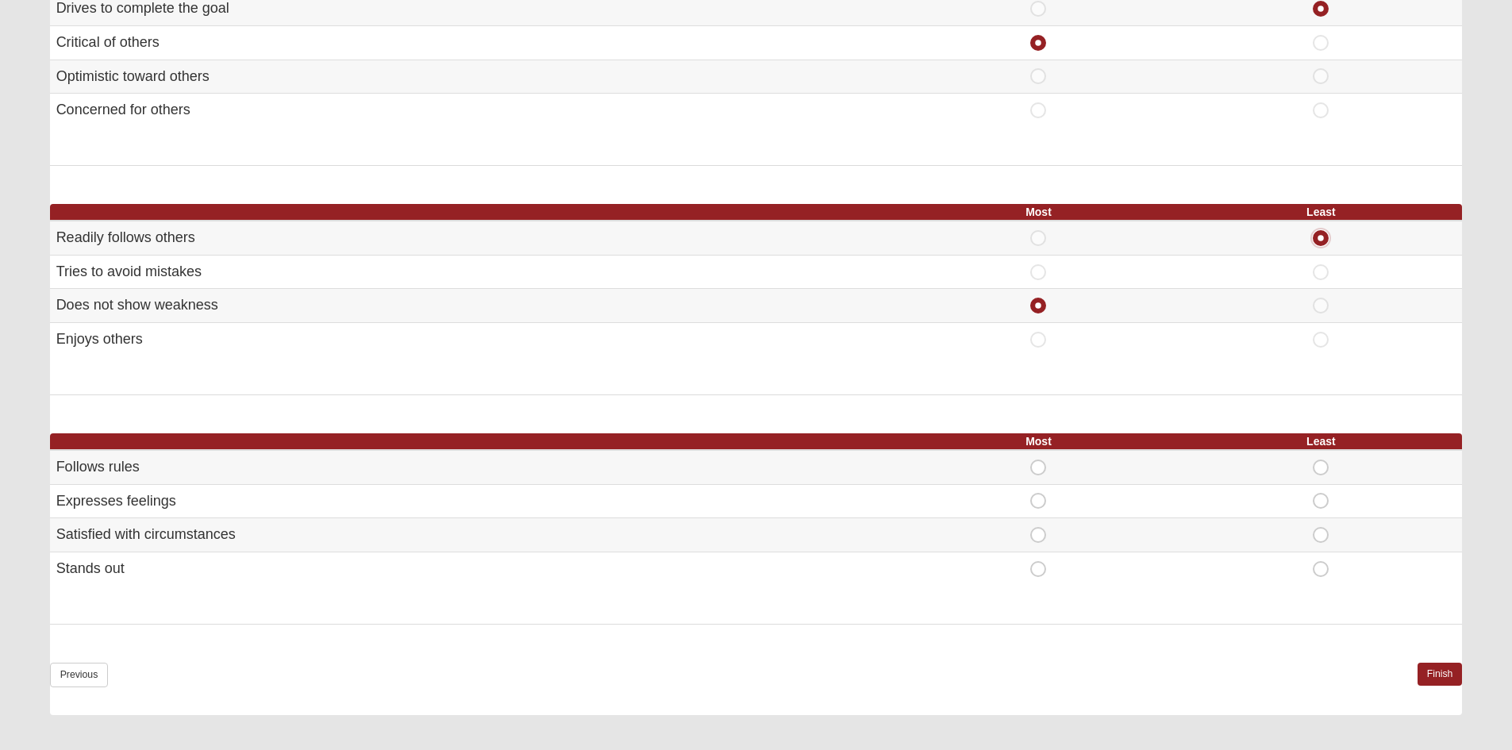
scroll to position [794, 0]
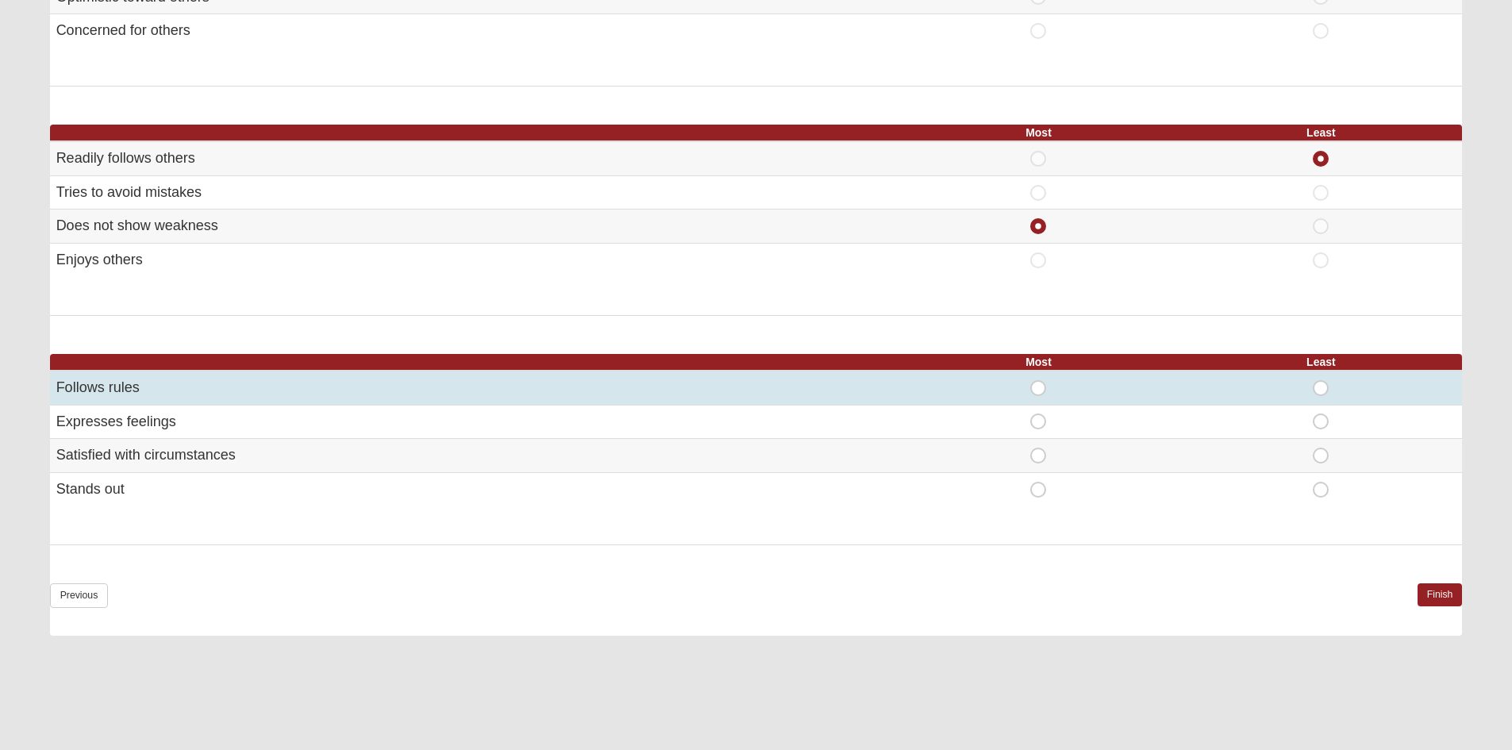
click at [1038, 380] on span "Most" at bounding box center [1038, 380] width 0 height 0
click at [1038, 391] on input "Most" at bounding box center [1043, 388] width 10 height 16
radio input "true"
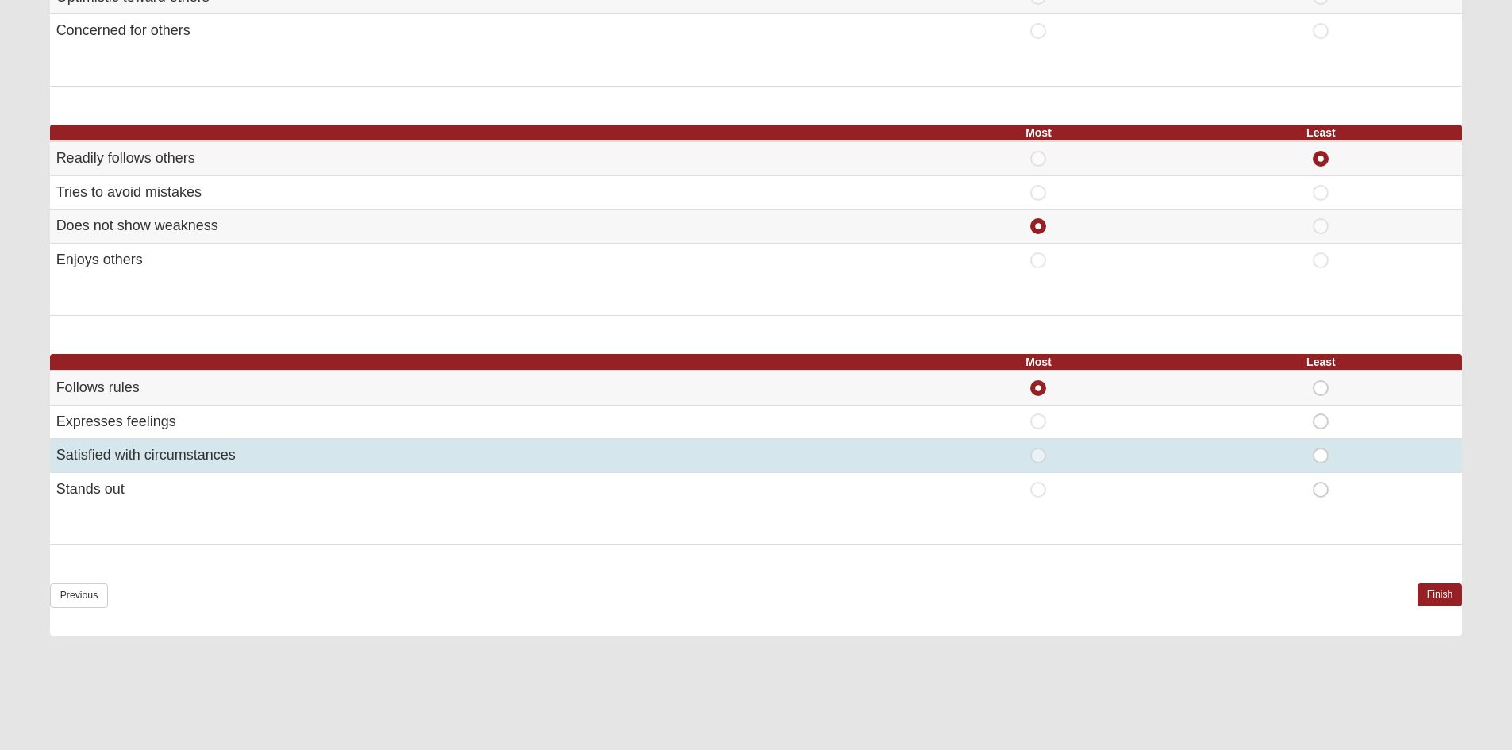
click at [1312, 453] on div "Least" at bounding box center [1320, 456] width 263 height 16
click at [1321, 448] on span "Least" at bounding box center [1321, 448] width 0 height 0
click at [1321, 456] on input "Least" at bounding box center [1326, 456] width 10 height 16
radio input "true"
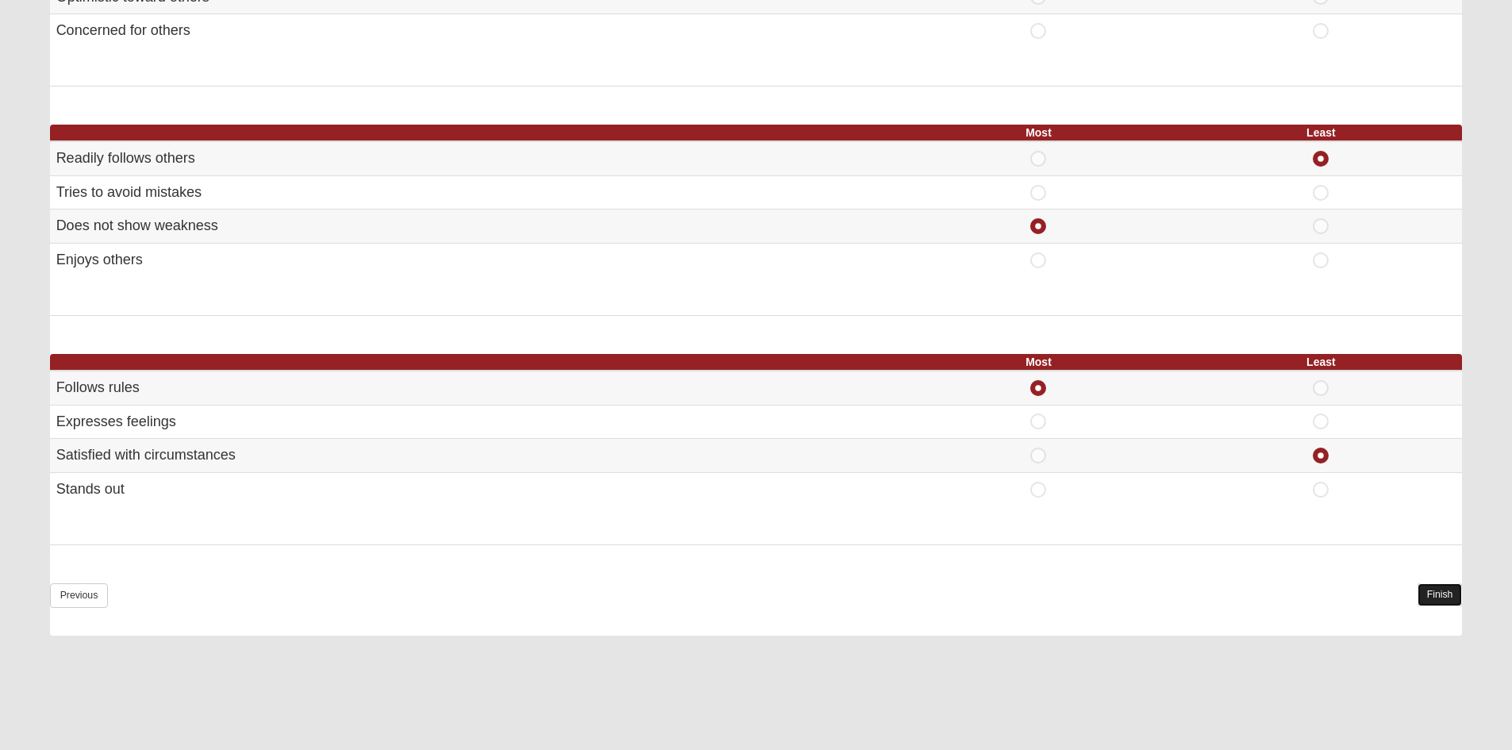
click at [1448, 583] on link "Finish" at bounding box center [1439, 594] width 45 height 23
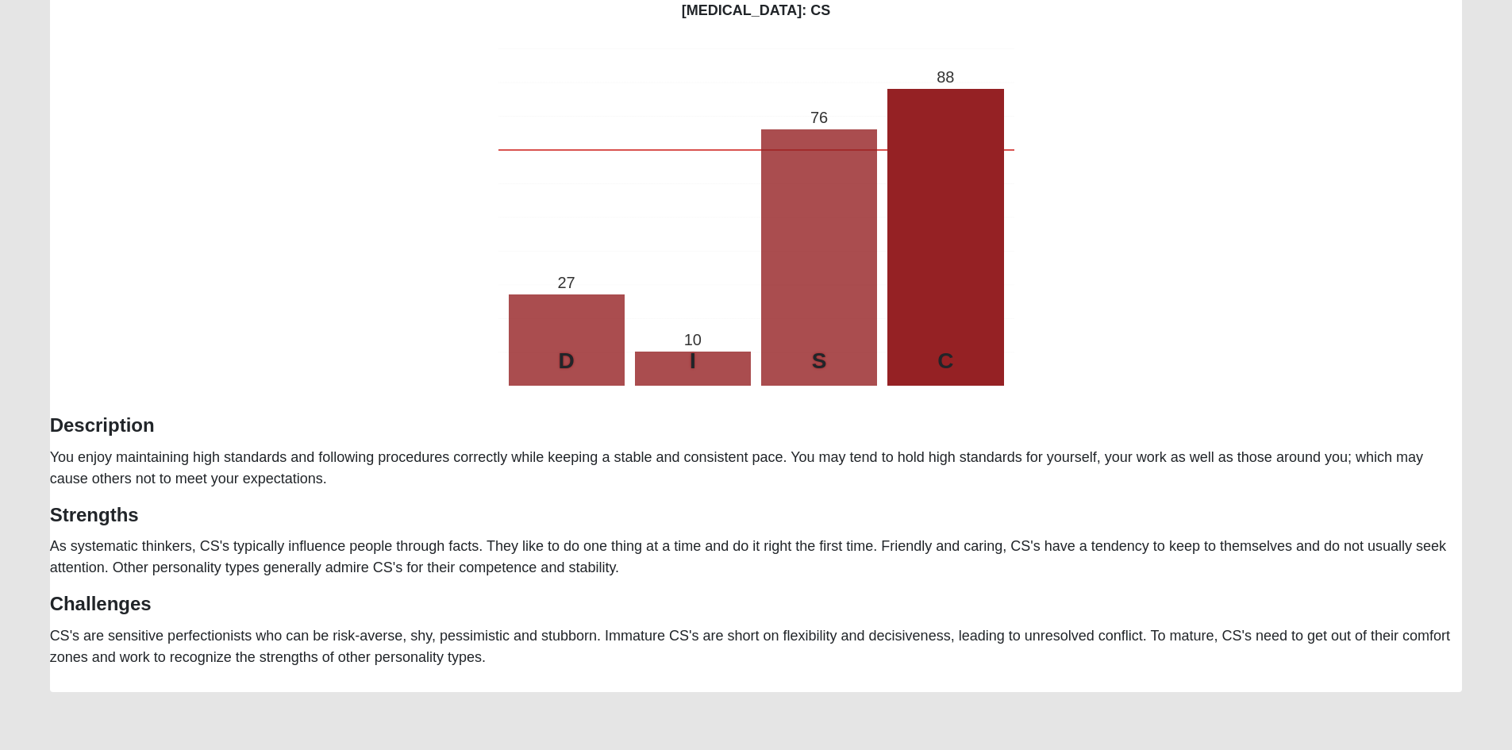
scroll to position [0, 0]
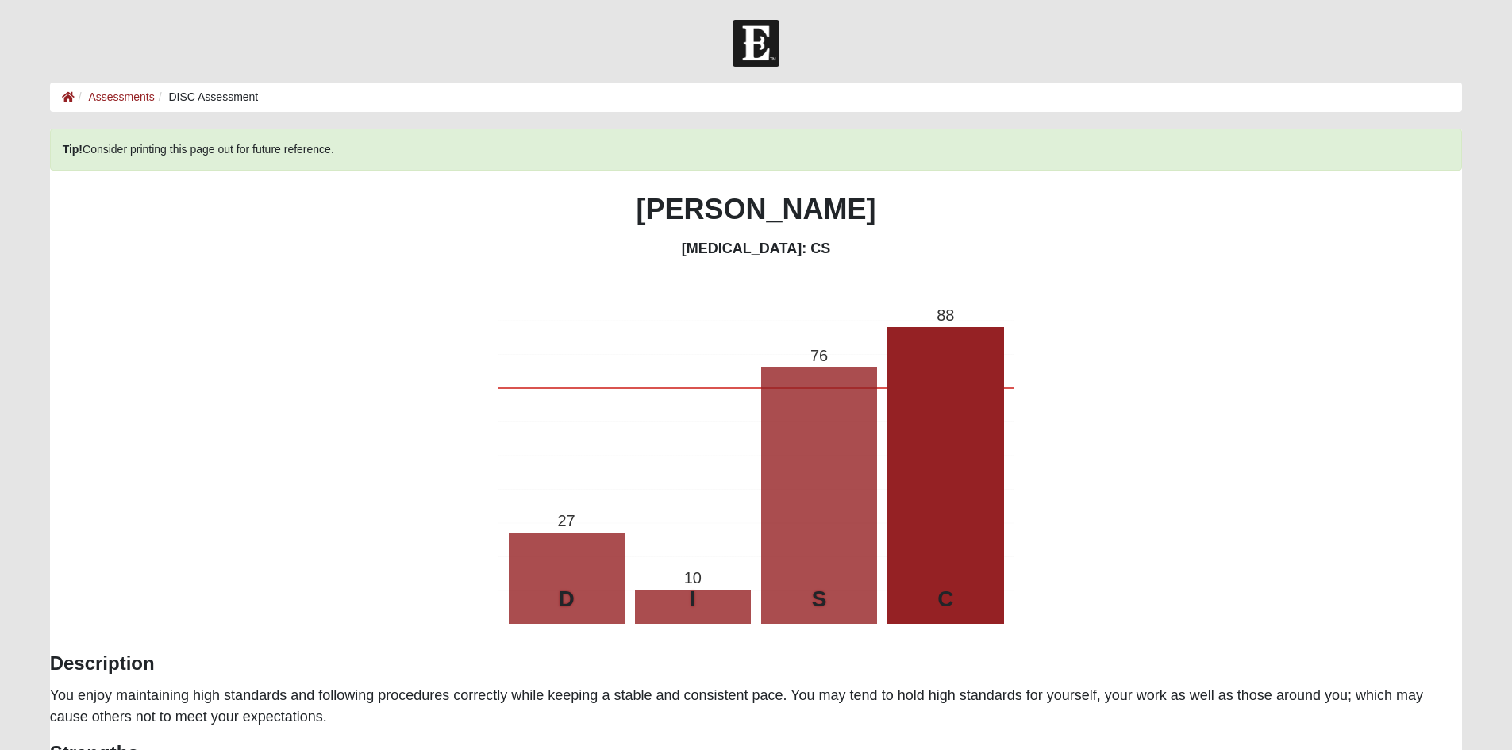
drag, startPoint x: 413, startPoint y: 447, endPoint x: 232, endPoint y: 406, distance: 185.6
click at [232, 406] on div "Tip! Consider printing this page out for future reference. Ever Gutierrez Perso…" at bounding box center [756, 518] width 1413 height 778
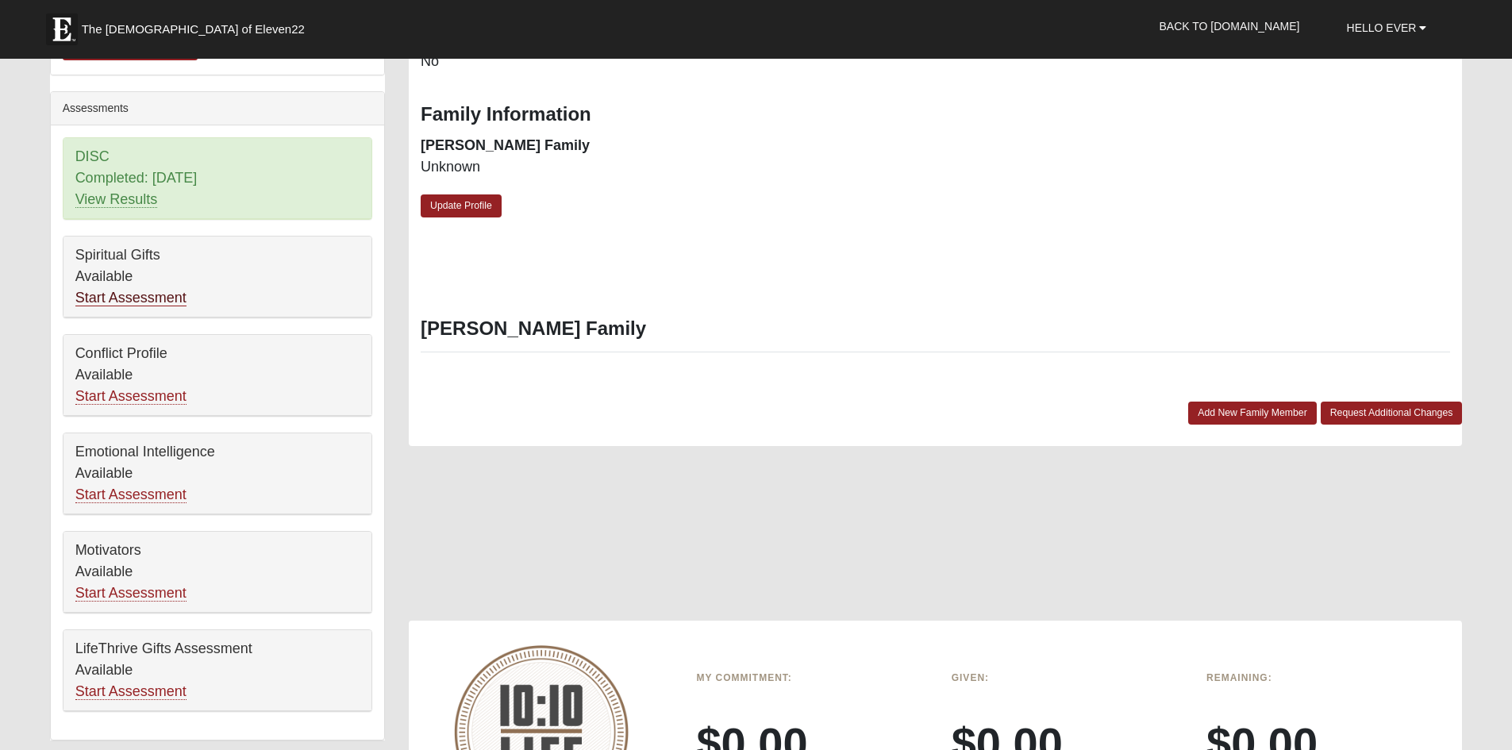
scroll to position [635, 0]
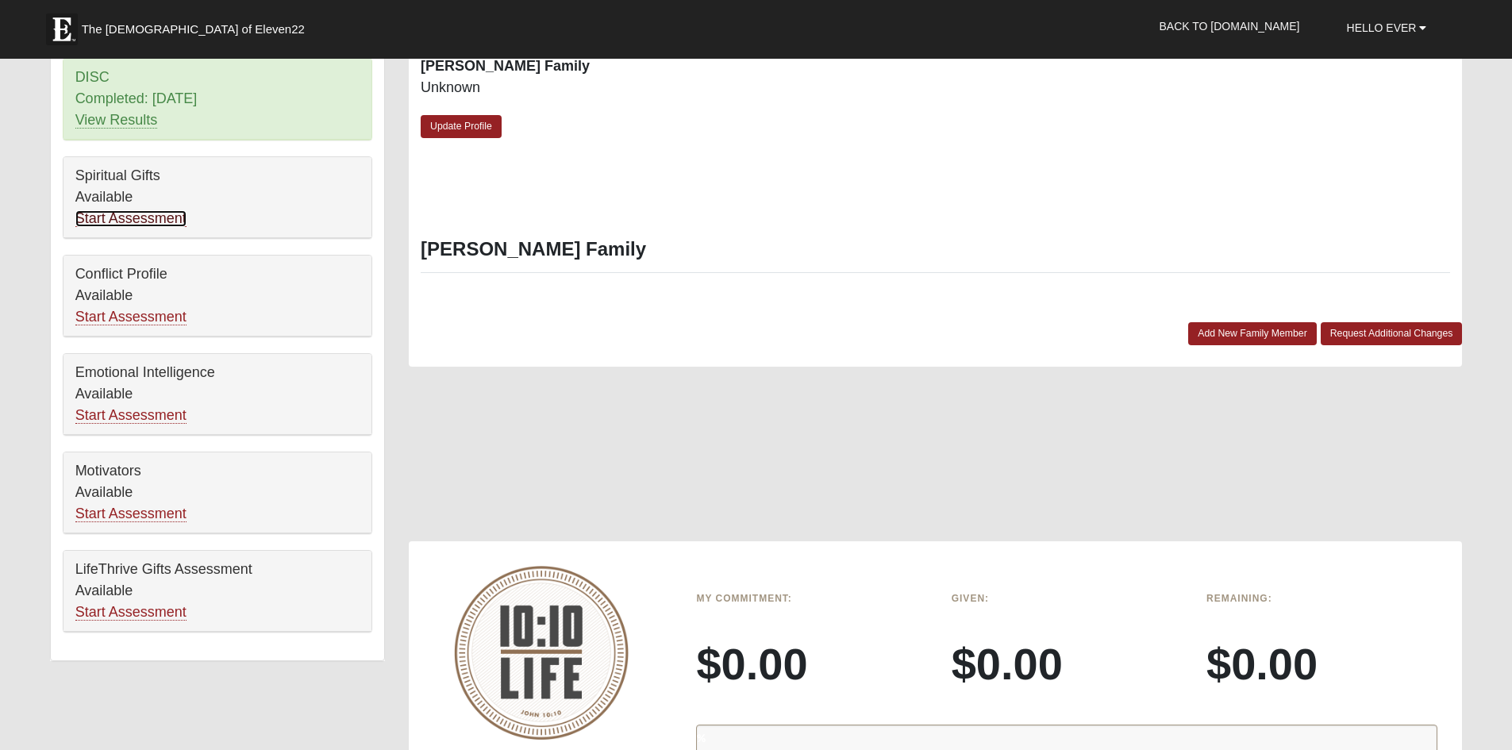
click at [152, 217] on link "Start Assessment" at bounding box center [130, 218] width 111 height 17
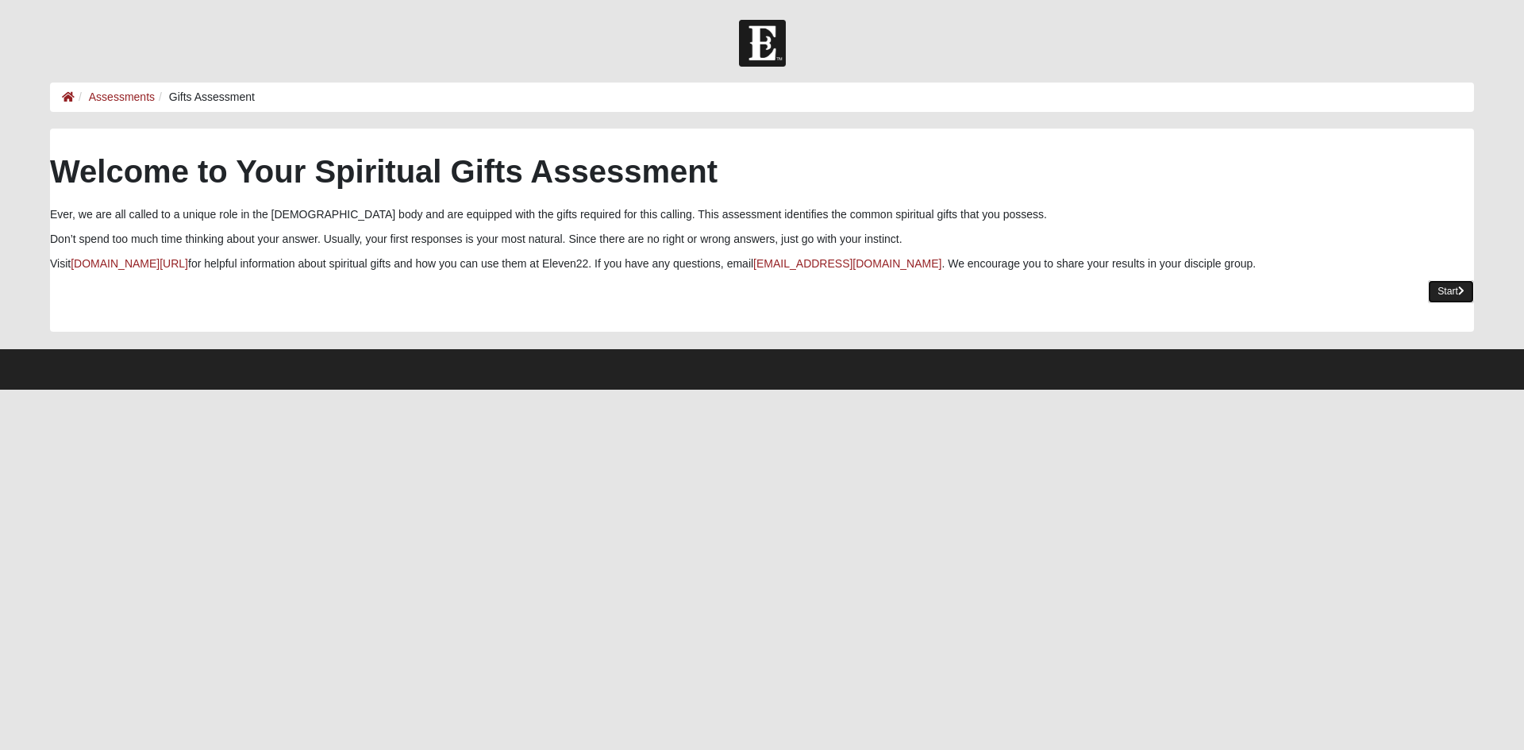
click at [1433, 290] on link "Start" at bounding box center [1451, 291] width 46 height 23
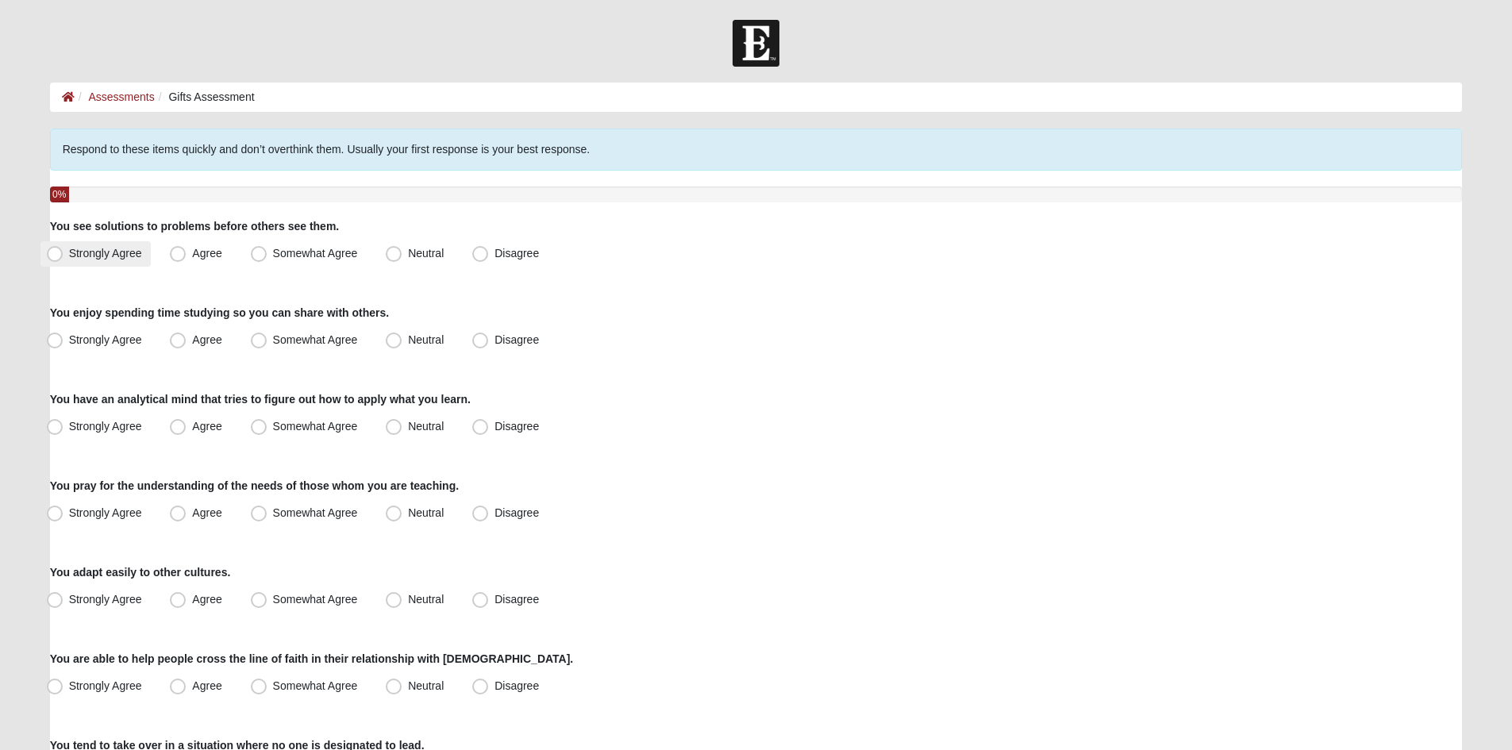
click at [71, 253] on span "Strongly Agree" at bounding box center [105, 253] width 73 height 13
click at [63, 253] on input "Strongly Agree" at bounding box center [58, 253] width 10 height 10
radio input "true"
click at [78, 347] on label "Strongly Agree" at bounding box center [95, 340] width 111 height 25
click at [63, 345] on input "Strongly Agree" at bounding box center [58, 340] width 10 height 10
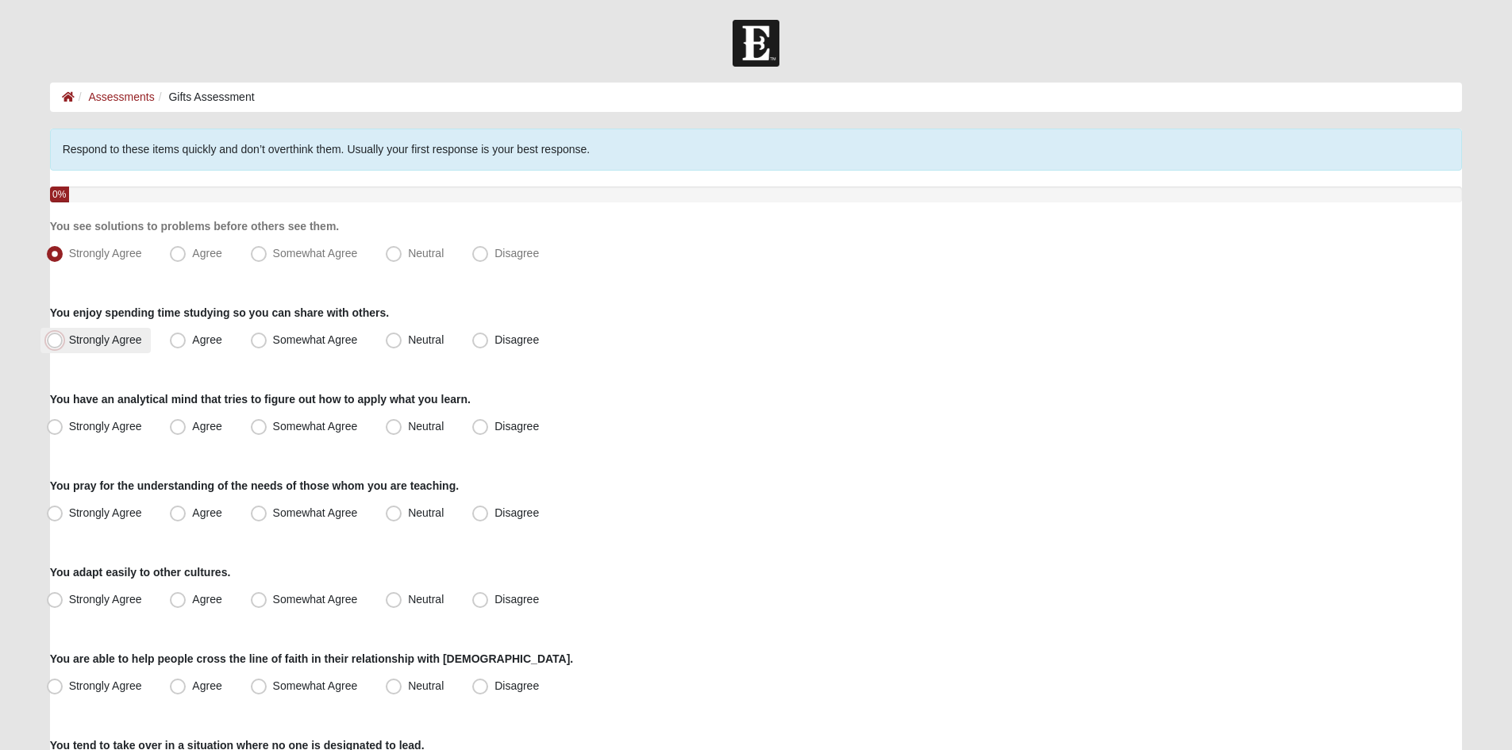
radio input "true"
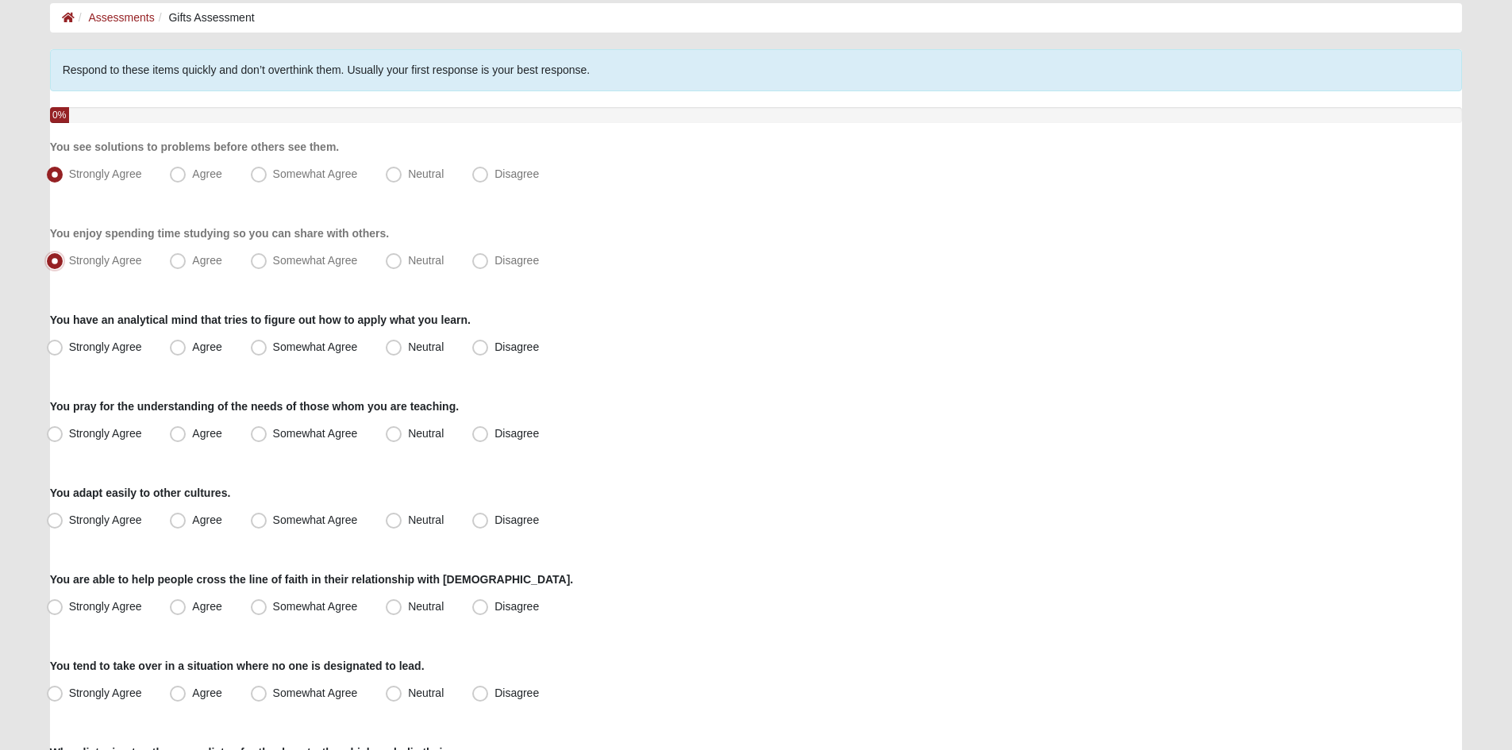
scroll to position [159, 0]
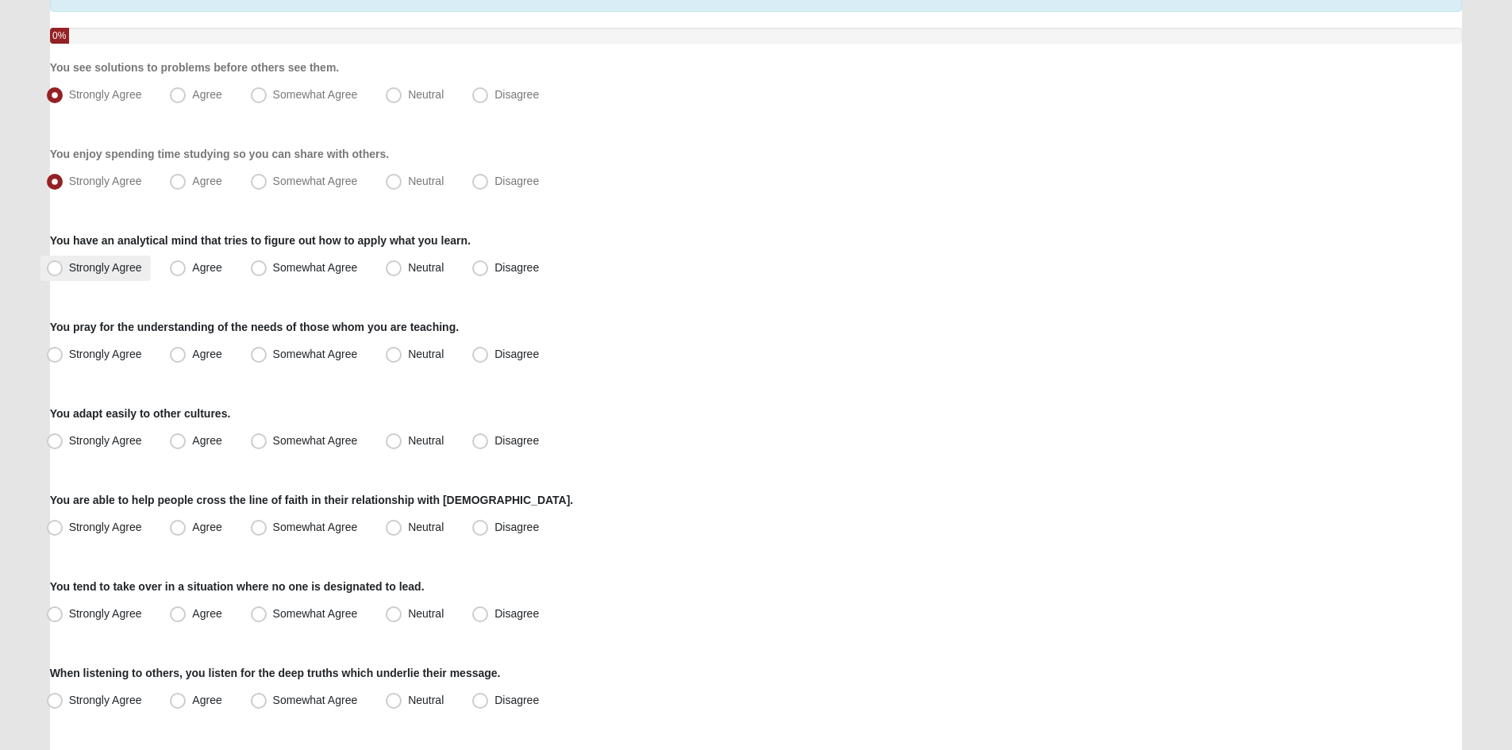
click at [63, 261] on label "Strongly Agree" at bounding box center [95, 268] width 111 height 25
click at [63, 263] on input "Strongly Agree" at bounding box center [58, 268] width 10 height 10
radio input "true"
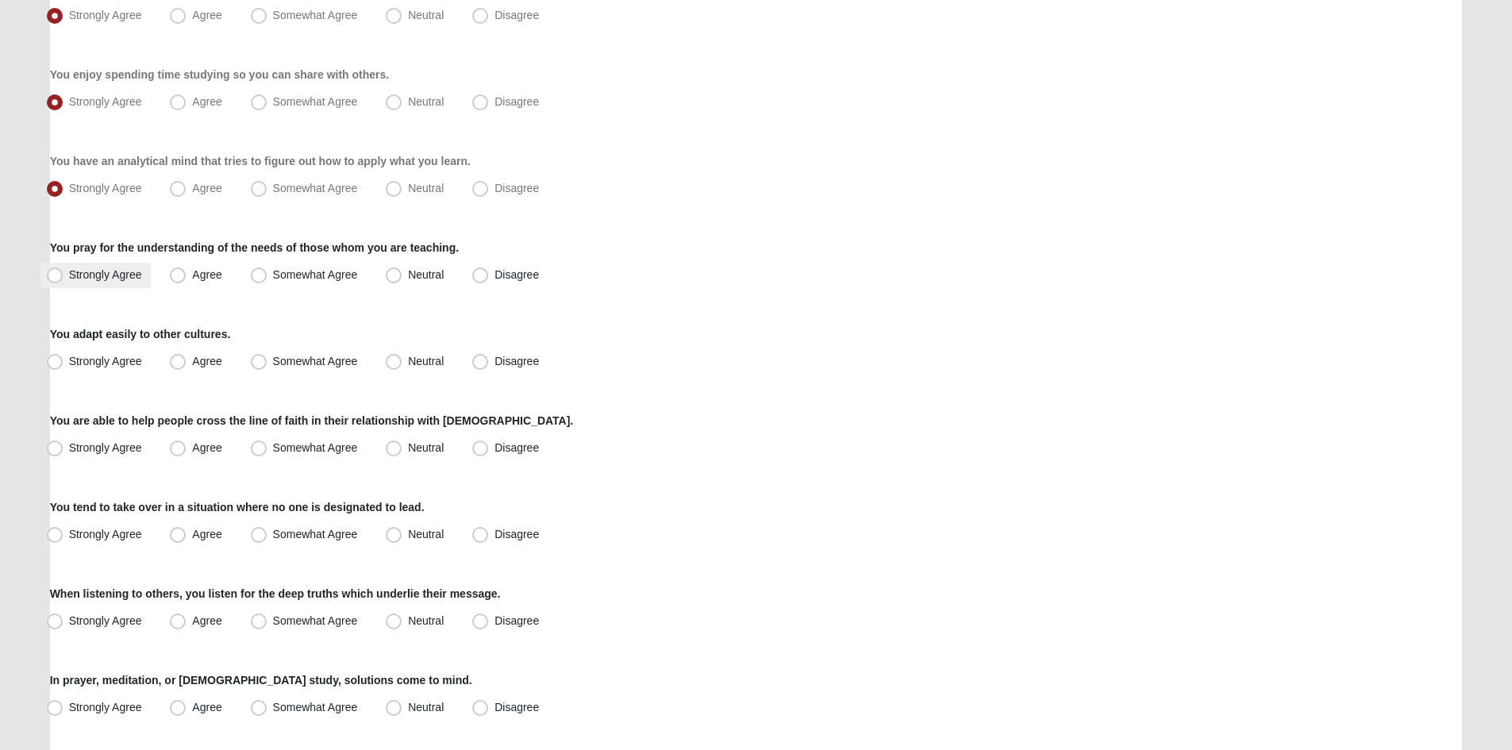
click at [71, 275] on span "Strongly Agree" at bounding box center [105, 274] width 73 height 13
click at [63, 275] on input "Strongly Agree" at bounding box center [58, 275] width 10 height 10
radio input "true"
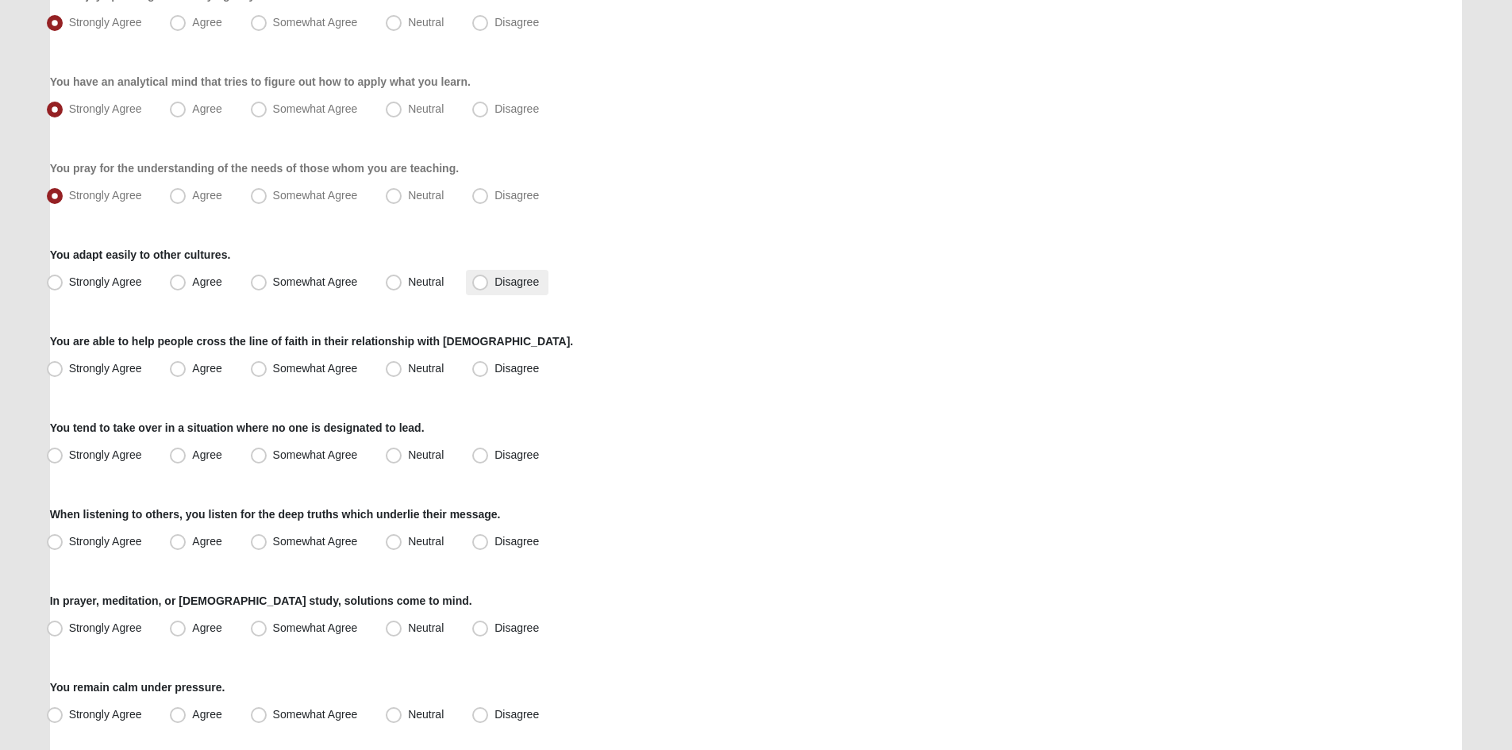
click at [494, 288] on span "Disagree" at bounding box center [516, 281] width 44 height 13
click at [482, 287] on input "Disagree" at bounding box center [484, 282] width 10 height 10
radio input "true"
click at [291, 278] on span "Somewhat Agree" at bounding box center [315, 281] width 85 height 13
click at [267, 278] on input "Somewhat Agree" at bounding box center [262, 282] width 10 height 10
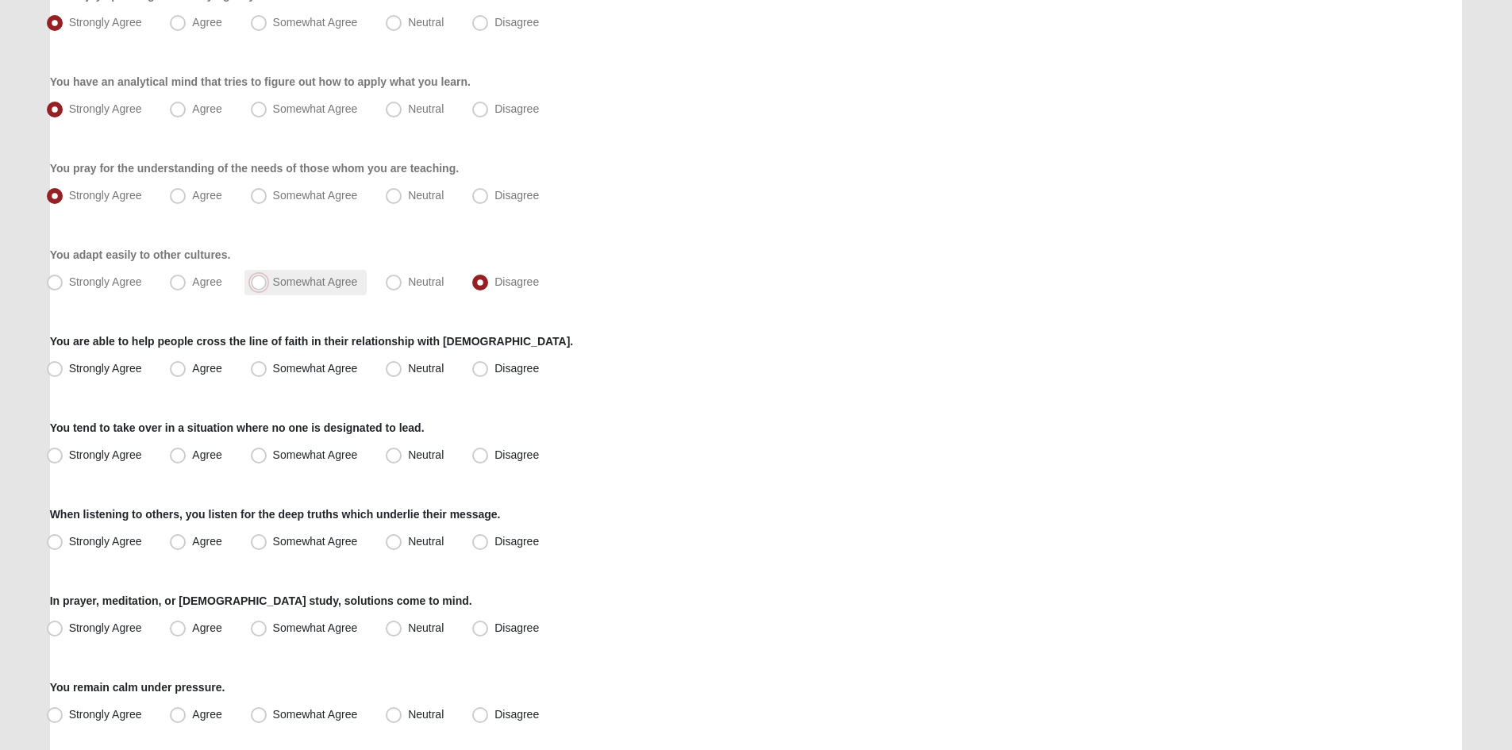
radio input "true"
click at [407, 285] on label "Neutral" at bounding box center [416, 282] width 74 height 25
click at [402, 285] on input "Neutral" at bounding box center [397, 282] width 10 height 10
radio input "true"
click at [273, 281] on span "Somewhat Agree" at bounding box center [315, 281] width 85 height 13
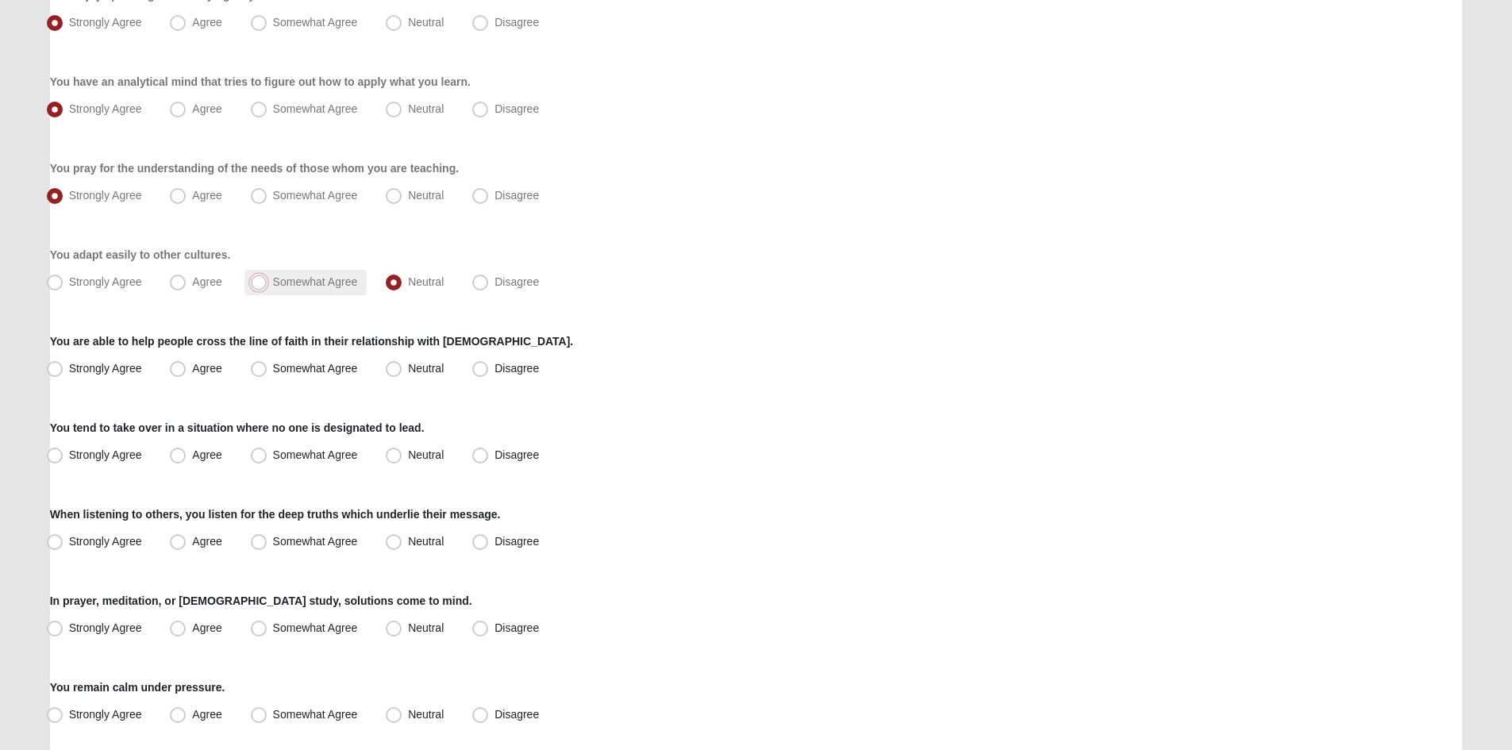
click at [261, 281] on input "Somewhat Agree" at bounding box center [262, 282] width 10 height 10
radio input "true"
click at [203, 371] on span "Agree" at bounding box center [206, 368] width 29 height 13
click at [187, 371] on input "Agree" at bounding box center [181, 368] width 10 height 10
radio input "true"
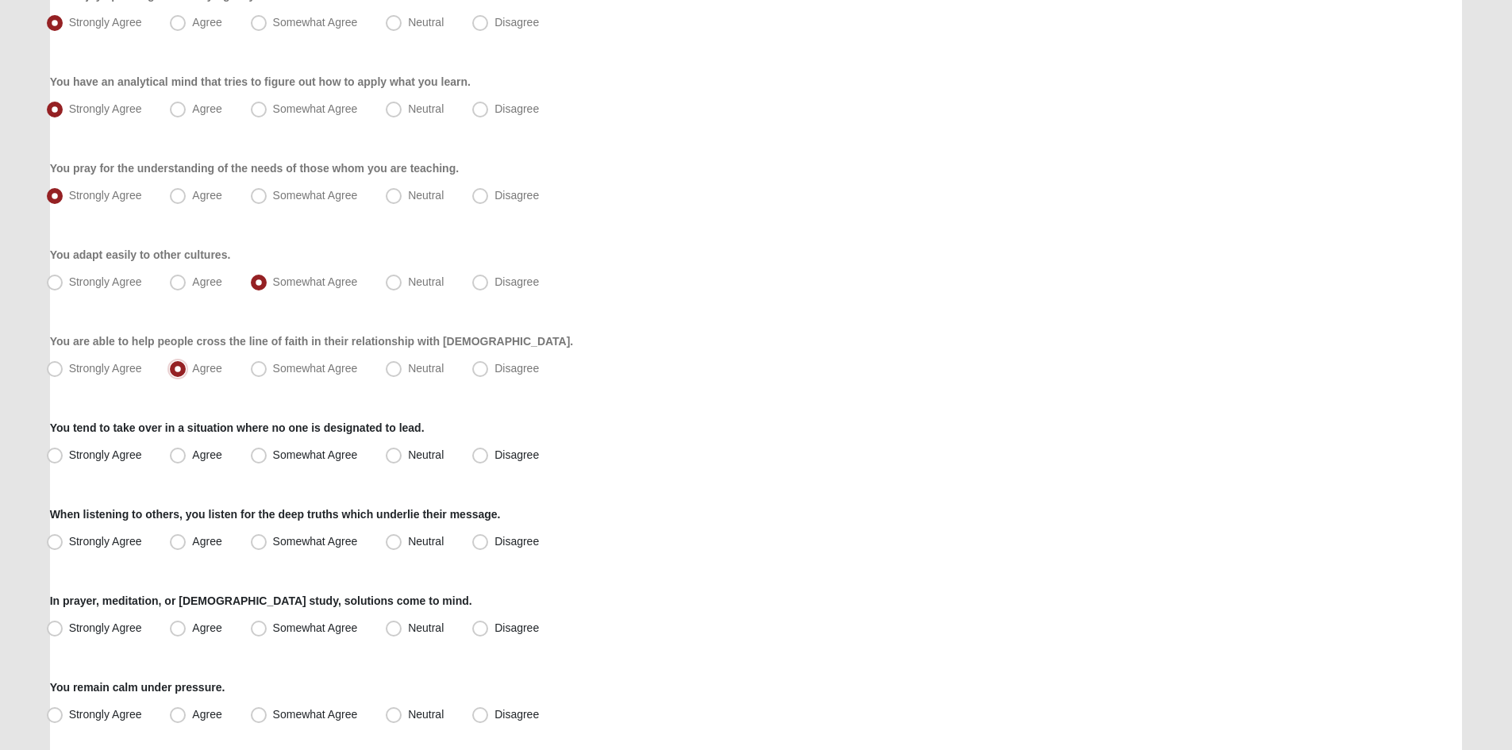
scroll to position [397, 0]
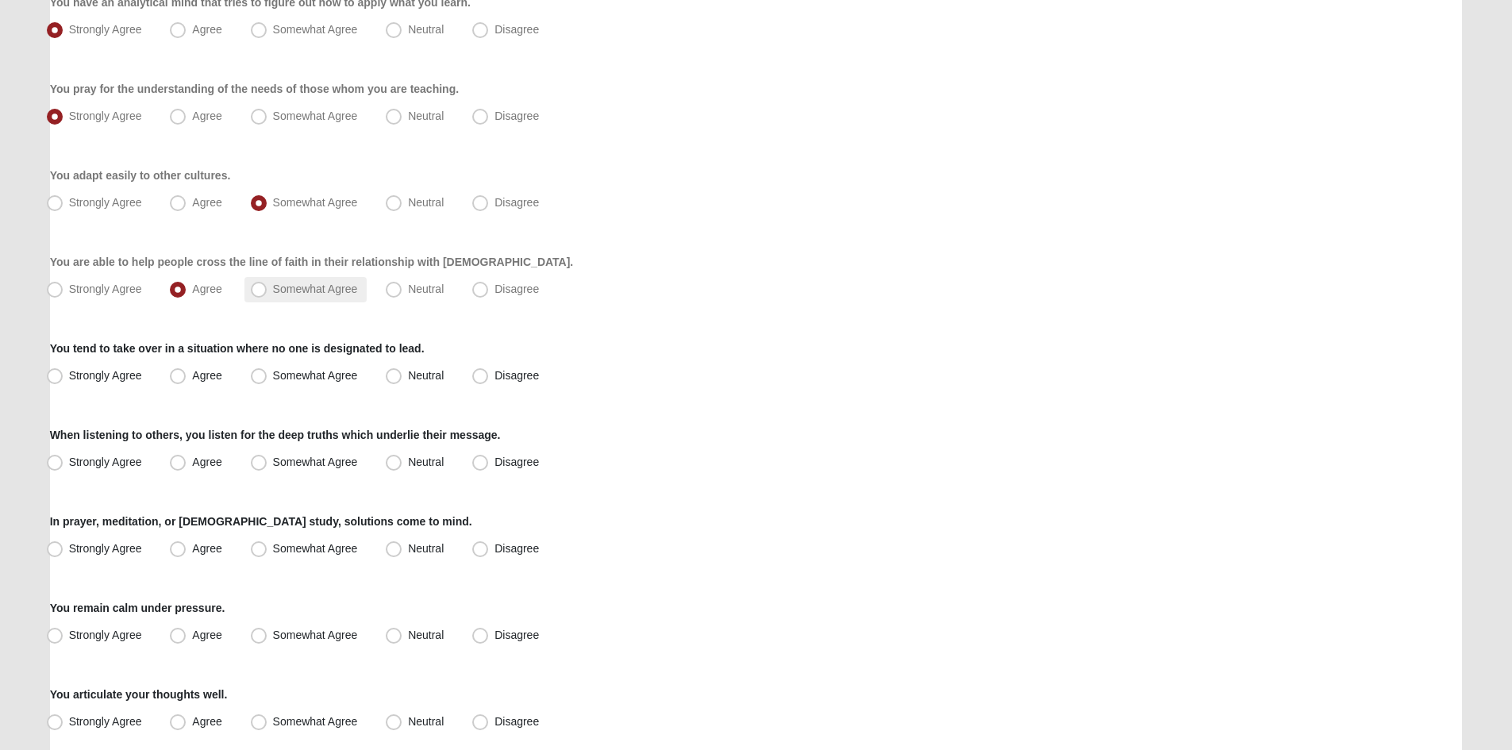
click at [256, 302] on label "Somewhat Agree" at bounding box center [305, 289] width 123 height 25
click at [257, 294] on input "Somewhat Agree" at bounding box center [262, 289] width 10 height 10
radio input "true"
click at [136, 387] on label "Strongly Agree" at bounding box center [95, 375] width 111 height 25
click at [63, 381] on input "Strongly Agree" at bounding box center [58, 376] width 10 height 10
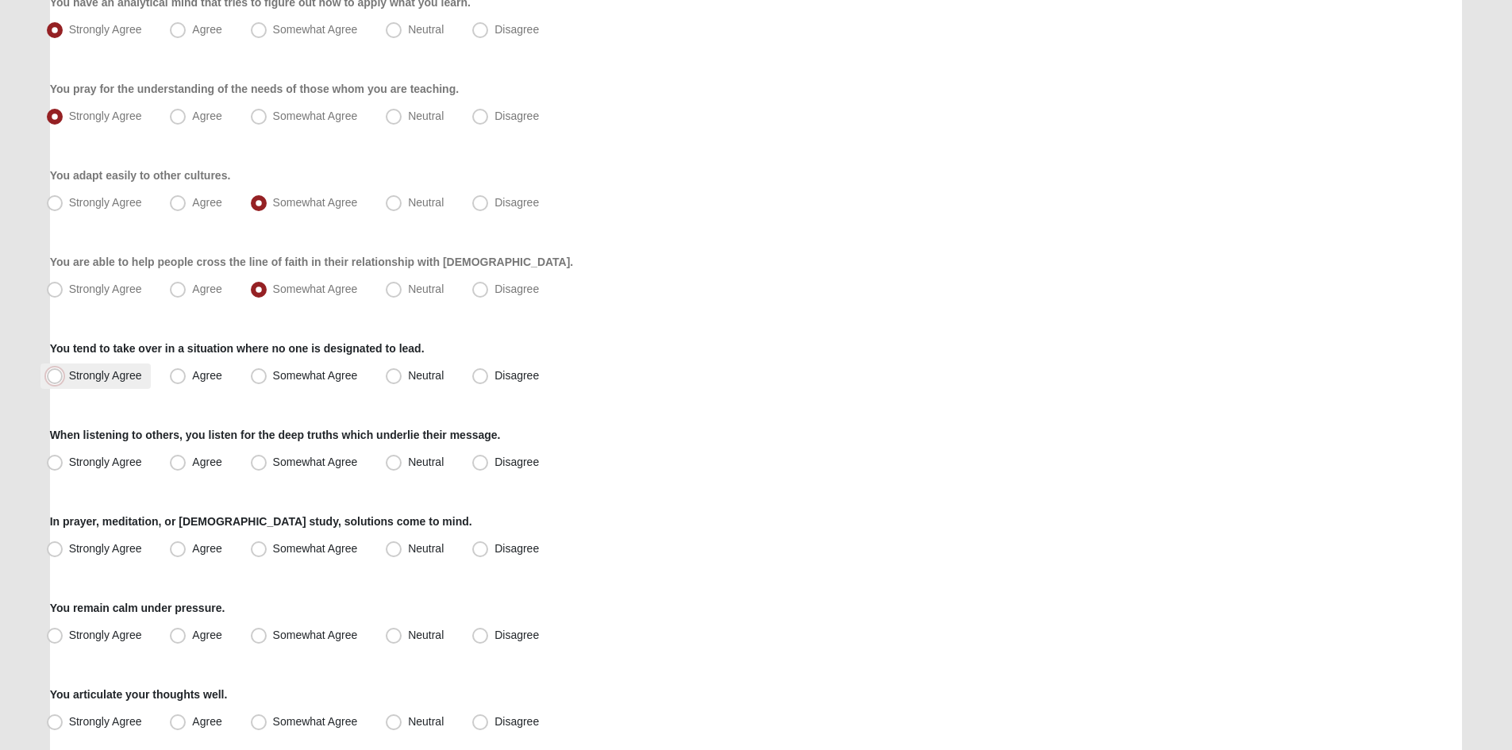
radio input "true"
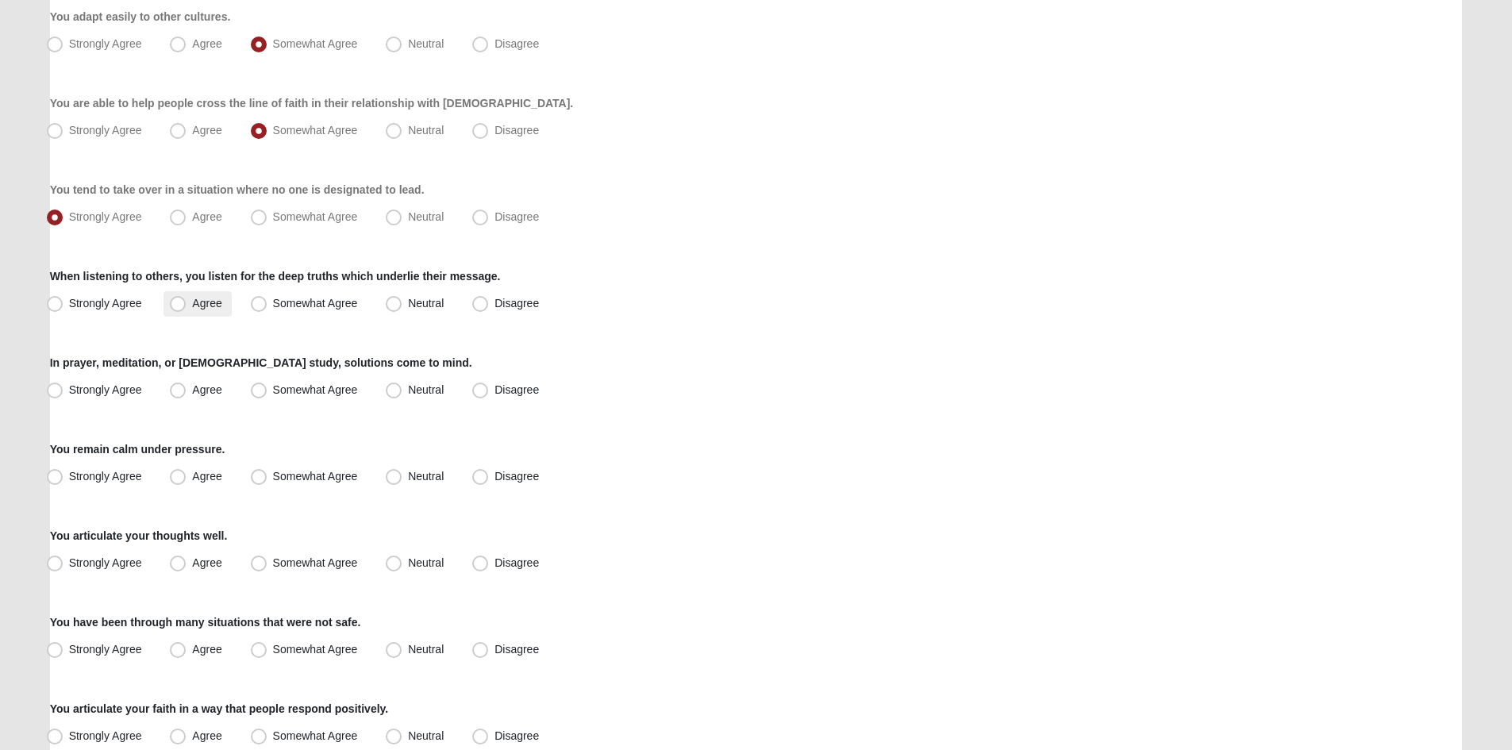
click at [189, 296] on label "Agree" at bounding box center [196, 303] width 67 height 25
click at [187, 298] on input "Agree" at bounding box center [181, 303] width 10 height 10
radio input "true"
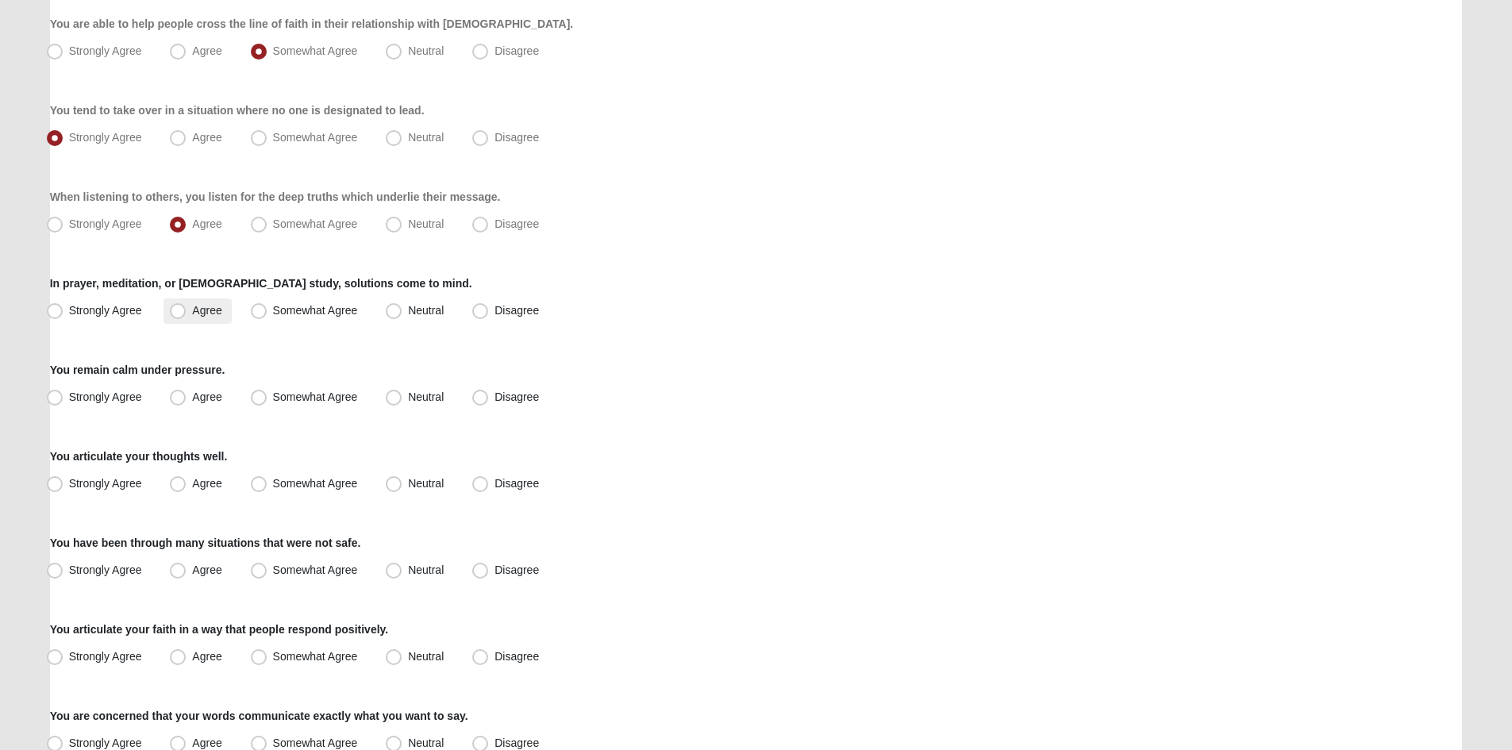
click at [203, 320] on label "Agree" at bounding box center [196, 310] width 67 height 25
click at [187, 316] on input "Agree" at bounding box center [181, 311] width 10 height 10
radio input "true"
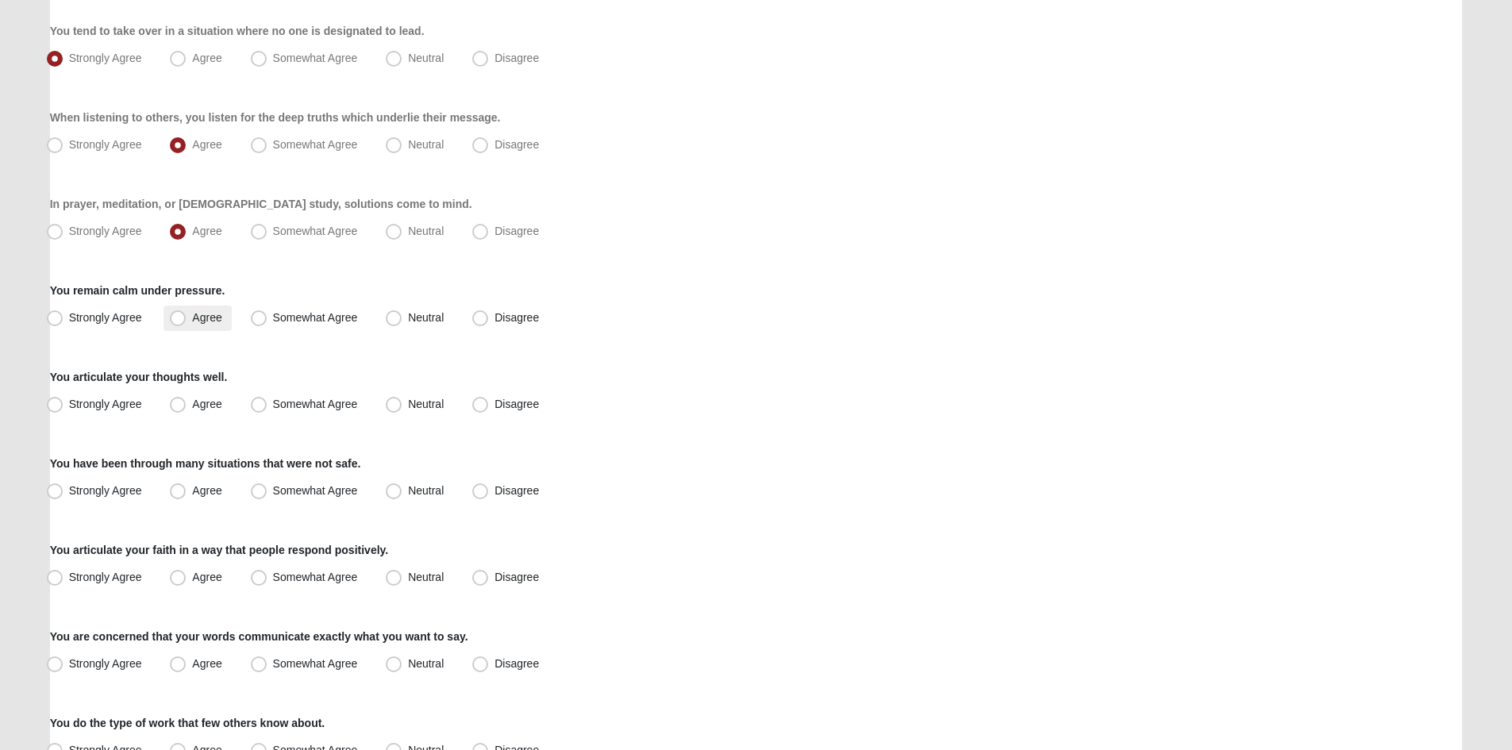
click at [197, 325] on label "Agree" at bounding box center [196, 318] width 67 height 25
click at [187, 323] on input "Agree" at bounding box center [181, 318] width 10 height 10
radio input "true"
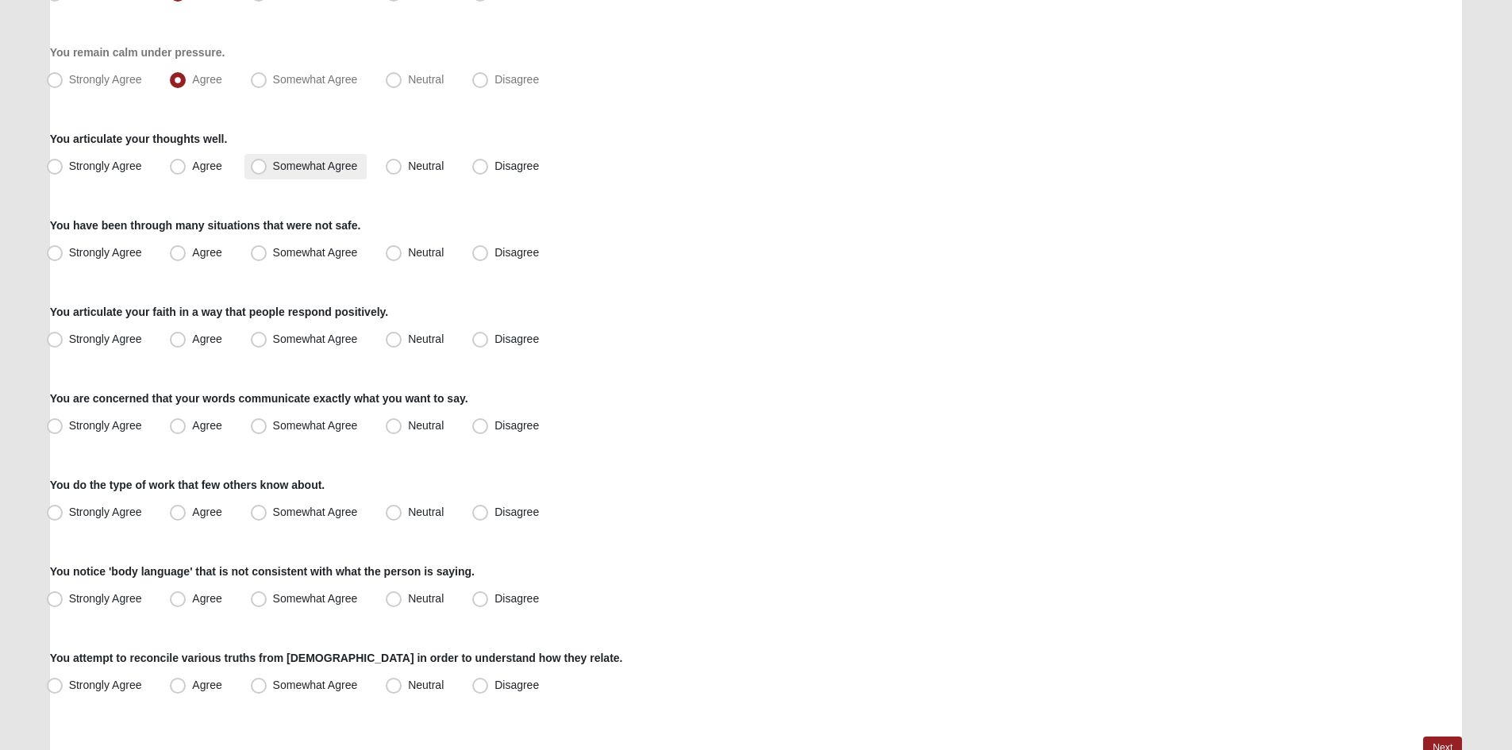
click at [289, 175] on label "Somewhat Agree" at bounding box center [305, 166] width 123 height 25
click at [267, 171] on input "Somewhat Agree" at bounding box center [262, 166] width 10 height 10
radio input "true"
click at [273, 256] on span "Somewhat Agree" at bounding box center [315, 252] width 85 height 13
click at [258, 256] on input "Somewhat Agree" at bounding box center [262, 253] width 10 height 10
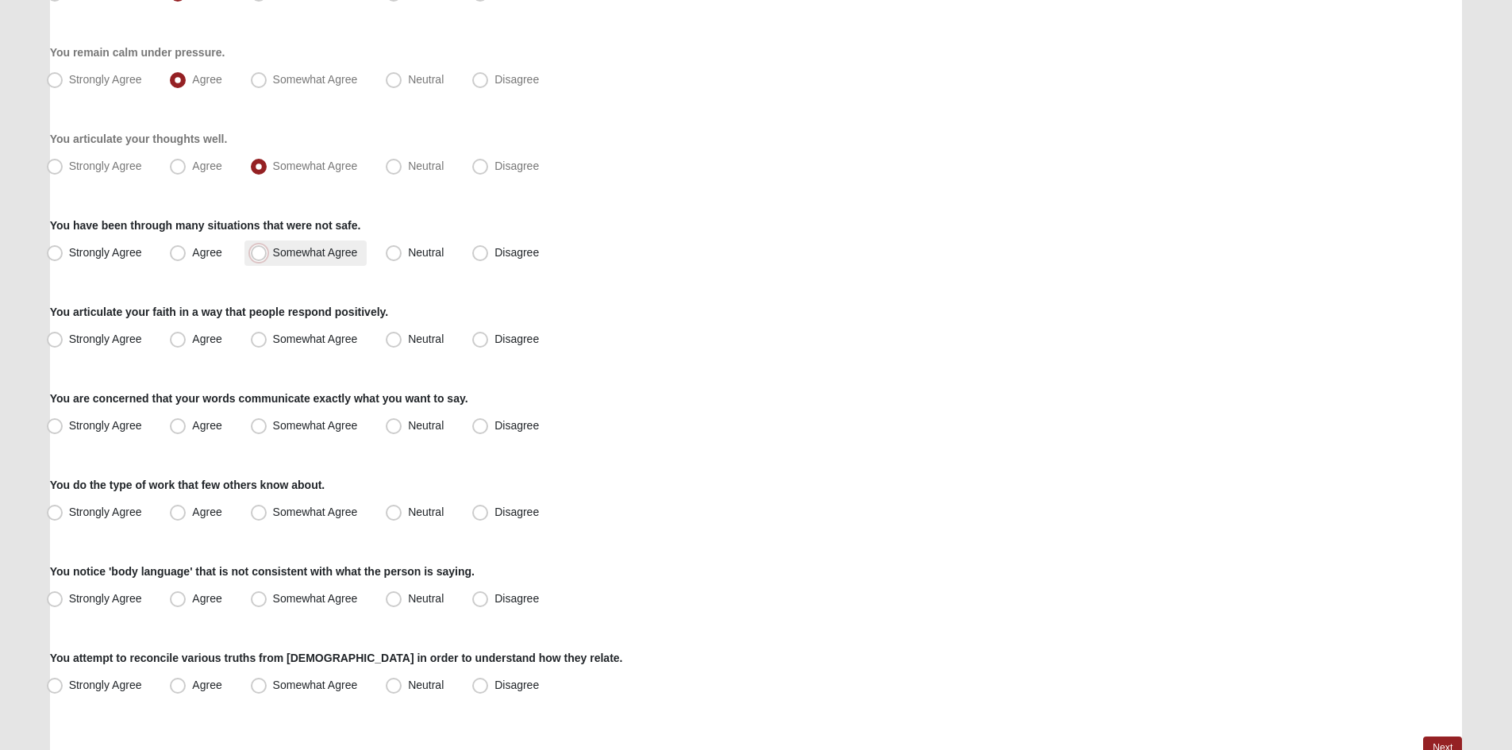
radio input "true"
click at [104, 337] on span "Strongly Agree" at bounding box center [105, 339] width 73 height 13
click at [63, 337] on input "Strongly Agree" at bounding box center [58, 339] width 10 height 10
radio input "true"
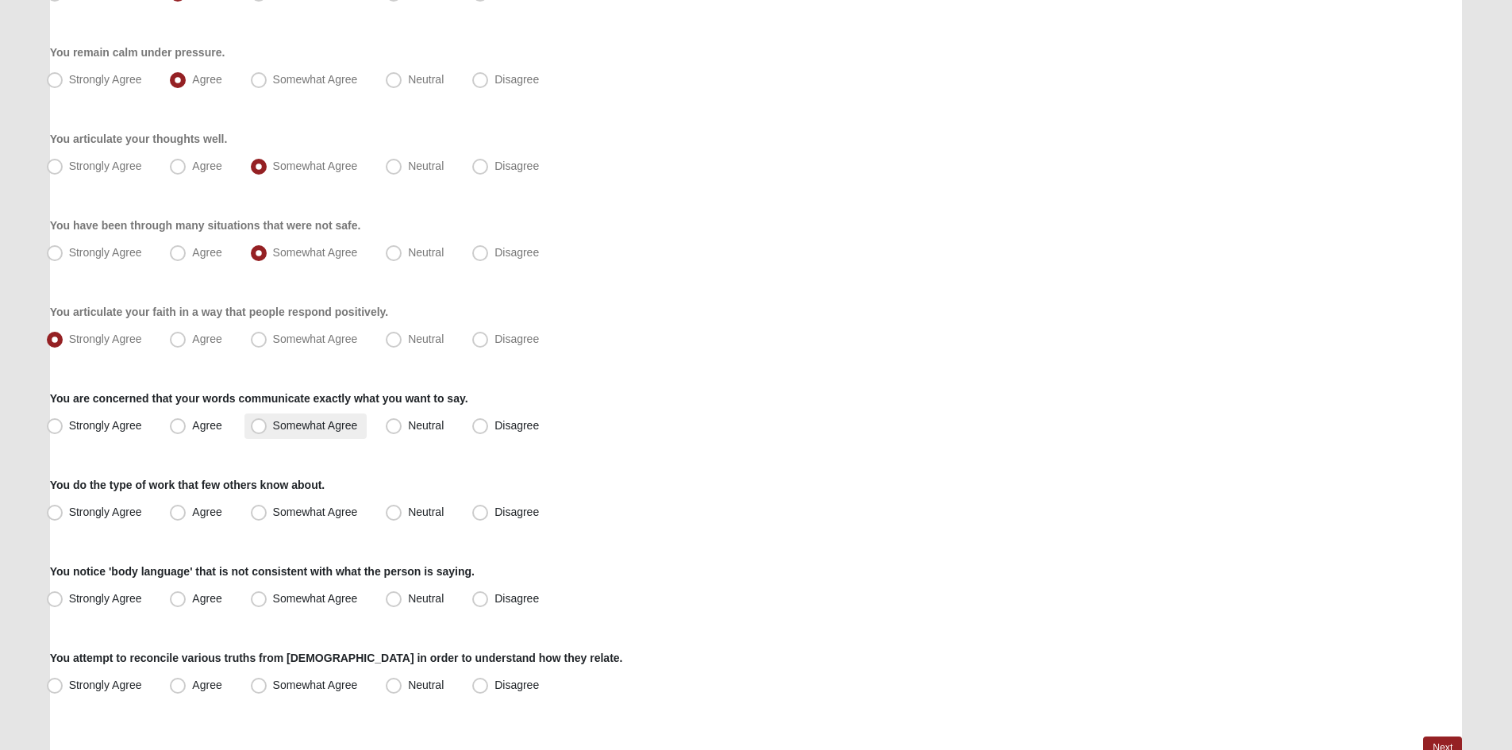
click at [273, 427] on span "Somewhat Agree" at bounding box center [315, 425] width 85 height 13
click at [259, 427] on input "Somewhat Agree" at bounding box center [262, 426] width 10 height 10
radio input "true"
click at [408, 432] on span "Neutral" at bounding box center [426, 425] width 36 height 13
click at [394, 431] on input "Neutral" at bounding box center [397, 426] width 10 height 10
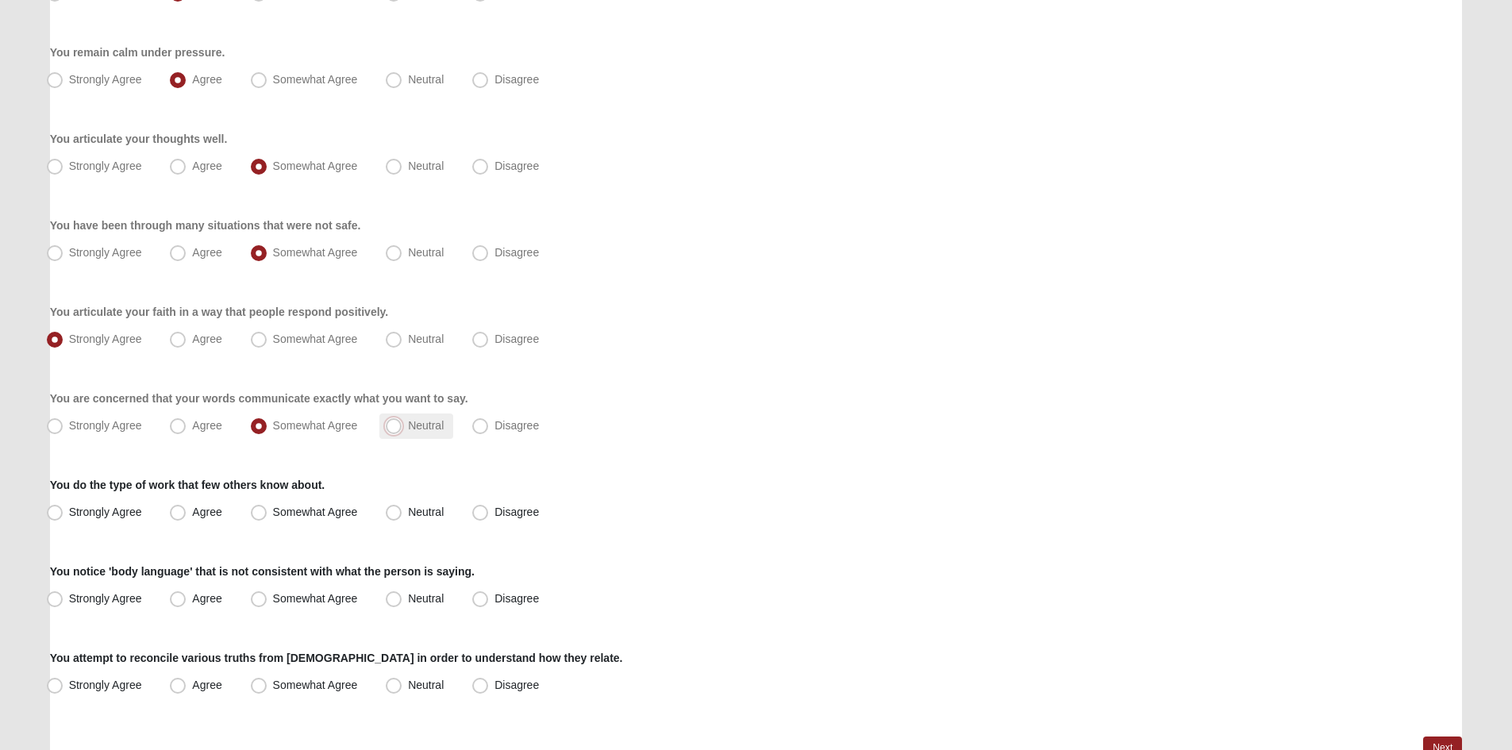
radio input "true"
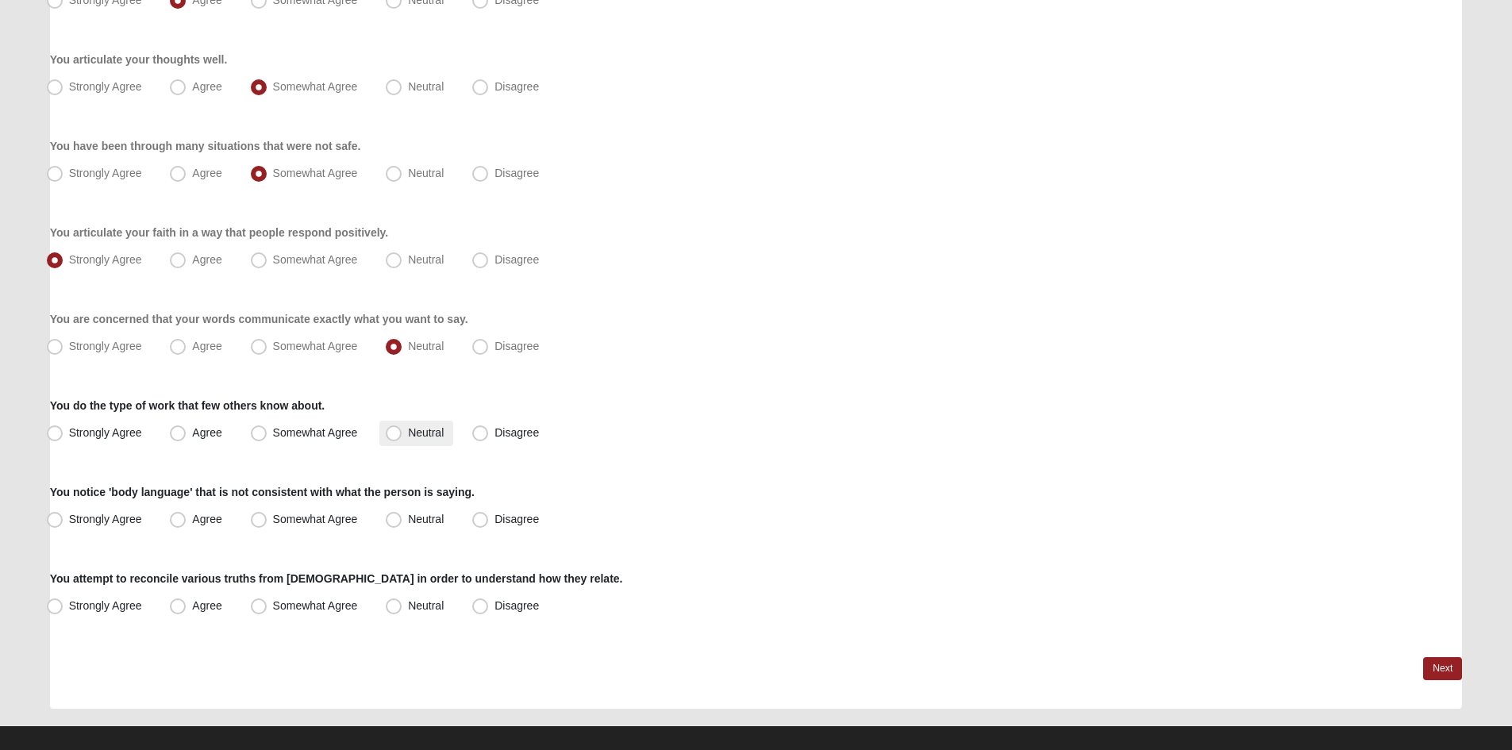
click at [406, 437] on label "Neutral" at bounding box center [416, 433] width 74 height 25
click at [402, 437] on input "Neutral" at bounding box center [397, 433] width 10 height 10
radio input "true"
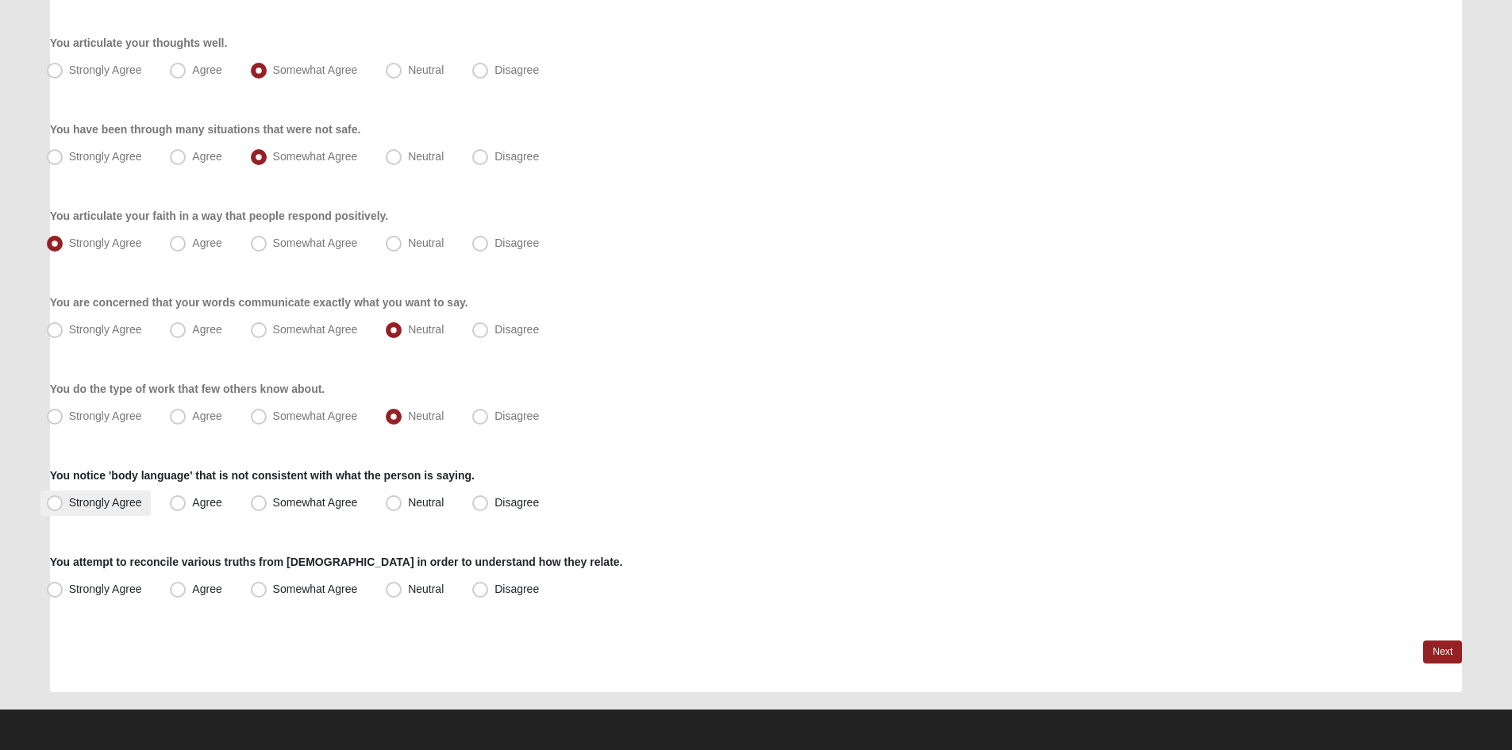
click at [101, 507] on span "Strongly Agree" at bounding box center [105, 502] width 73 height 13
click at [63, 507] on input "Strongly Agree" at bounding box center [58, 503] width 10 height 10
radio input "true"
click at [120, 585] on span "Strongly Agree" at bounding box center [105, 589] width 73 height 13
click at [63, 585] on input "Strongly Agree" at bounding box center [58, 589] width 10 height 10
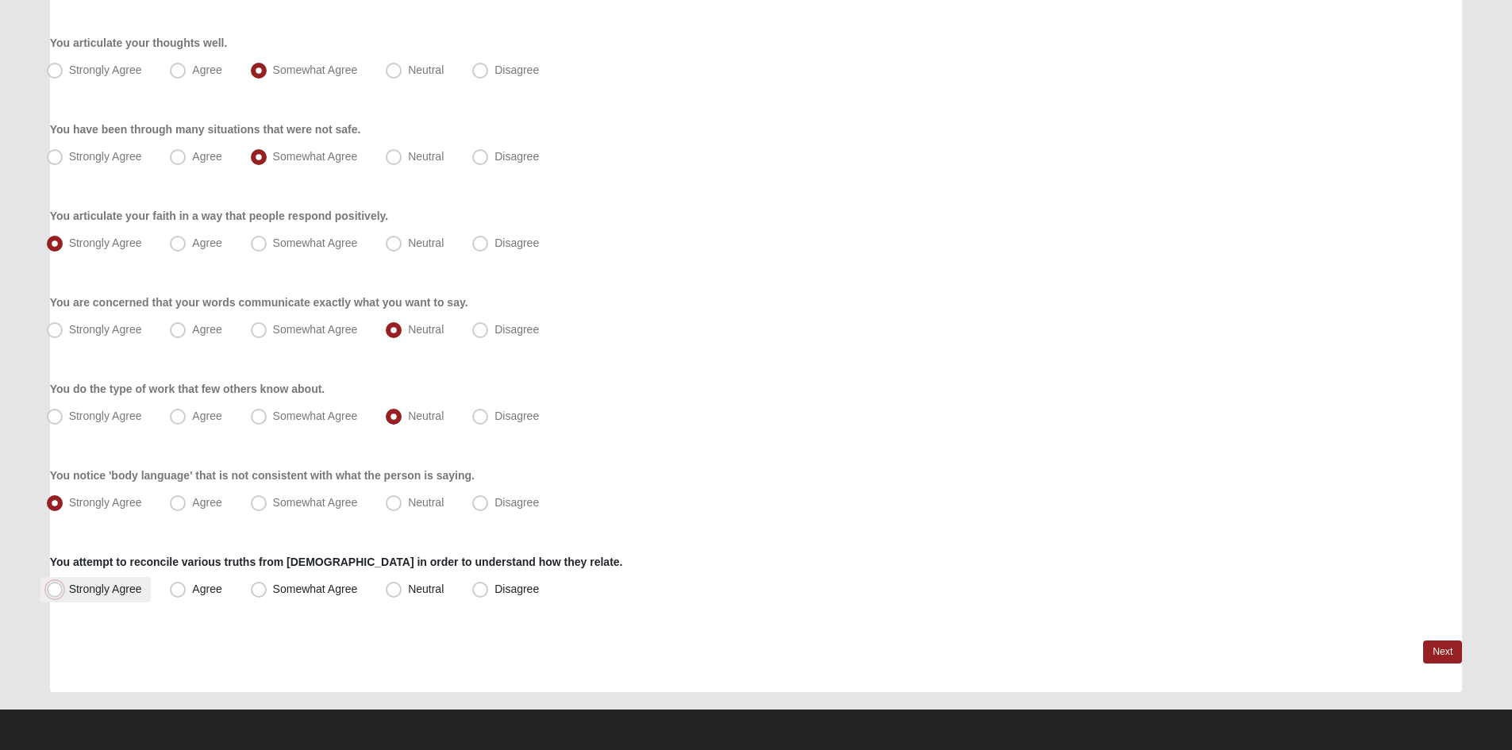
radio input "true"
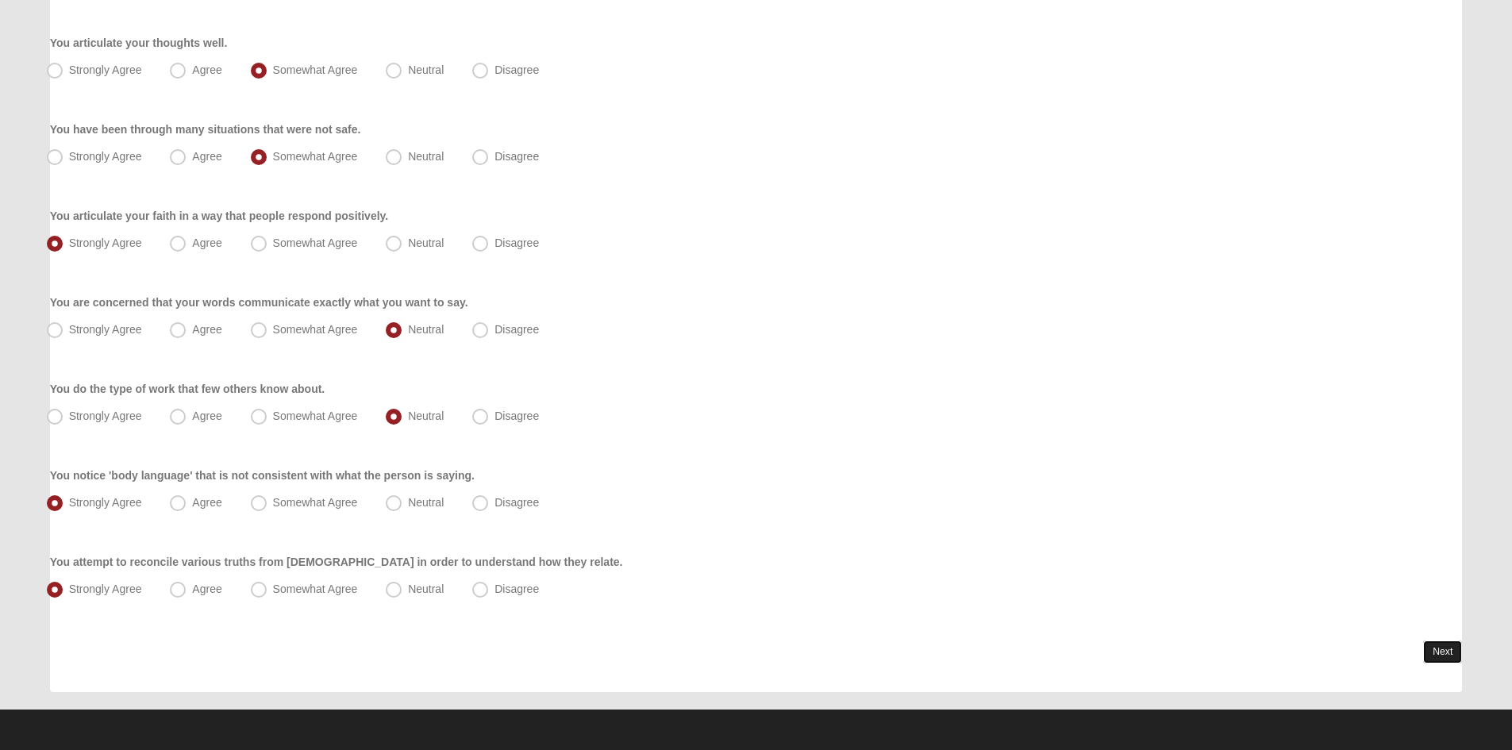
click at [1437, 650] on link "Next" at bounding box center [1442, 651] width 39 height 23
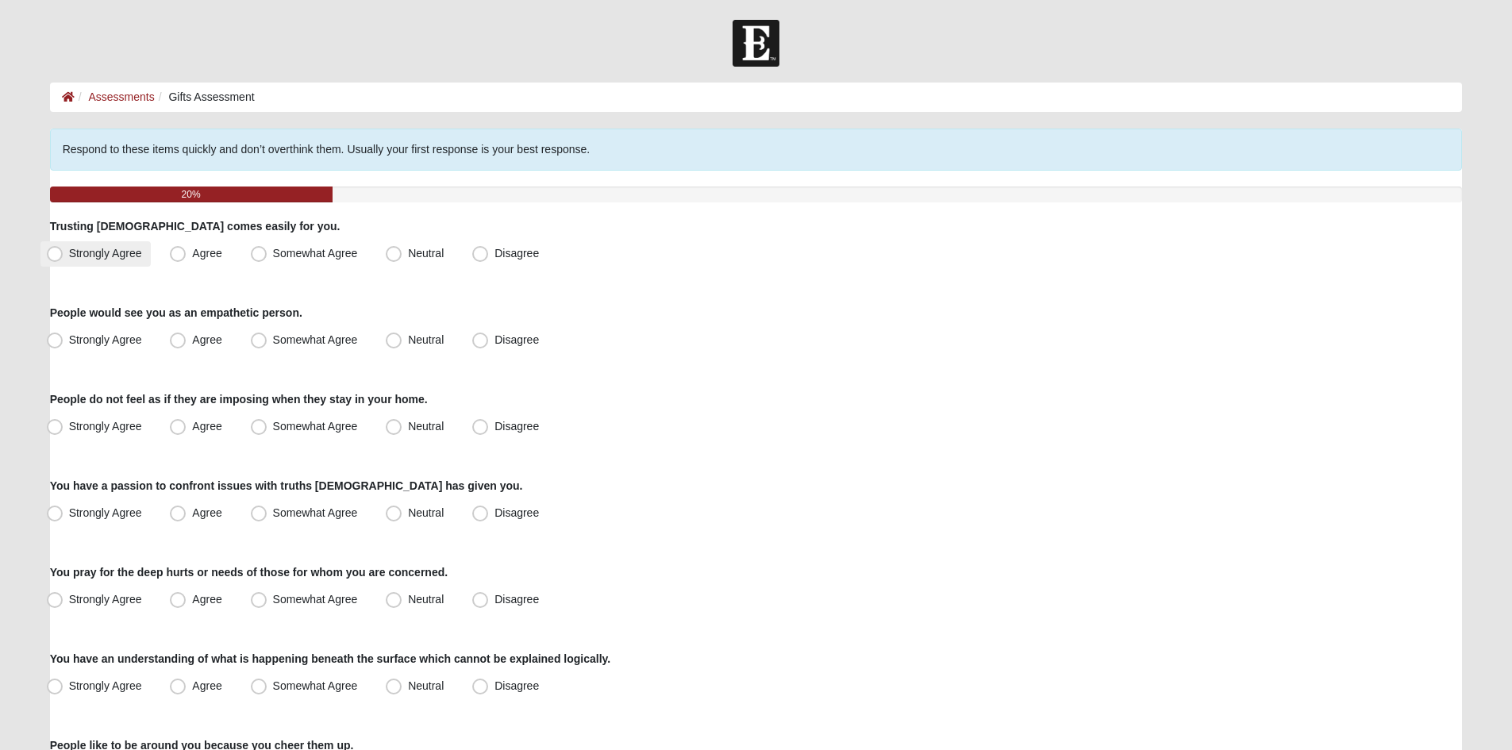
click at [69, 256] on span "Strongly Agree" at bounding box center [105, 253] width 73 height 13
click at [62, 256] on input "Strongly Agree" at bounding box center [58, 253] width 10 height 10
radio input "true"
click at [91, 345] on span "Strongly Agree" at bounding box center [105, 339] width 73 height 13
click at [63, 345] on input "Strongly Agree" at bounding box center [58, 340] width 10 height 10
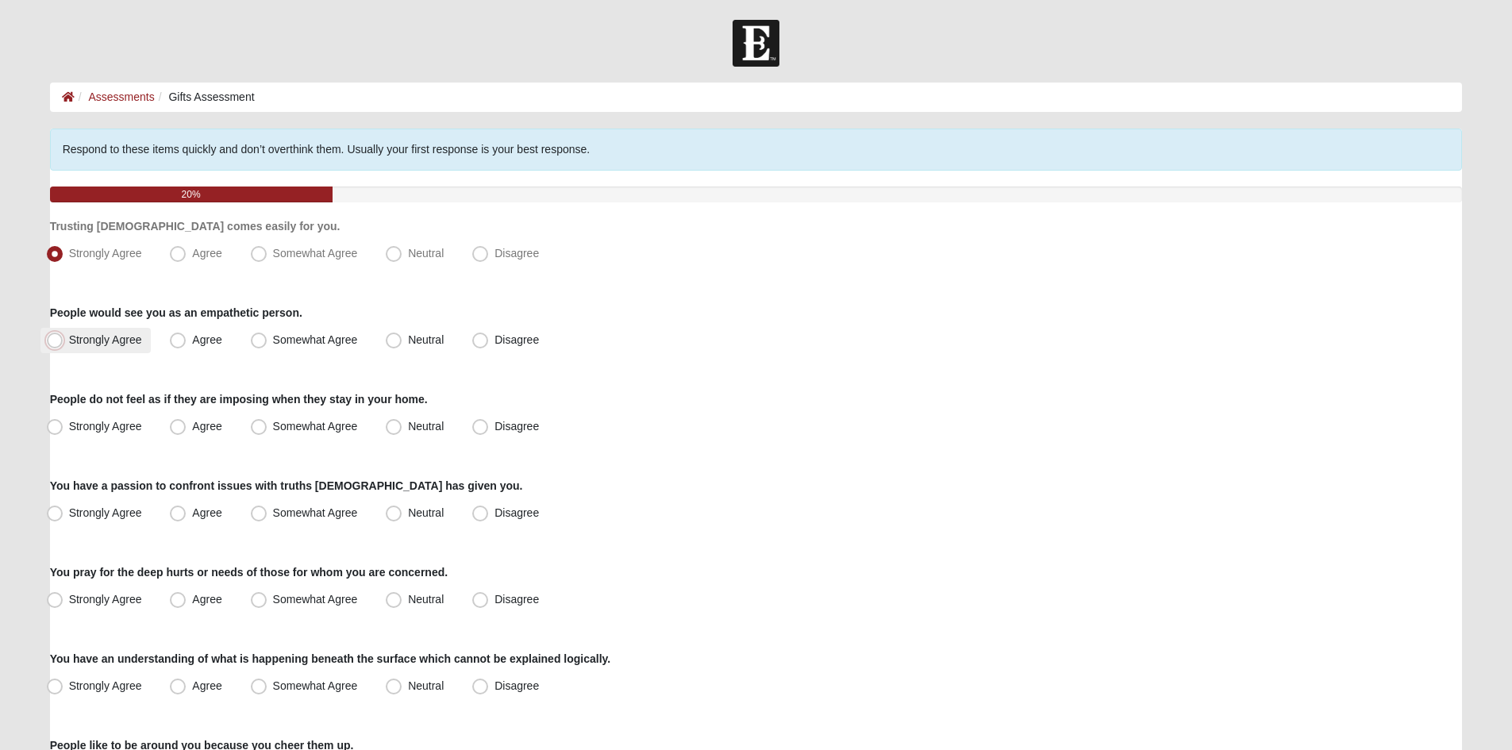
radio input "true"
click at [93, 426] on span "Strongly Agree" at bounding box center [105, 426] width 73 height 13
click at [63, 426] on input "Strongly Agree" at bounding box center [58, 426] width 10 height 10
radio input "true"
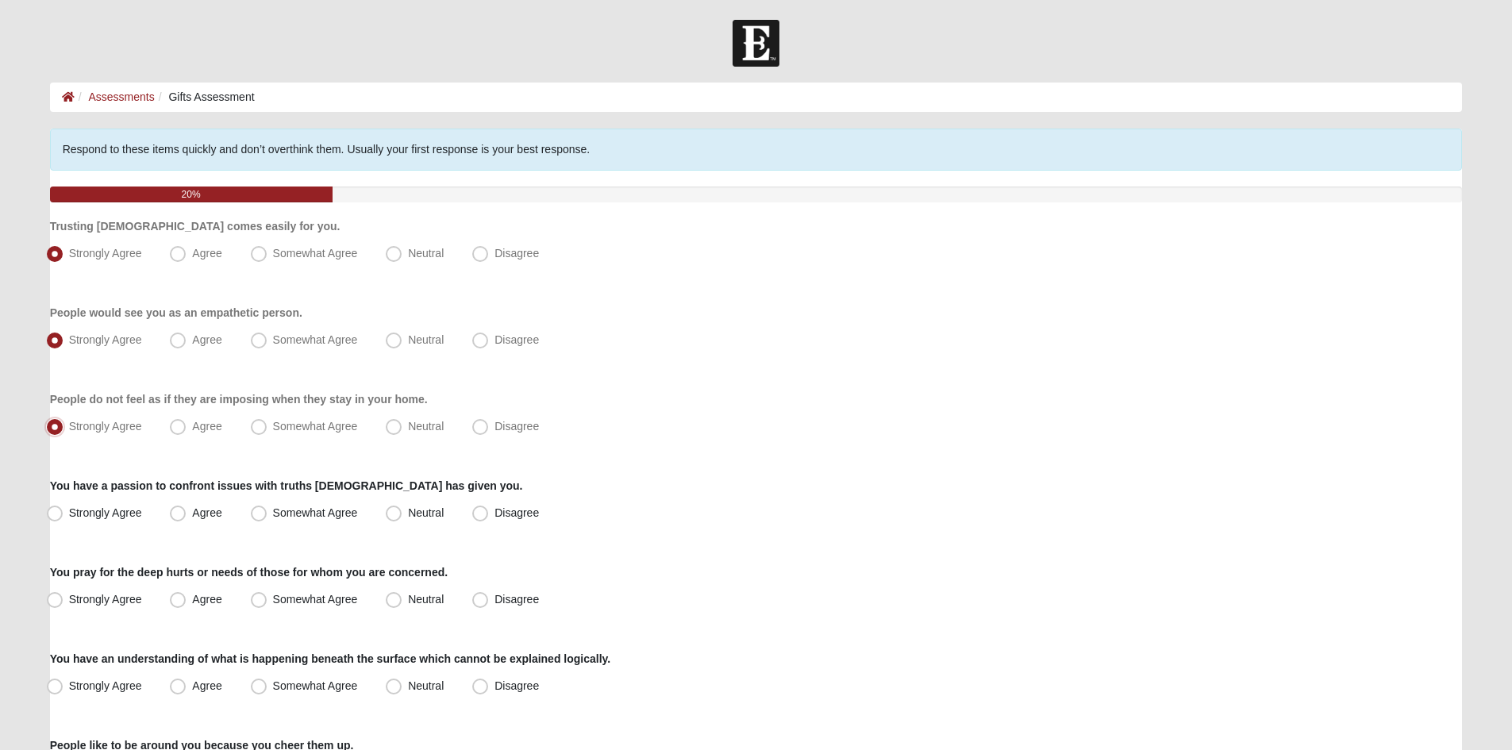
scroll to position [79, 0]
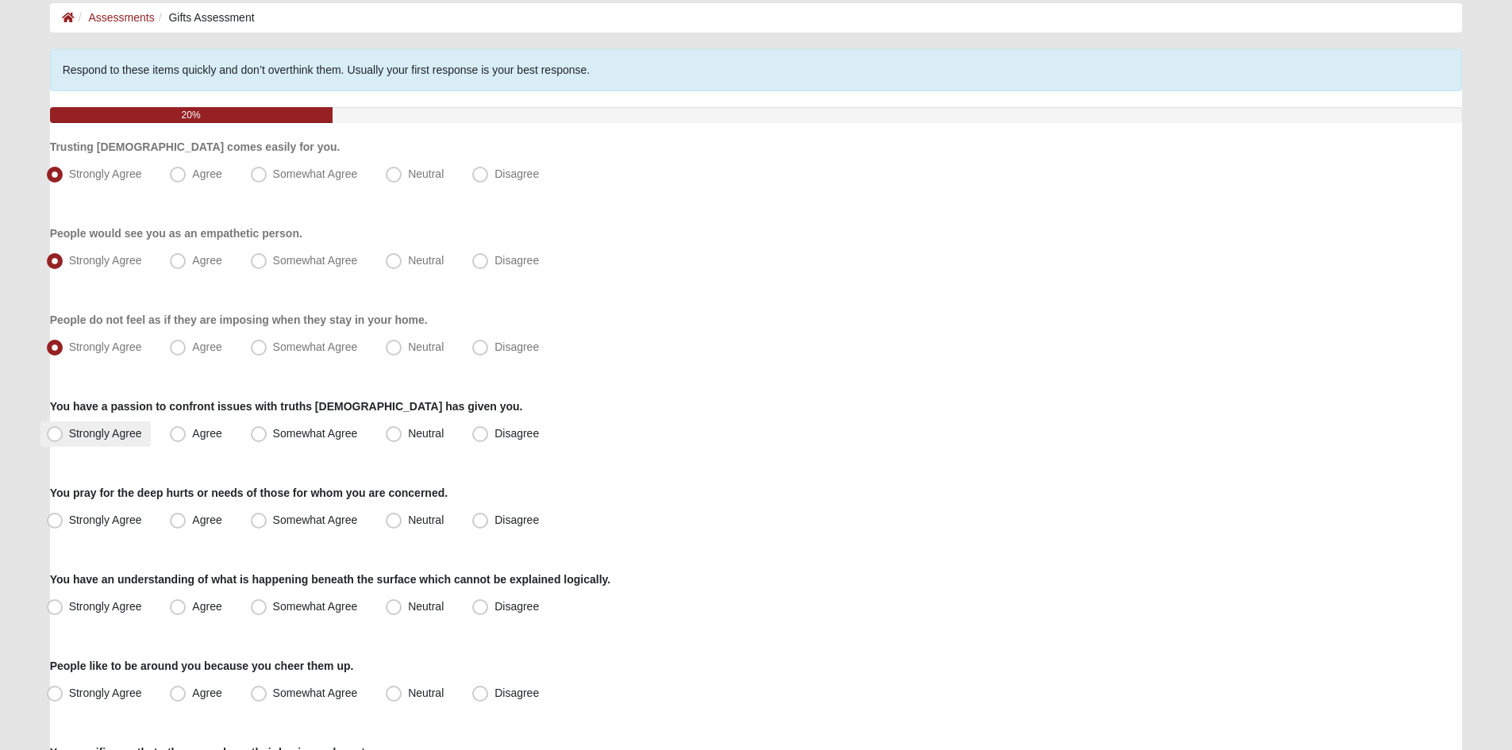
click at [124, 439] on span "Strongly Agree" at bounding box center [105, 433] width 73 height 13
click at [63, 439] on input "Strongly Agree" at bounding box center [58, 434] width 10 height 10
radio input "true"
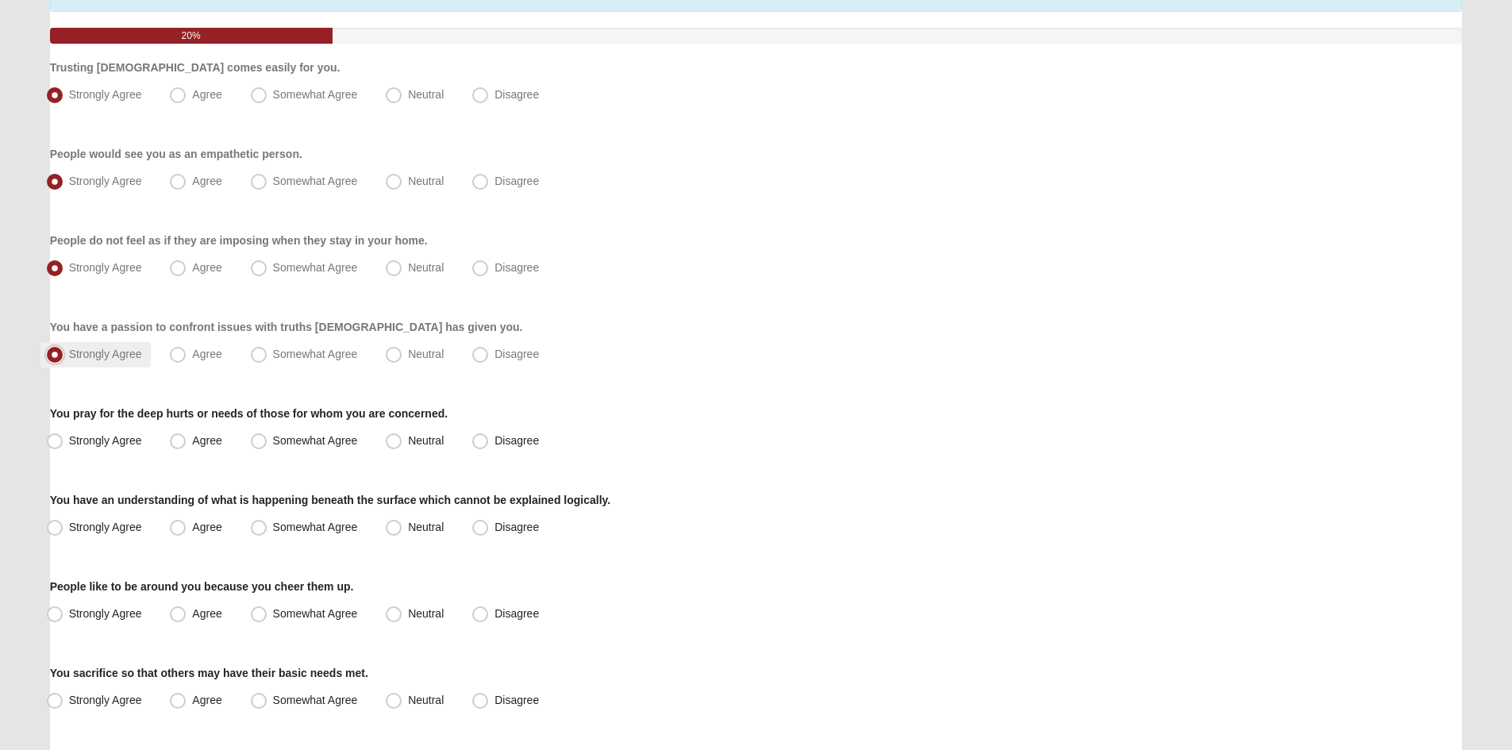
scroll to position [238, 0]
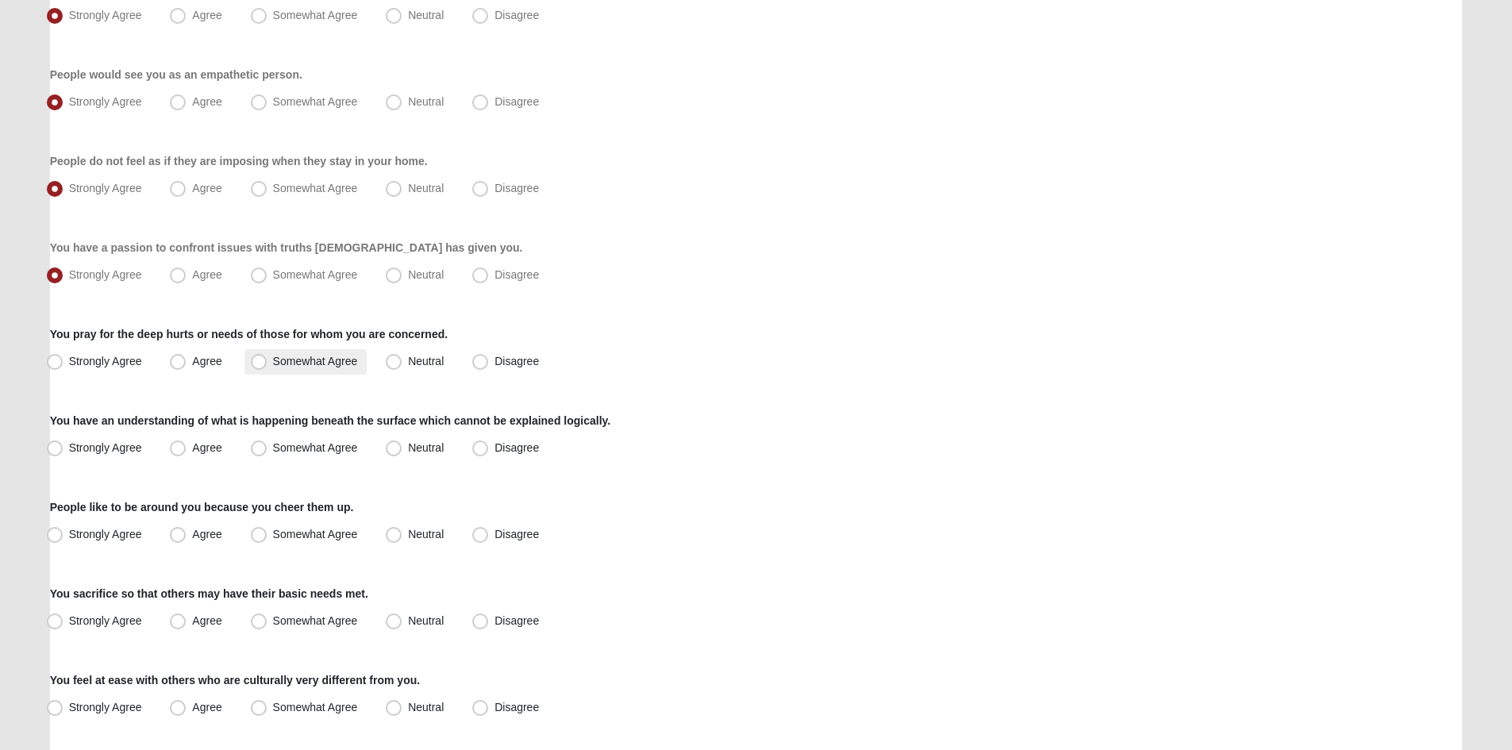
click at [339, 367] on span "Somewhat Agree" at bounding box center [315, 361] width 85 height 13
click at [267, 367] on input "Somewhat Agree" at bounding box center [262, 361] width 10 height 10
radio input "true"
click at [92, 446] on span "Strongly Agree" at bounding box center [105, 447] width 73 height 13
click at [63, 446] on input "Strongly Agree" at bounding box center [58, 448] width 10 height 10
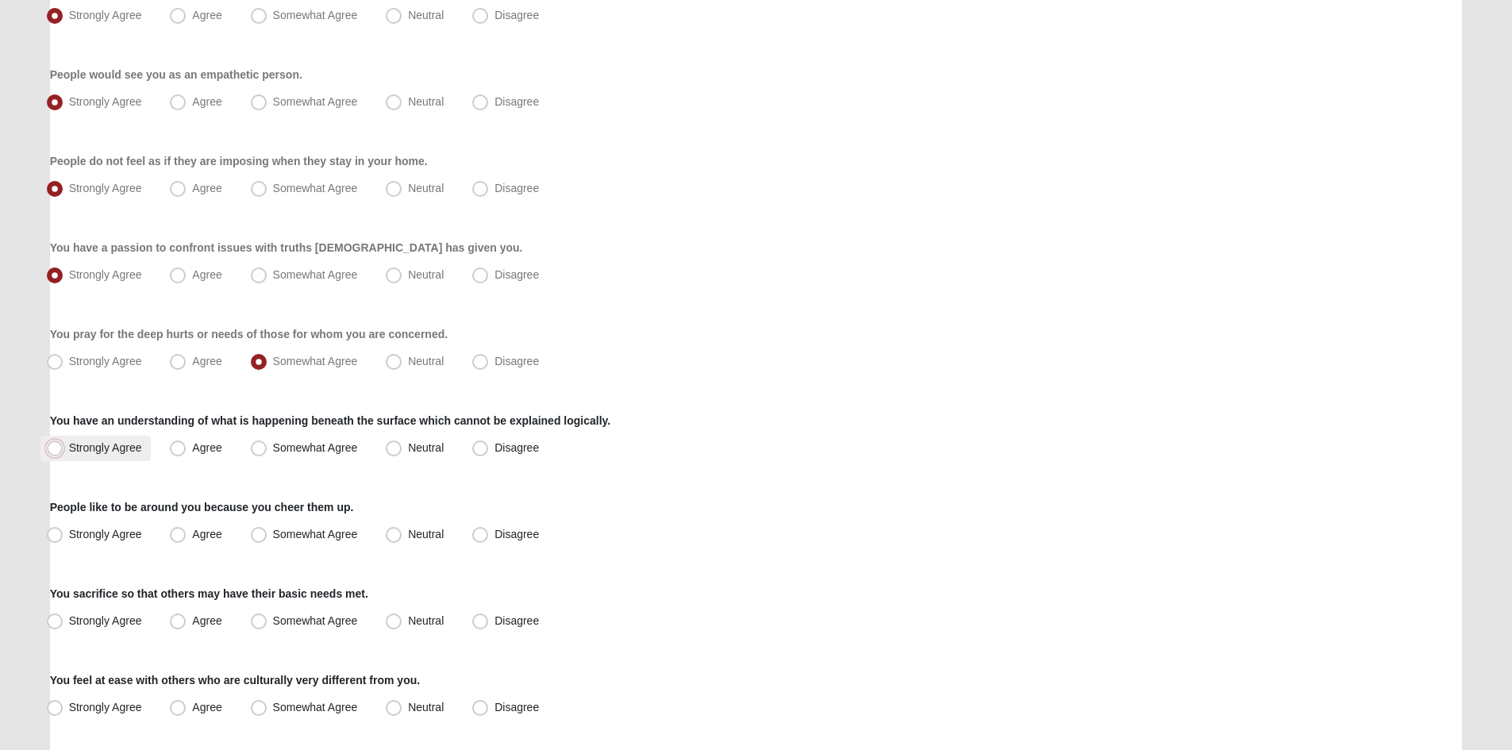
radio input "true"
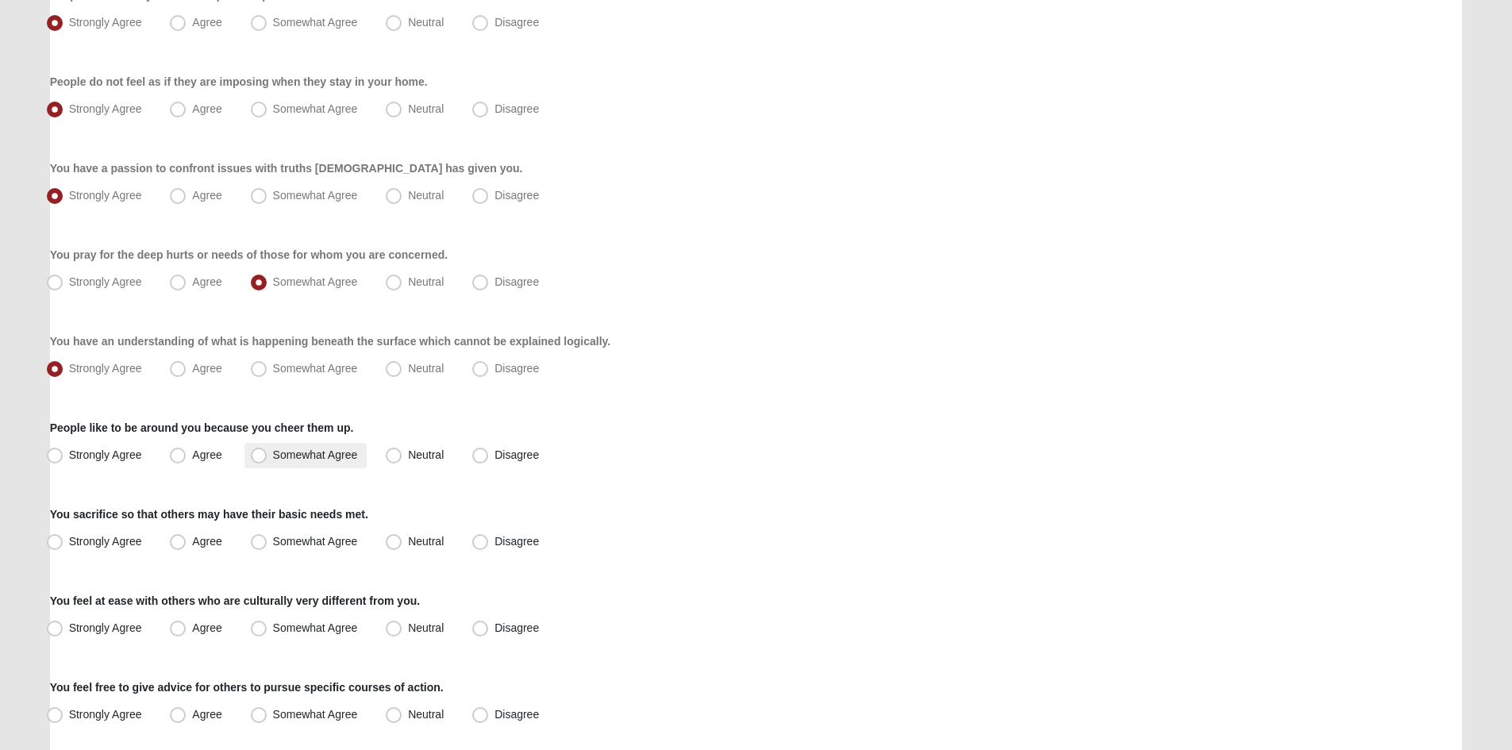
click at [311, 459] on span "Somewhat Agree" at bounding box center [315, 454] width 85 height 13
click at [267, 459] on input "Somewhat Agree" at bounding box center [262, 455] width 10 height 10
radio input "true"
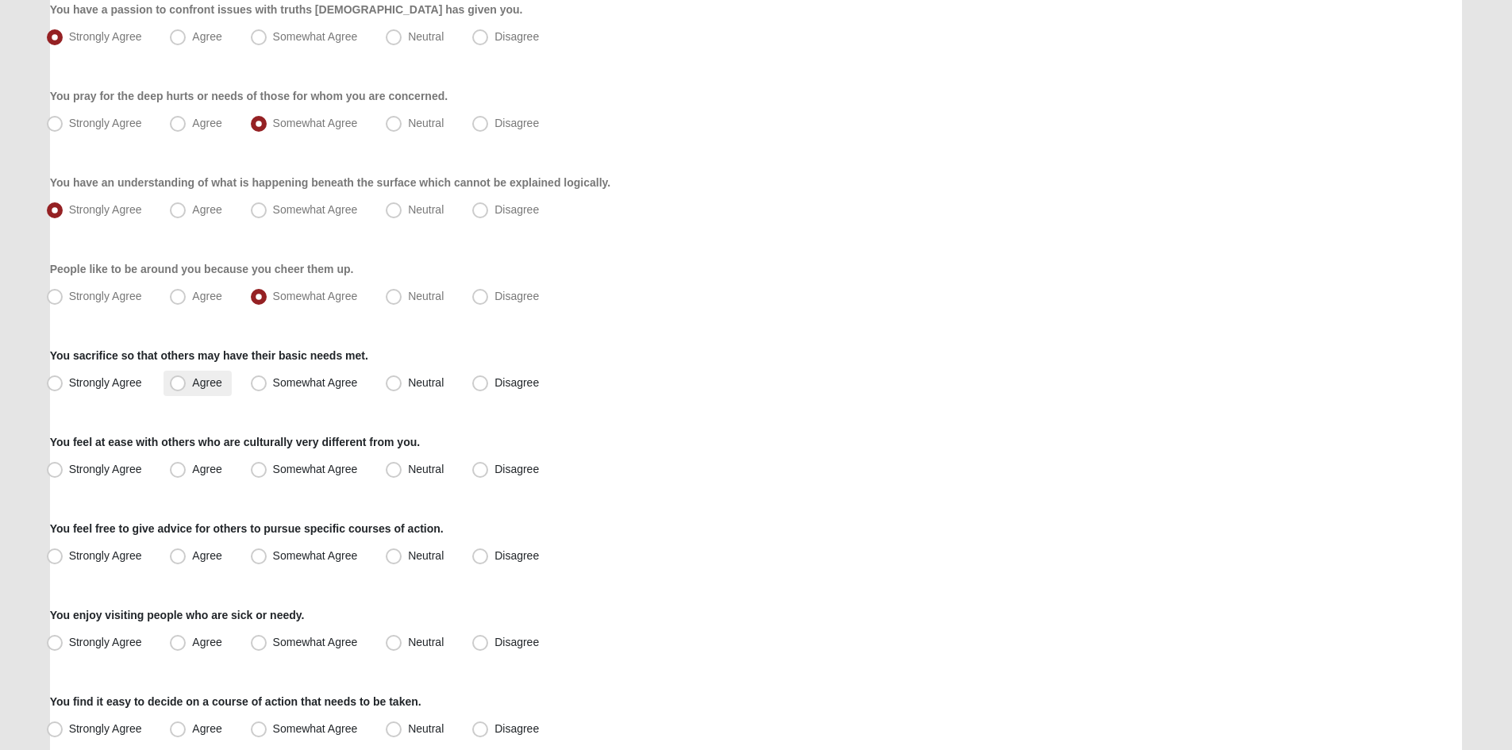
click at [192, 382] on span "Agree" at bounding box center [206, 382] width 29 height 13
click at [176, 382] on input "Agree" at bounding box center [181, 383] width 10 height 10
radio input "true"
click at [273, 474] on span "Somewhat Agree" at bounding box center [315, 469] width 85 height 13
click at [259, 474] on input "Somewhat Agree" at bounding box center [262, 469] width 10 height 10
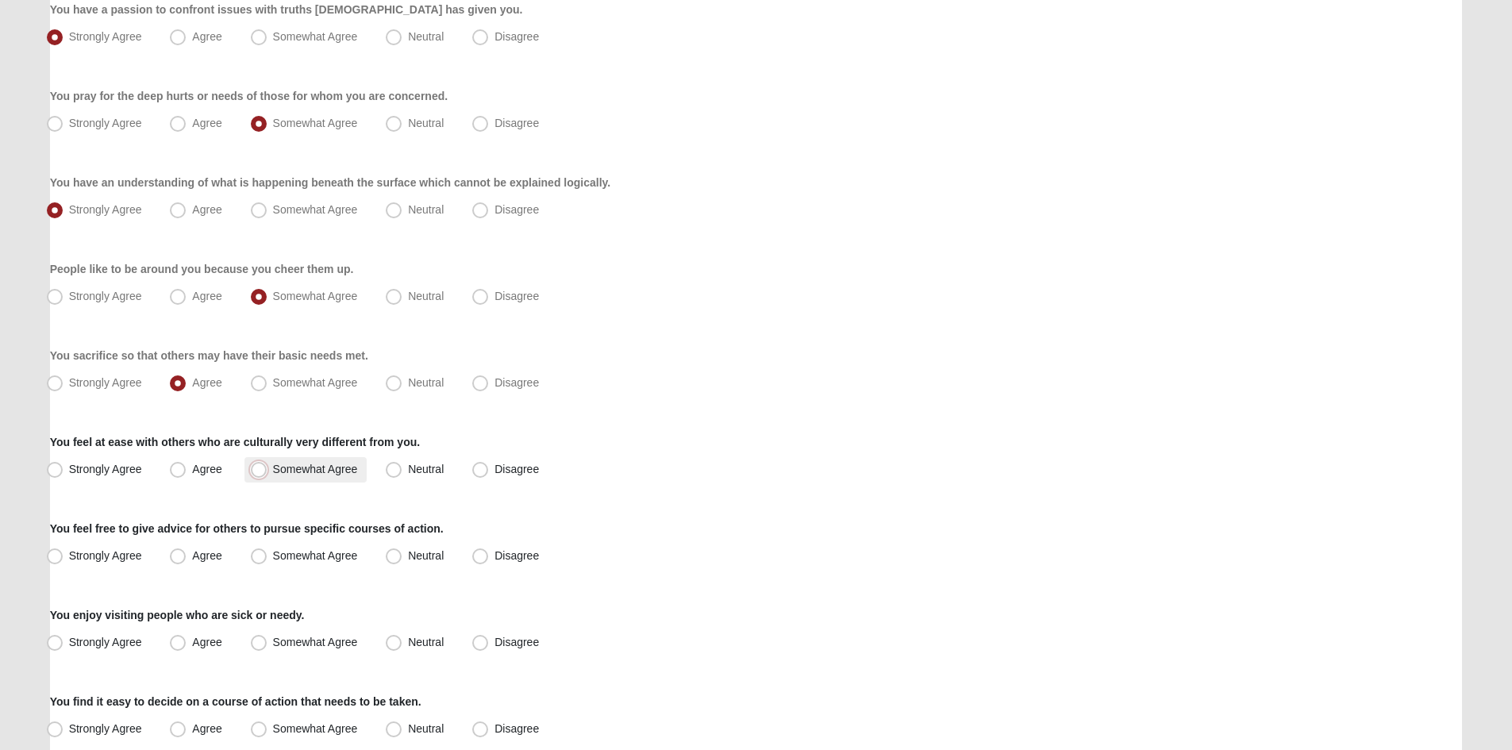
radio input "true"
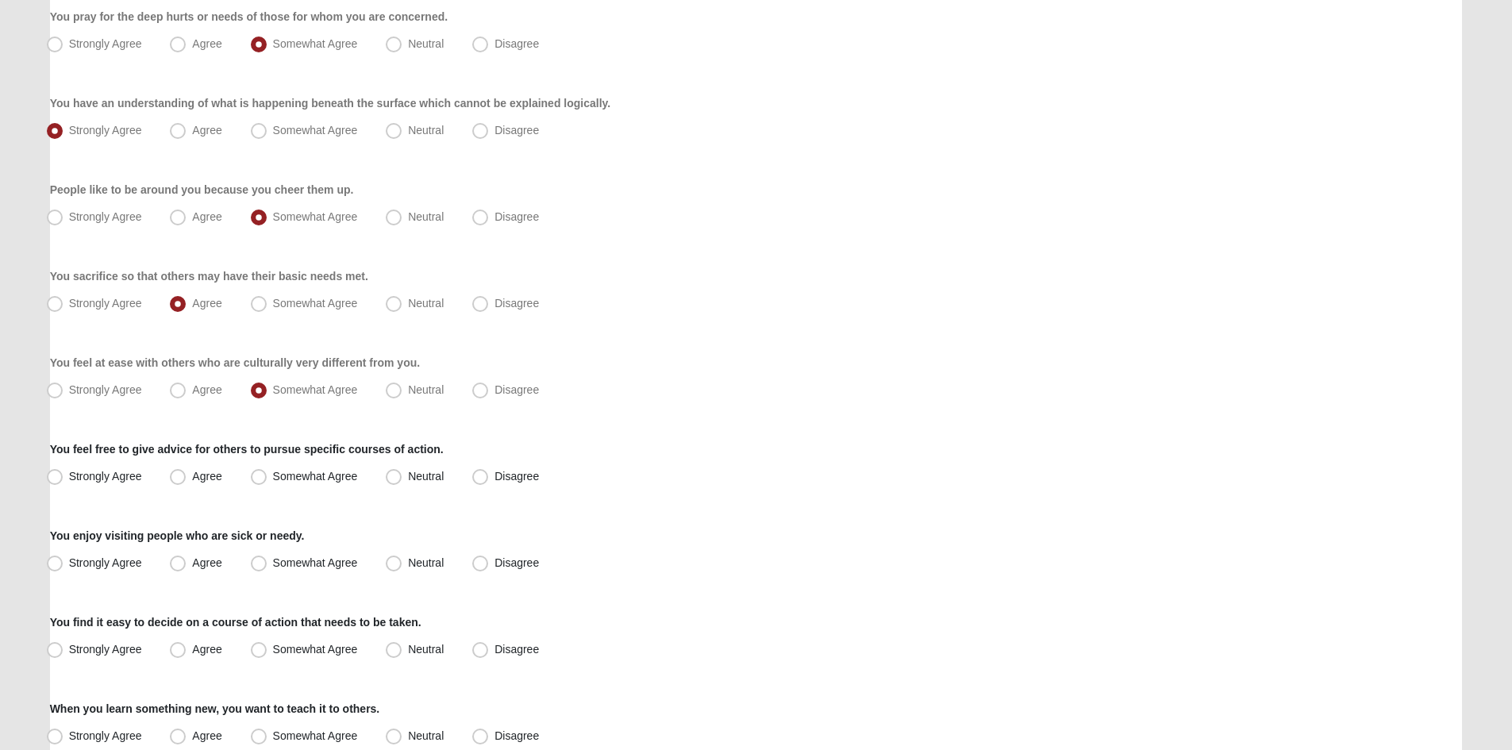
click at [160, 401] on div "Strongly Agree [GEOGRAPHIC_DATA] Somewhat Agree [GEOGRAPHIC_DATA] Disagree" at bounding box center [756, 390] width 1413 height 25
click at [167, 397] on label "Agree" at bounding box center [196, 390] width 67 height 25
click at [176, 395] on input "Agree" at bounding box center [181, 390] width 10 height 10
radio input "true"
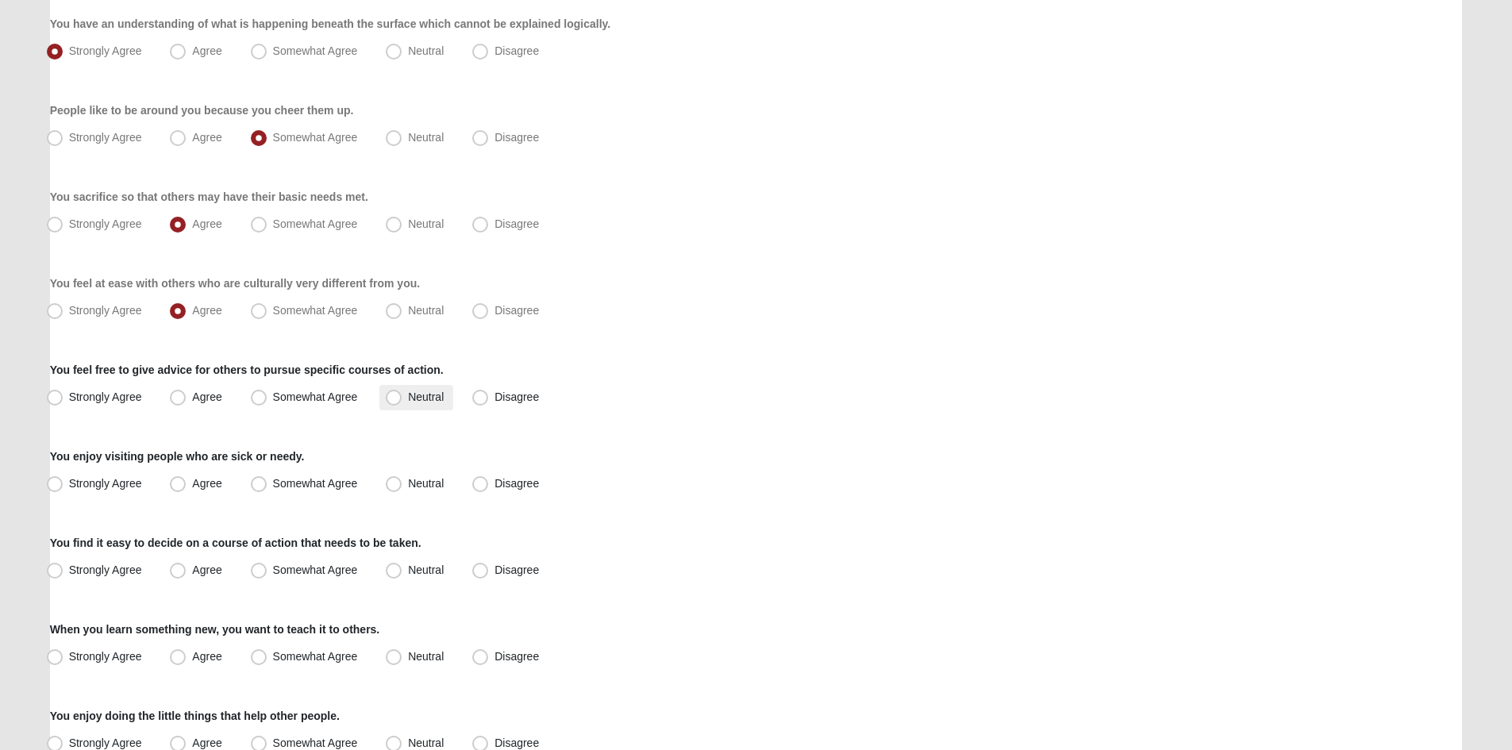
click at [408, 403] on span "Neutral" at bounding box center [426, 396] width 36 height 13
click at [394, 402] on input "Neutral" at bounding box center [397, 397] width 10 height 10
radio input "true"
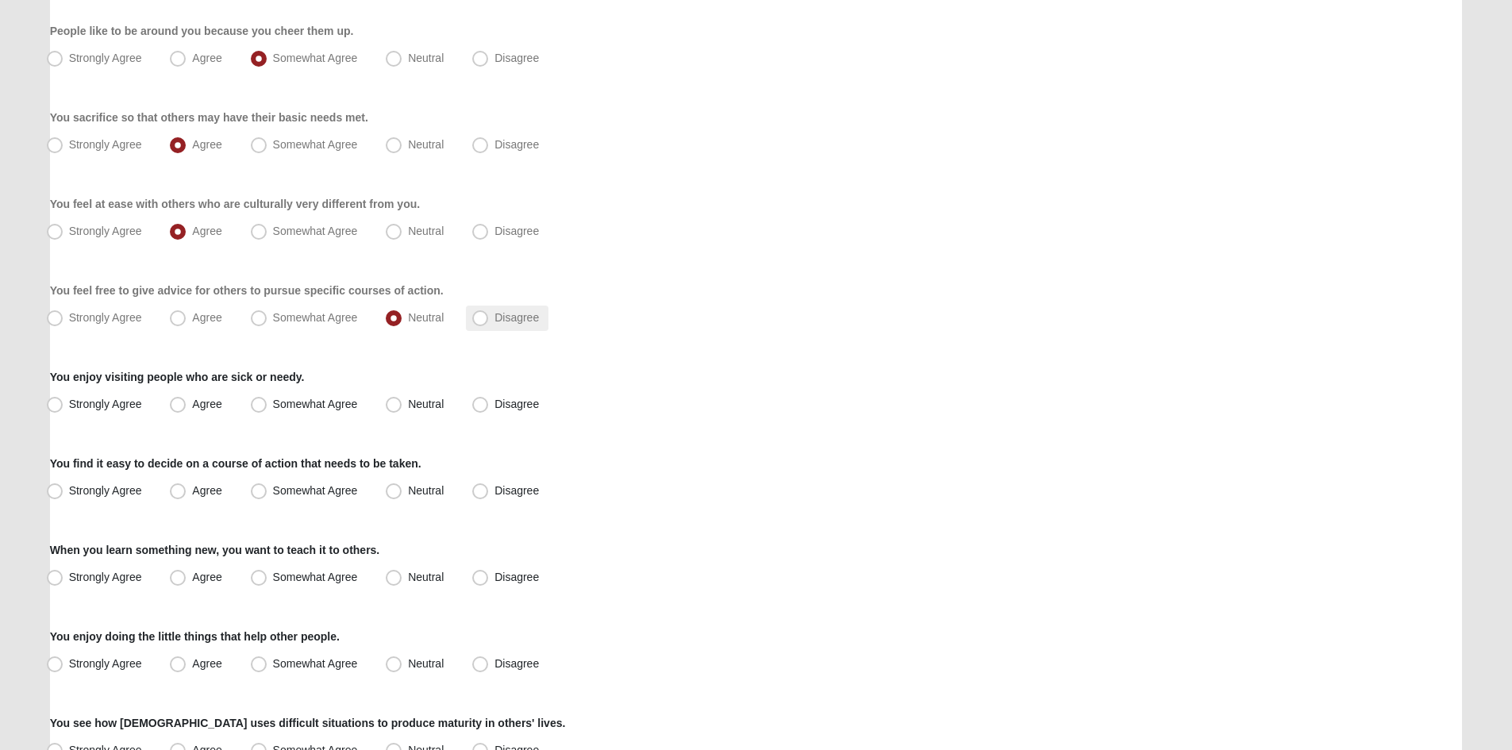
click at [494, 320] on span "Disagree" at bounding box center [516, 317] width 44 height 13
click at [483, 320] on input "Disagree" at bounding box center [484, 318] width 10 height 10
radio input "true"
click at [408, 410] on span "Neutral" at bounding box center [426, 404] width 36 height 13
click at [394, 410] on input "Neutral" at bounding box center [397, 404] width 10 height 10
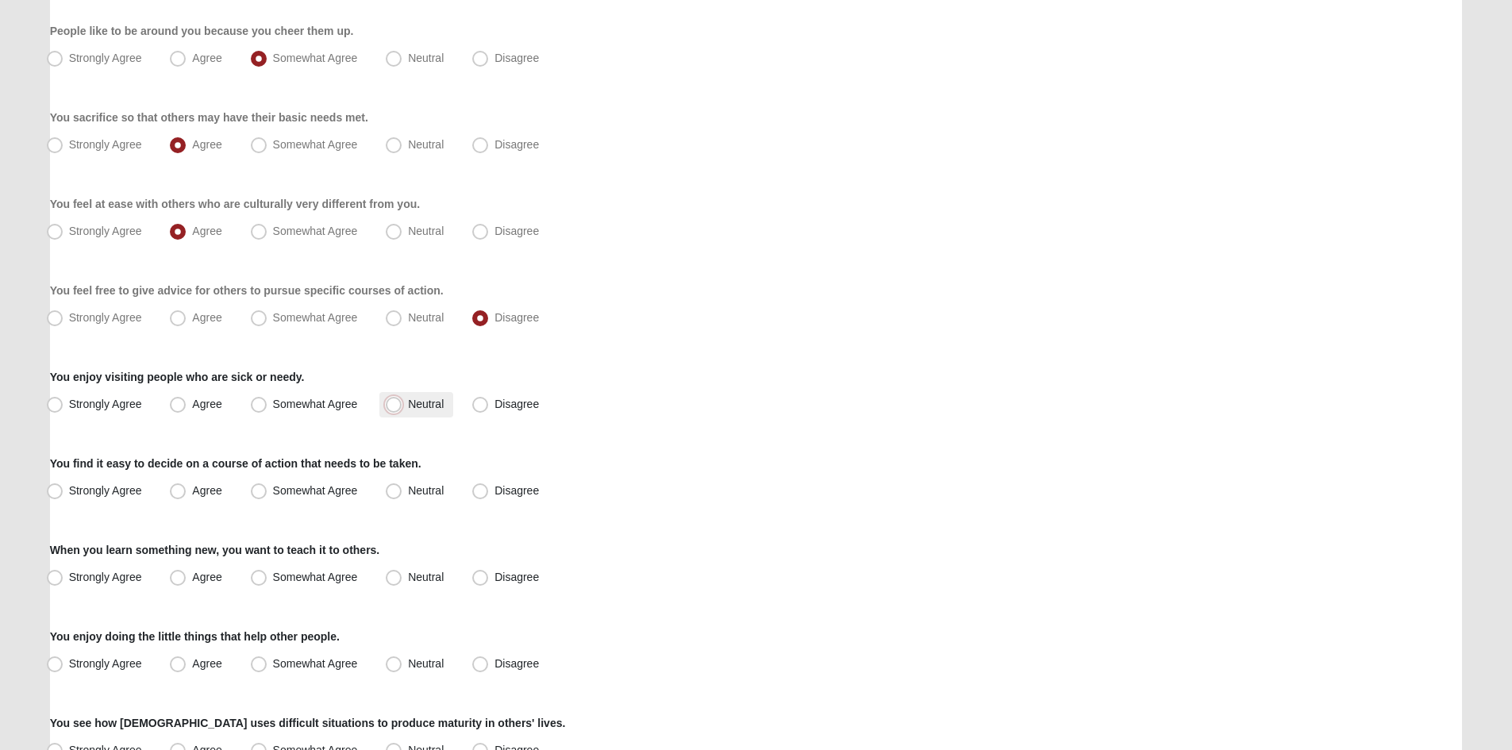
radio input "true"
click at [480, 390] on div "You enjoy visiting people who are sick or needy. Strongly Agree [GEOGRAPHIC_DAT…" at bounding box center [756, 393] width 1413 height 48
click at [494, 406] on span "Disagree" at bounding box center [516, 404] width 44 height 13
click at [483, 406] on input "Disagree" at bounding box center [484, 404] width 10 height 10
radio input "true"
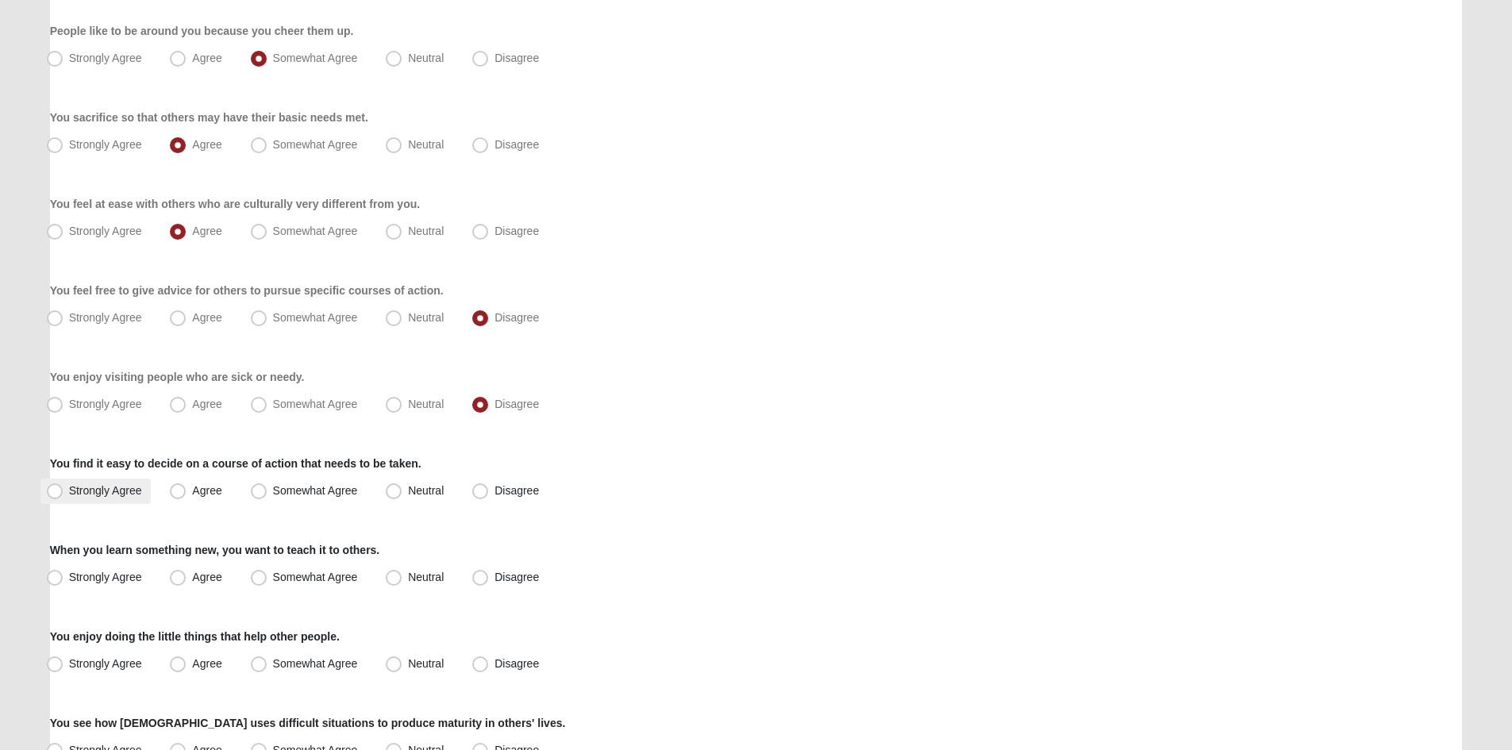
click at [110, 489] on span "Strongly Agree" at bounding box center [105, 490] width 73 height 13
click at [63, 489] on input "Strongly Agree" at bounding box center [58, 491] width 10 height 10
radio input "true"
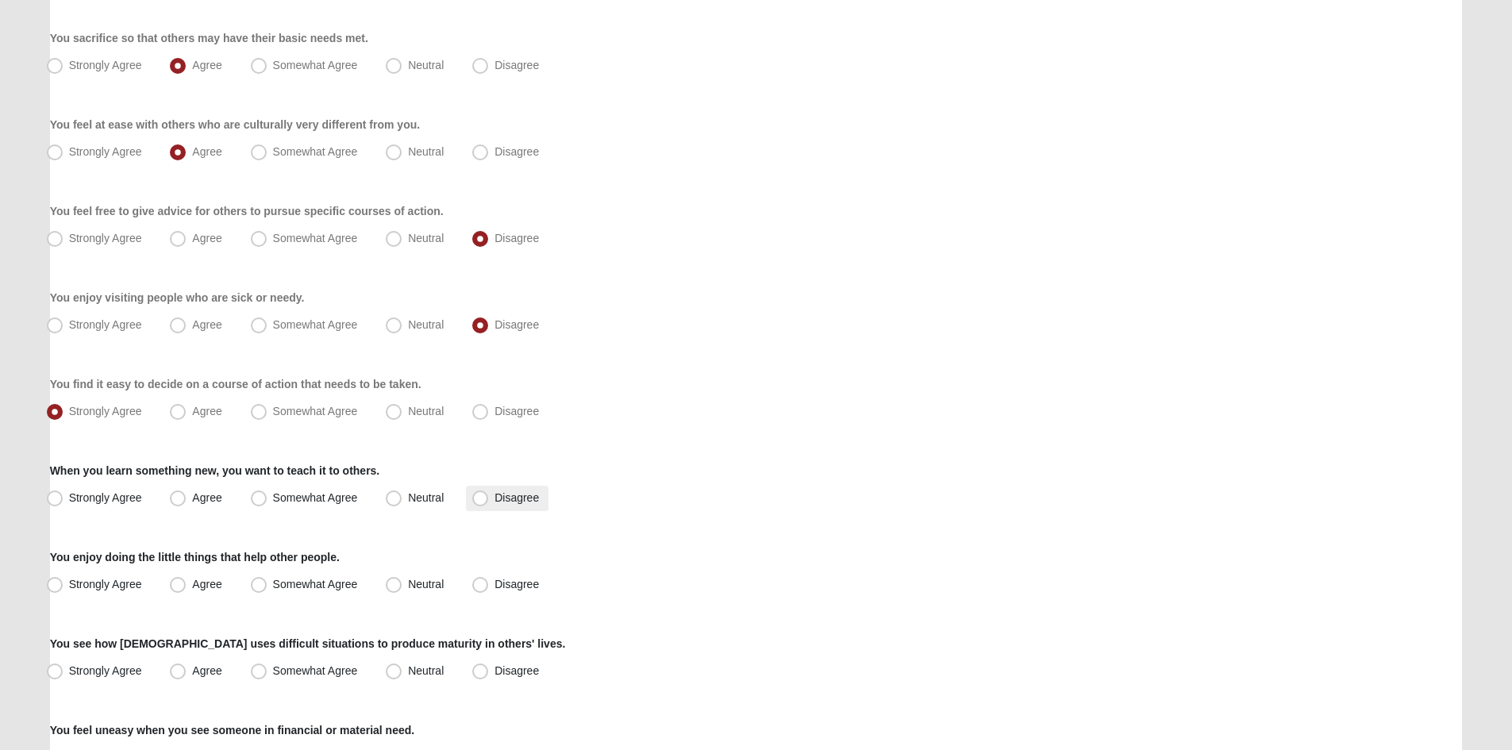
click at [481, 506] on label "Disagree" at bounding box center [507, 498] width 83 height 25
click at [481, 503] on input "Disagree" at bounding box center [484, 498] width 10 height 10
radio input "true"
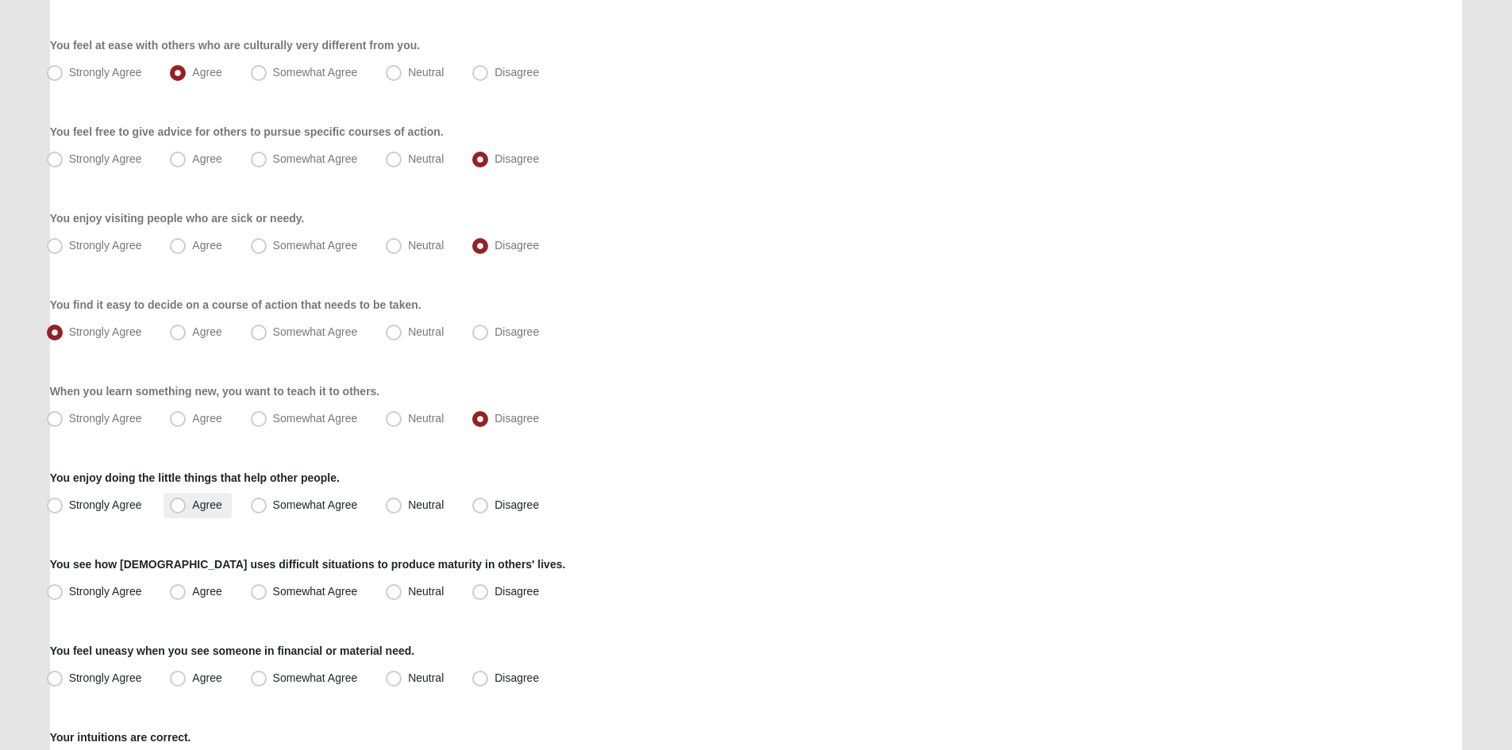
click at [192, 504] on span "Agree" at bounding box center [206, 504] width 29 height 13
click at [176, 504] on input "Agree" at bounding box center [181, 505] width 10 height 10
radio input "true"
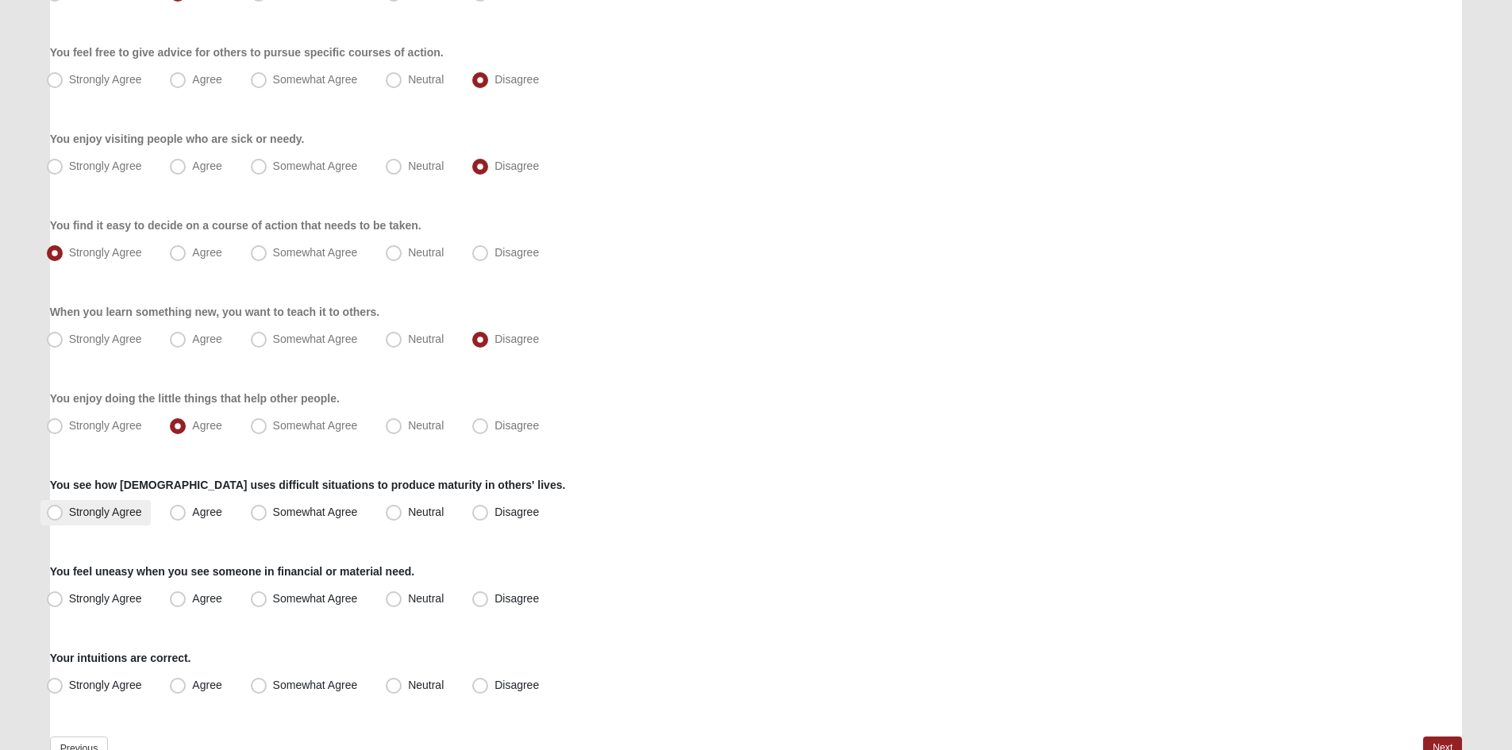
click at [88, 511] on span "Strongly Agree" at bounding box center [105, 512] width 73 height 13
click at [63, 511] on input "Strongly Agree" at bounding box center [58, 512] width 10 height 10
radio input "true"
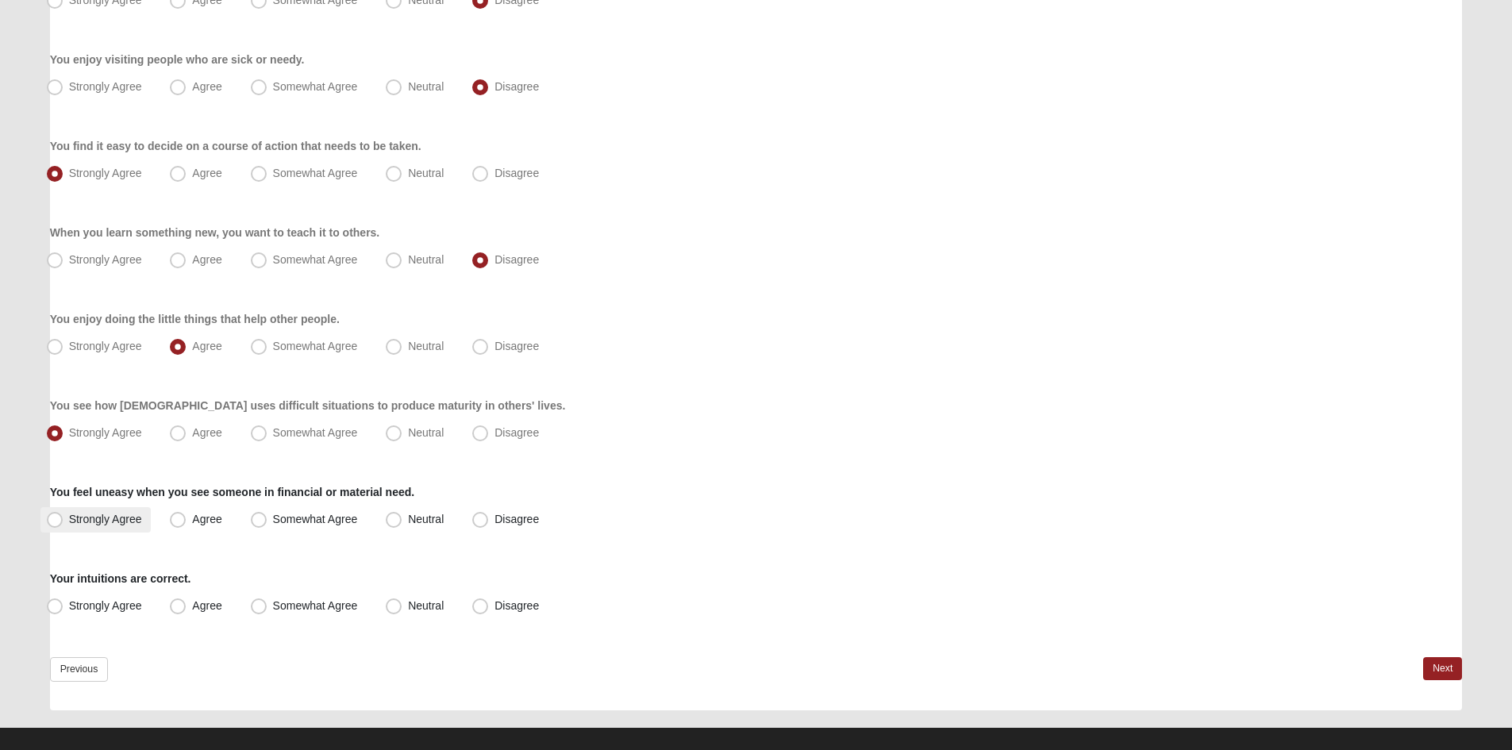
click at [76, 521] on span "Strongly Agree" at bounding box center [105, 519] width 73 height 13
click at [63, 521] on input "Strongly Agree" at bounding box center [58, 519] width 10 height 10
radio input "true"
click at [105, 612] on label "Strongly Agree" at bounding box center [95, 606] width 111 height 25
click at [63, 611] on input "Strongly Agree" at bounding box center [58, 606] width 10 height 10
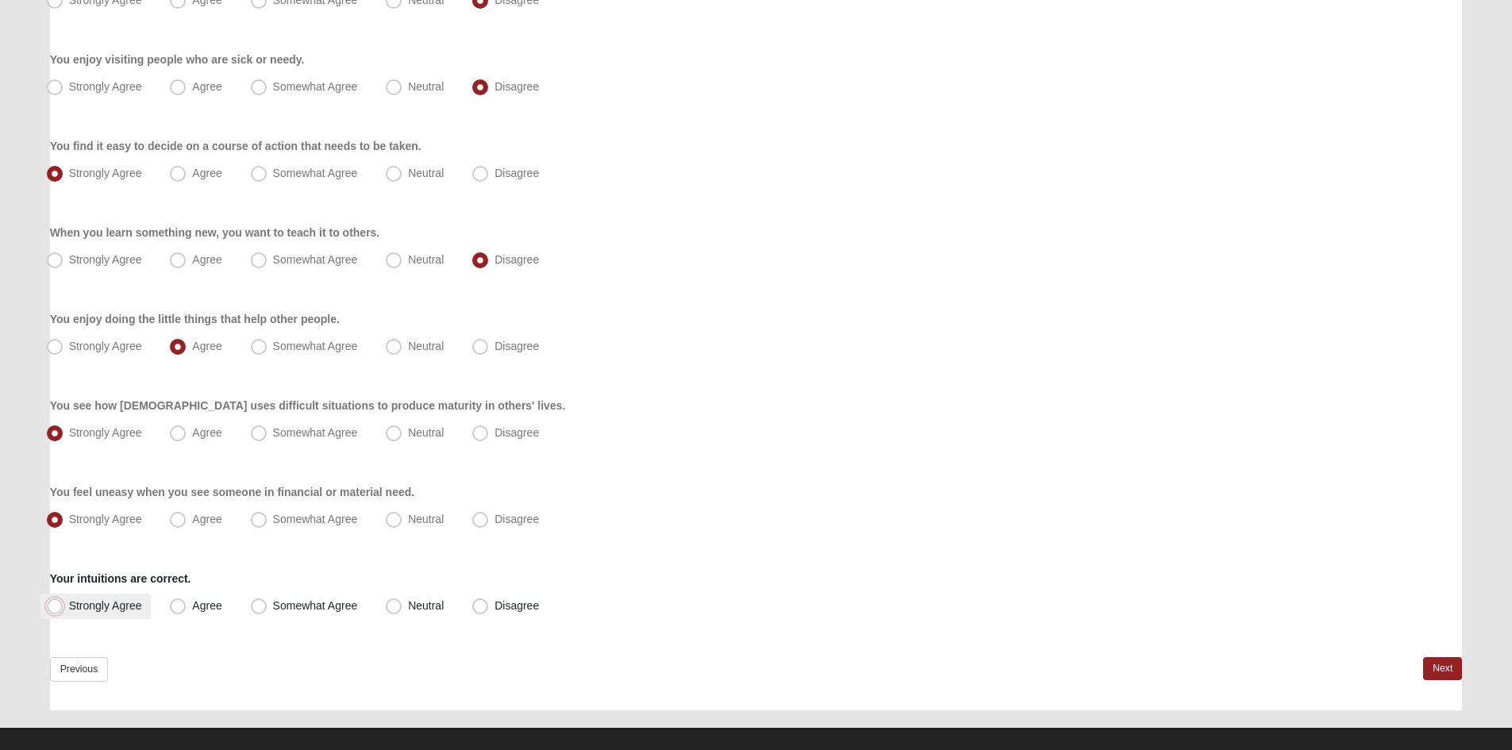
radio input "true"
click at [1430, 665] on link "Next" at bounding box center [1442, 668] width 39 height 23
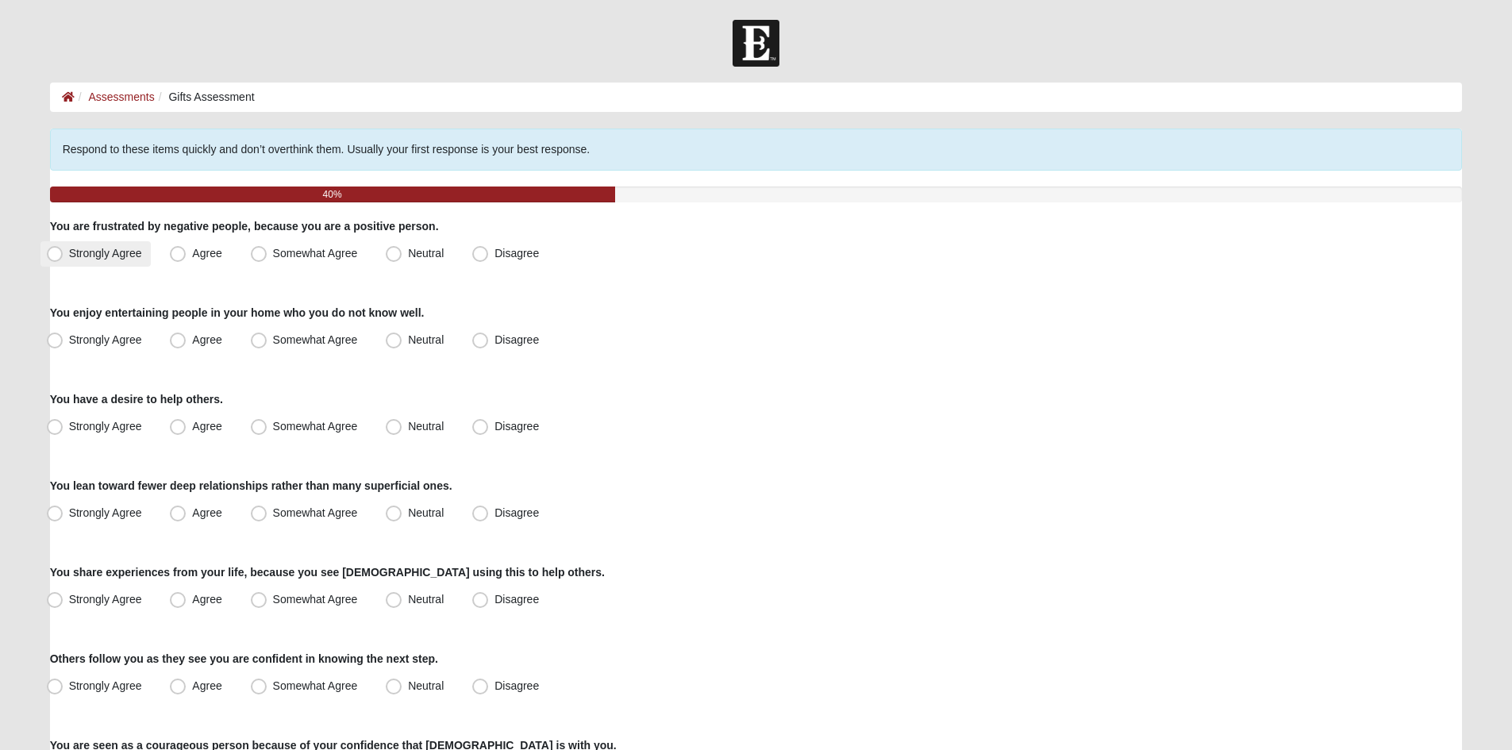
click at [107, 255] on span "Strongly Agree" at bounding box center [105, 253] width 73 height 13
click at [63, 255] on input "Strongly Agree" at bounding box center [58, 253] width 10 height 10
radio input "true"
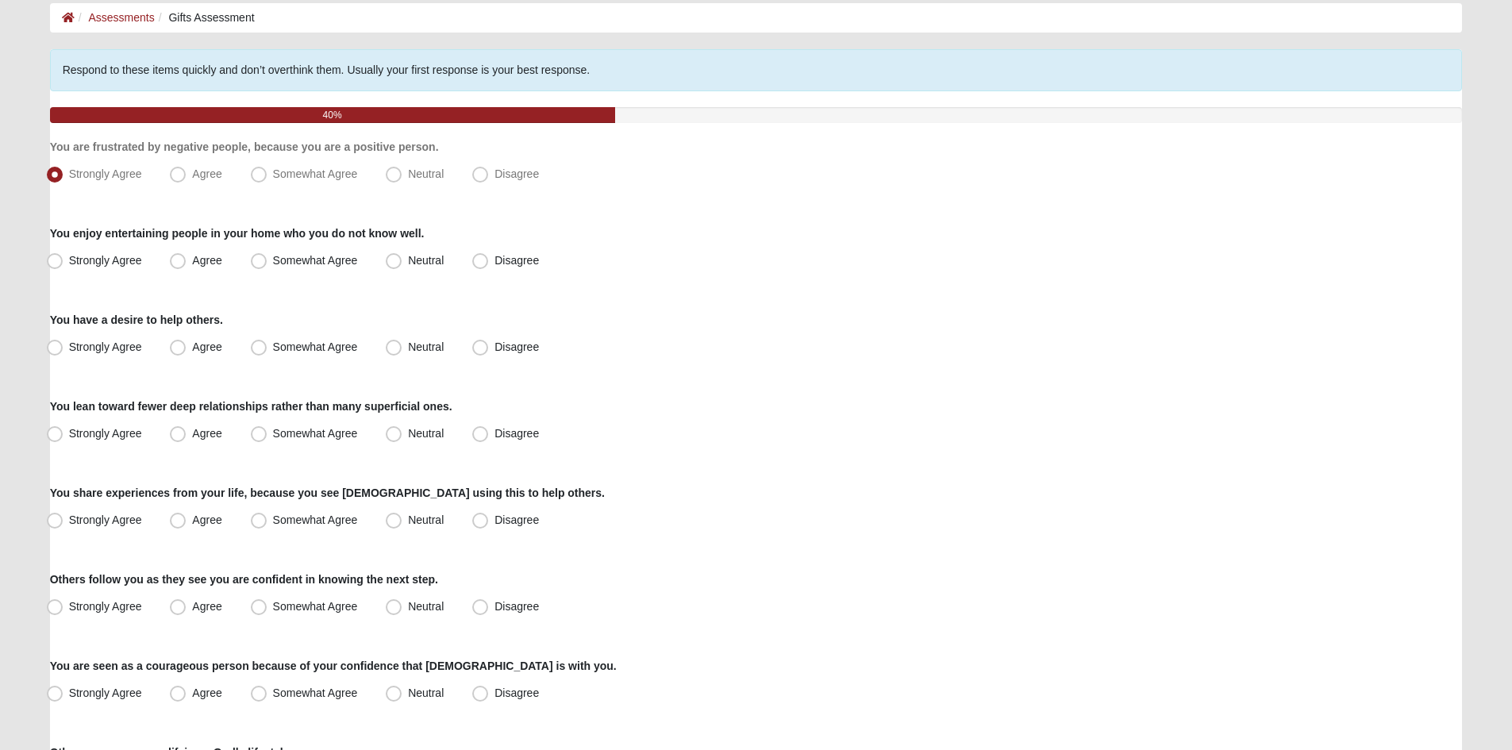
click at [179, 183] on label "Agree" at bounding box center [196, 174] width 67 height 25
click at [179, 179] on input "Agree" at bounding box center [181, 174] width 10 height 10
radio input "true"
click at [494, 267] on span "Disagree" at bounding box center [516, 260] width 44 height 13
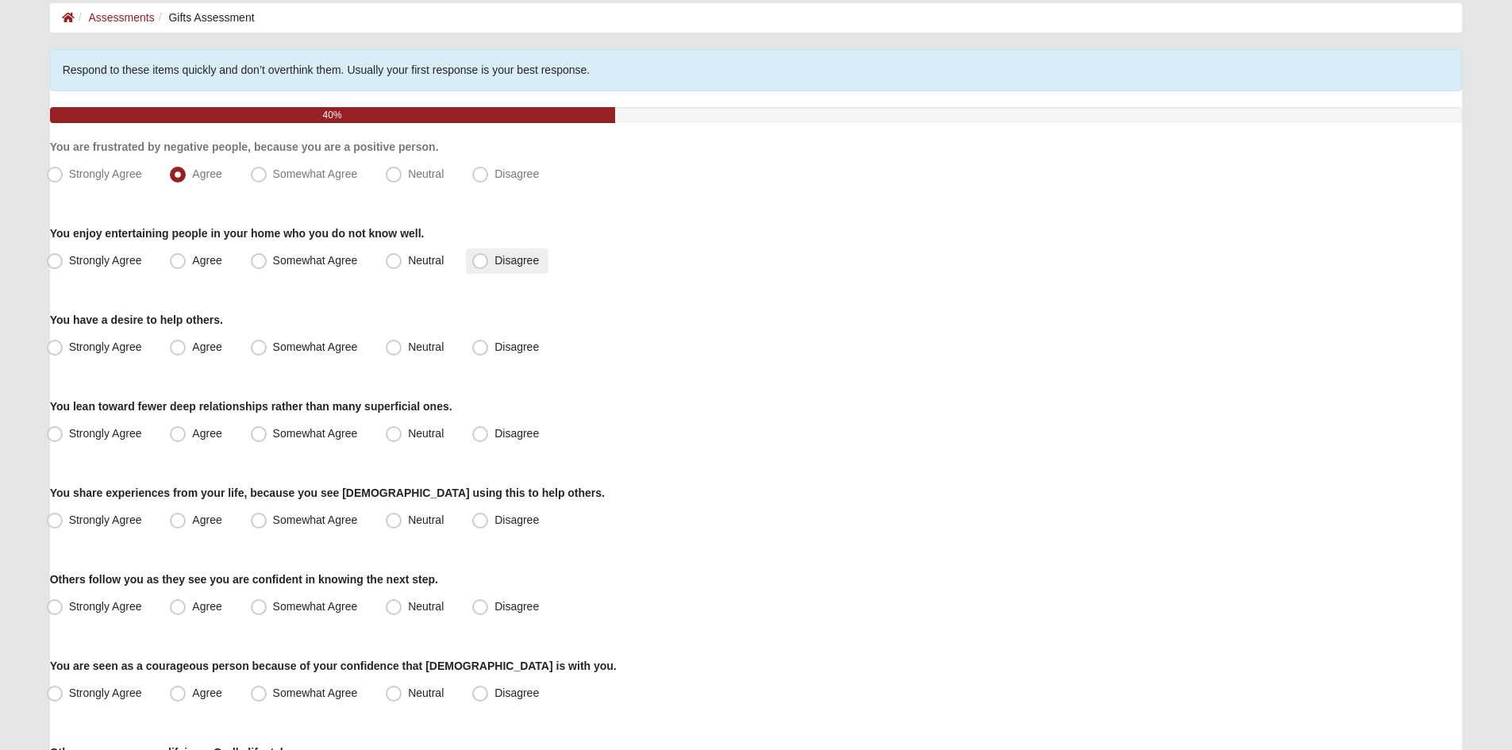
click at [481, 266] on input "Disagree" at bounding box center [484, 261] width 10 height 10
radio input "true"
click at [95, 348] on span "Strongly Agree" at bounding box center [105, 346] width 73 height 13
click at [63, 348] on input "Strongly Agree" at bounding box center [58, 347] width 10 height 10
radio input "true"
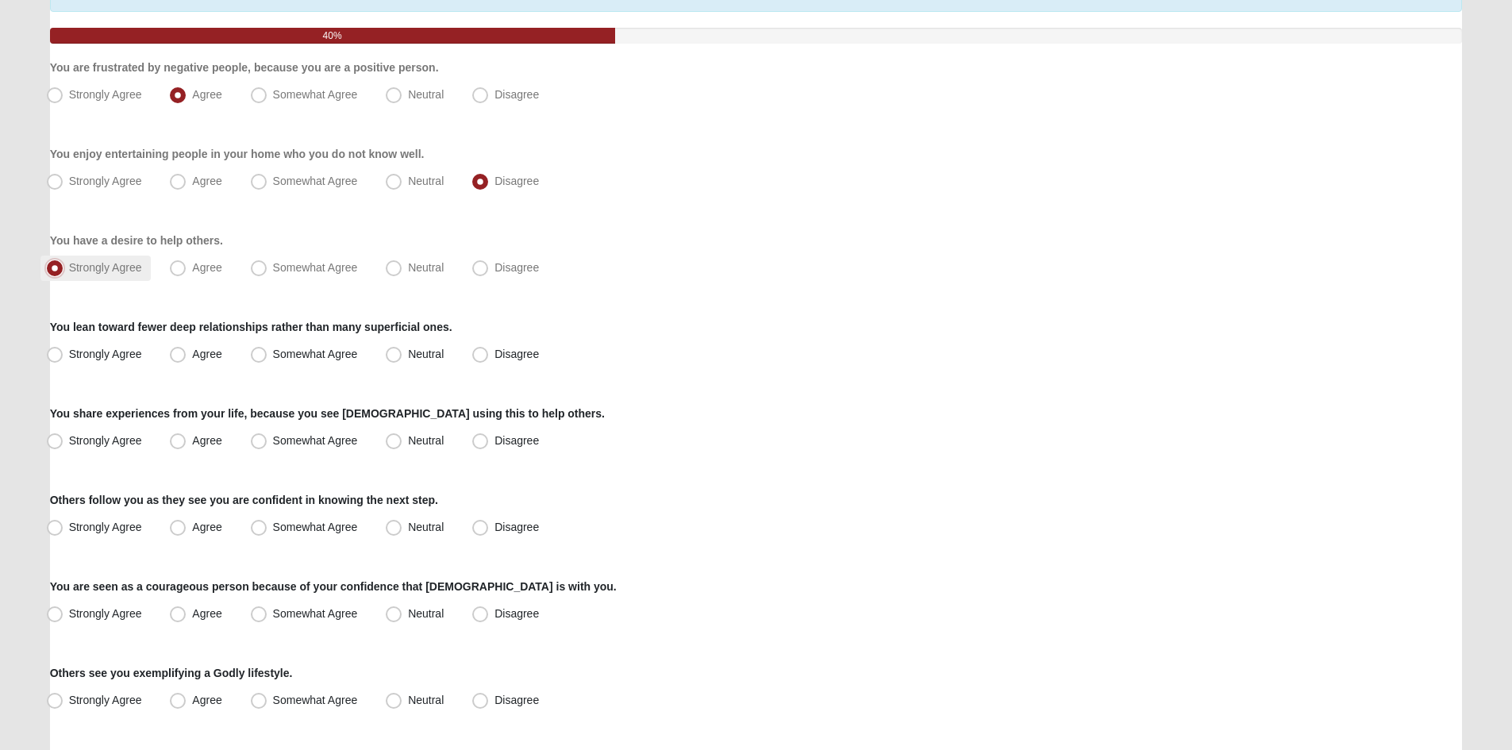
scroll to position [238, 0]
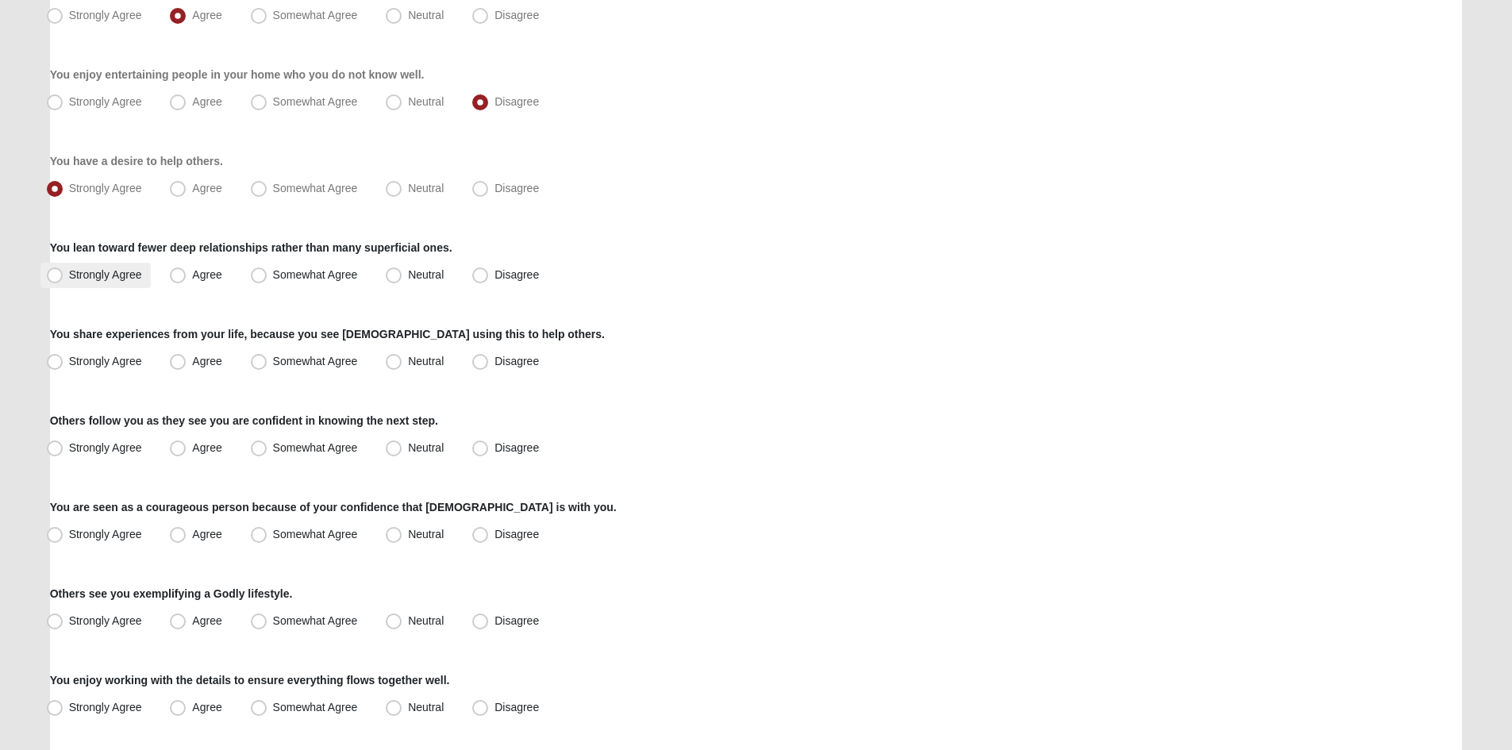
click at [69, 279] on span "Strongly Agree" at bounding box center [105, 274] width 73 height 13
click at [53, 279] on input "Strongly Agree" at bounding box center [58, 275] width 10 height 10
radio input "true"
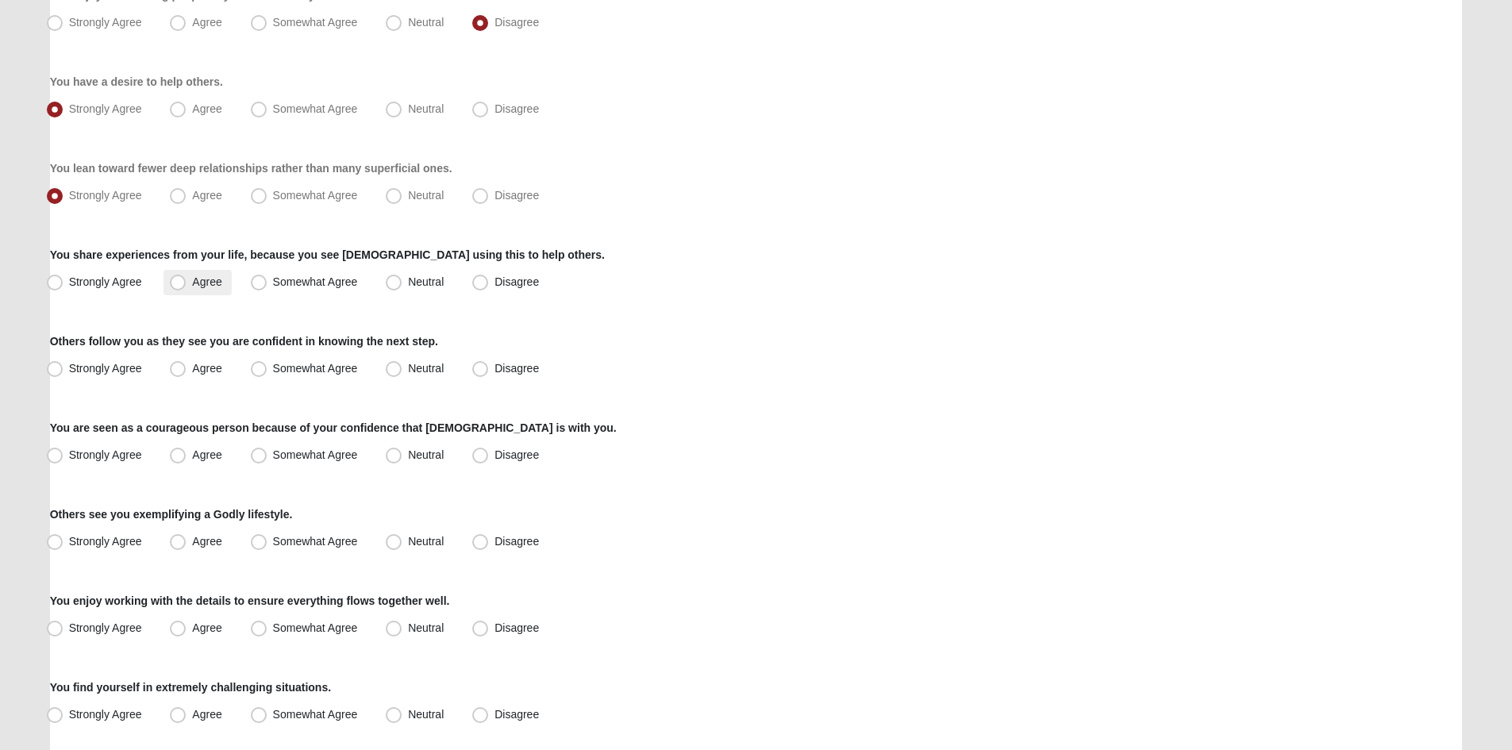
click at [183, 290] on label "Agree" at bounding box center [196, 282] width 67 height 25
click at [183, 287] on input "Agree" at bounding box center [181, 282] width 10 height 10
radio input "true"
click at [273, 283] on span "Somewhat Agree" at bounding box center [315, 281] width 85 height 13
click at [261, 283] on input "Somewhat Agree" at bounding box center [262, 282] width 10 height 10
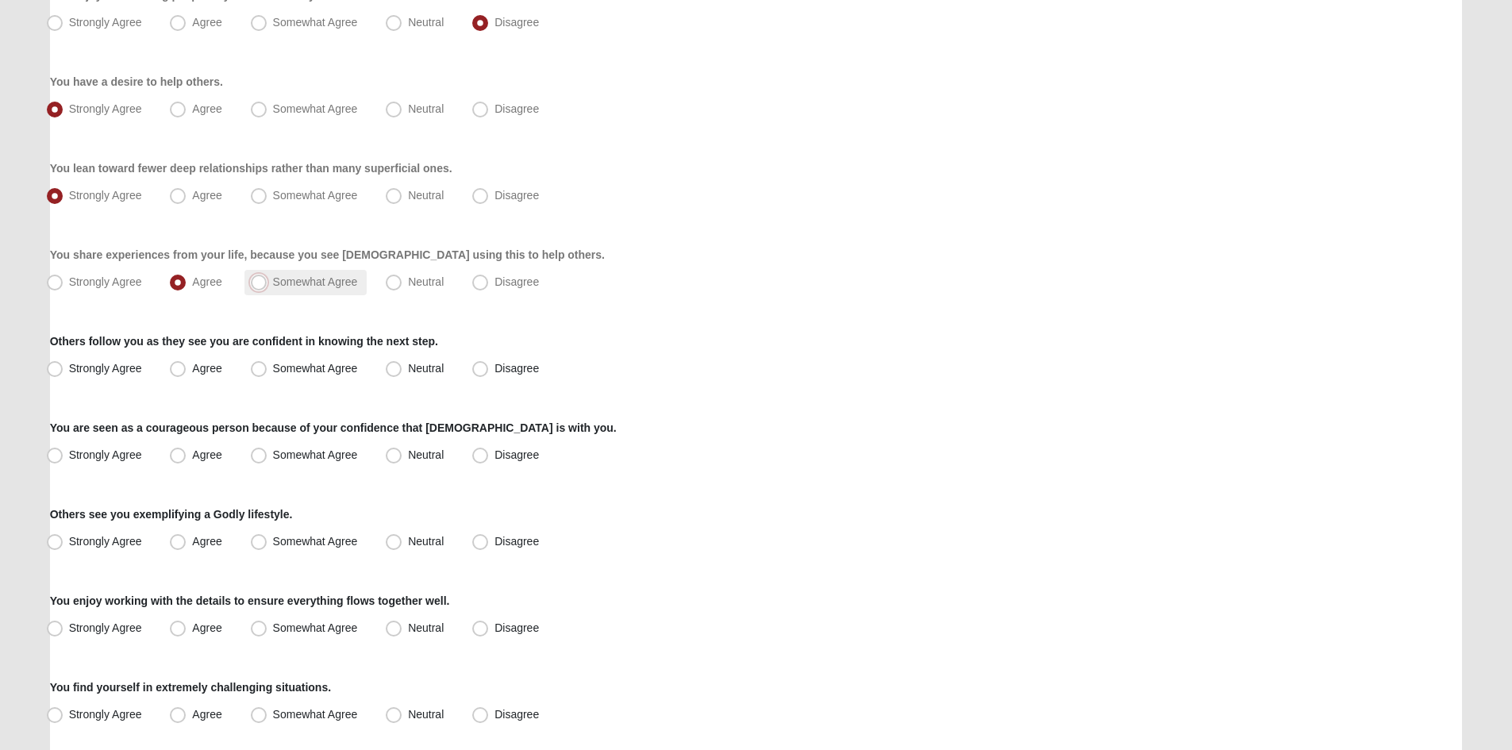
radio input "true"
click at [491, 371] on label "Disagree" at bounding box center [507, 368] width 83 height 25
click at [489, 371] on input "Disagree" at bounding box center [484, 368] width 10 height 10
radio input "true"
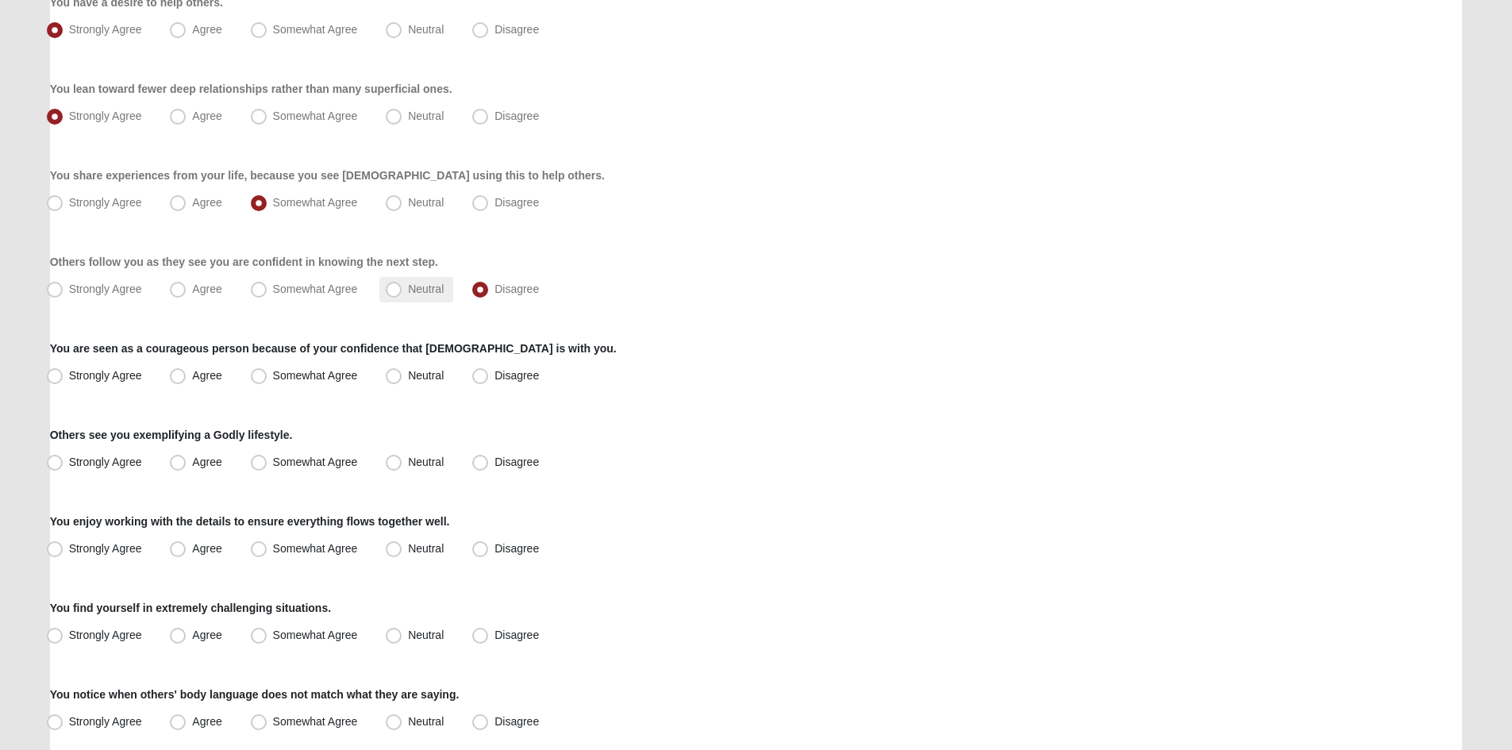
click at [408, 293] on span "Neutral" at bounding box center [426, 289] width 36 height 13
click at [394, 293] on input "Neutral" at bounding box center [397, 289] width 10 height 10
radio input "true"
click at [322, 379] on span "Somewhat Agree" at bounding box center [315, 375] width 85 height 13
click at [267, 379] on input "Somewhat Agree" at bounding box center [262, 376] width 10 height 10
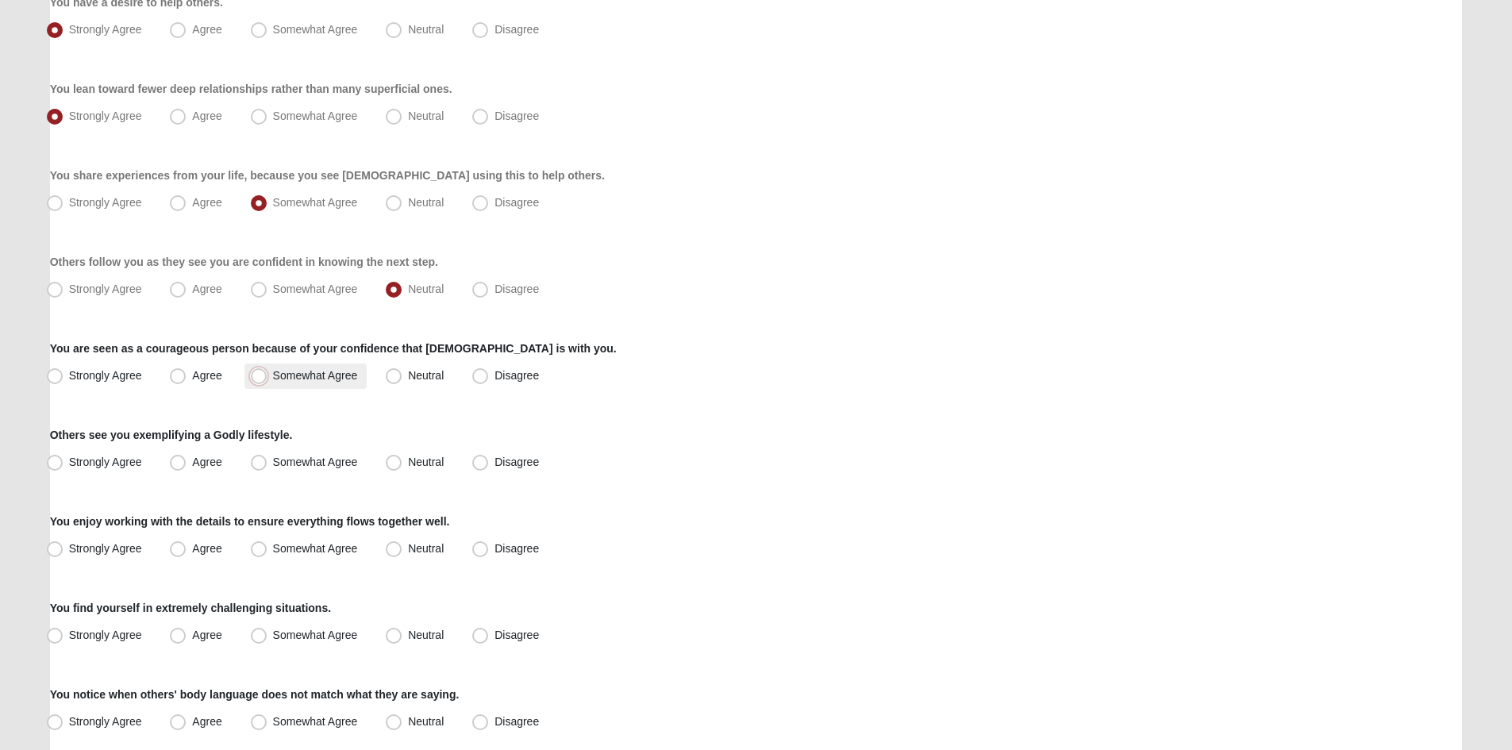
radio input "true"
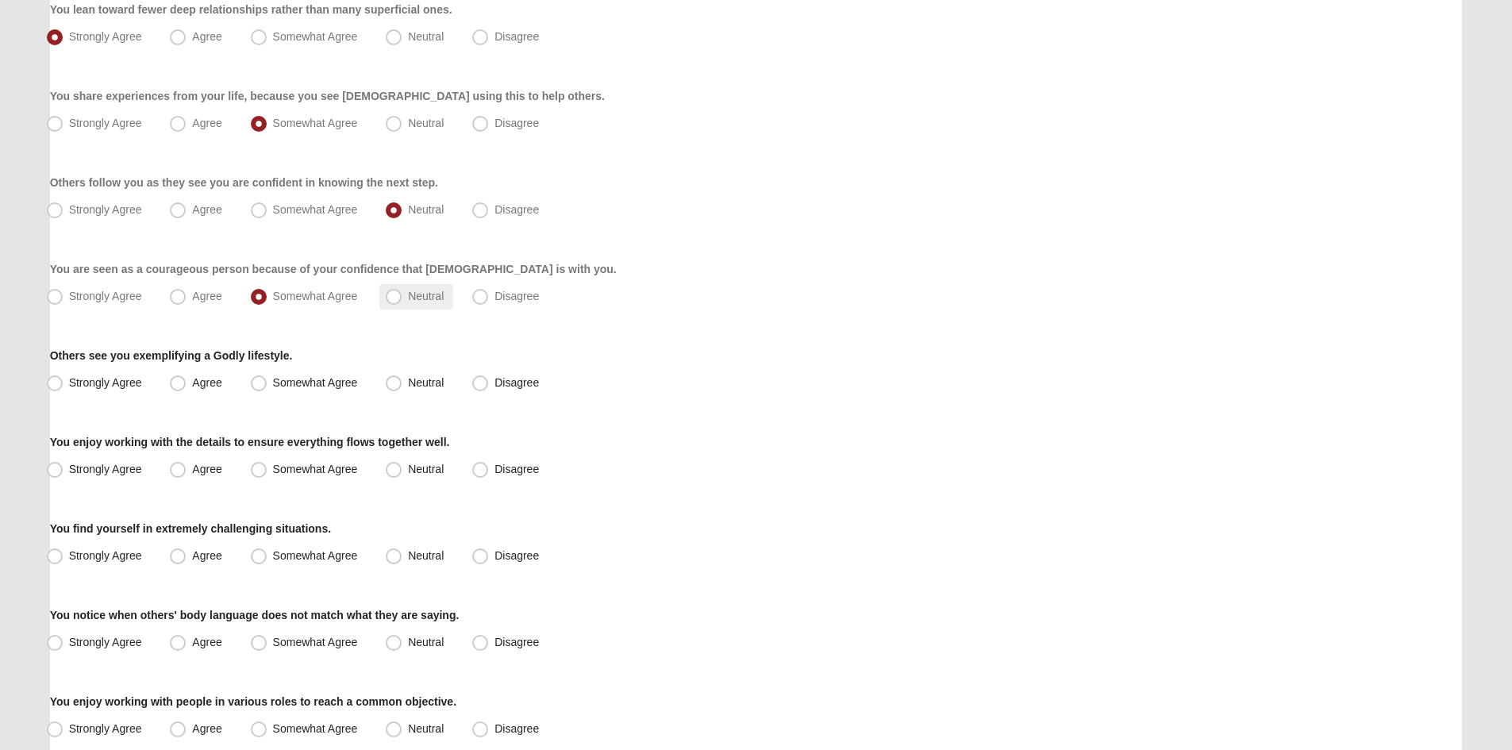
click at [424, 301] on span "Neutral" at bounding box center [426, 296] width 36 height 13
click at [402, 301] on input "Neutral" at bounding box center [397, 296] width 10 height 10
radio input "true"
click at [95, 376] on span "Strongly Agree" at bounding box center [105, 382] width 73 height 13
click at [63, 378] on input "Strongly Agree" at bounding box center [58, 383] width 10 height 10
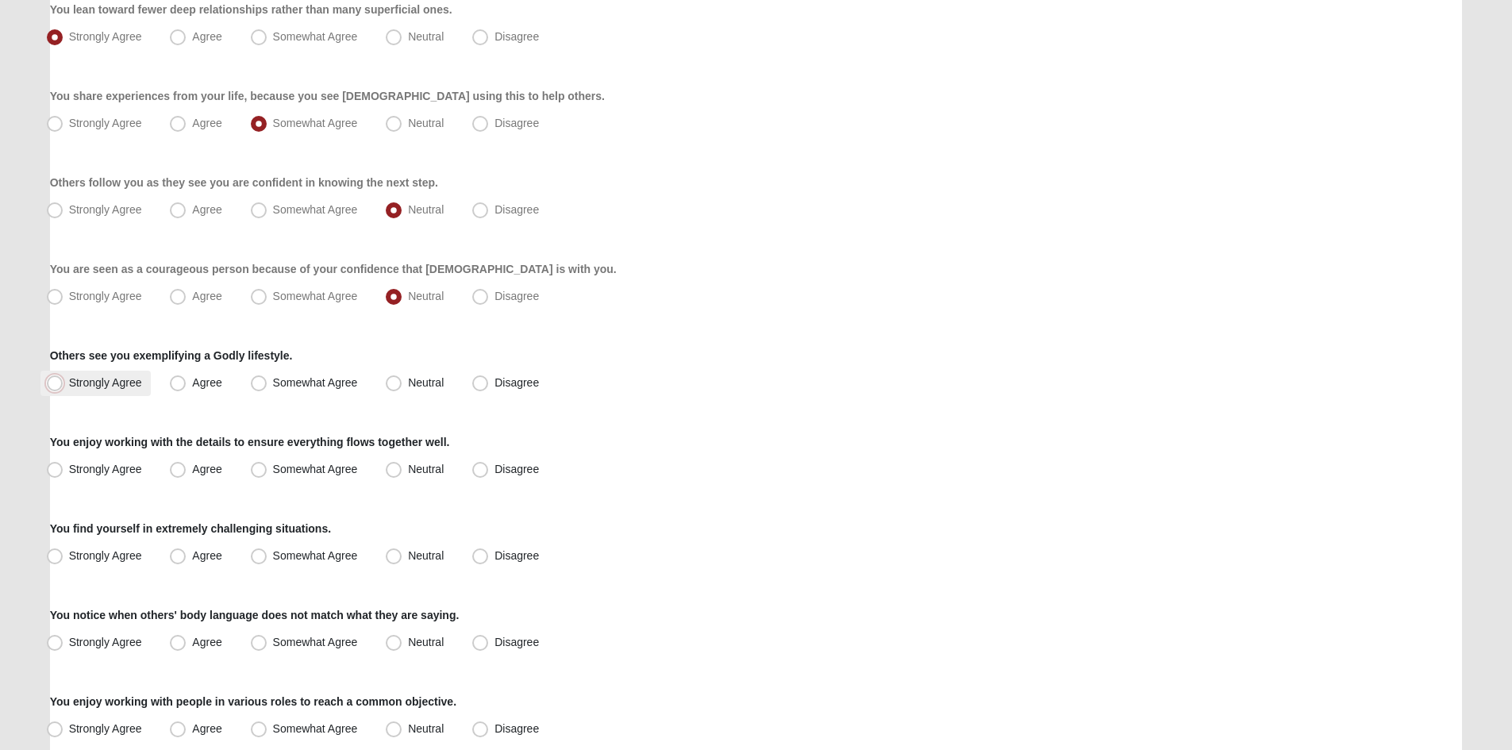
radio input "true"
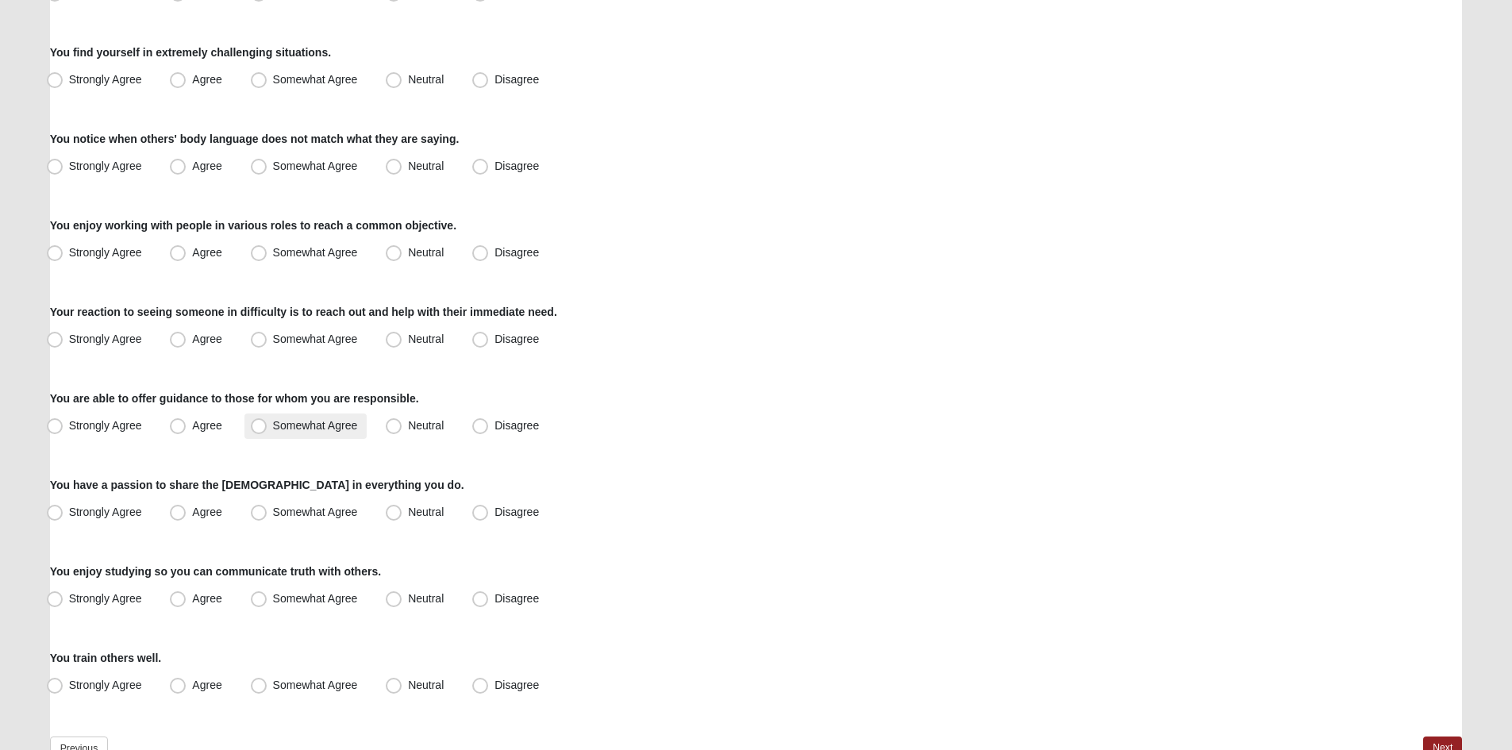
scroll to position [1050, 0]
